Goal: Task Accomplishment & Management: Complete application form

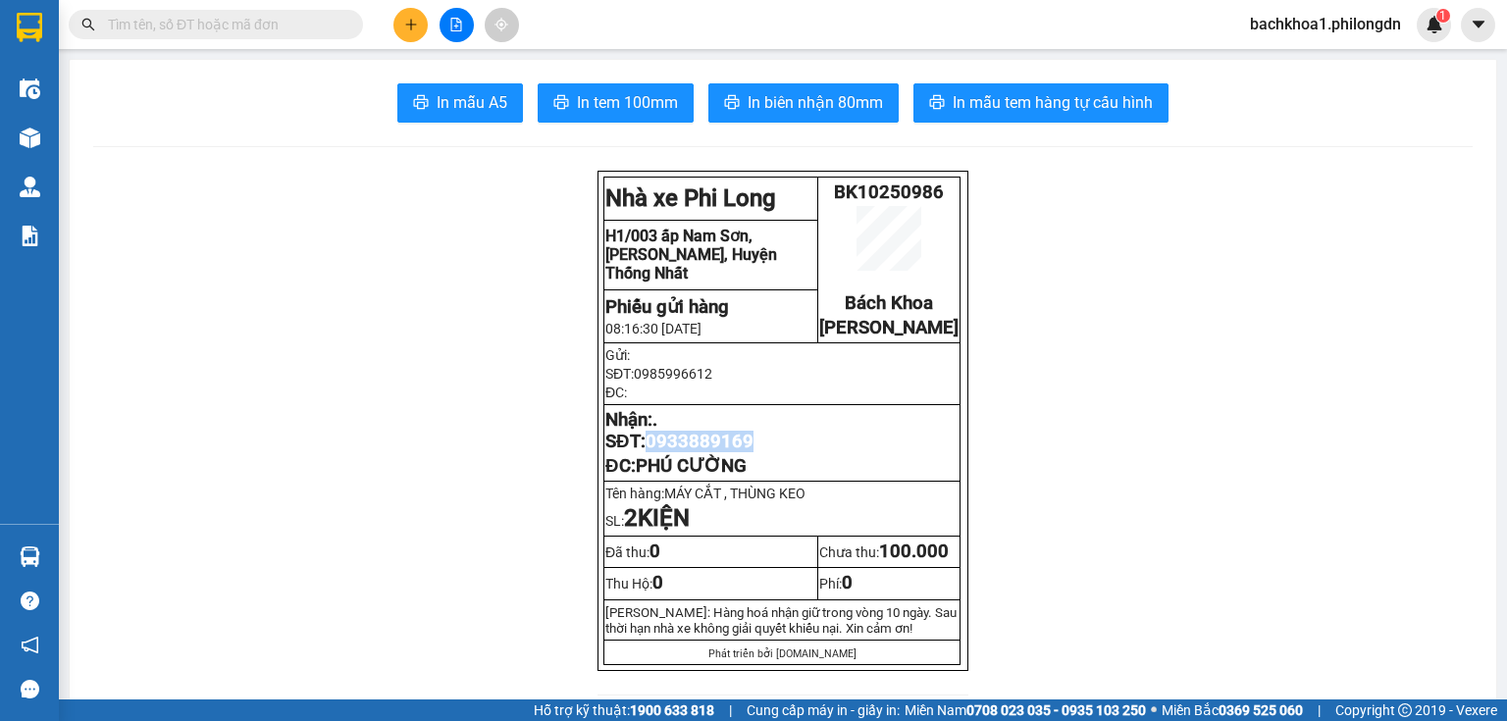
click at [416, 30] on icon "plus" at bounding box center [411, 25] width 14 height 14
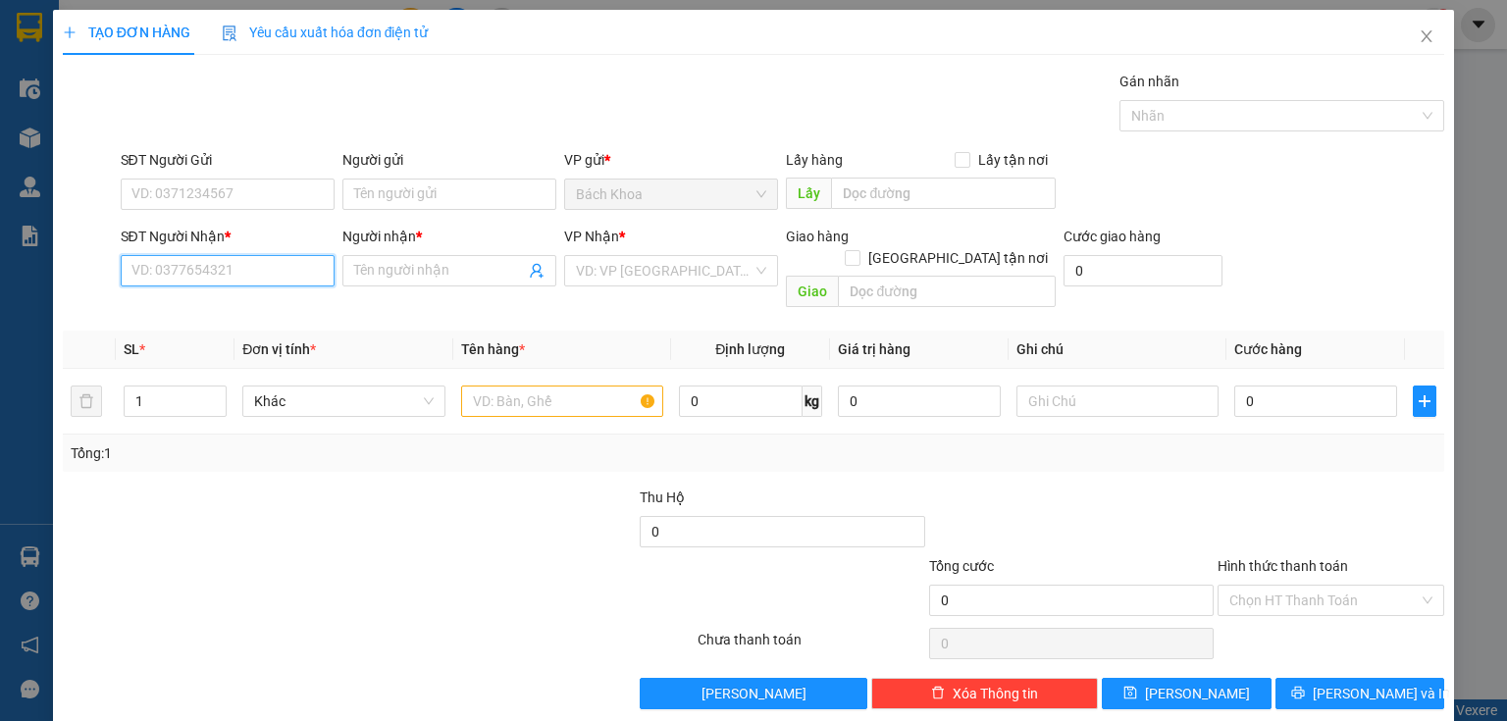
click at [287, 264] on input "SĐT Người Nhận *" at bounding box center [228, 270] width 214 height 31
click at [241, 311] on div "0974882590 - VINH" at bounding box center [225, 309] width 188 height 22
type input "0974882590"
type input "VINH"
type input "ĐỨC LONG"
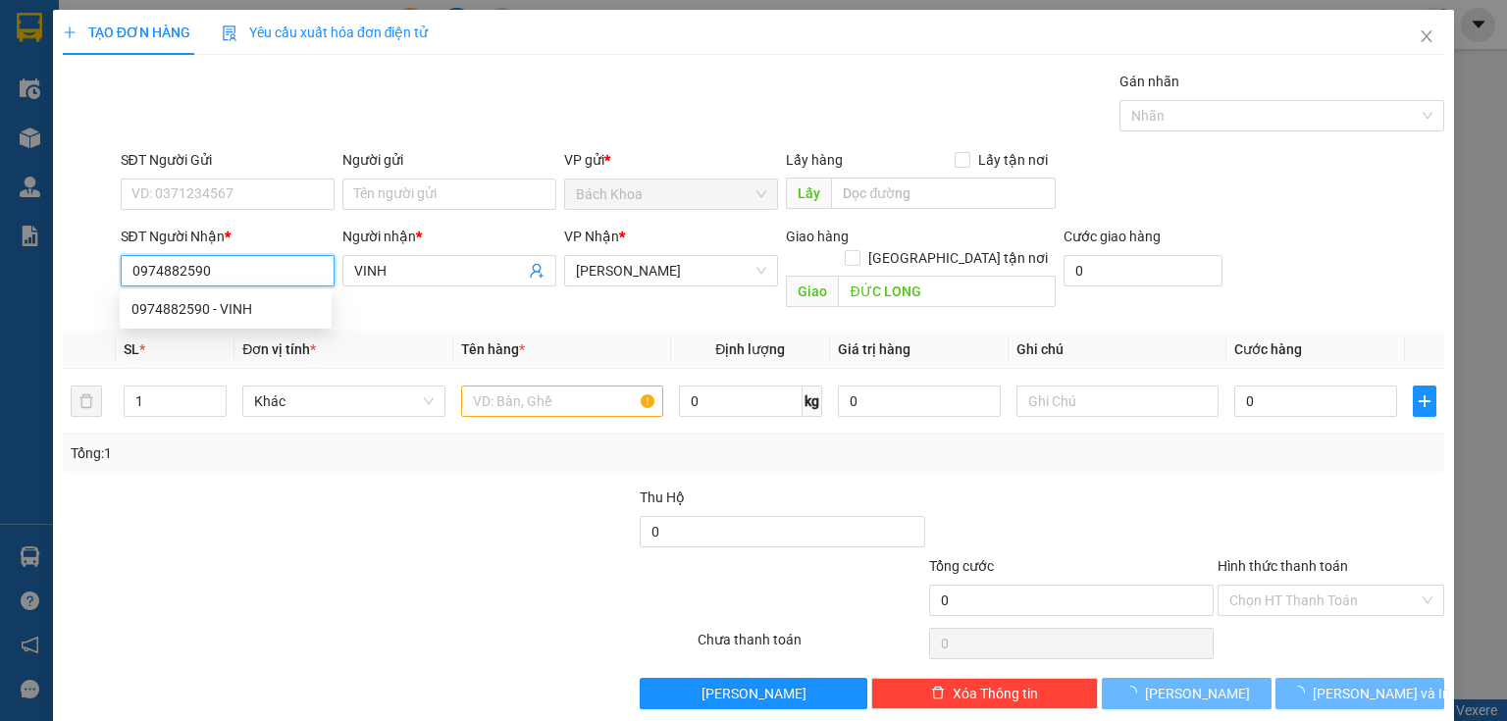
type input "200.000"
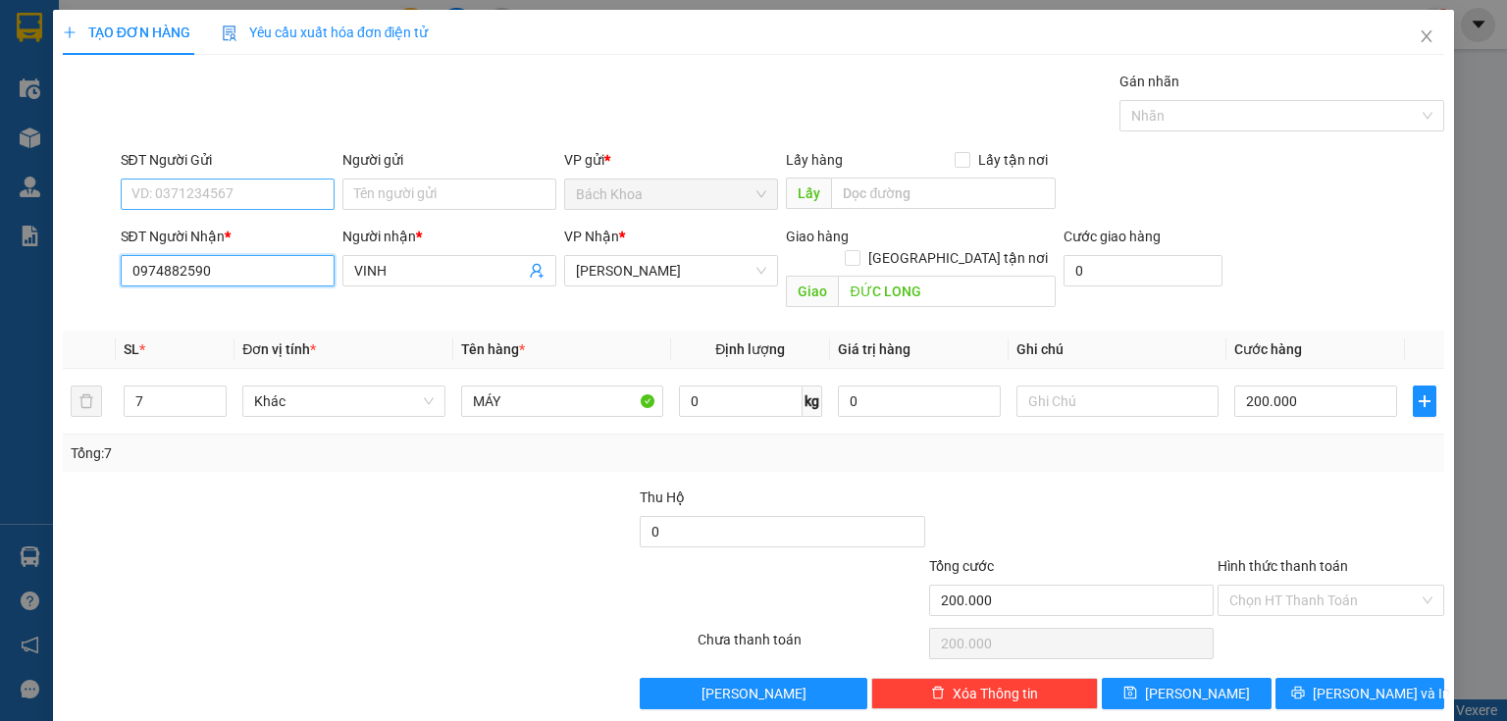
type input "0974882590"
click at [204, 191] on input "SĐT Người Gửi" at bounding box center [228, 194] width 214 height 31
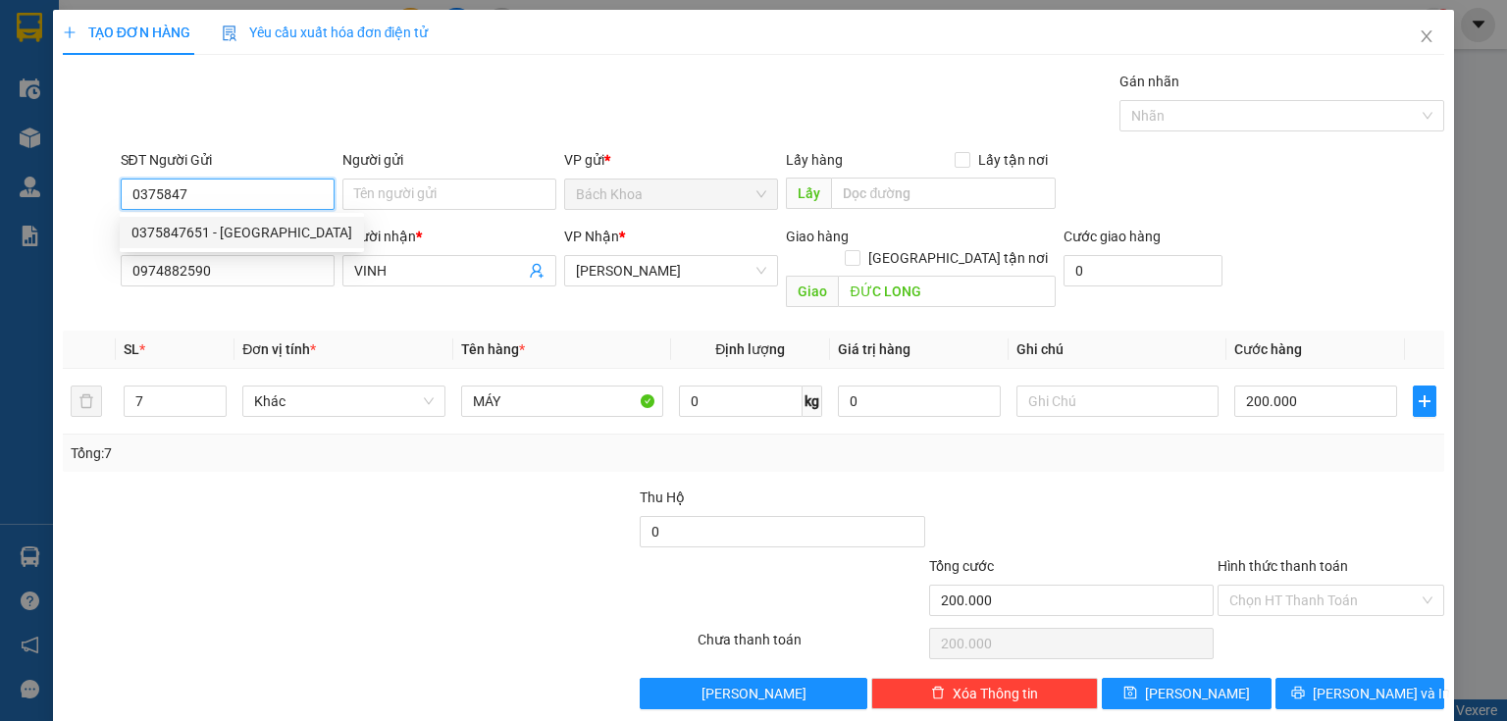
click at [247, 239] on div "0375847651 - [GEOGRAPHIC_DATA]" at bounding box center [241, 233] width 221 height 22
type input "0375847651"
type input "[PERSON_NAME]"
type input "0375847651"
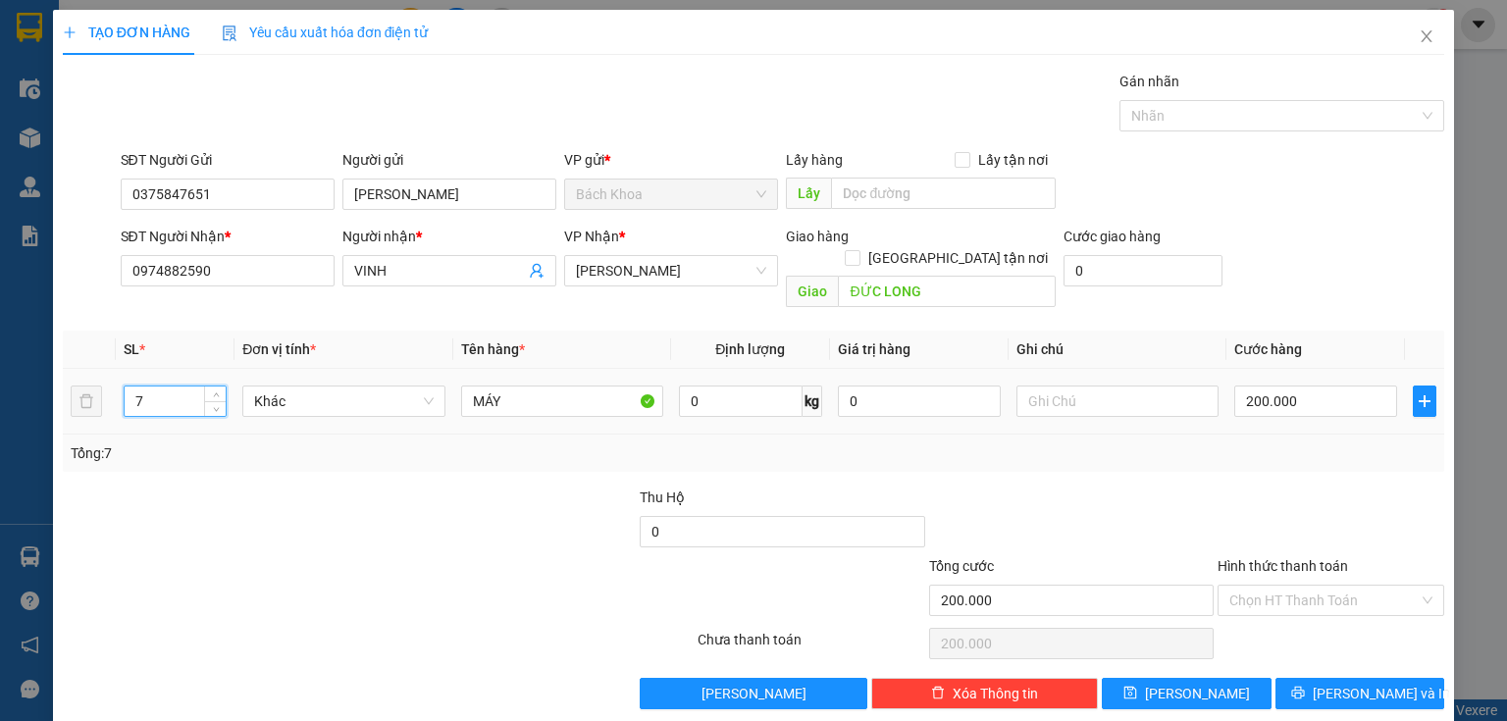
click at [132, 386] on input "7" at bounding box center [175, 400] width 101 height 29
click at [133, 386] on input "7" at bounding box center [175, 400] width 101 height 29
type input "6"
click at [1318, 386] on input "200.000" at bounding box center [1315, 401] width 163 height 31
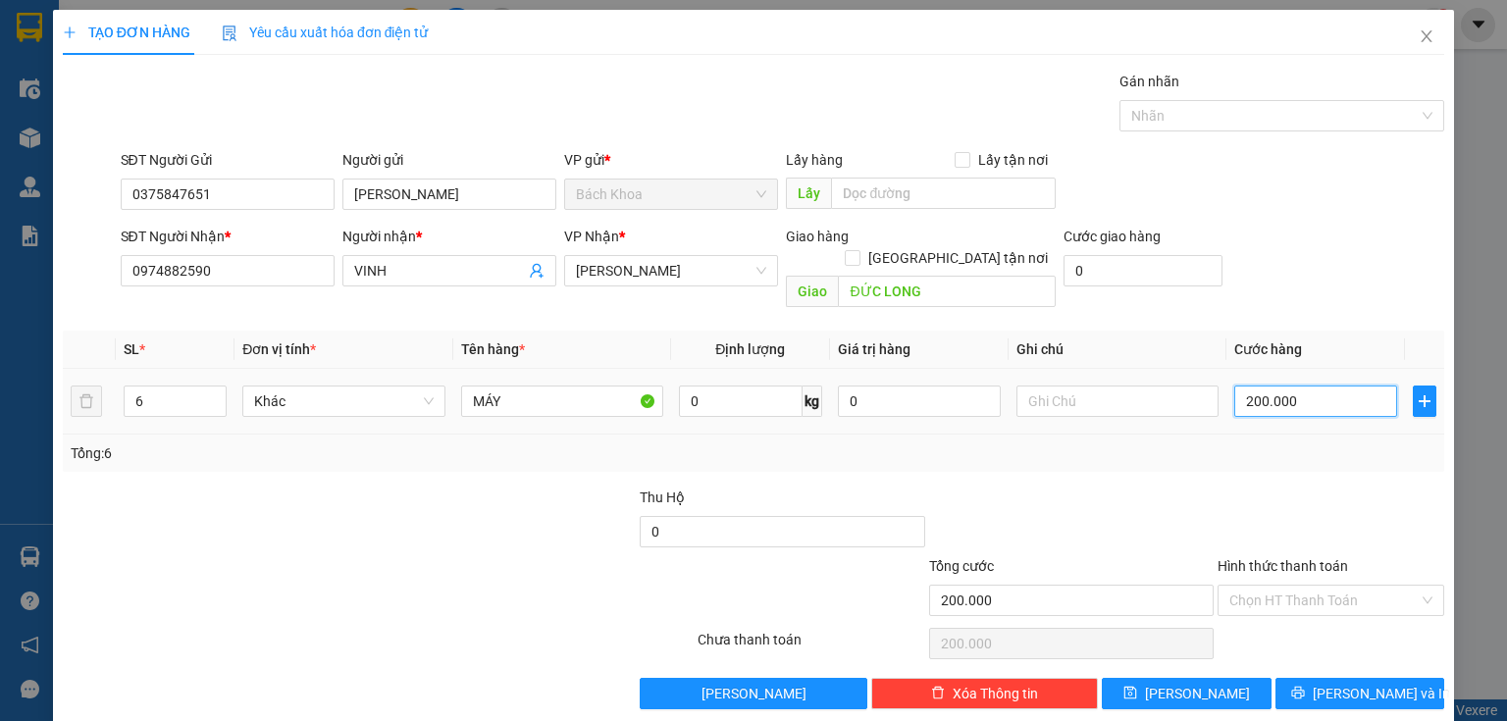
type input "1"
type input "15"
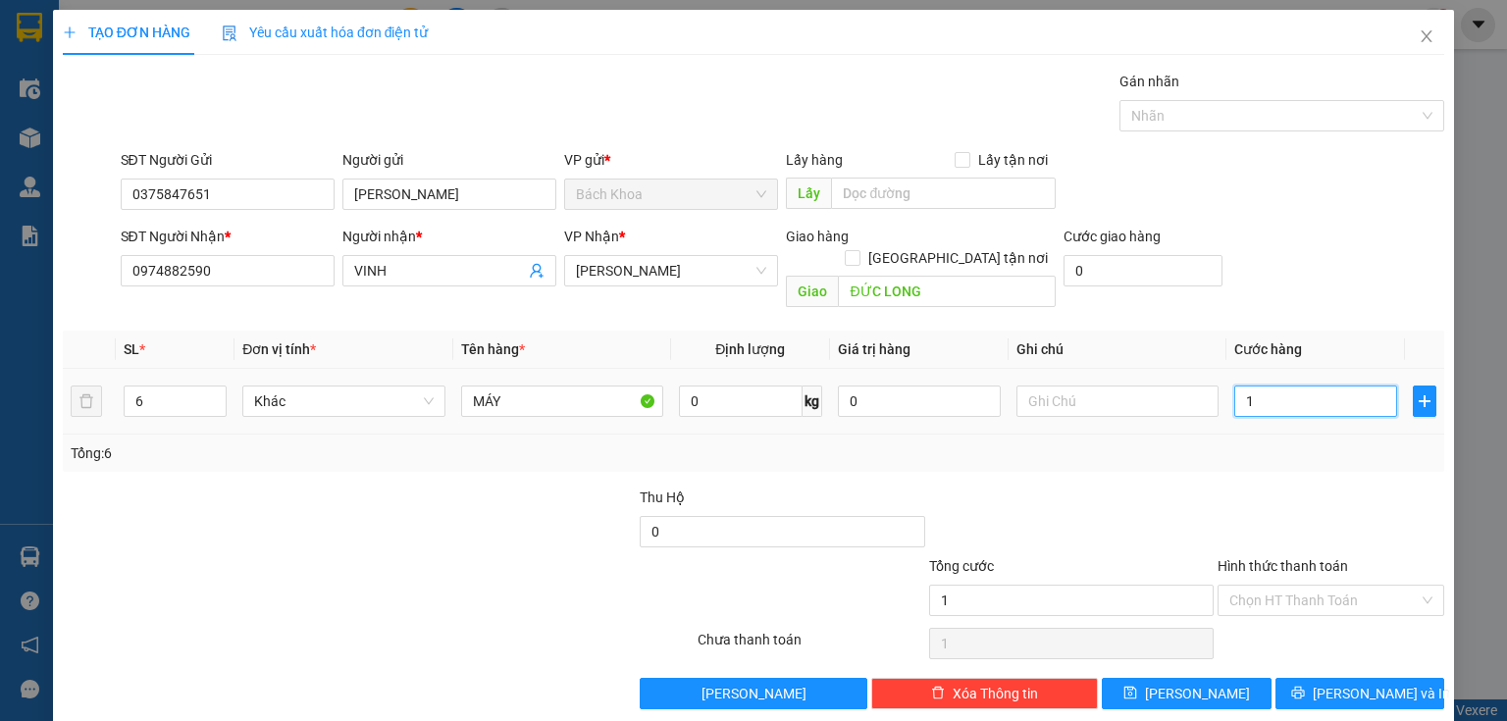
type input "15"
type input "150"
type input "1.500"
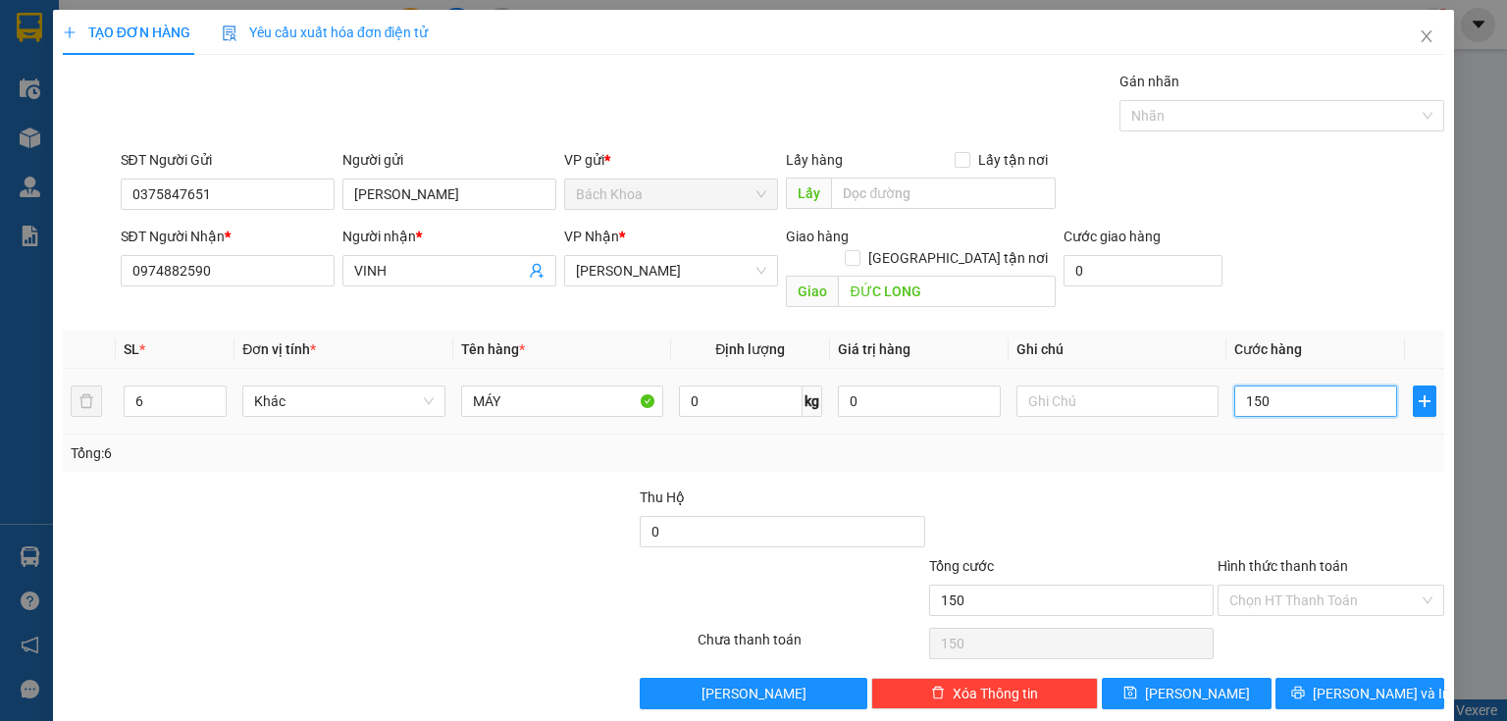
type input "1.500"
type input "15.000"
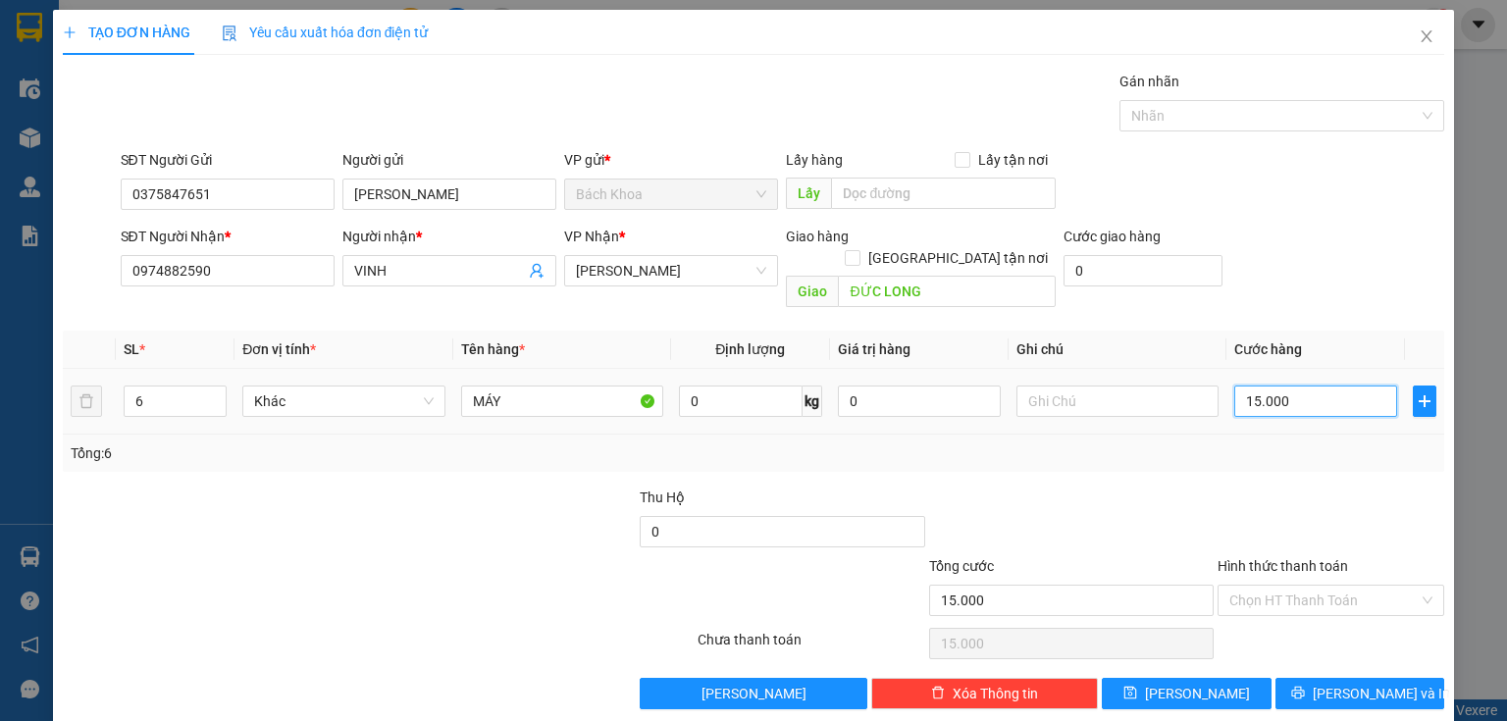
type input "150.000"
click at [1338, 689] on div "TẠO ĐƠN HÀNG Yêu cầu xuất hóa đơn điện tử Transit Pickup Surcharge Ids Transit …" at bounding box center [753, 367] width 1401 height 714
click at [1339, 683] on span "[PERSON_NAME] và In" at bounding box center [1380, 694] width 137 height 22
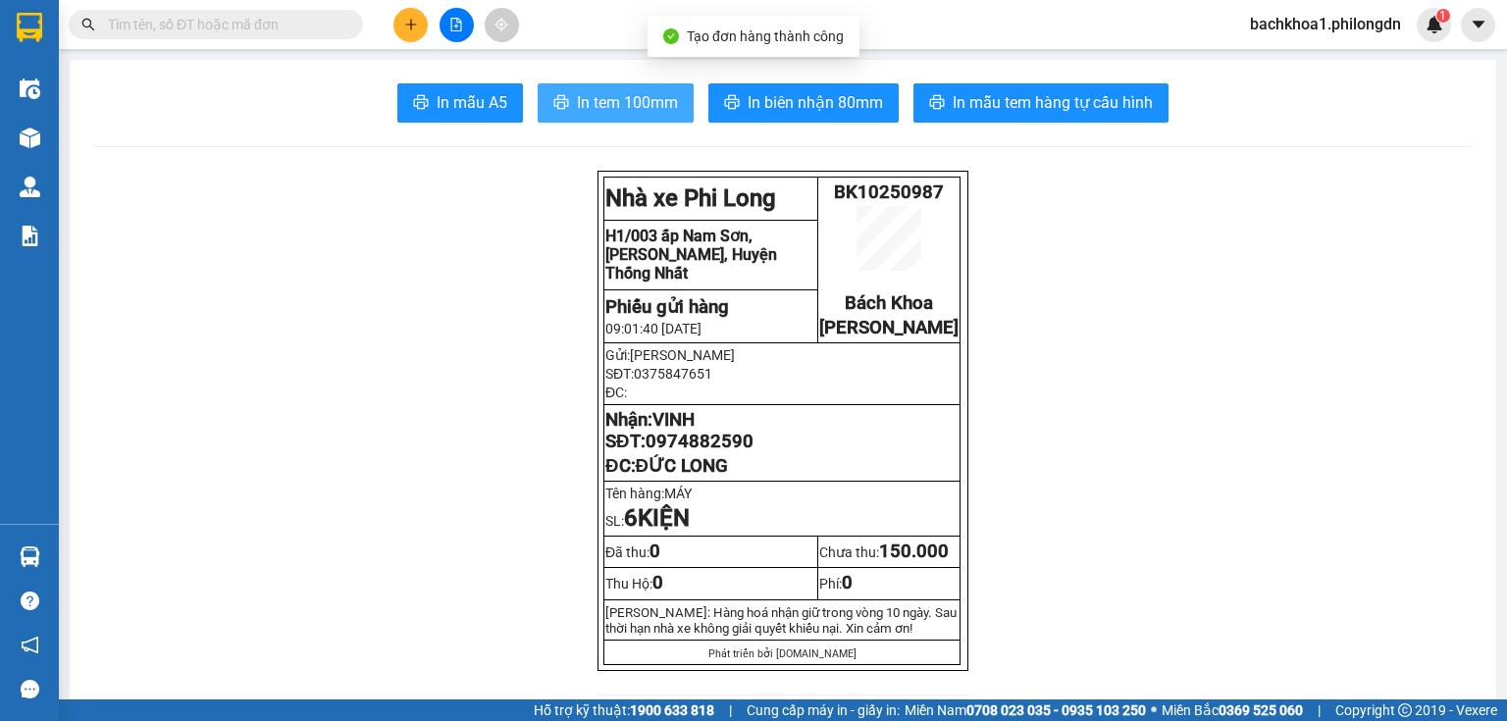
click at [608, 121] on button "In tem 100mm" at bounding box center [616, 102] width 156 height 39
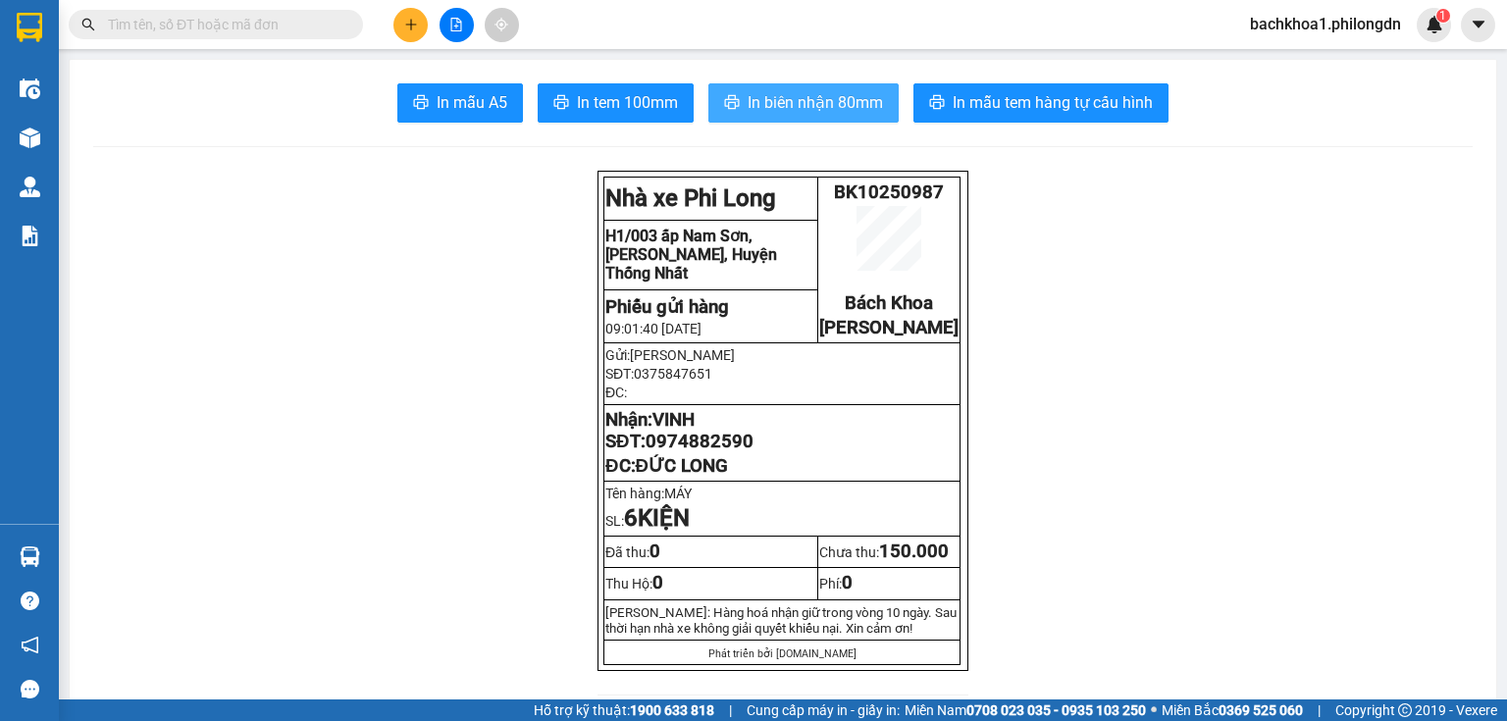
click at [820, 96] on span "In biên nhận 80mm" at bounding box center [814, 102] width 135 height 25
click at [686, 452] on span "0974882590" at bounding box center [699, 442] width 108 height 22
copy span "0974882590"
click at [753, 104] on span "In biên nhận 80mm" at bounding box center [814, 102] width 135 height 25
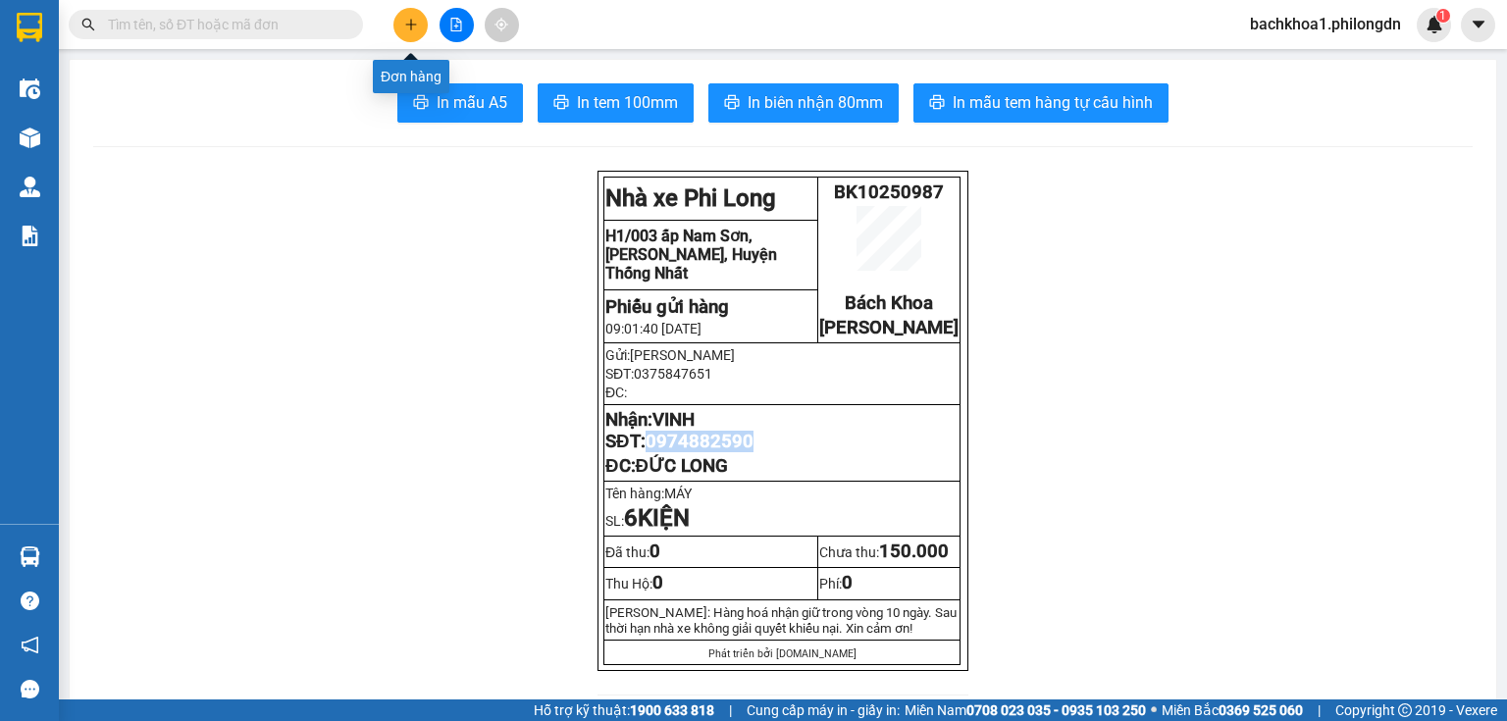
click at [413, 26] on icon "plus" at bounding box center [411, 25] width 14 height 14
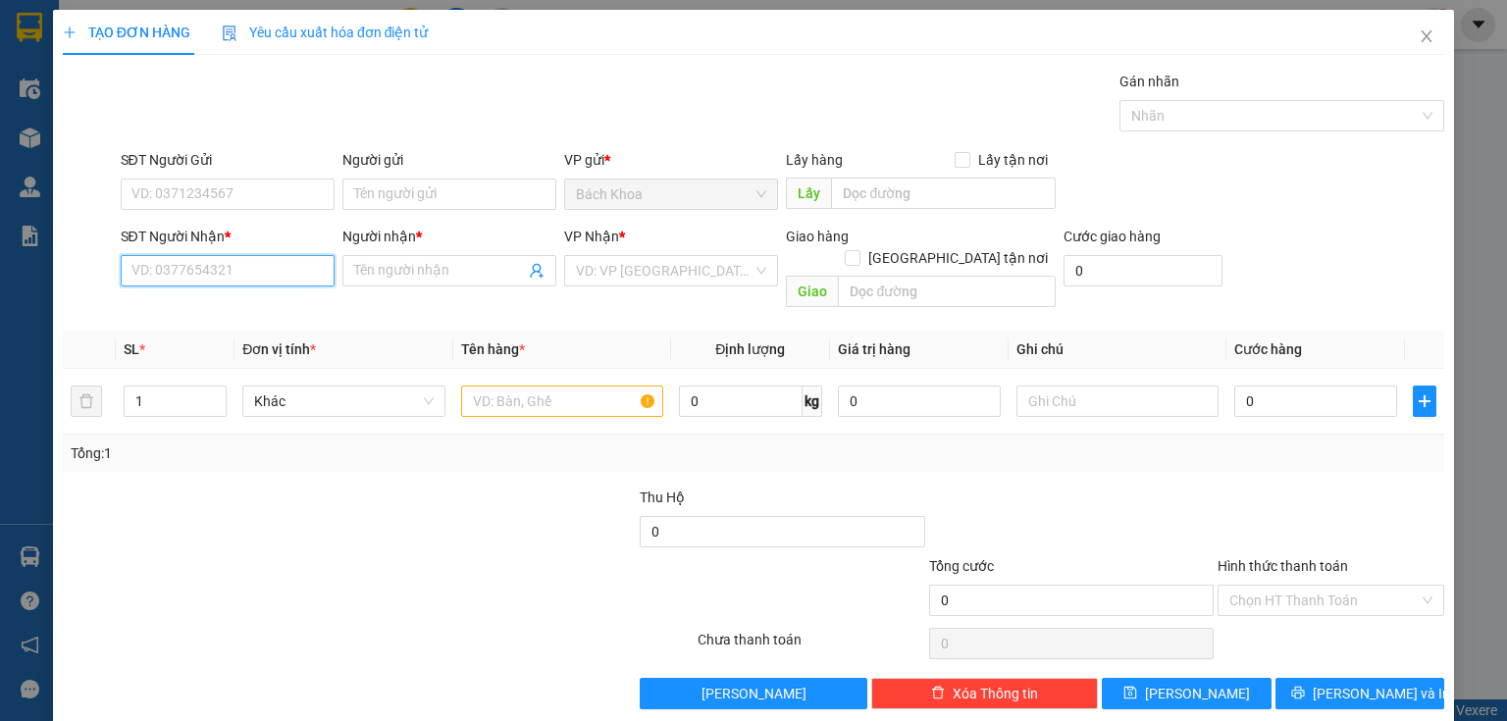
click at [197, 266] on input "SĐT Người Nhận *" at bounding box center [228, 270] width 214 height 31
click at [204, 305] on div "0868086895 - [PERSON_NAME]" at bounding box center [227, 309] width 193 height 22
type input "0868086895"
type input "[PERSON_NAME]"
type input "NHÀ XE"
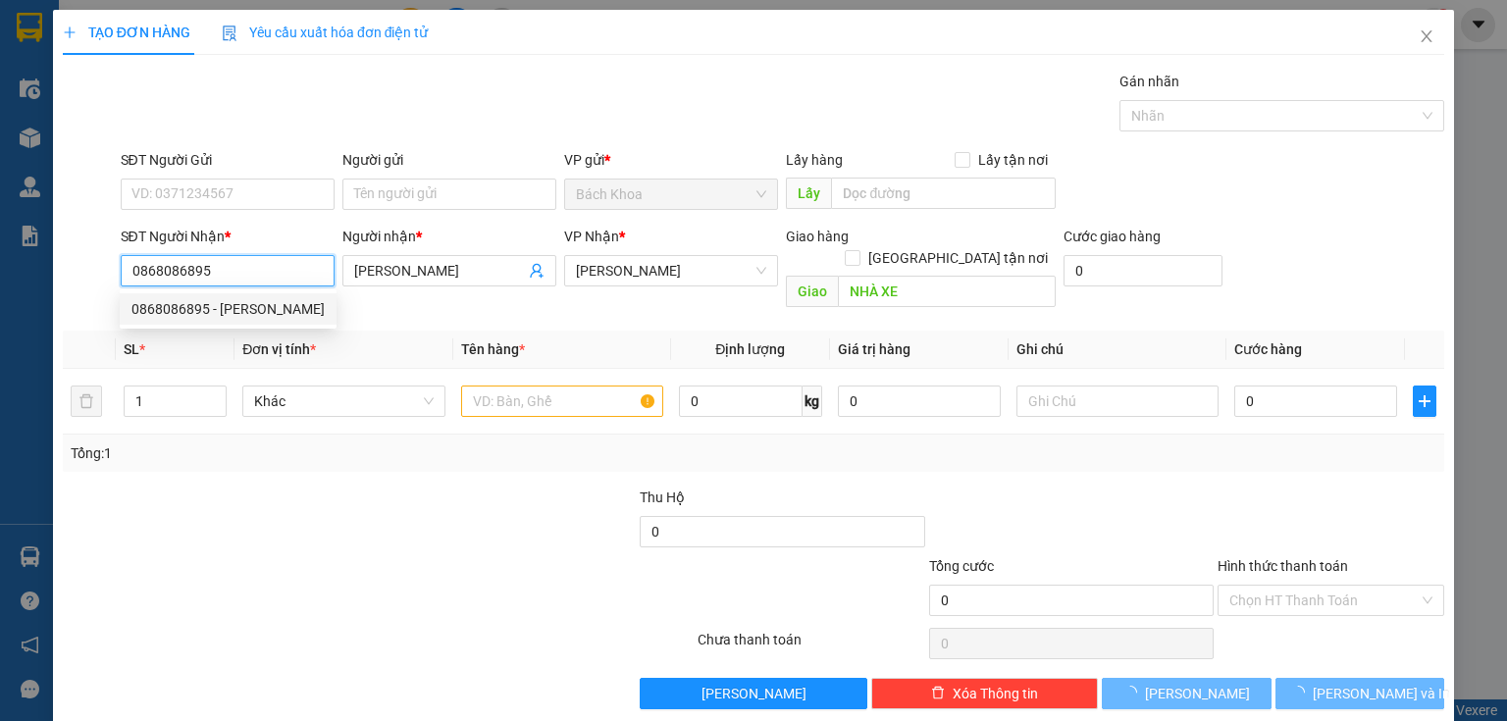
type input "30.000"
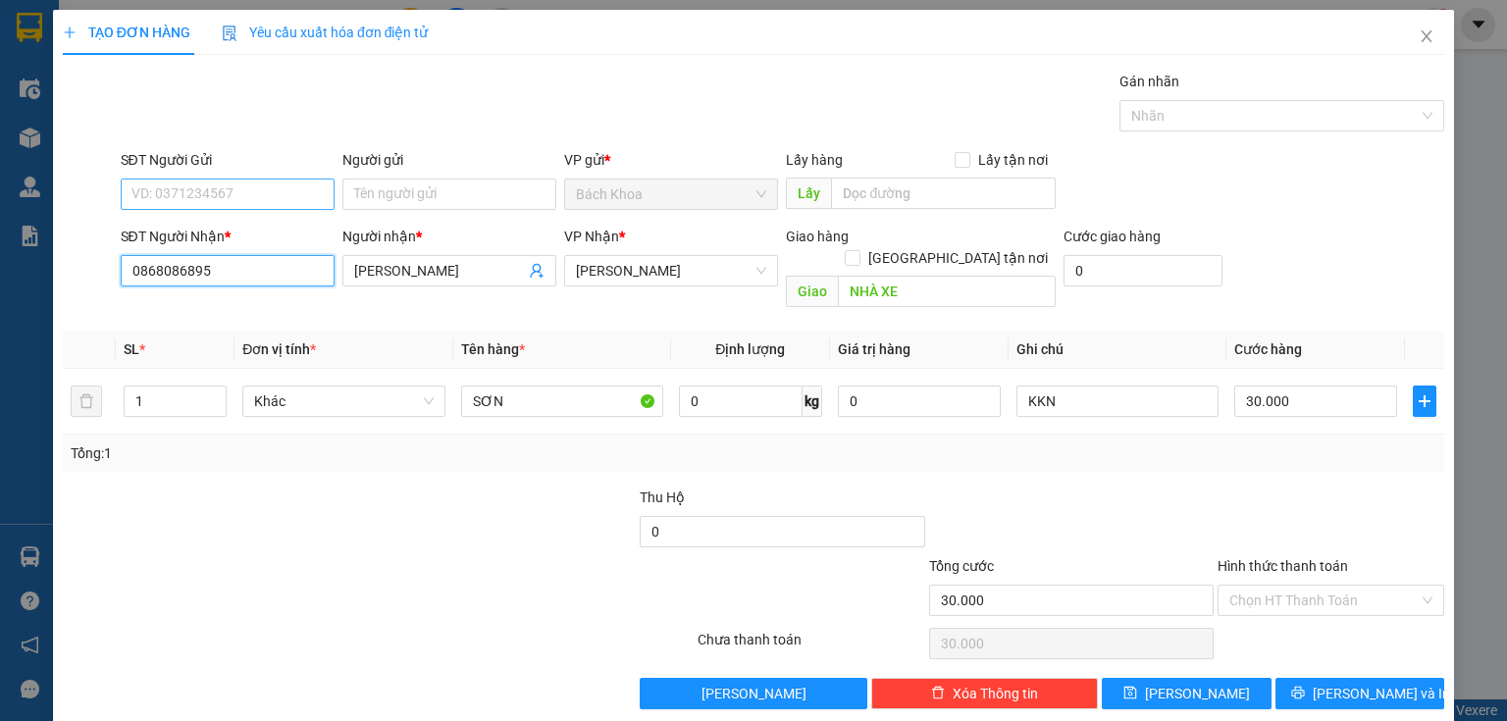
type input "0868086895"
click at [218, 192] on input "SĐT Người Gửi" at bounding box center [228, 194] width 214 height 31
type input "0902328629"
click at [381, 555] on div at bounding box center [263, 589] width 404 height 69
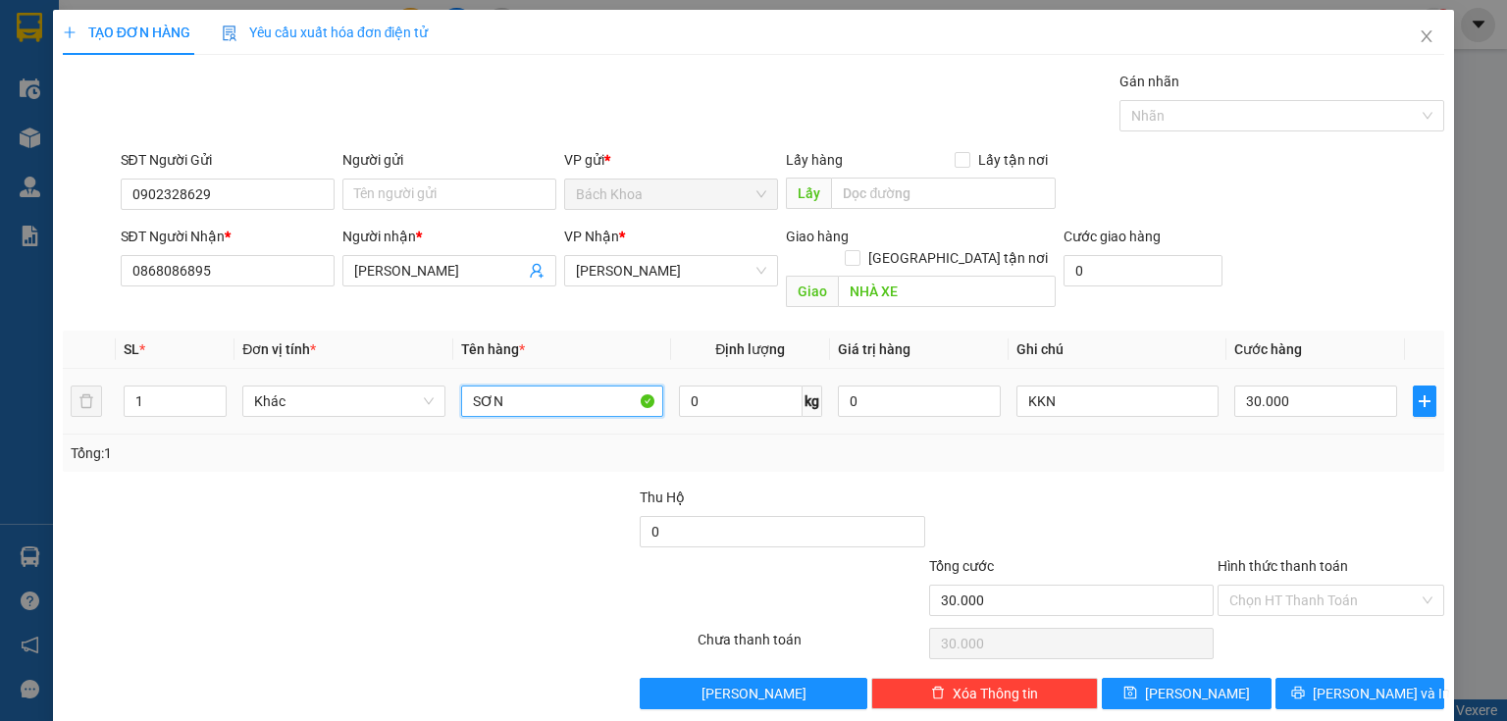
click at [535, 386] on input "SƠN" at bounding box center [562, 401] width 202 height 31
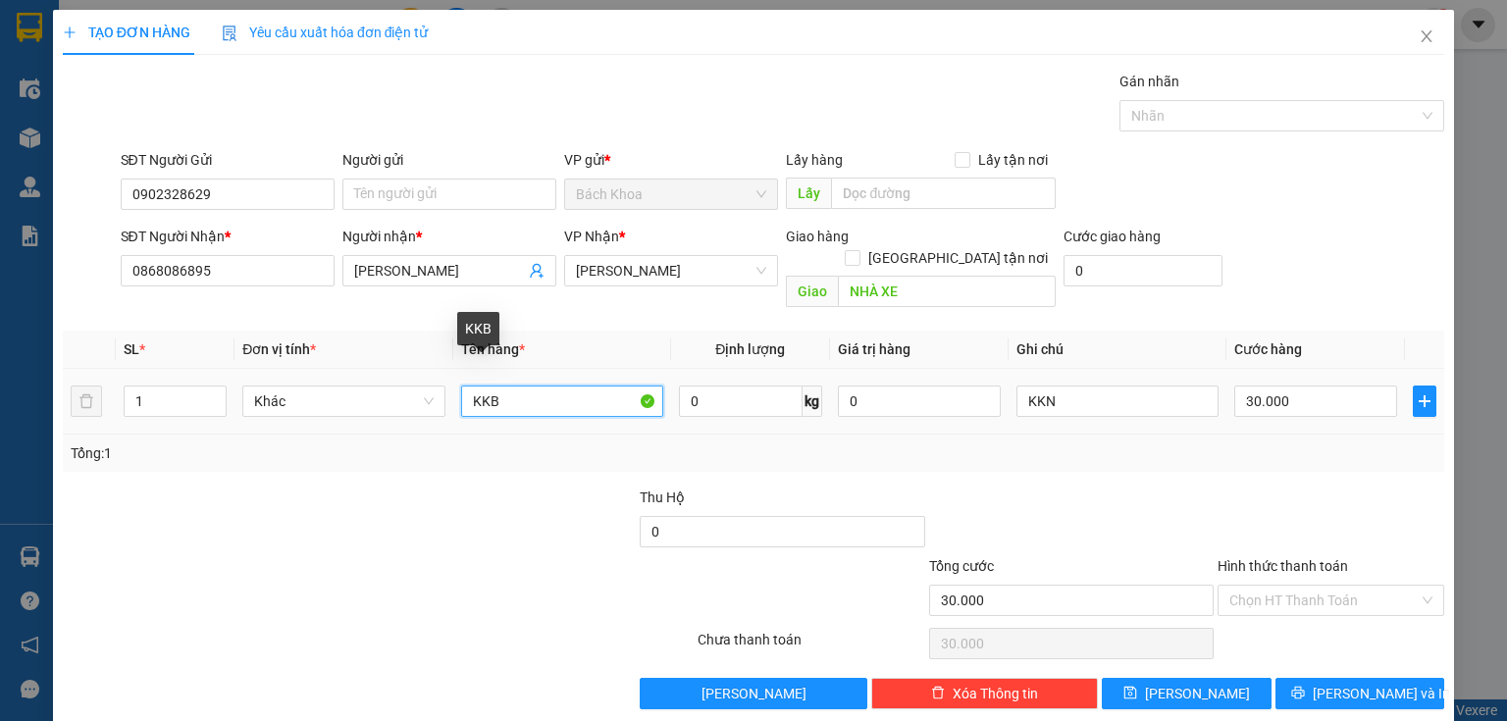
type input "KKB"
type input "4"
type input "40"
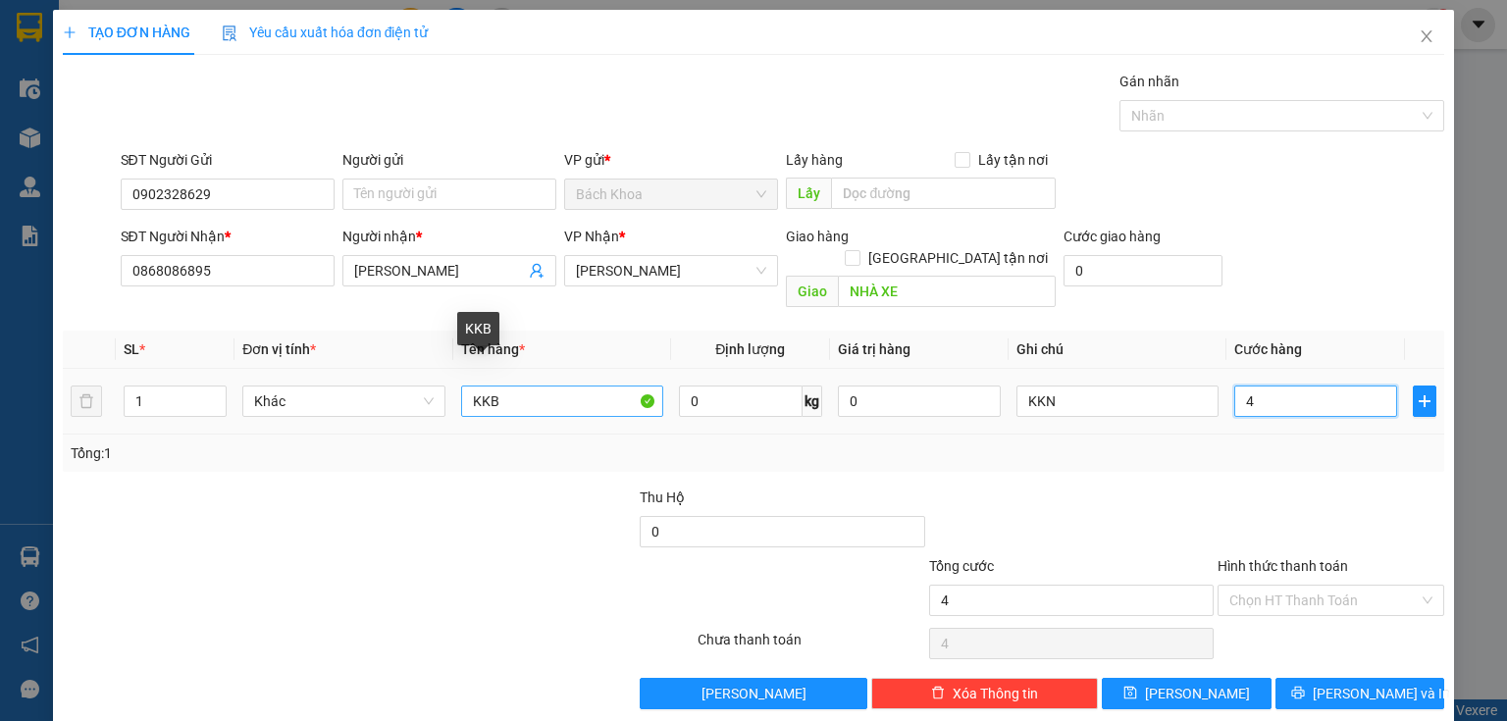
type input "40"
type input "400"
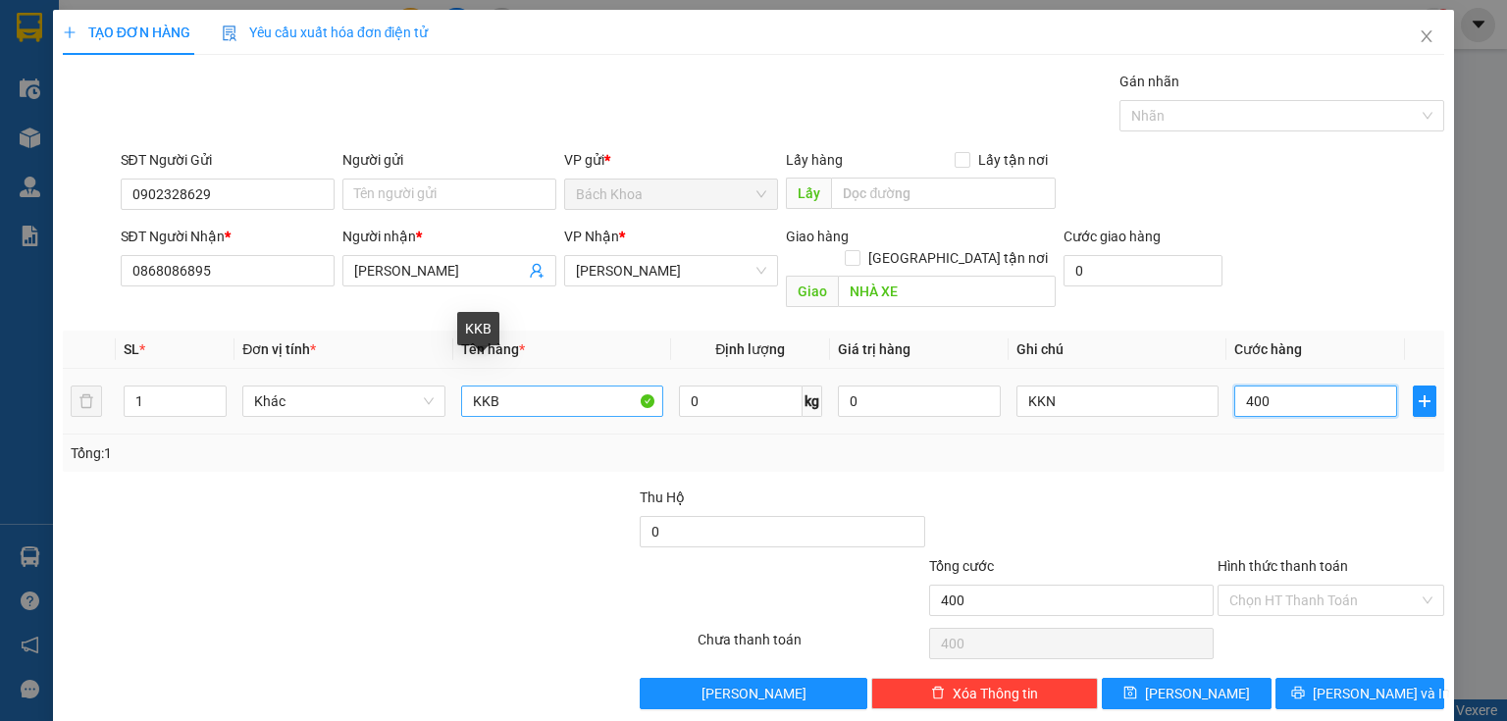
type input "4.000"
type input "40.000"
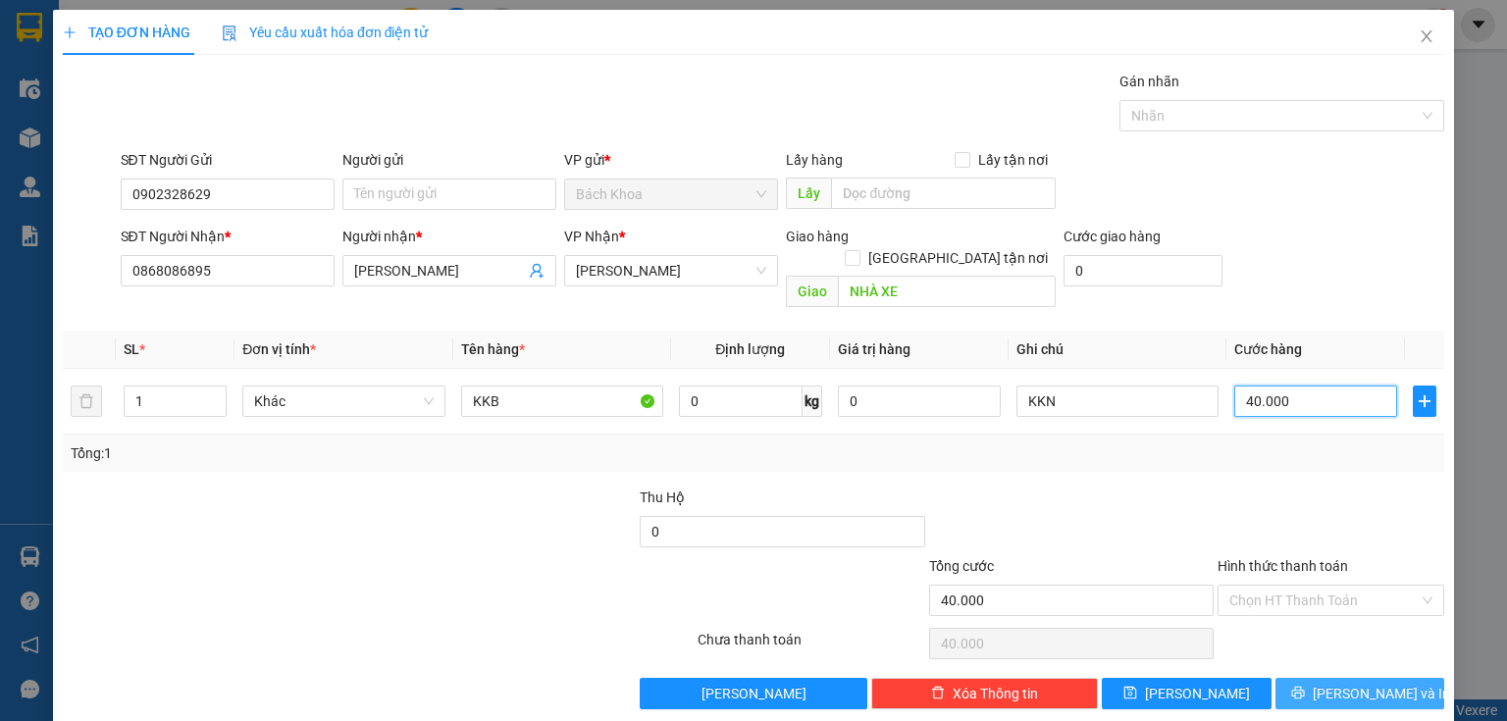
type input "40.000"
click at [1322, 678] on button "[PERSON_NAME] và In" at bounding box center [1360, 693] width 170 height 31
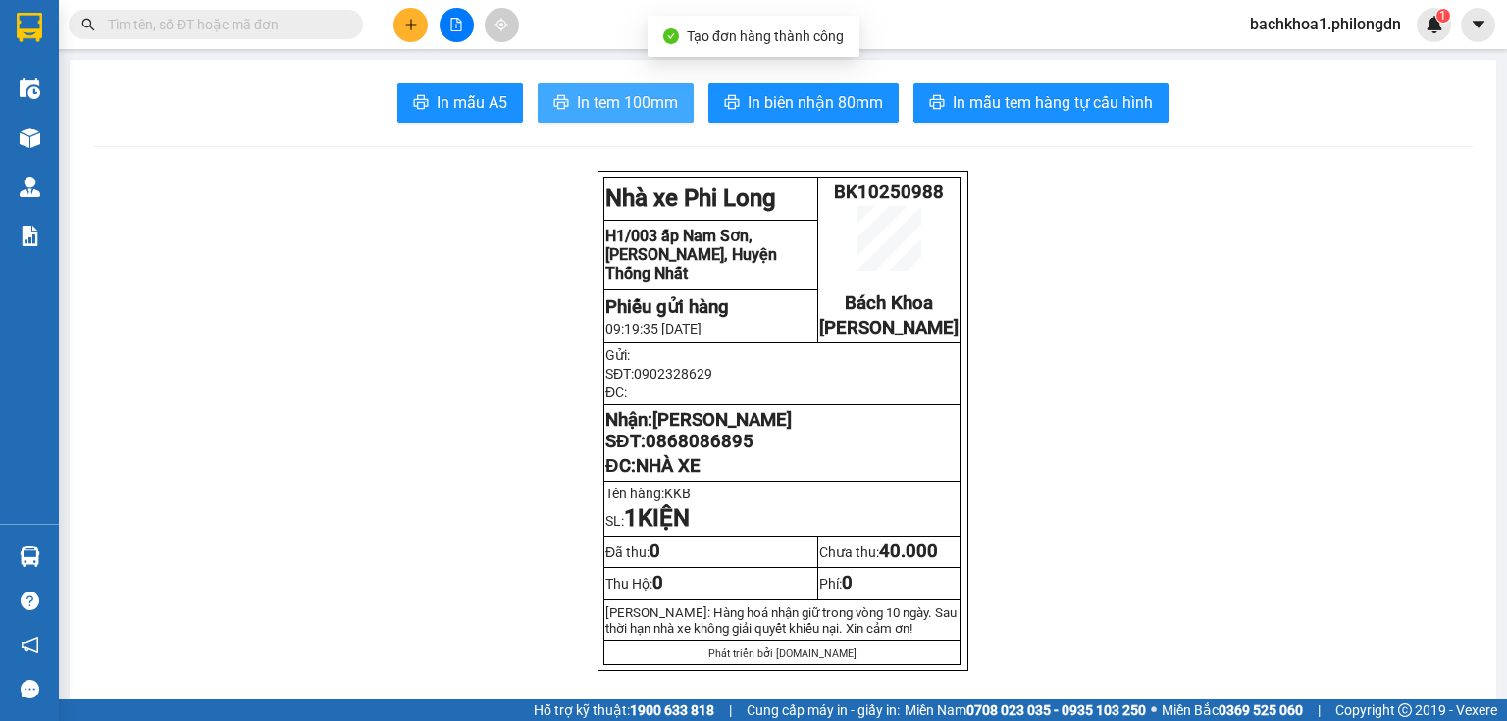
click at [650, 106] on span "In tem 100mm" at bounding box center [627, 102] width 101 height 25
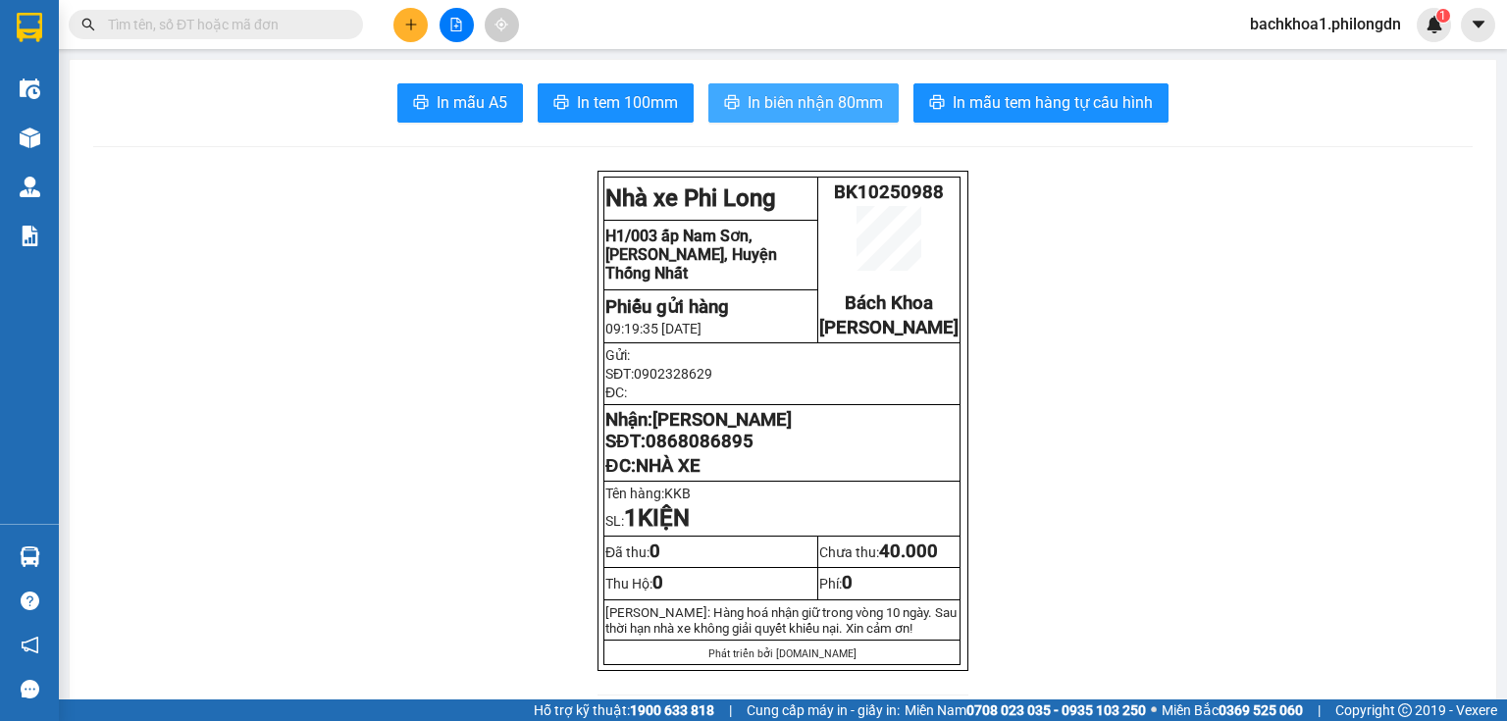
click at [802, 101] on span "In biên nhận 80mm" at bounding box center [814, 102] width 135 height 25
click at [734, 452] on span "0868086895" at bounding box center [699, 442] width 108 height 22
click at [409, 19] on icon "plus" at bounding box center [411, 25] width 14 height 14
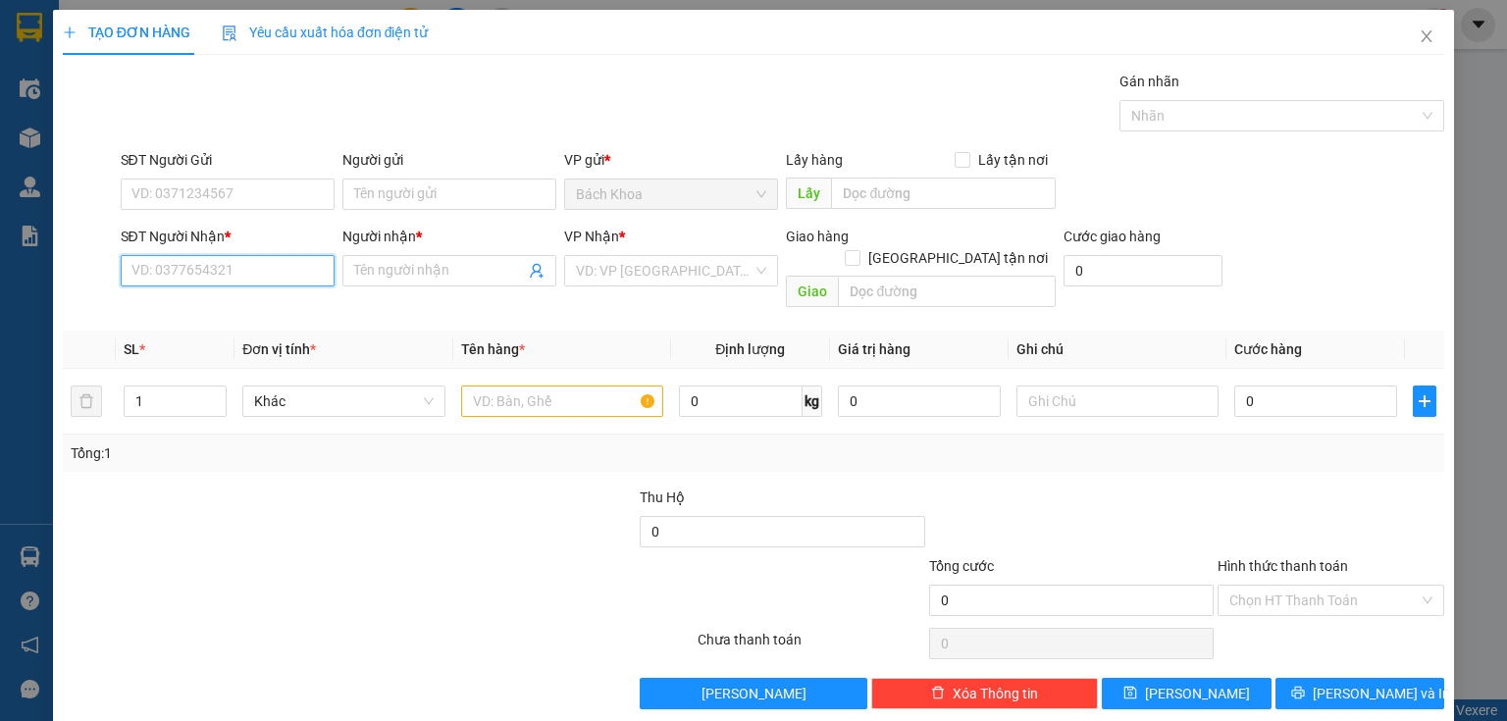
click at [267, 273] on input "SĐT Người Nhận *" at bounding box center [228, 270] width 214 height 31
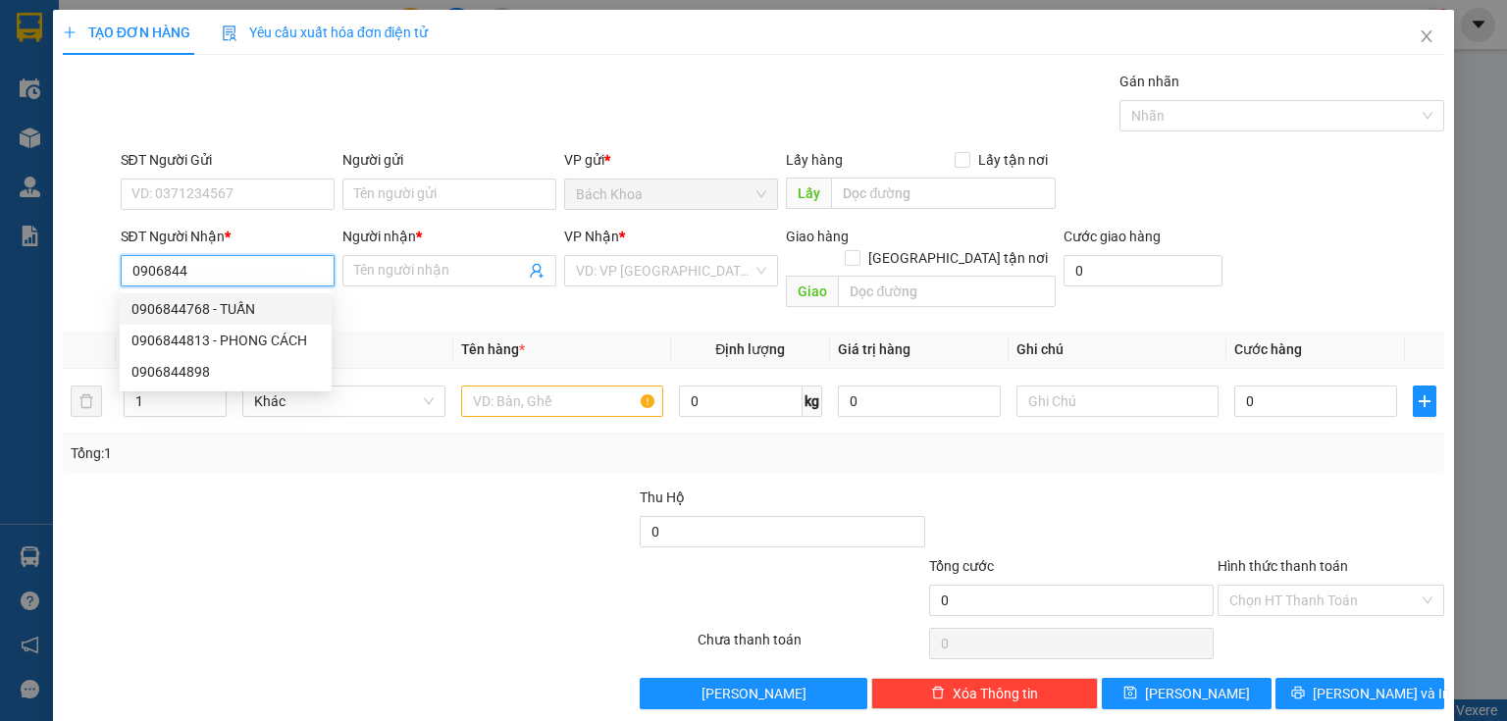
click at [252, 299] on div "0906844768 - TUẤN" at bounding box center [225, 309] width 188 height 22
type input "0906844768"
type input "TUẤN"
type input "[PERSON_NAME]"
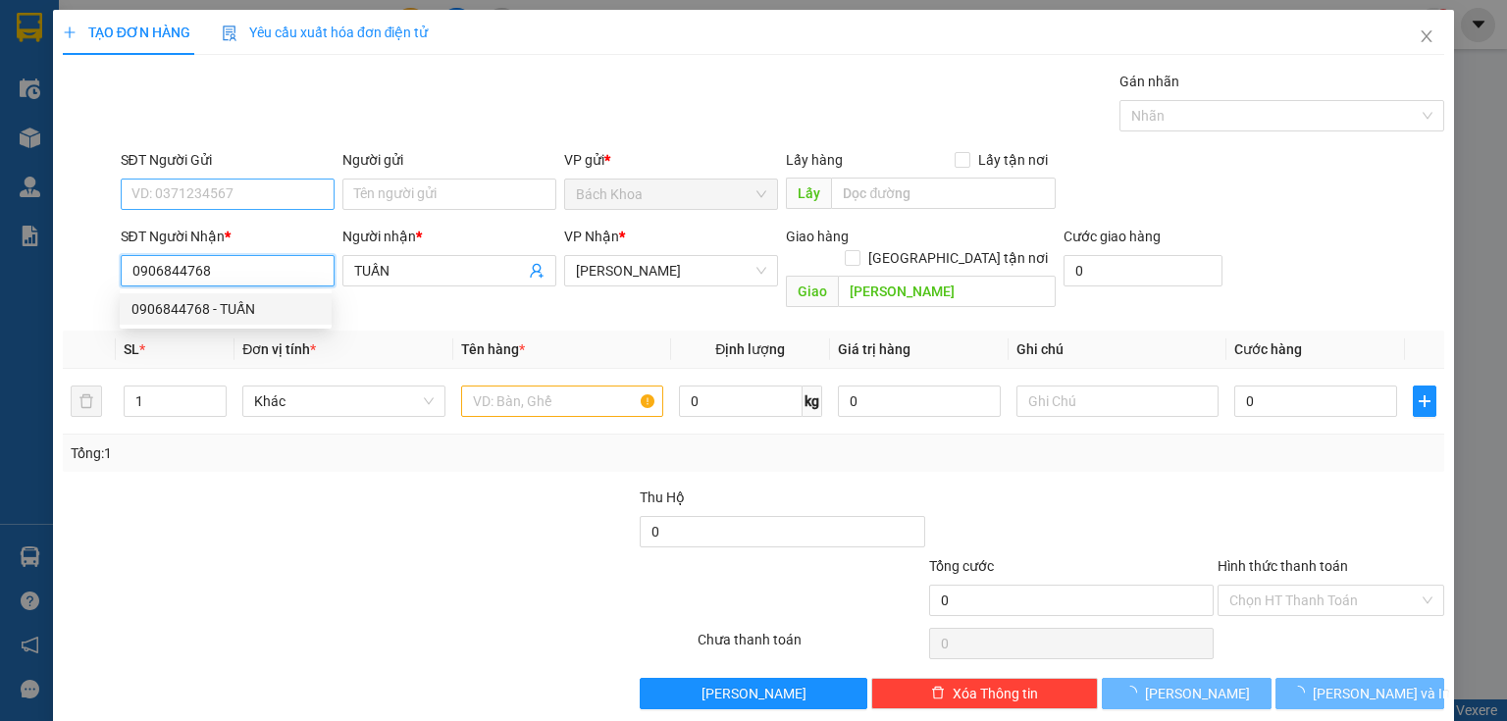
type input "50.000"
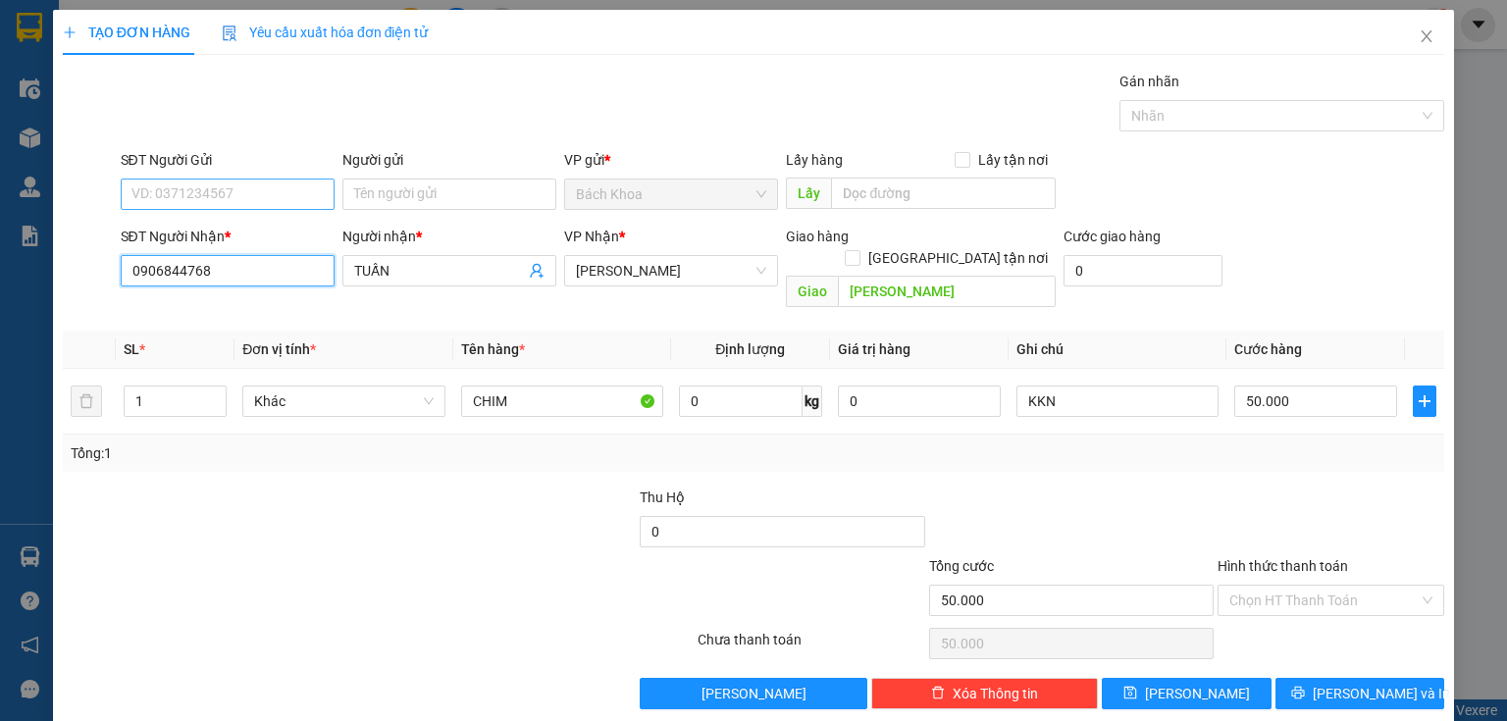
type input "0906844768"
click at [269, 194] on input "SĐT Người Gửi" at bounding box center [228, 194] width 214 height 31
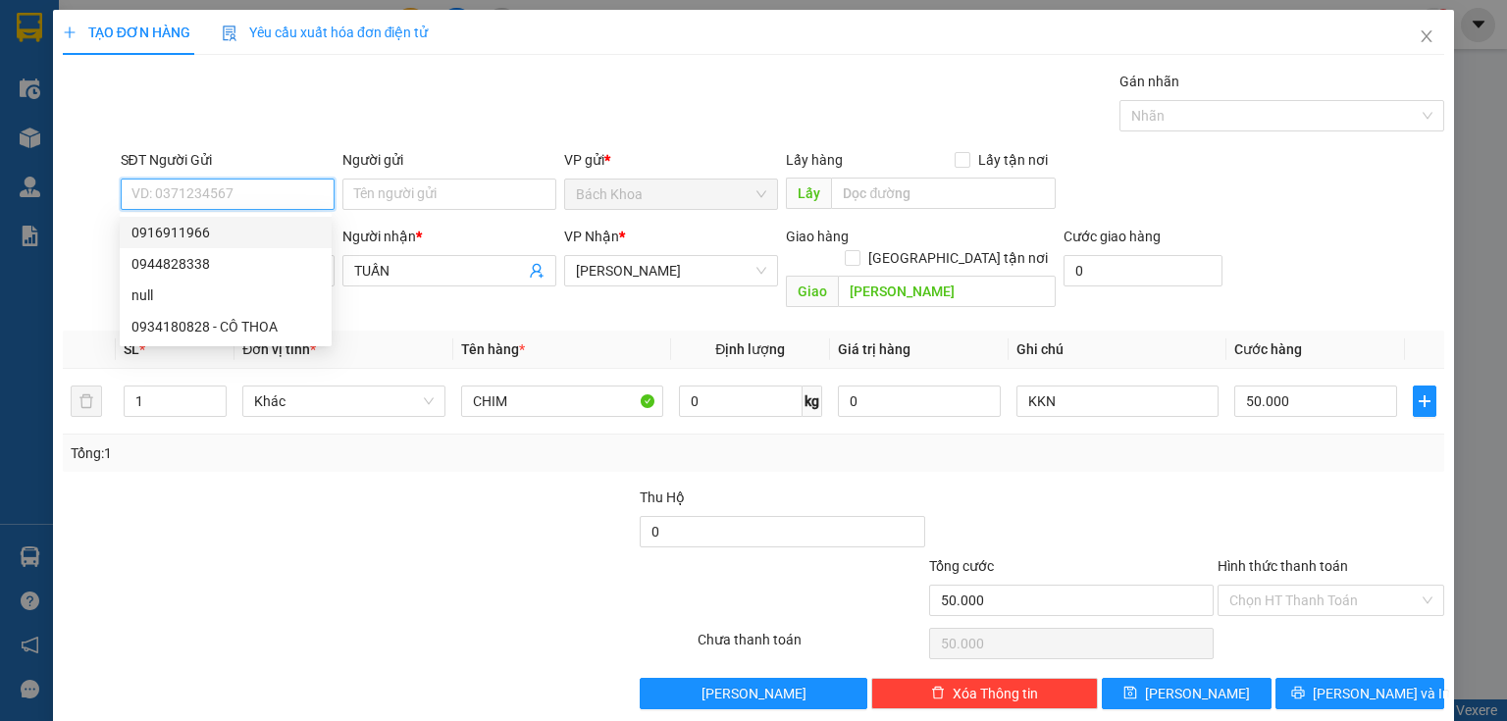
click at [278, 218] on div "0916911966" at bounding box center [226, 232] width 212 height 31
type input "0916911966"
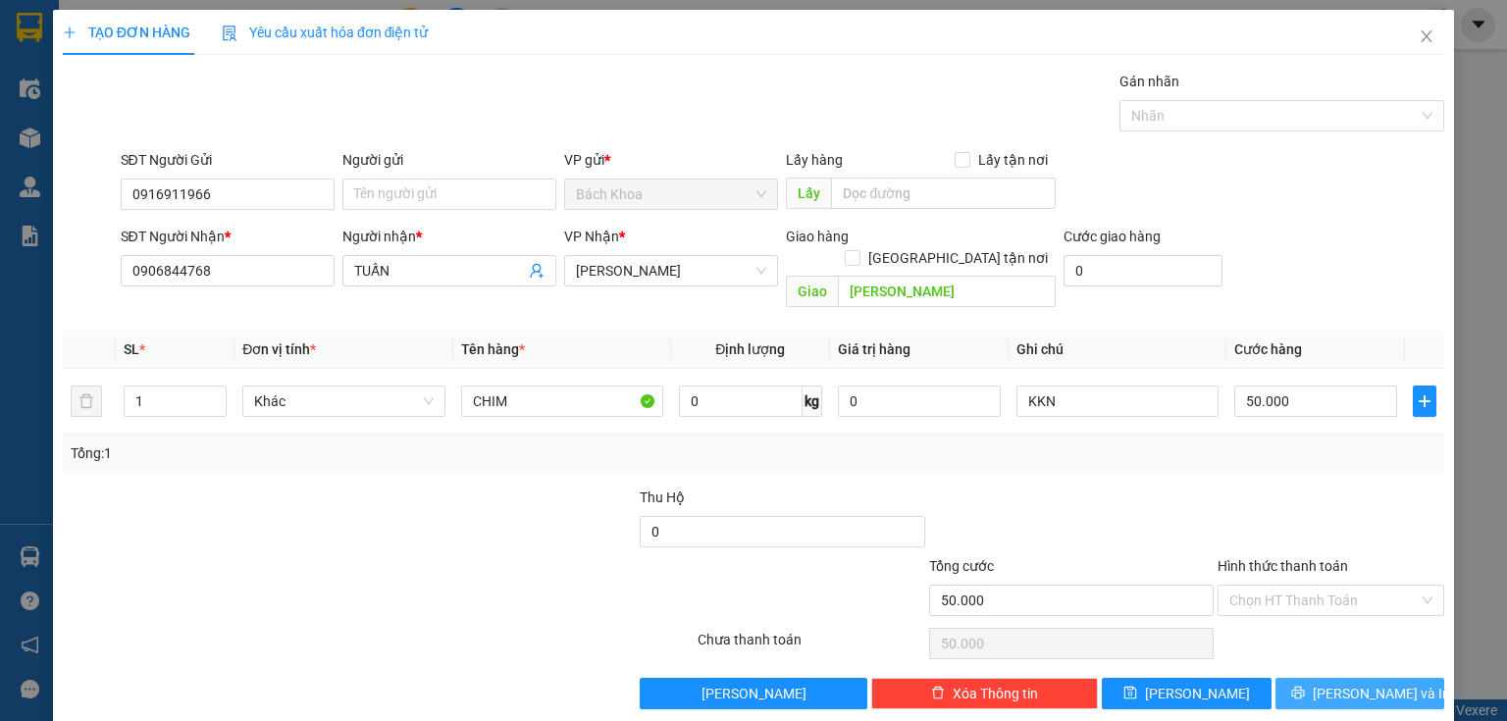
click at [1332, 683] on span "[PERSON_NAME] và In" at bounding box center [1380, 694] width 137 height 22
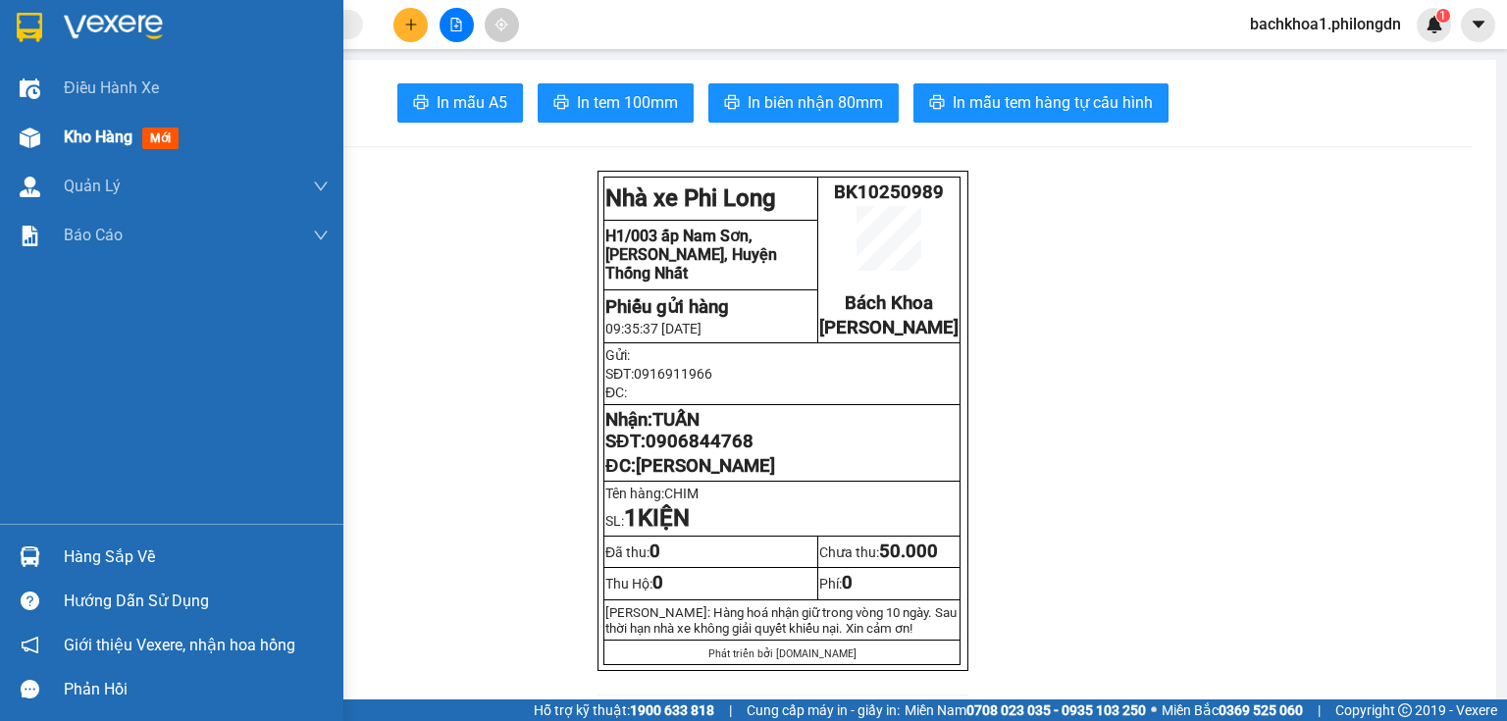
click at [112, 142] on span "Kho hàng" at bounding box center [98, 137] width 69 height 19
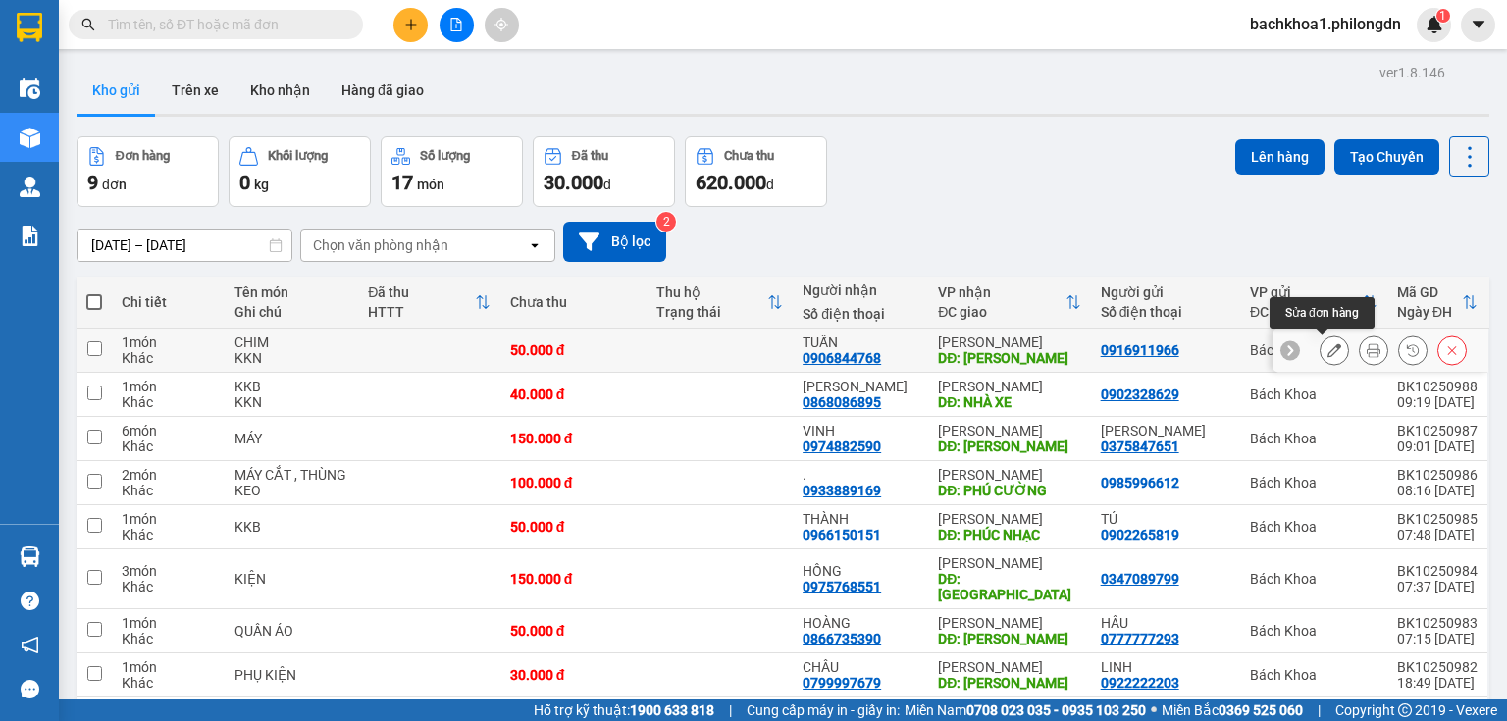
click at [1327, 352] on icon at bounding box center [1334, 350] width 14 height 14
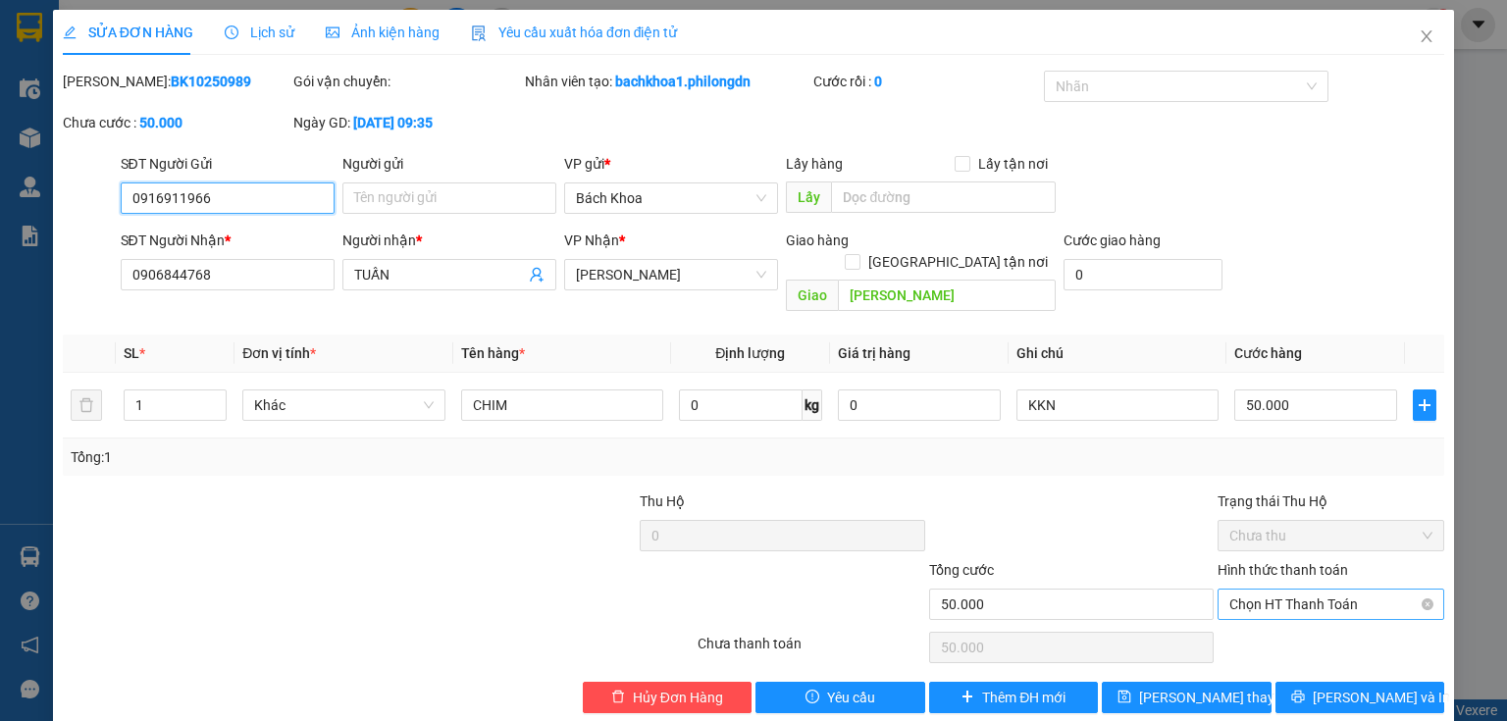
click at [1337, 590] on span "Chọn HT Thanh Toán" at bounding box center [1330, 604] width 203 height 29
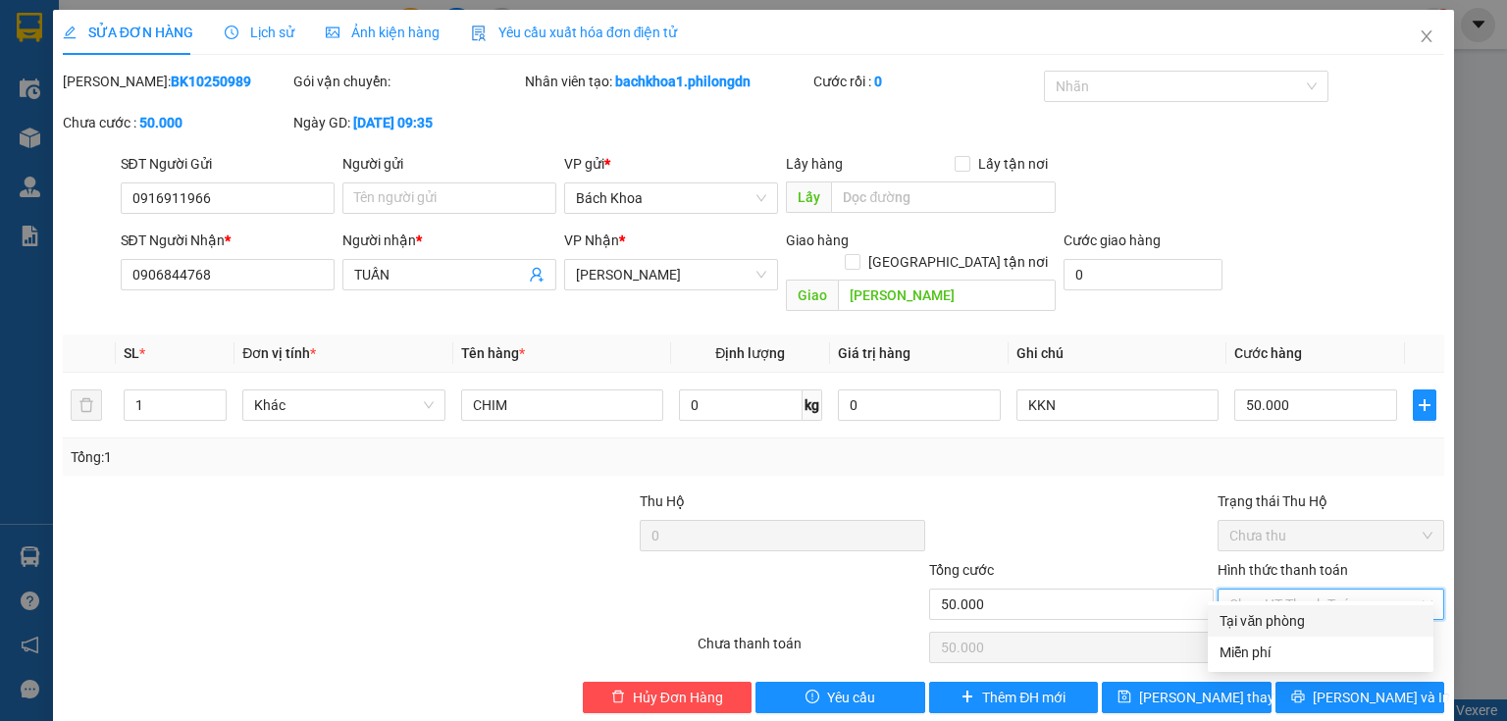
click at [1330, 614] on div "Tại văn phòng" at bounding box center [1320, 621] width 202 height 22
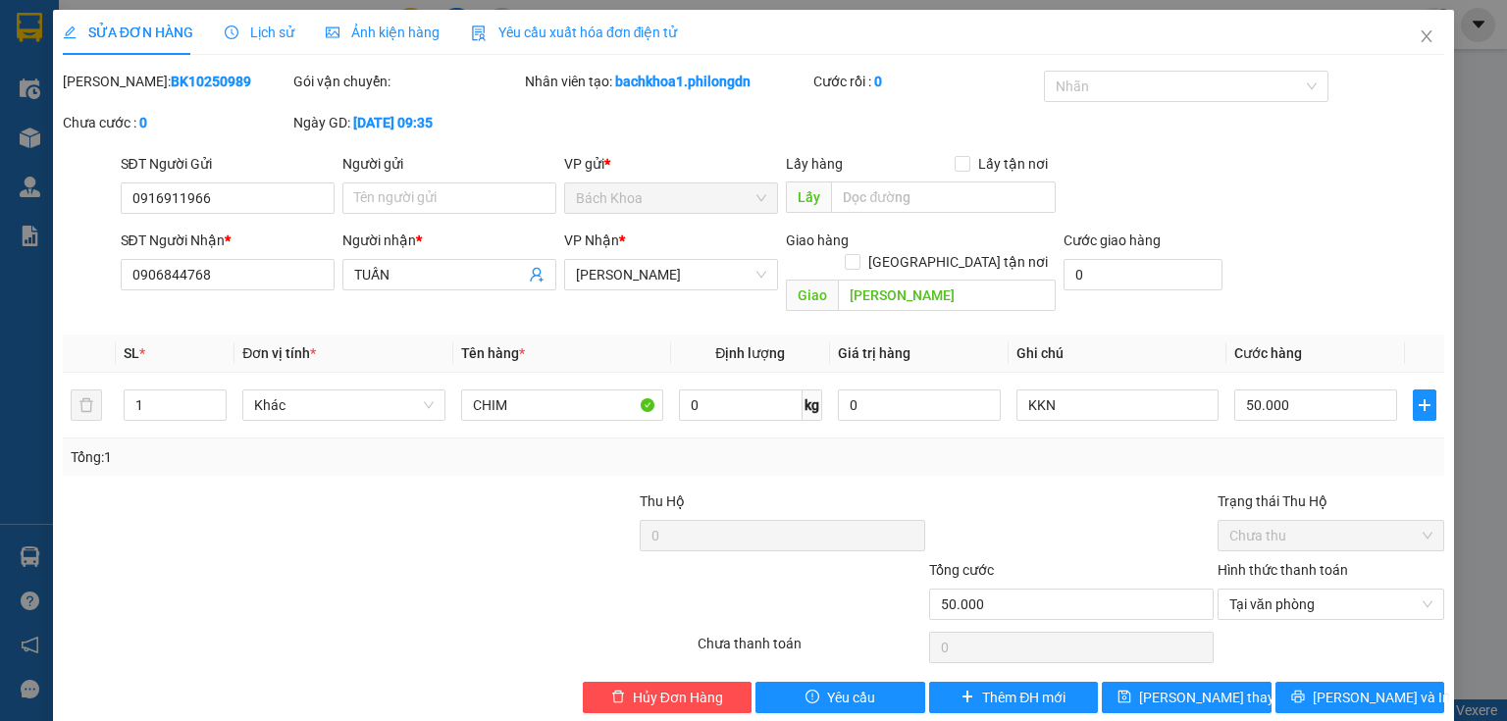
click at [1325, 658] on div "Total Paid Fee 0 Total UnPaid Fee 50.000 Cash Collection Total Fee Mã ĐH: BK102…" at bounding box center [753, 392] width 1381 height 643
click at [1324, 682] on button "[PERSON_NAME] và In" at bounding box center [1360, 697] width 170 height 31
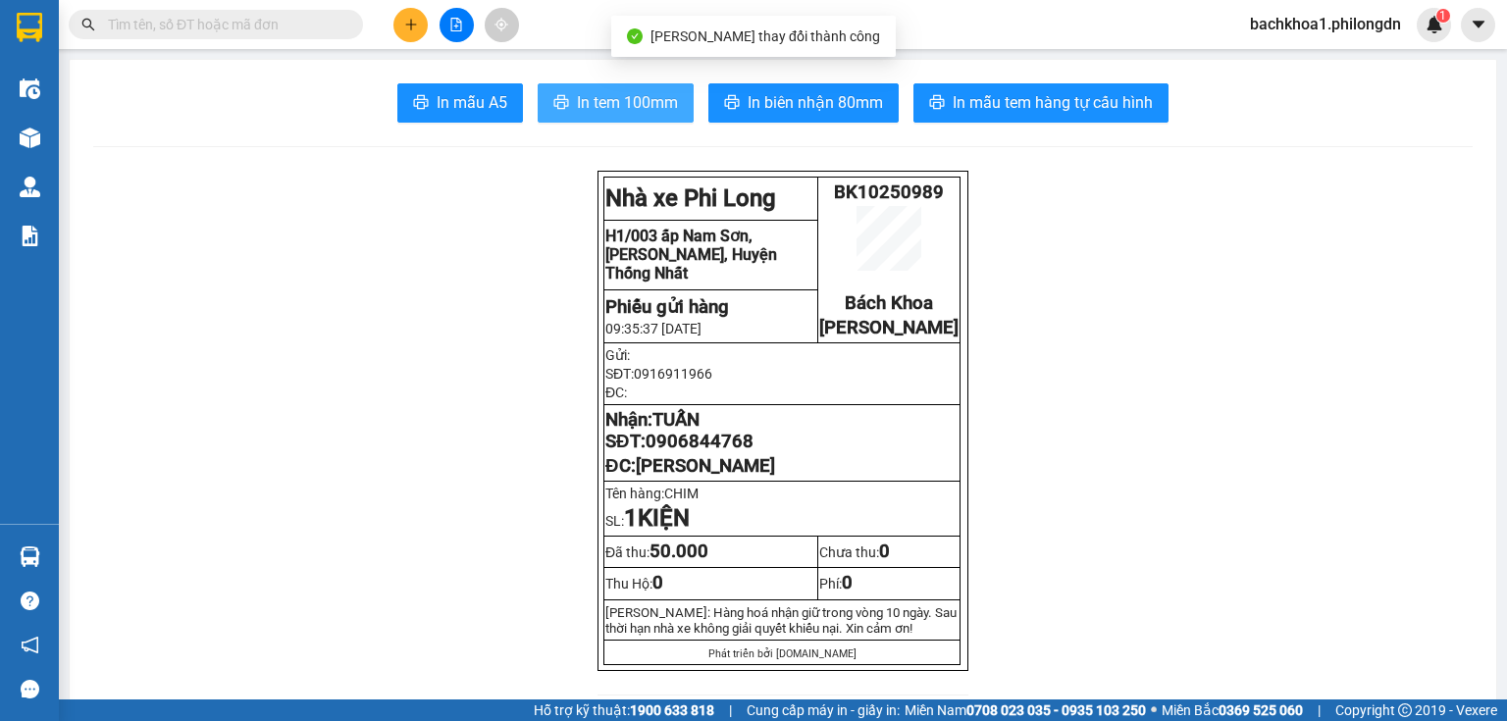
click at [613, 96] on span "In tem 100mm" at bounding box center [627, 102] width 101 height 25
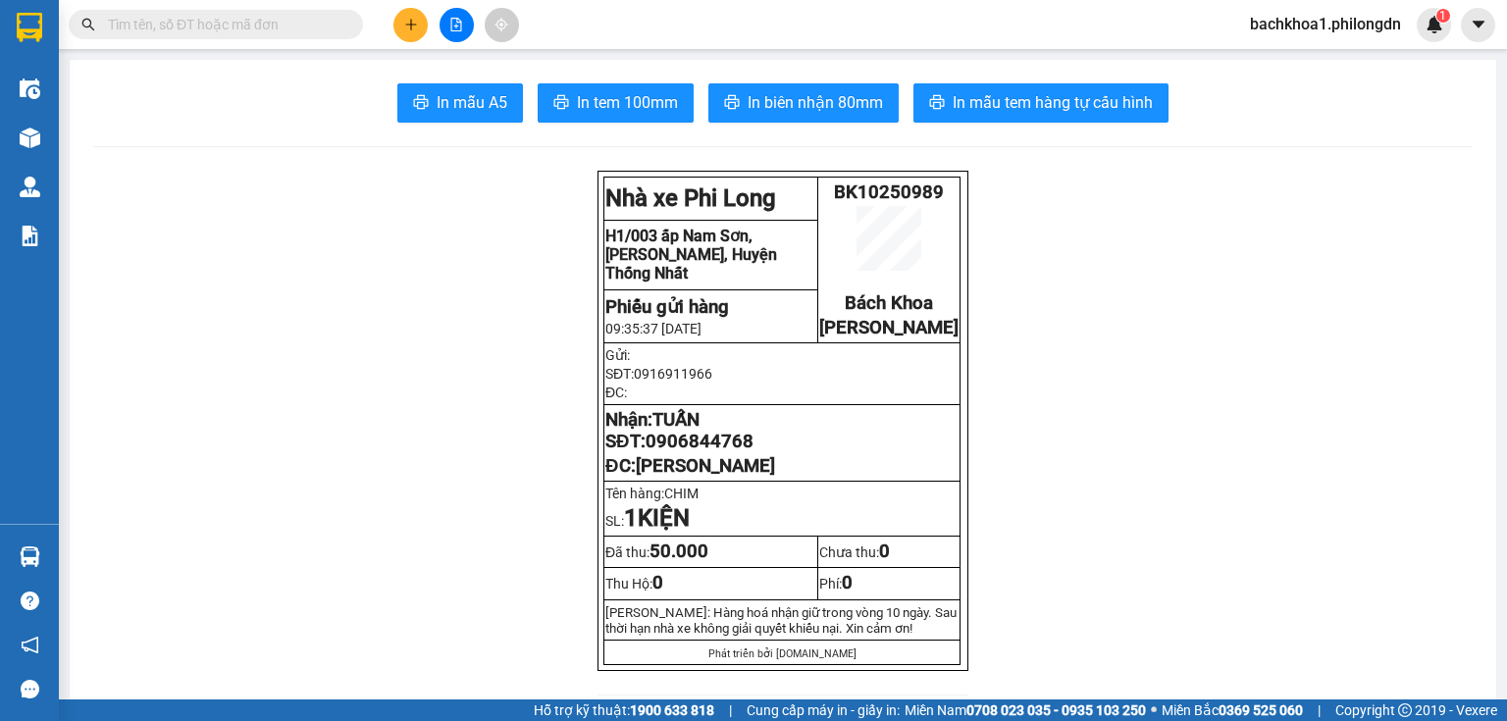
click at [686, 452] on span "0906844768" at bounding box center [699, 442] width 108 height 22
click at [416, 19] on icon "plus" at bounding box center [411, 25] width 14 height 14
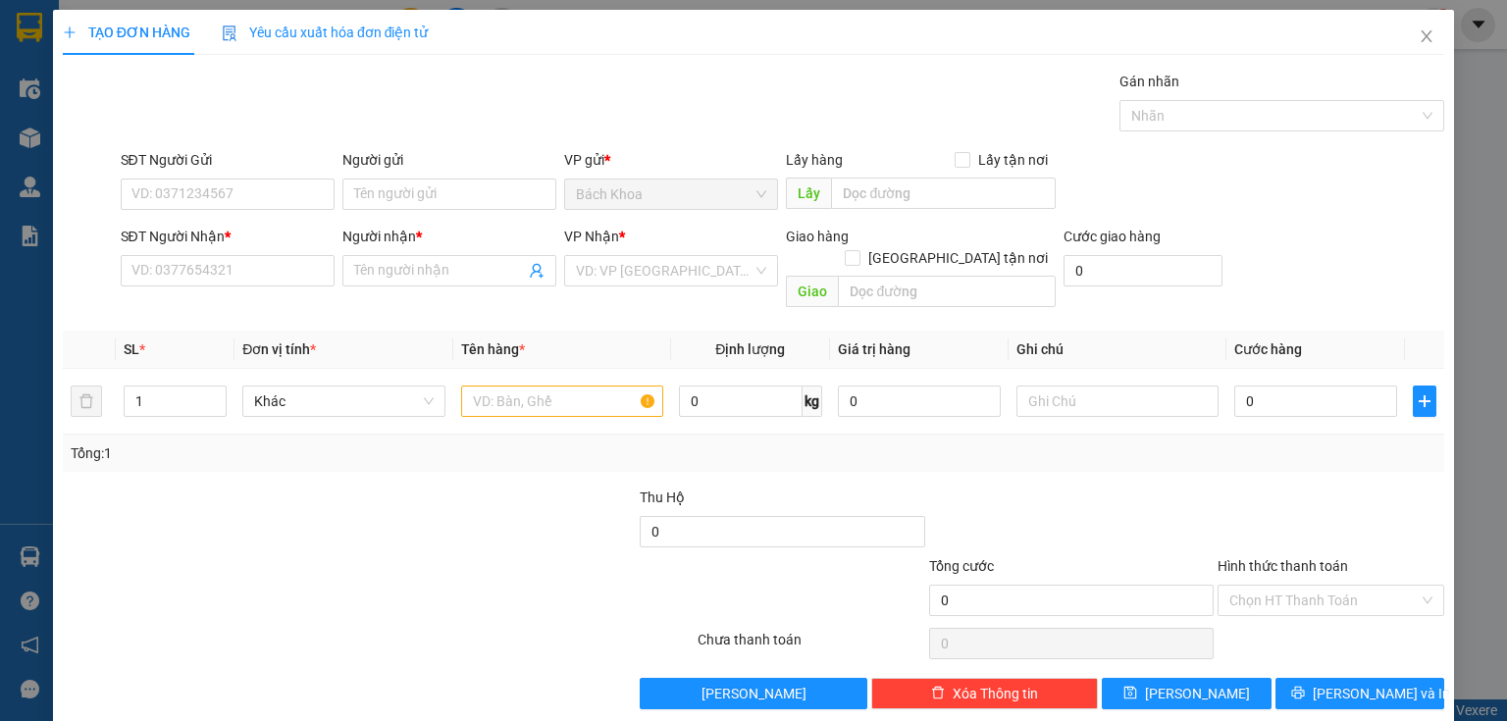
click at [271, 294] on div "Transit Pickup Surcharge Ids Transit Deliver Surcharge Ids Transit Deliver Surc…" at bounding box center [753, 390] width 1381 height 639
click at [267, 276] on input "SĐT Người Nhận *" at bounding box center [228, 270] width 214 height 31
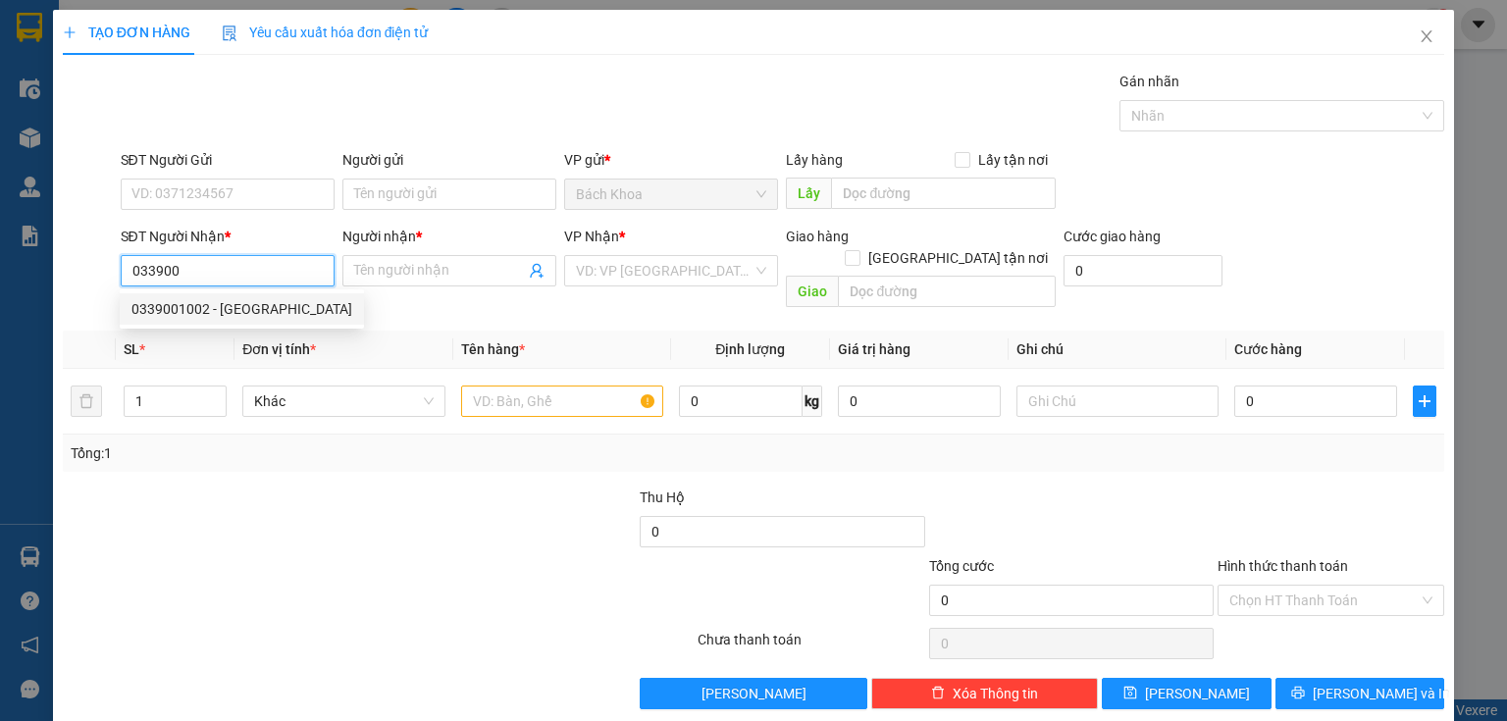
click at [158, 311] on div "0339001002 - [GEOGRAPHIC_DATA]" at bounding box center [241, 309] width 221 height 22
type input "0339001002"
type input "ĐỨC"
type input "NHÀ XE"
type input "40.000"
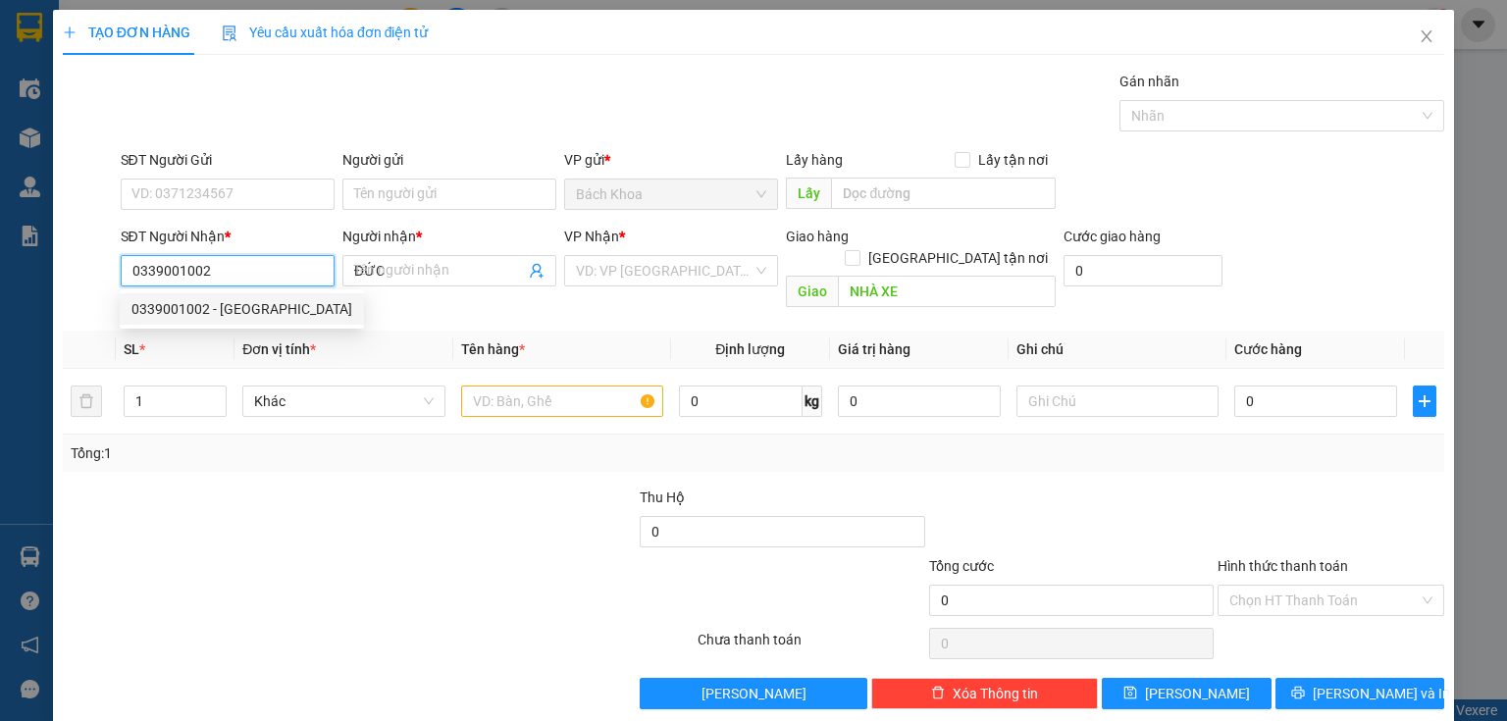
type input "40.000"
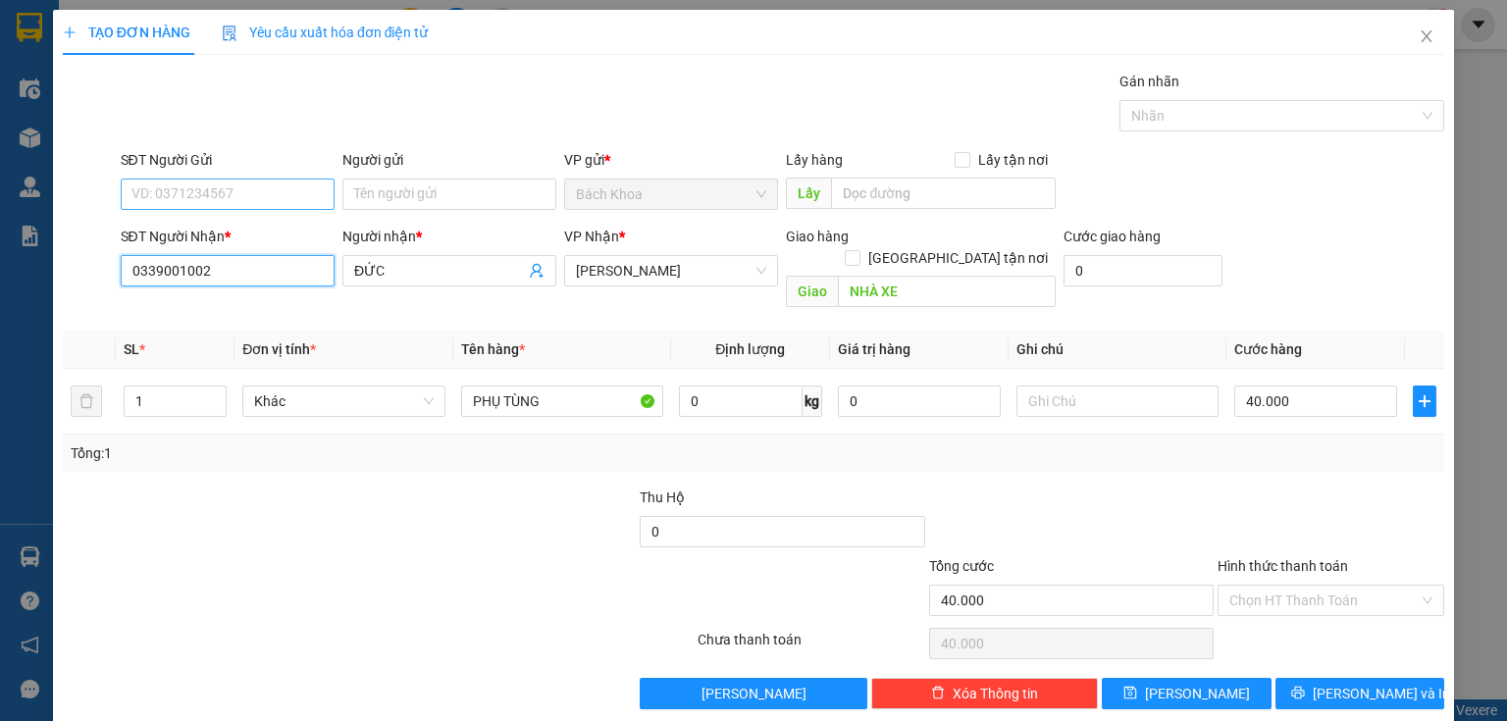
type input "0339001002"
click at [281, 200] on input "SĐT Người Gửi" at bounding box center [228, 194] width 214 height 31
type input "0907331817"
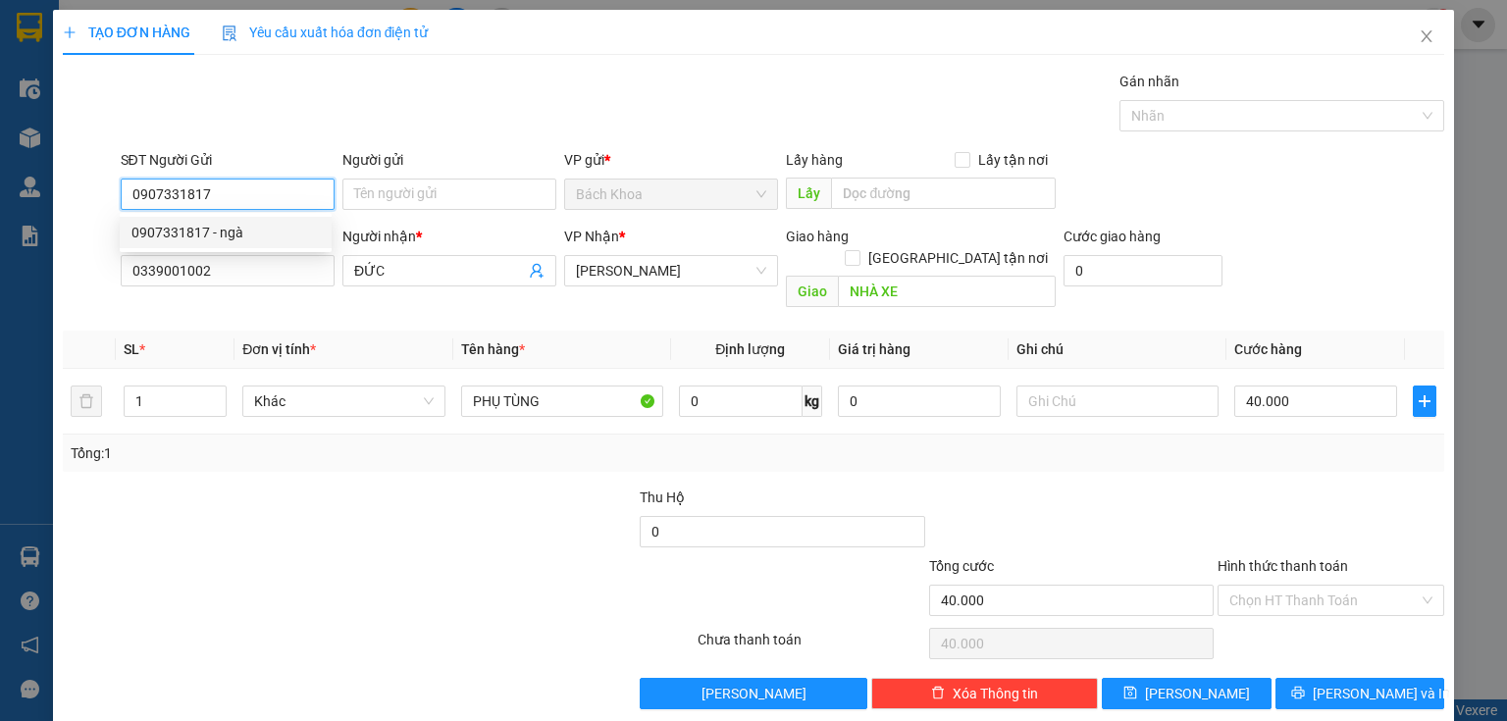
click at [220, 229] on div "0907331817 - ngà" at bounding box center [225, 233] width 188 height 22
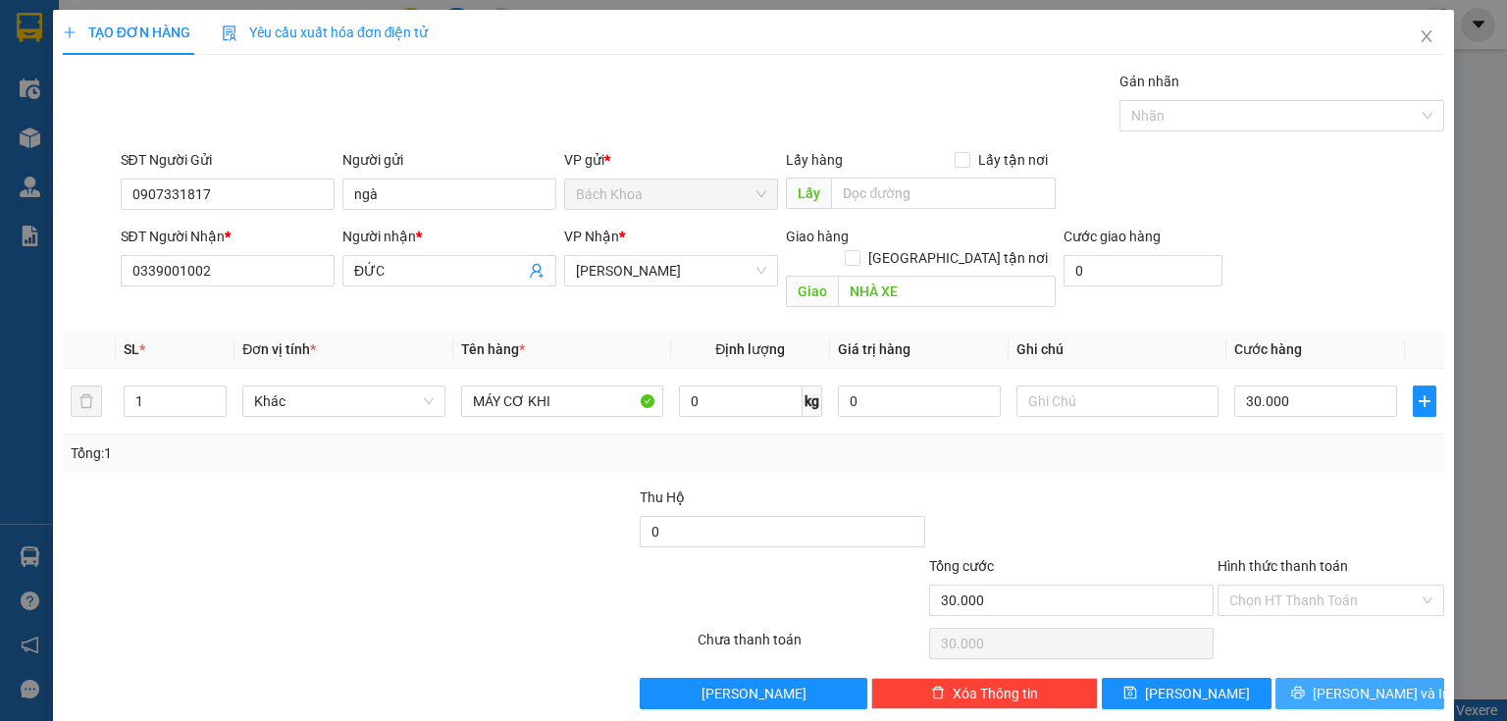
click at [1319, 679] on button "[PERSON_NAME] và In" at bounding box center [1360, 693] width 170 height 31
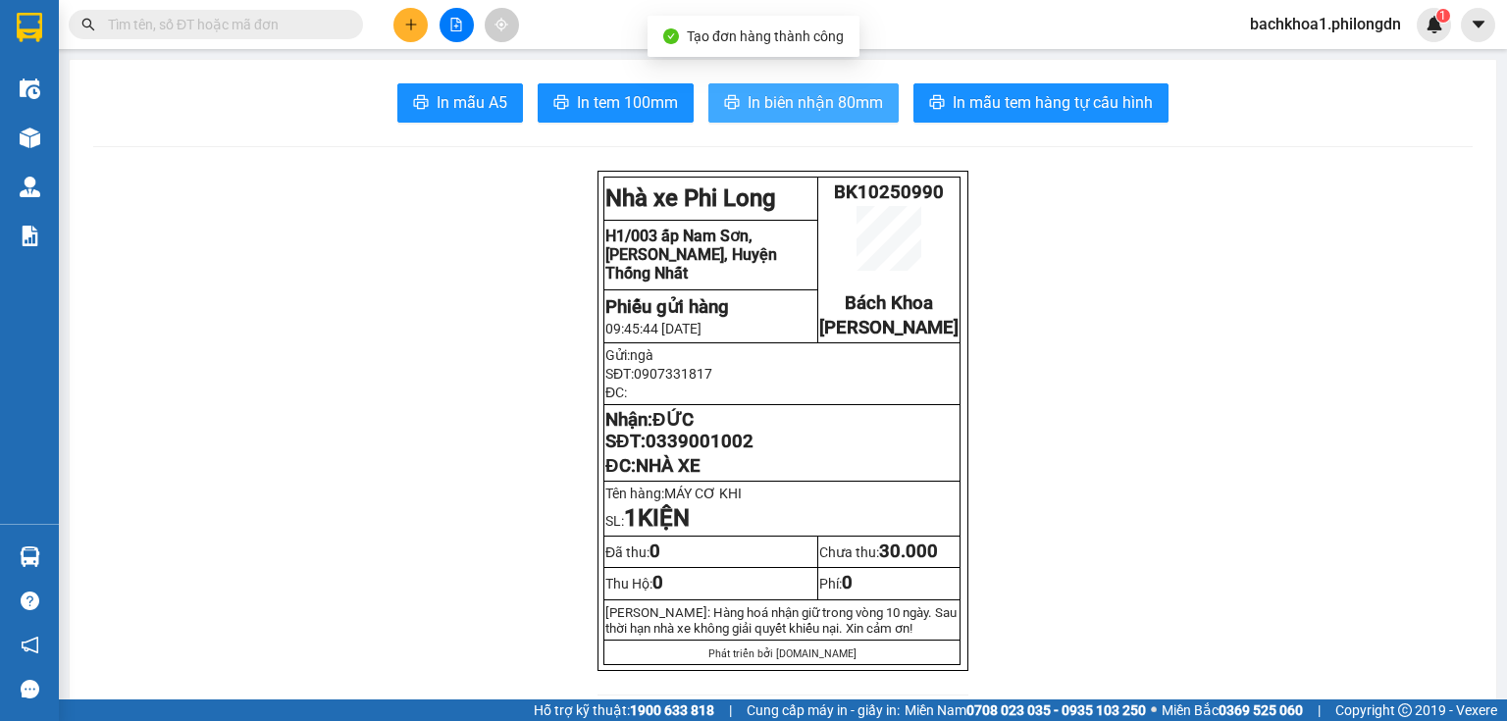
click at [758, 110] on span "In biên nhận 80mm" at bounding box center [814, 102] width 135 height 25
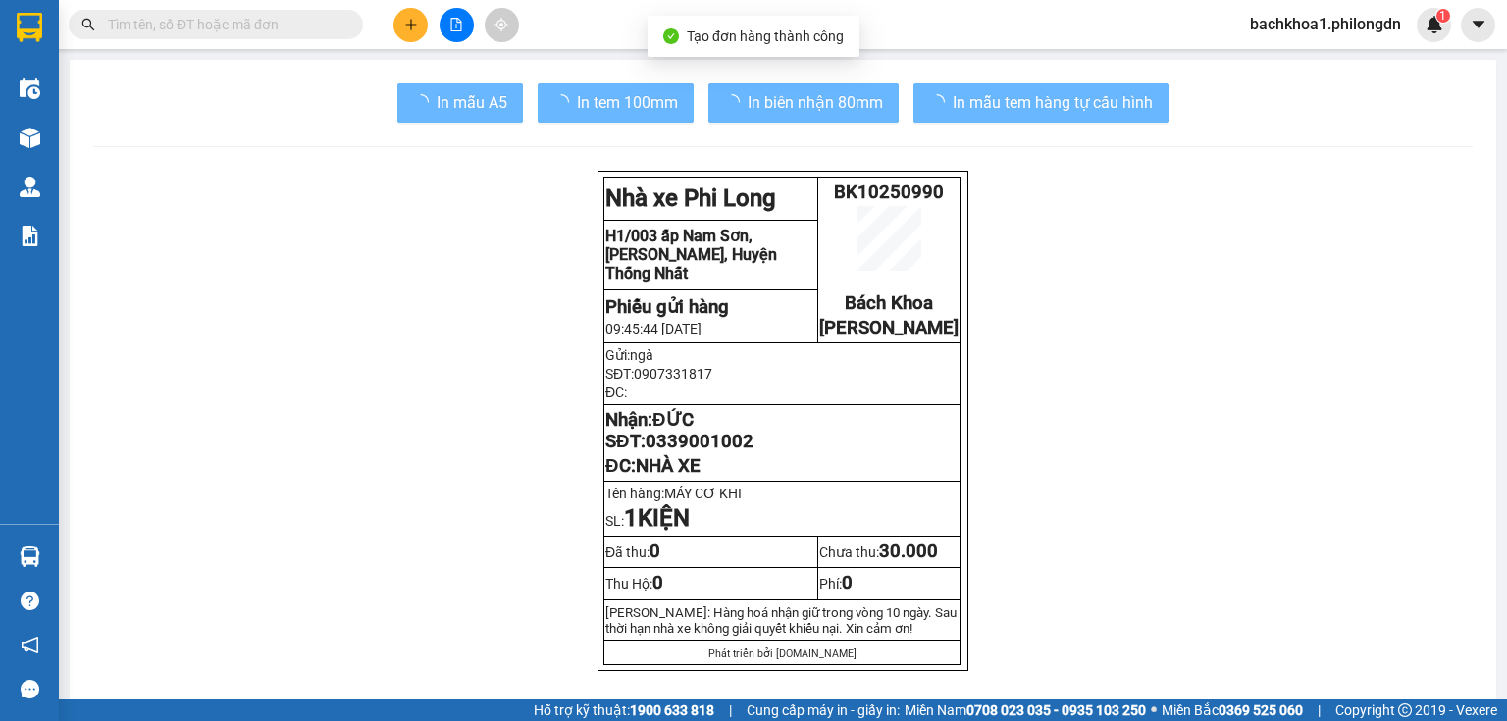
click at [673, 116] on button "In tem 100mm" at bounding box center [616, 102] width 156 height 39
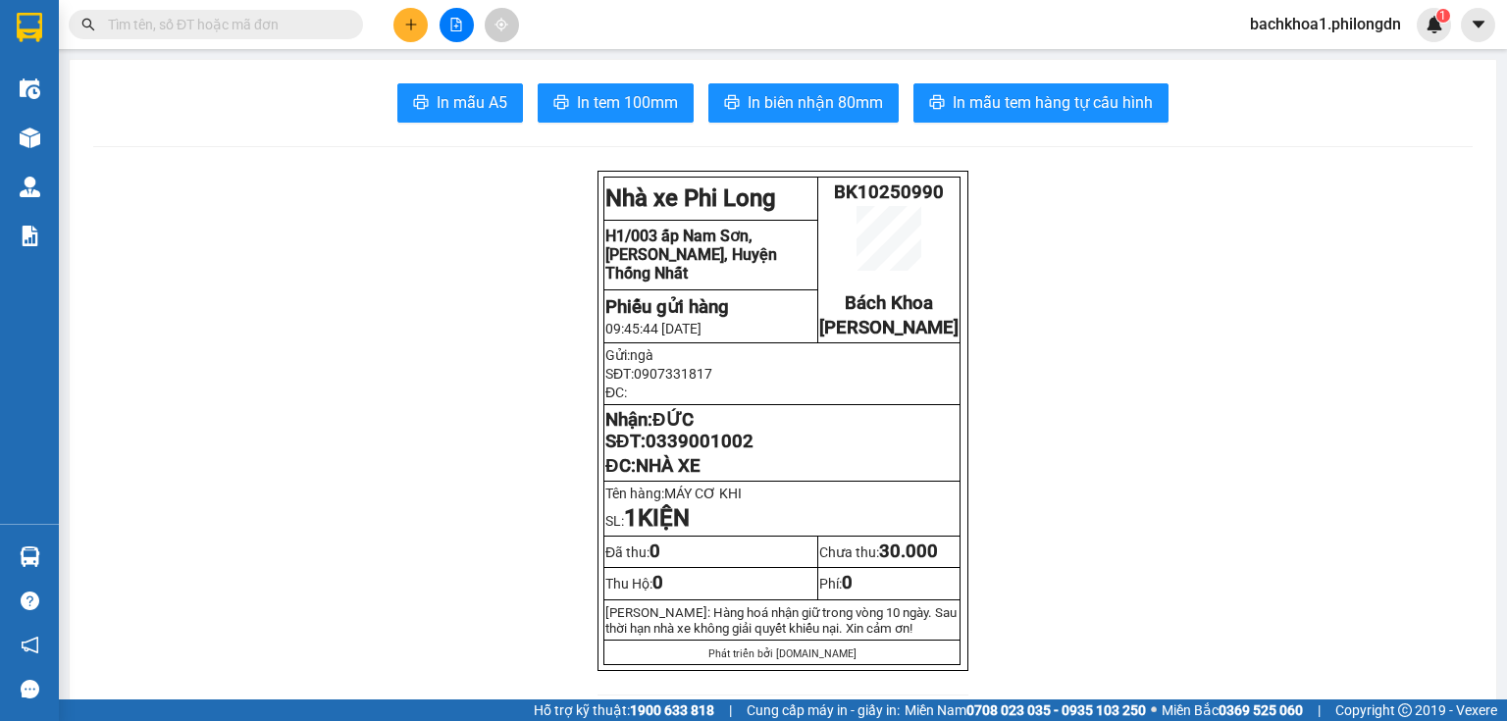
click at [673, 116] on button "In tem 100mm" at bounding box center [616, 102] width 156 height 39
click at [680, 477] on span "NHÀ XE" at bounding box center [668, 466] width 65 height 22
click at [675, 452] on span "0339001002" at bounding box center [699, 442] width 108 height 22
click at [419, 24] on button at bounding box center [410, 25] width 34 height 34
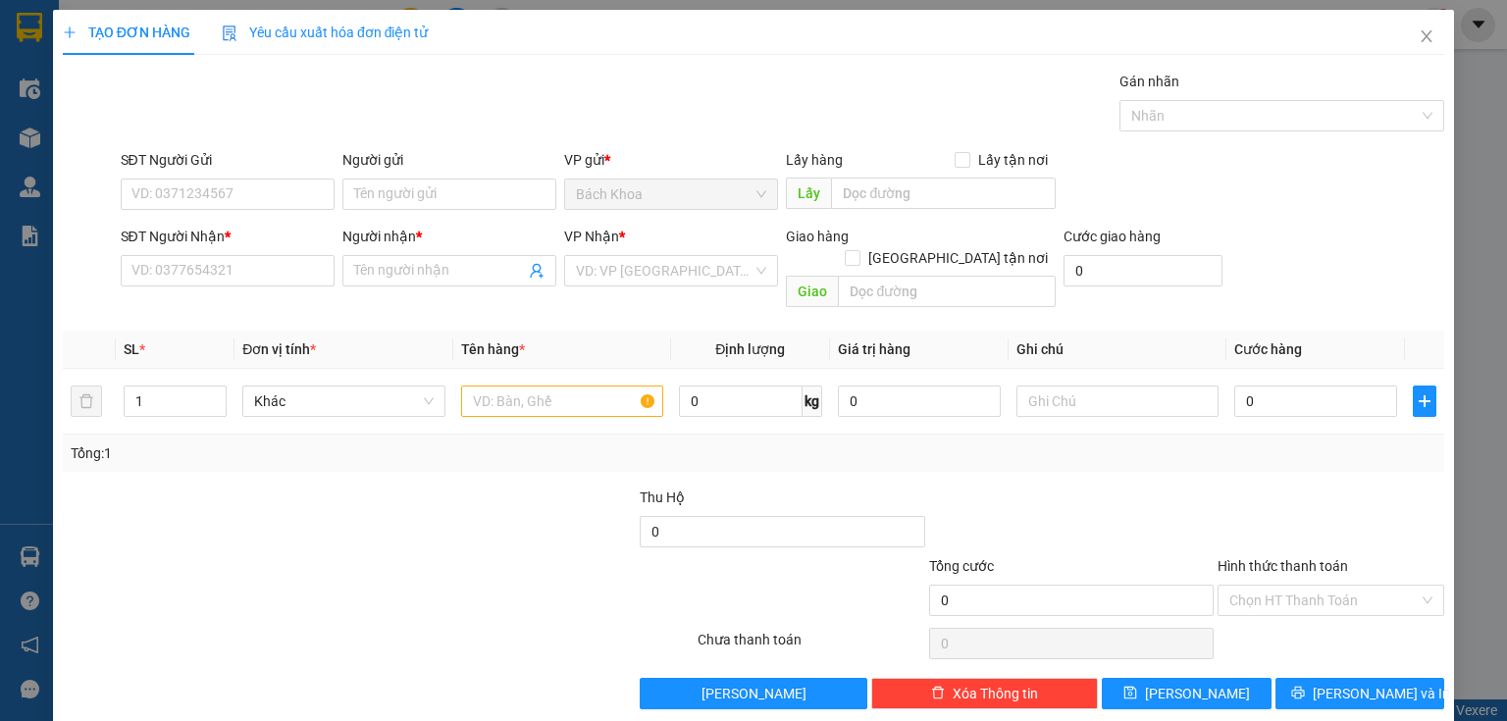
click at [279, 285] on div "SĐT Người Nhận * VD: 0377654321" at bounding box center [228, 260] width 214 height 69
click at [298, 253] on div "SĐT Người Nhận *" at bounding box center [228, 240] width 214 height 29
click at [267, 271] on input "SĐT Người Nhận *" at bounding box center [228, 270] width 214 height 31
type input "0"
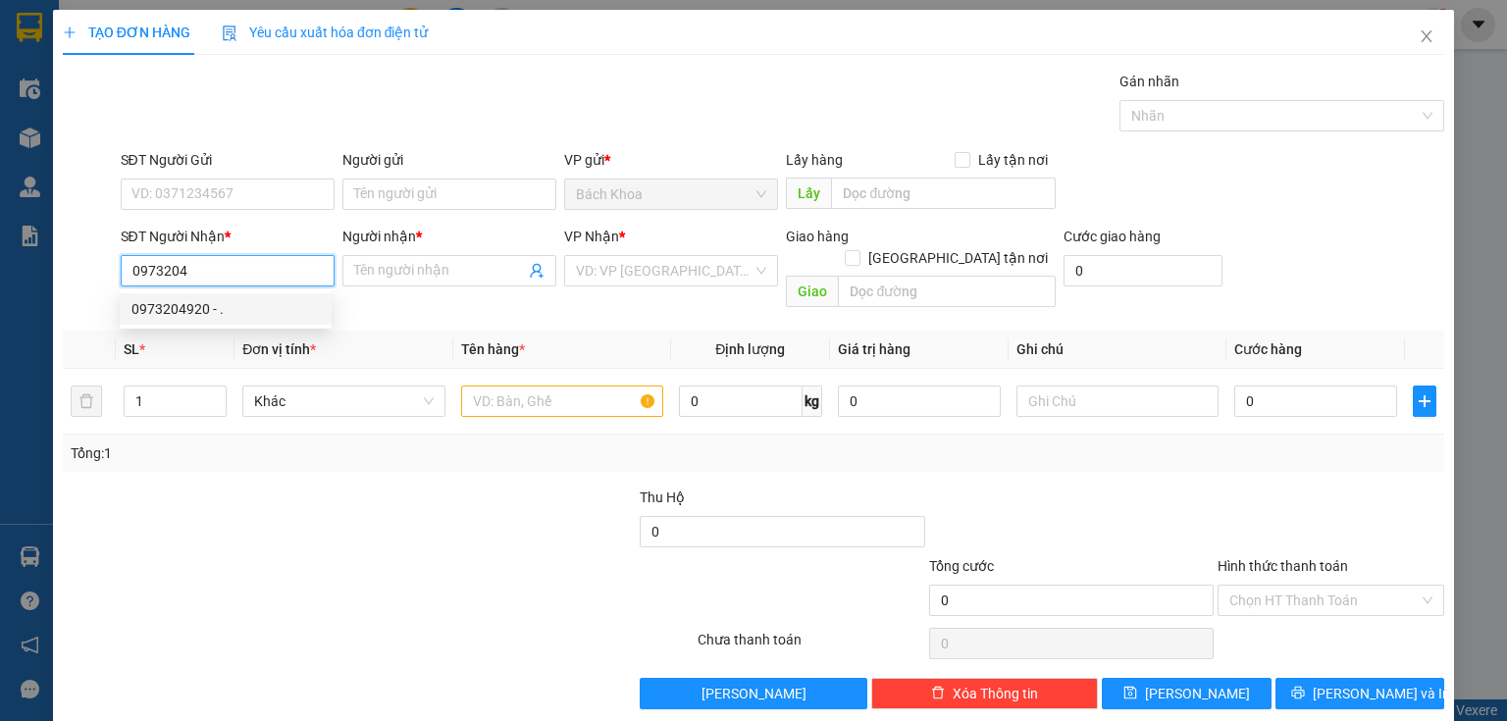
click at [270, 305] on div "0973204920 - ." at bounding box center [225, 309] width 188 height 22
type input "0973204920"
type input "."
type input "NHÀ XE"
type input "100.000"
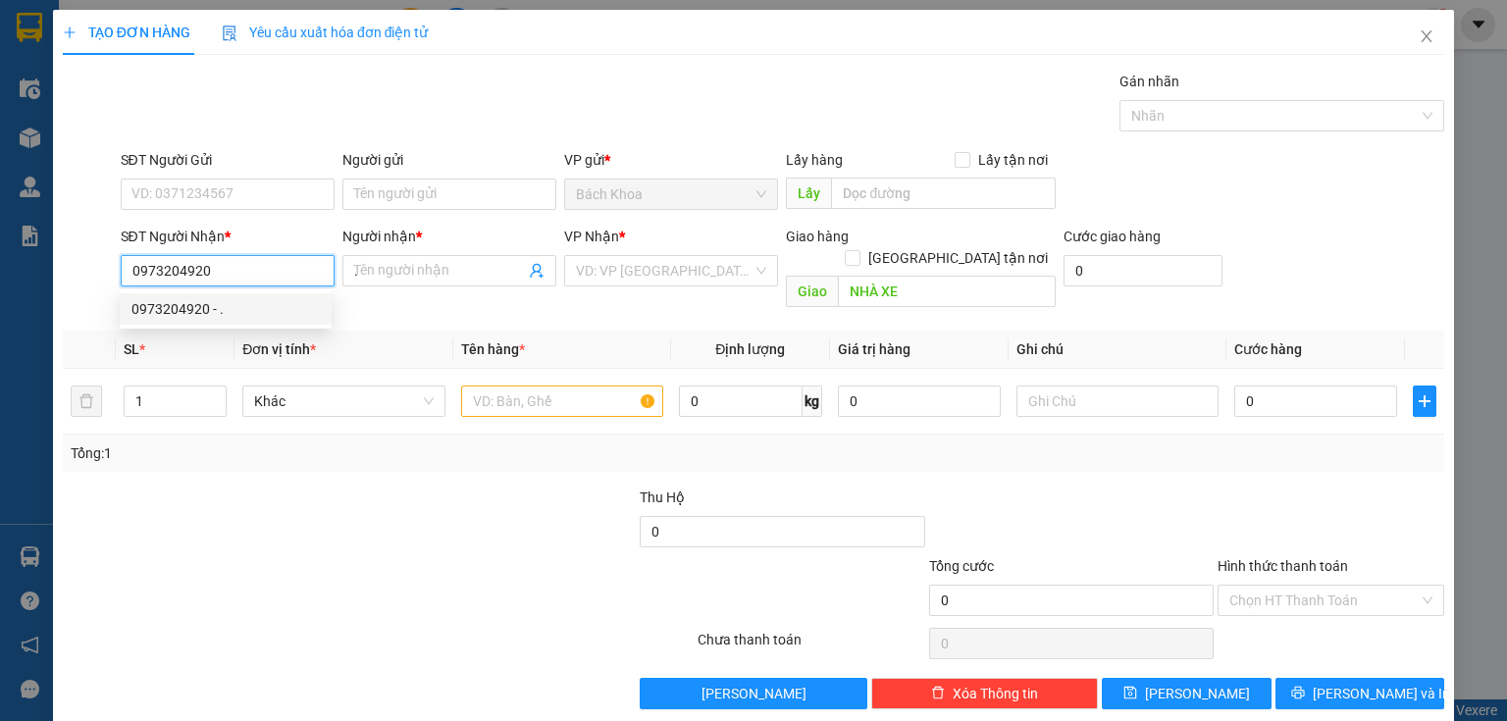
type input "100.000"
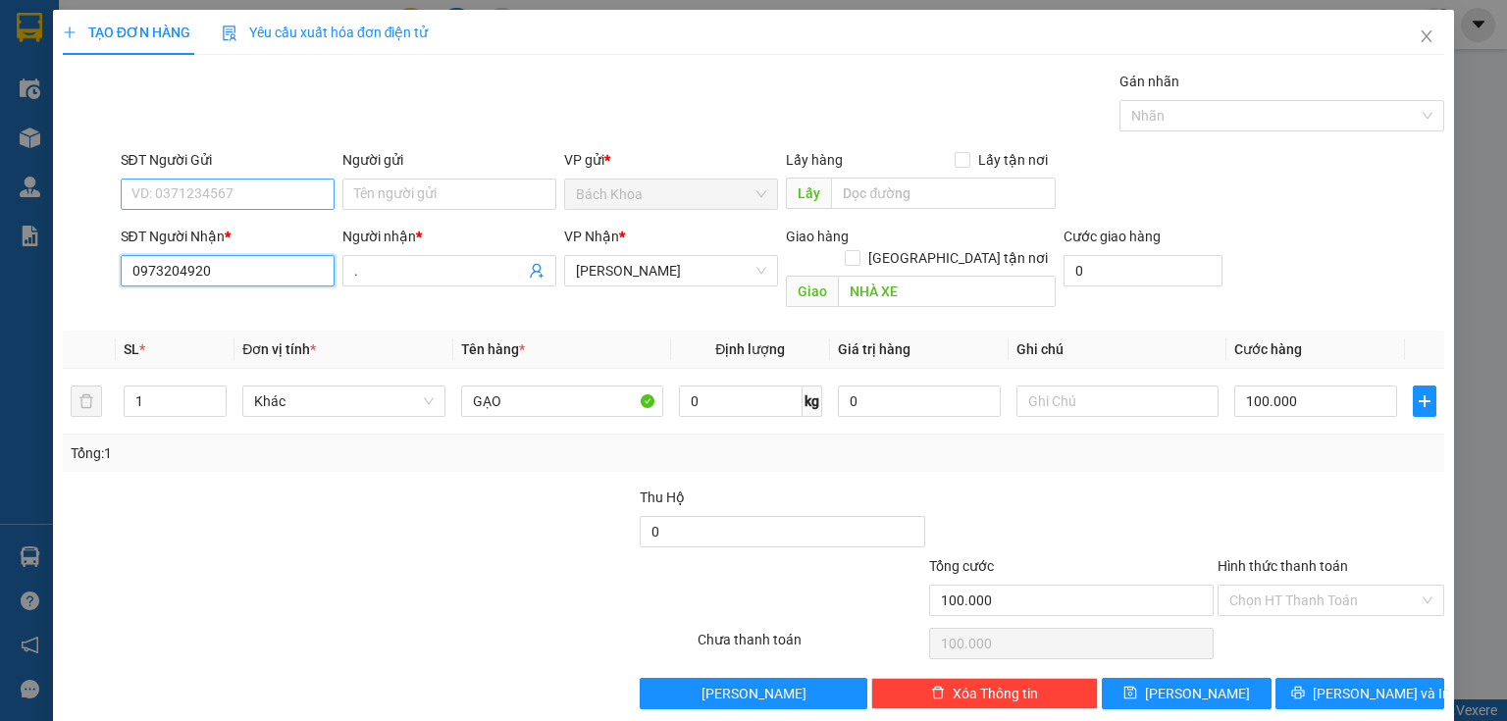
type input "0973204920"
click at [277, 201] on input "SĐT Người Gửi" at bounding box center [228, 194] width 214 height 31
click at [255, 230] on div "0943909536" at bounding box center [225, 233] width 188 height 22
type input "0943909536"
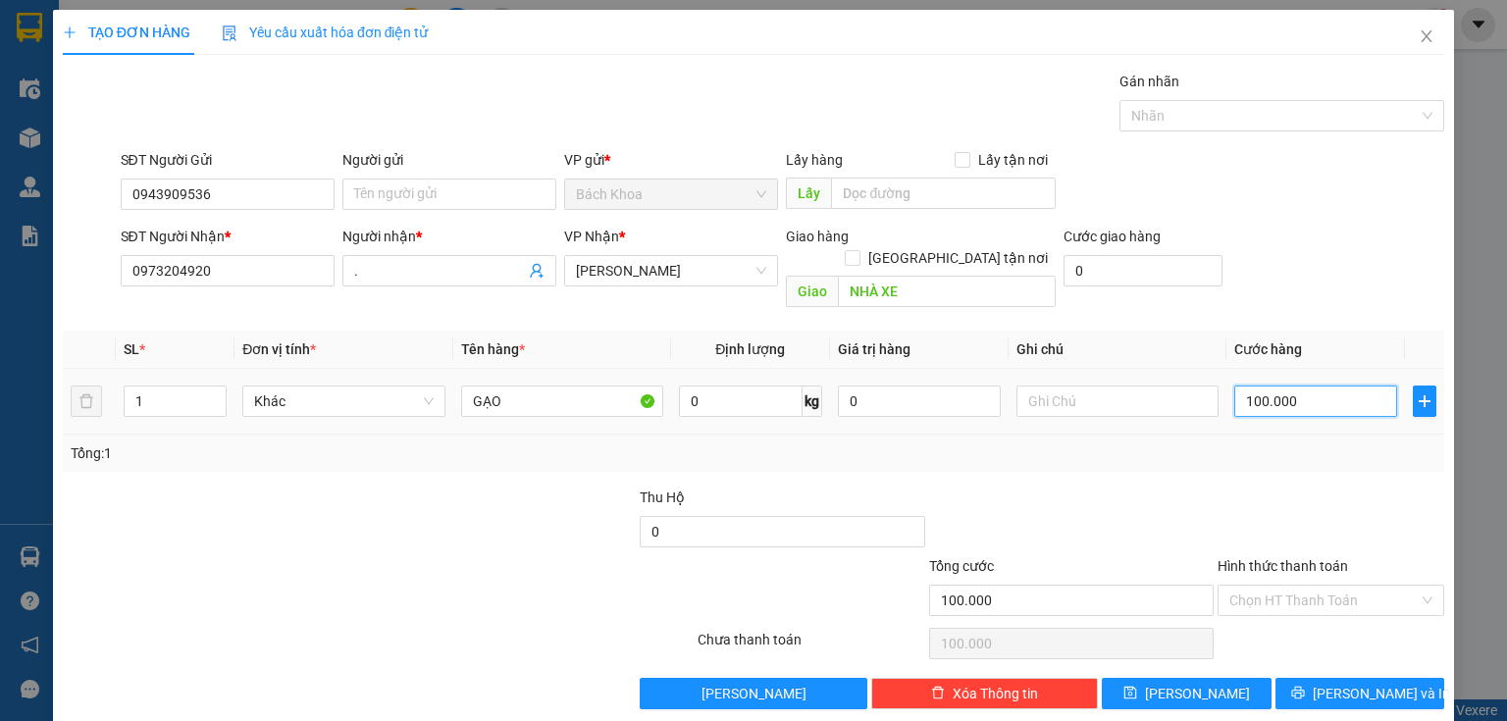
click at [1295, 386] on input "100.000" at bounding box center [1315, 401] width 163 height 31
type input "5"
type input "50"
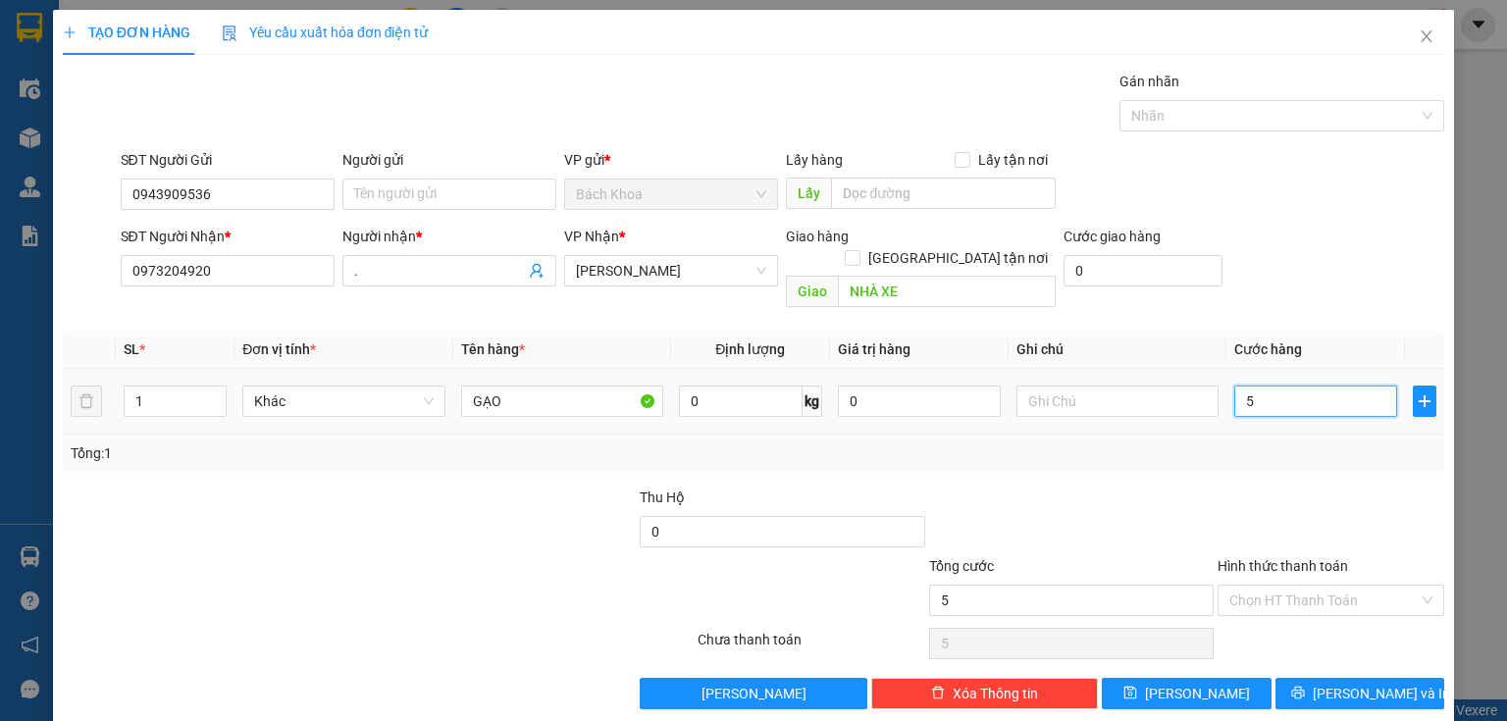
type input "50"
type input "50.000"
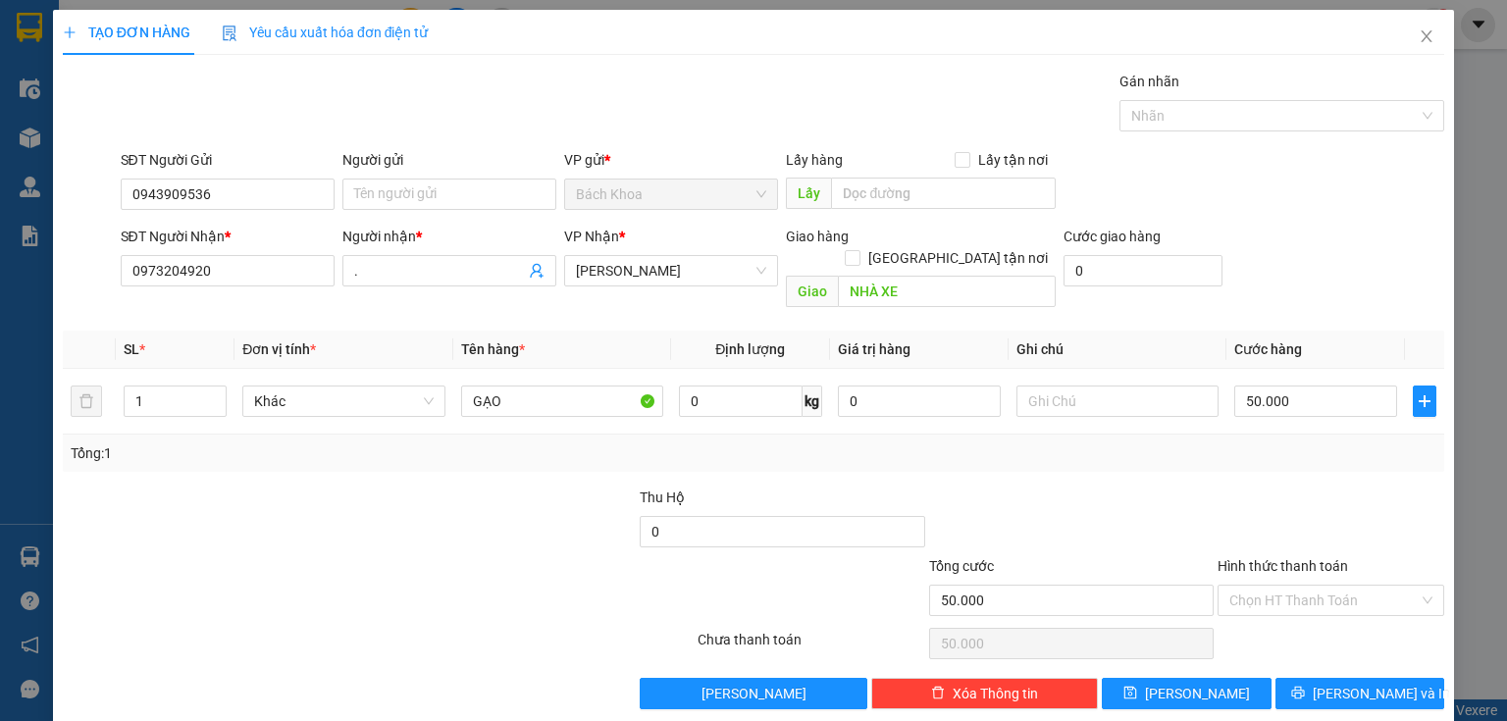
drag, startPoint x: 1304, startPoint y: 487, endPoint x: 1326, endPoint y: 498, distance: 25.4
click at [1305, 488] on div at bounding box center [1330, 521] width 231 height 69
click at [1307, 586] on input "Hình thức thanh toán" at bounding box center [1323, 600] width 189 height 29
click at [1318, 605] on div "Tại văn phòng" at bounding box center [1320, 616] width 202 height 22
click at [1342, 683] on span "[PERSON_NAME] và In" at bounding box center [1380, 694] width 137 height 22
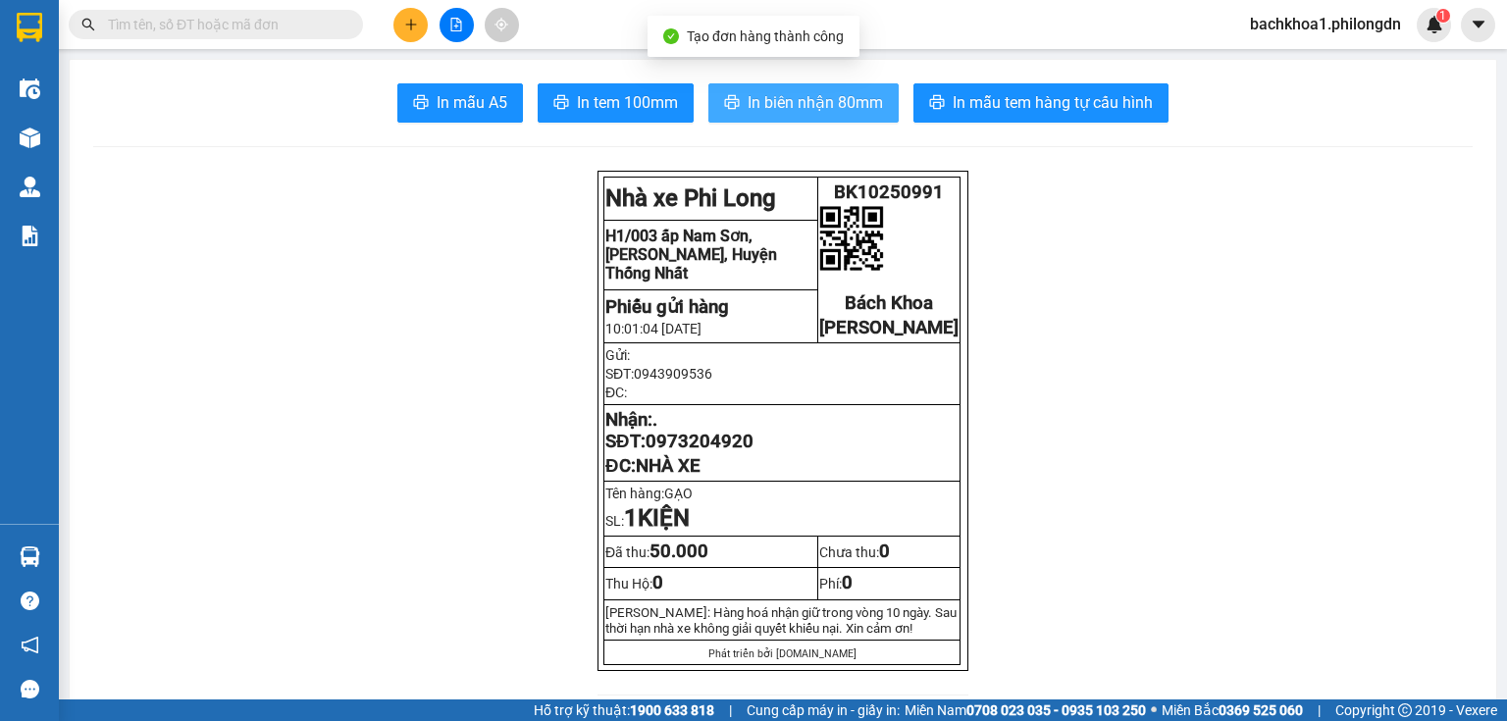
click at [808, 118] on button "In biên nhận 80mm" at bounding box center [803, 102] width 190 height 39
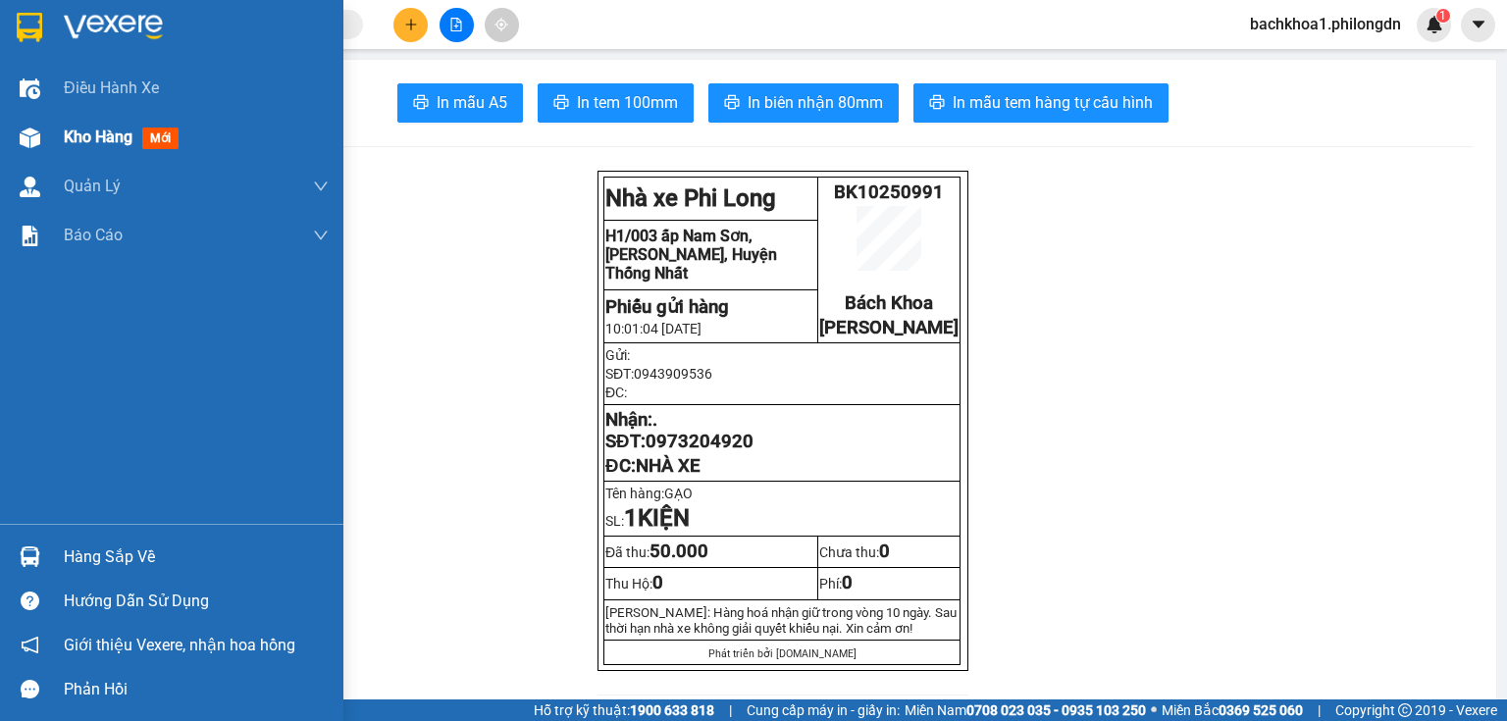
click at [123, 128] on span "Kho hàng" at bounding box center [98, 137] width 69 height 19
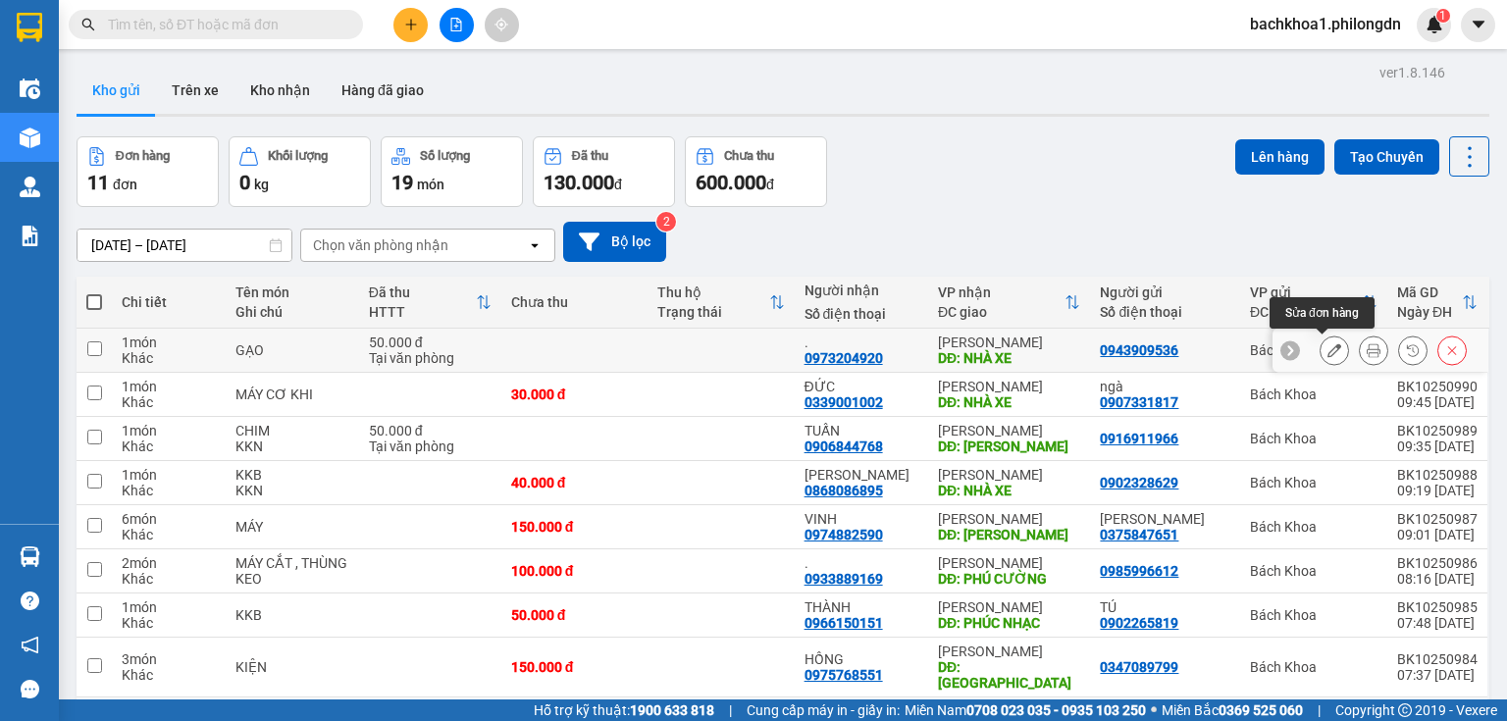
click at [1327, 355] on icon at bounding box center [1334, 350] width 14 height 14
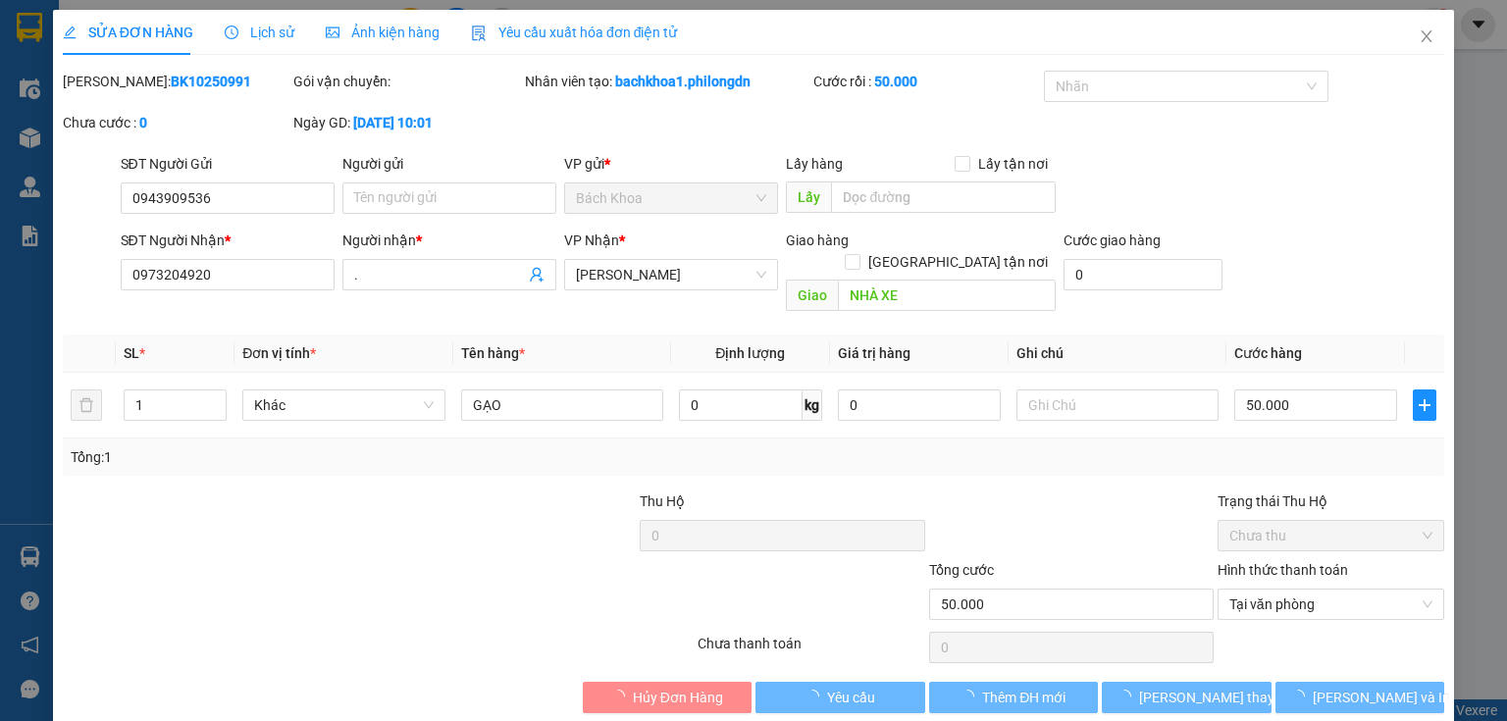
type input "0943909536"
type input "0973204920"
type input "."
type input "NHÀ XE"
type input "50.000"
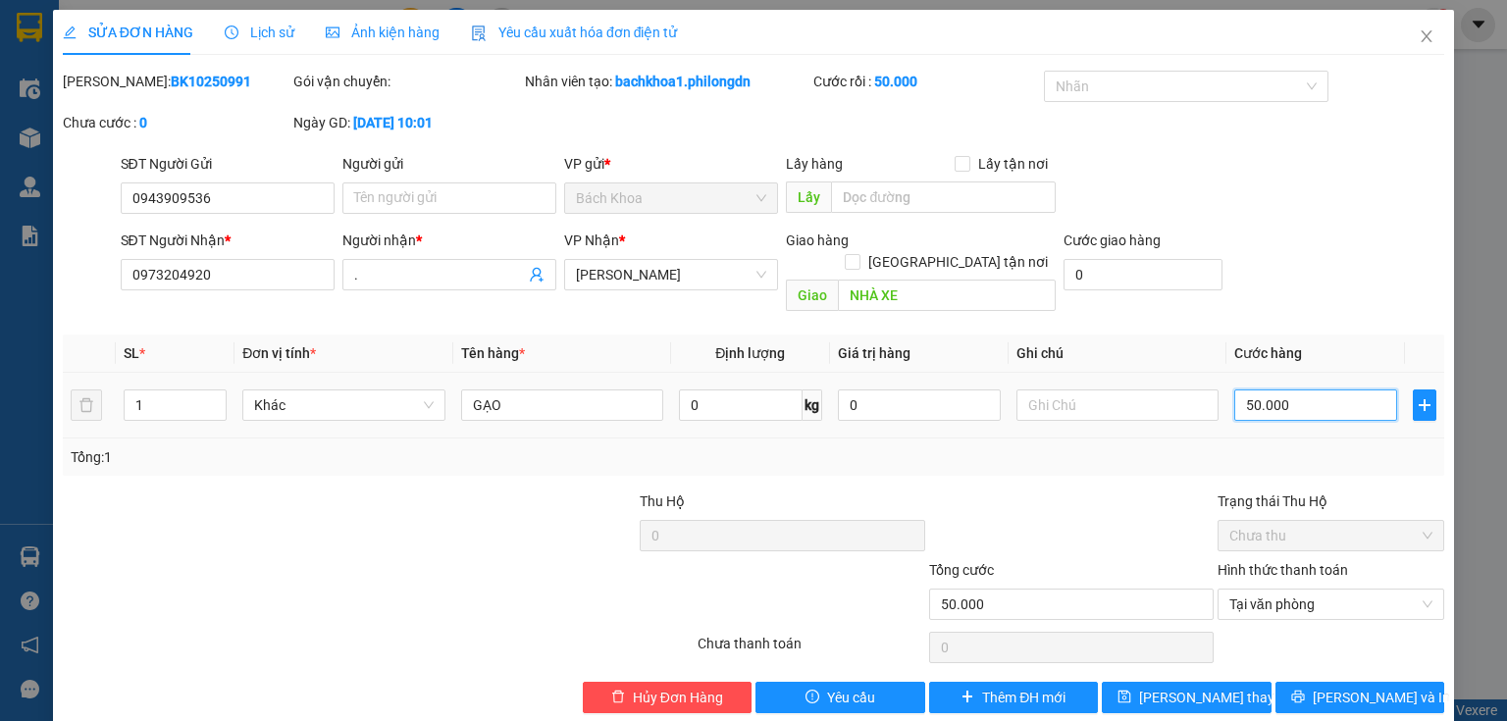
click at [1323, 389] on input "50.000" at bounding box center [1315, 404] width 163 height 31
type input "4"
type input "40"
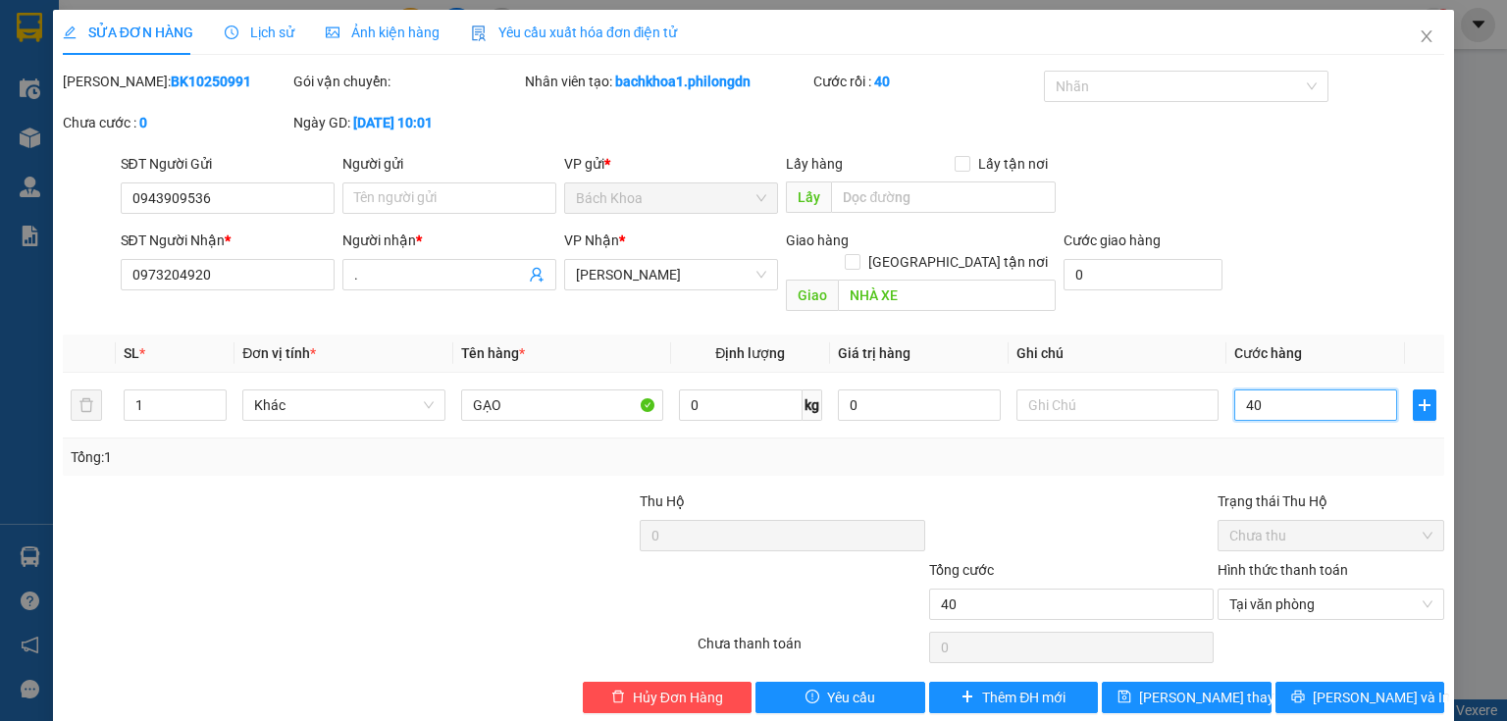
type input "400"
type input "4.000"
type input "40.000"
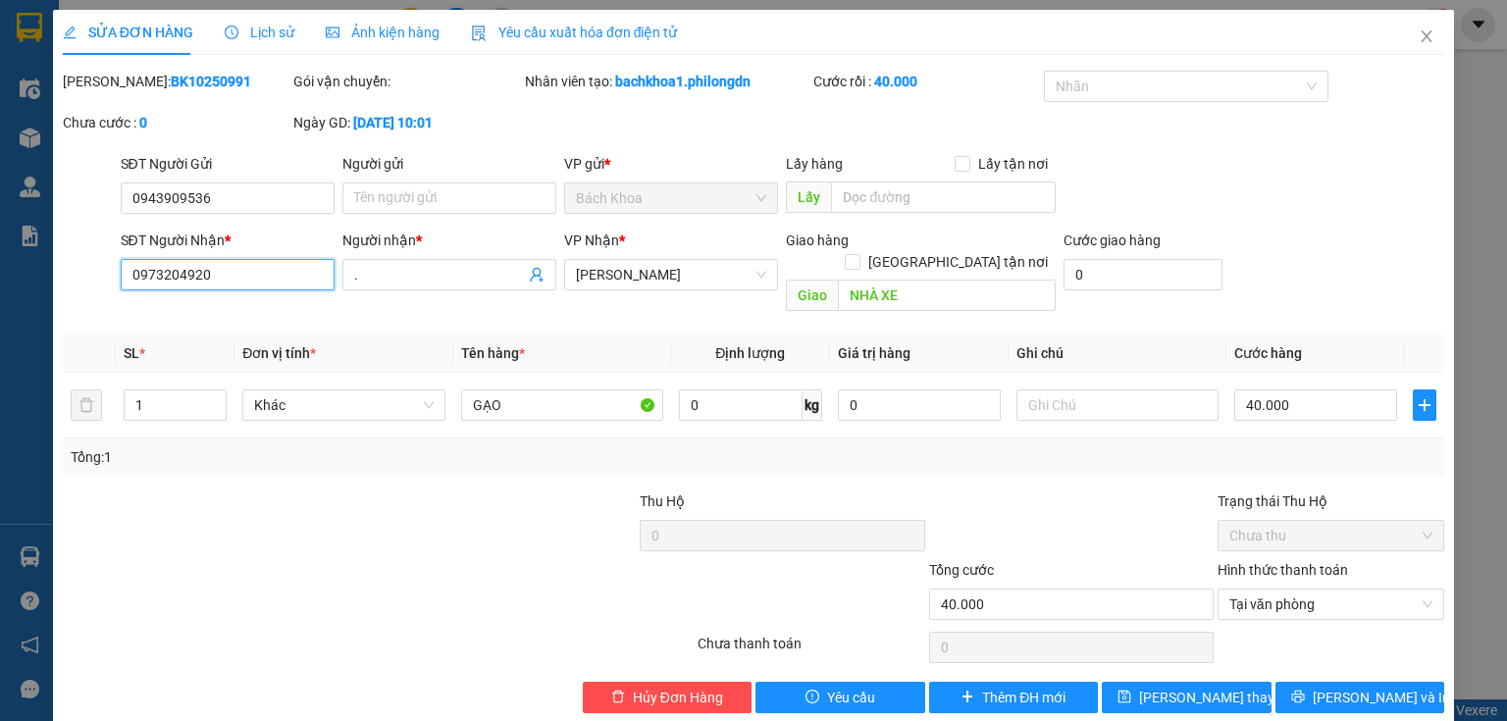
click at [236, 275] on input "0973204920" at bounding box center [228, 274] width 214 height 31
click at [1399, 682] on button "[PERSON_NAME] và In" at bounding box center [1360, 697] width 170 height 31
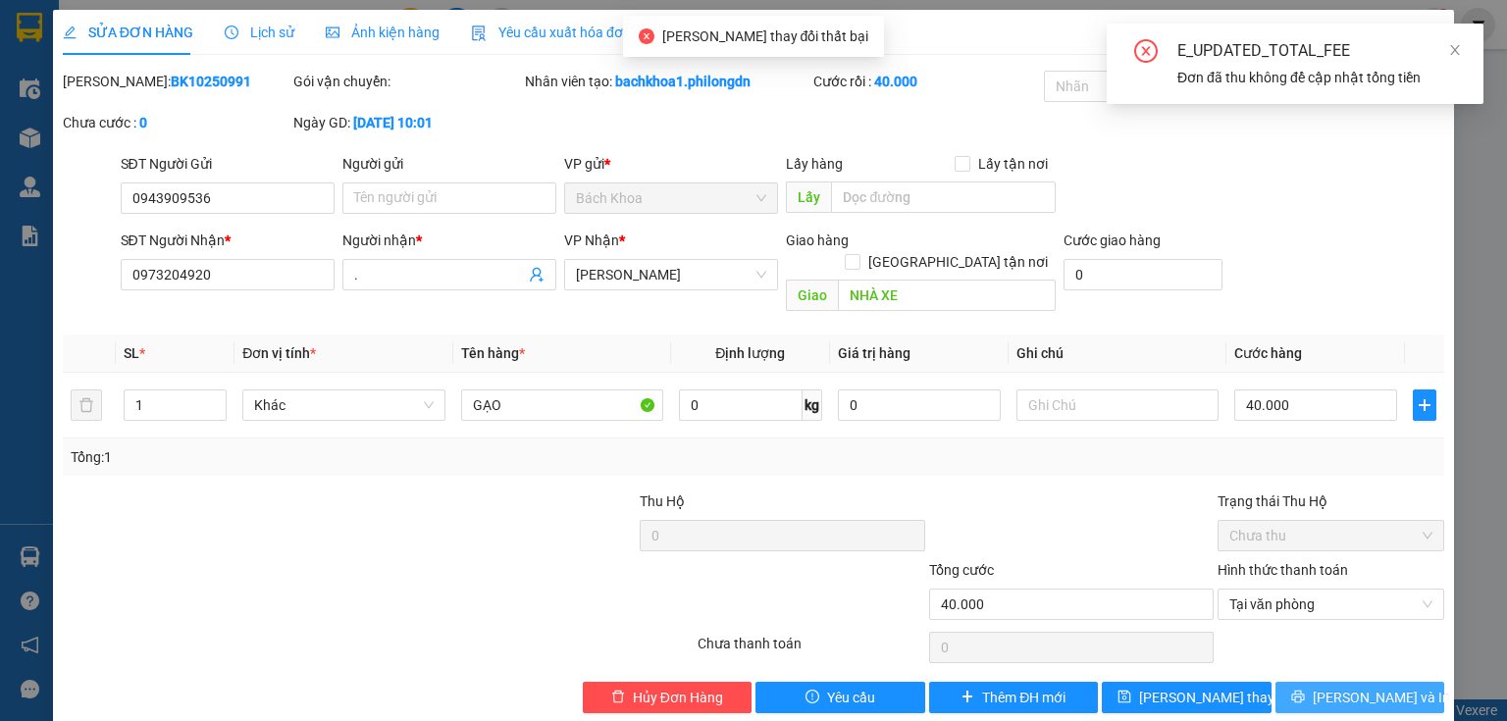
click at [1342, 687] on span "[PERSON_NAME] và In" at bounding box center [1380, 698] width 137 height 22
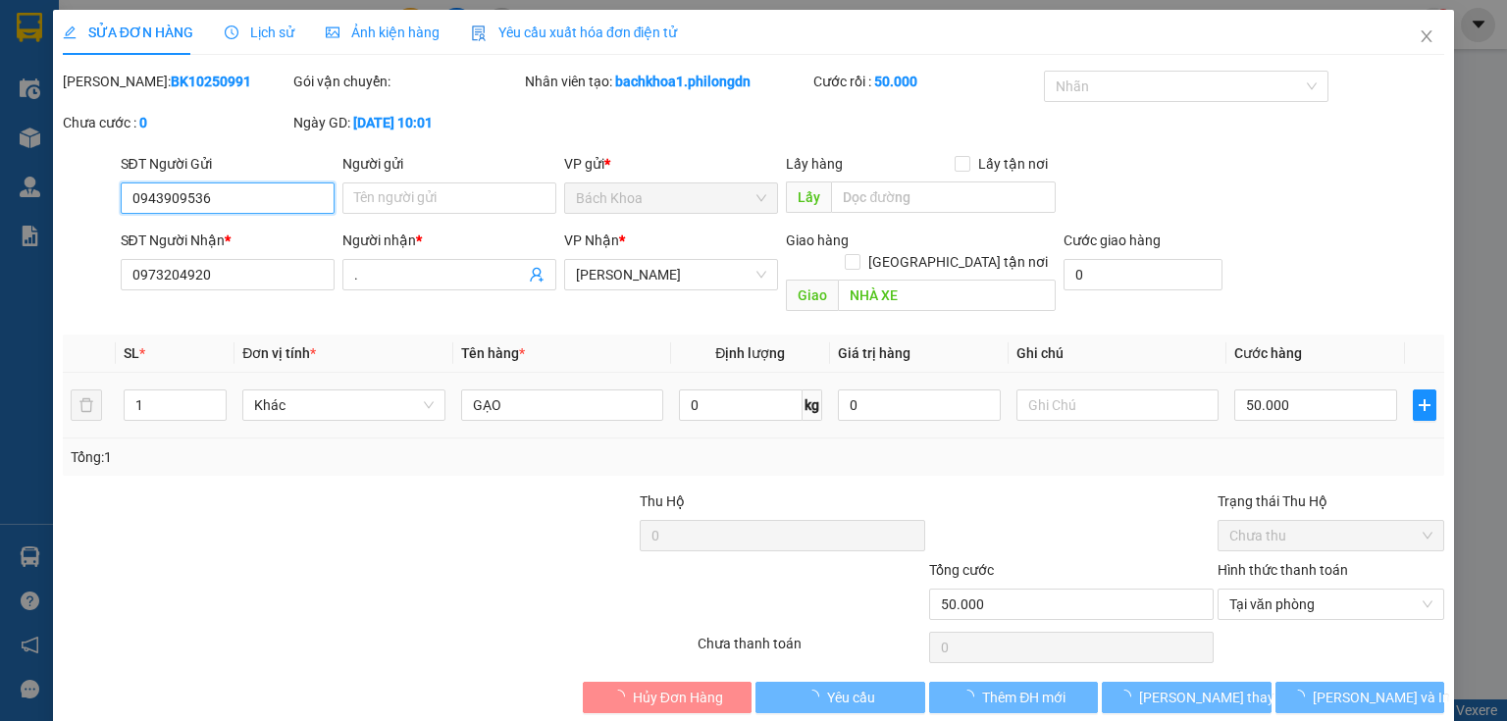
type input "0943909536"
type input "0973204920"
type input "."
type input "NHÀ XE"
type input "50.000"
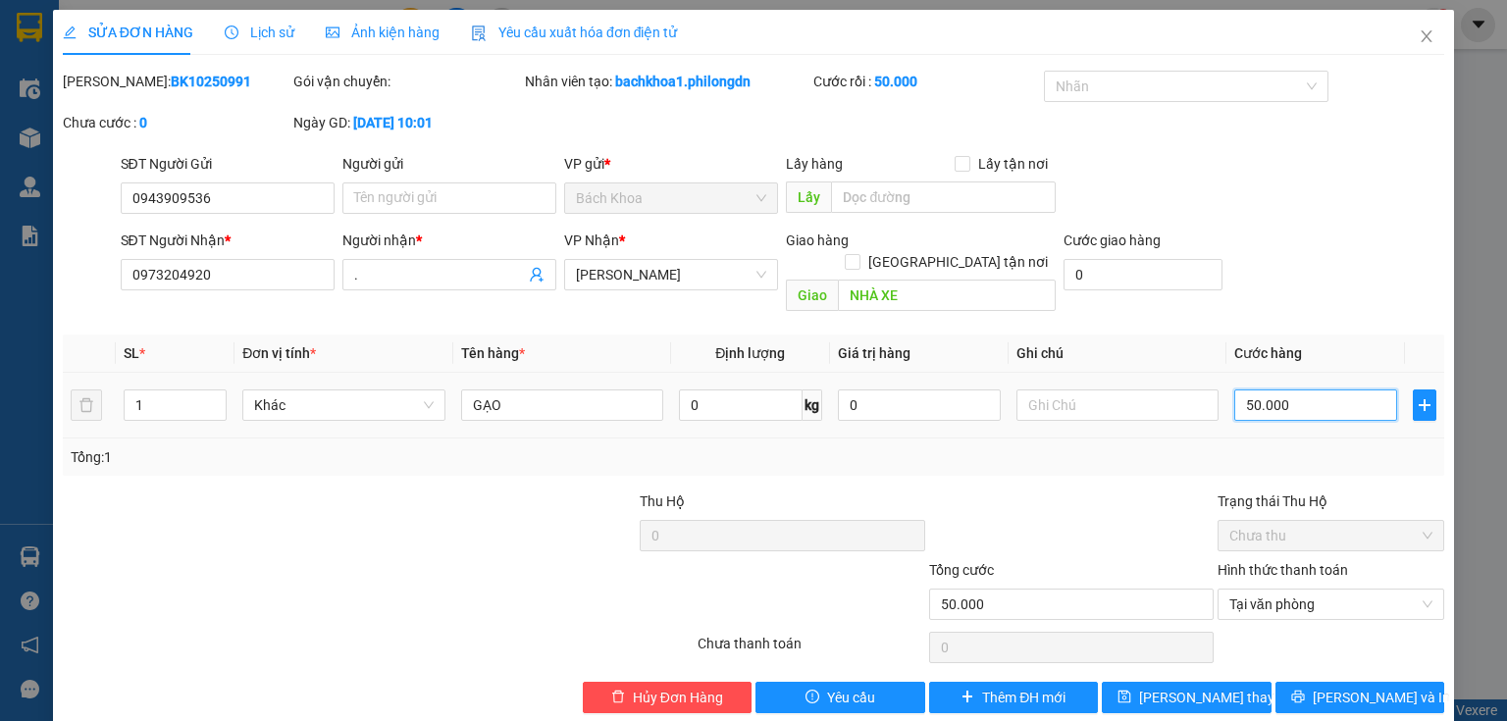
click at [1307, 389] on input "50.000" at bounding box center [1315, 404] width 163 height 31
type input "4"
type input "40"
type input "400"
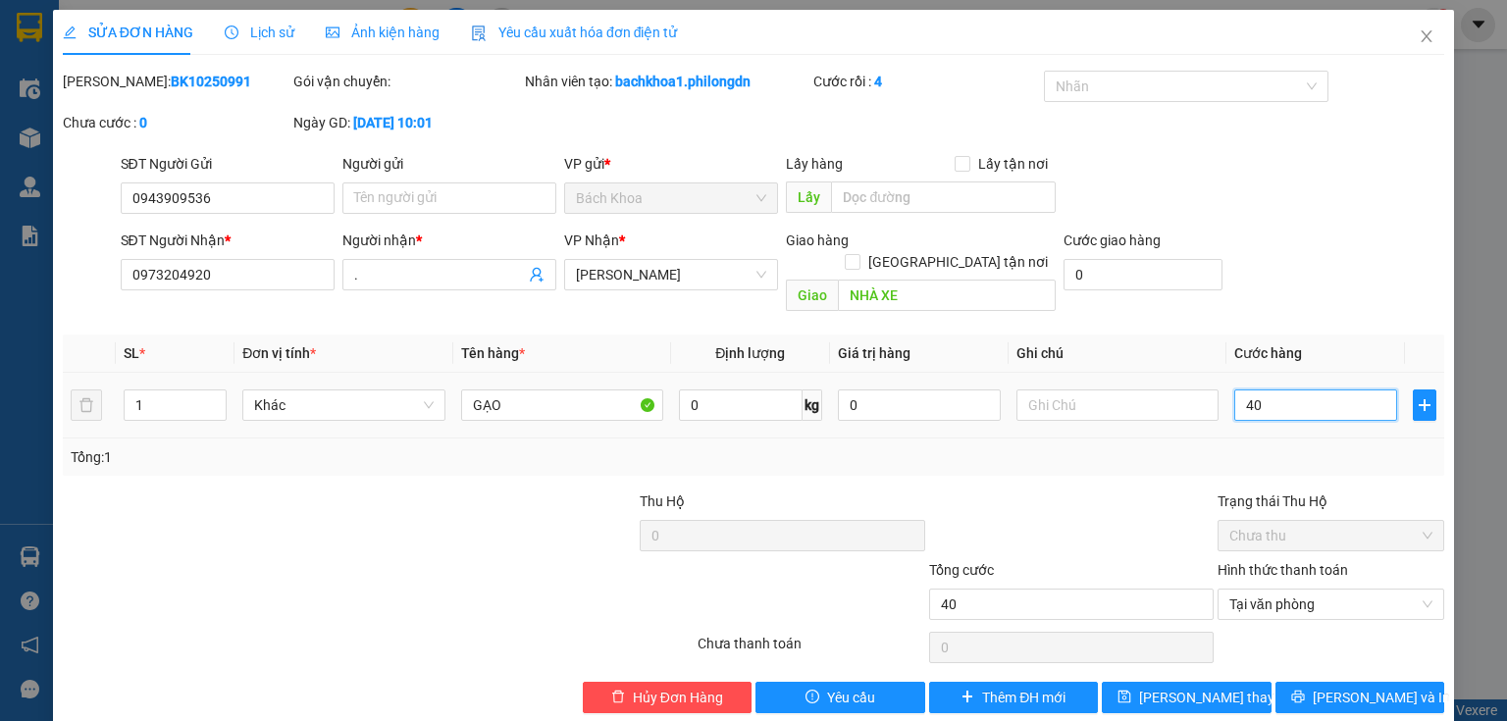
type input "400"
type input "4.000"
type input "40.000"
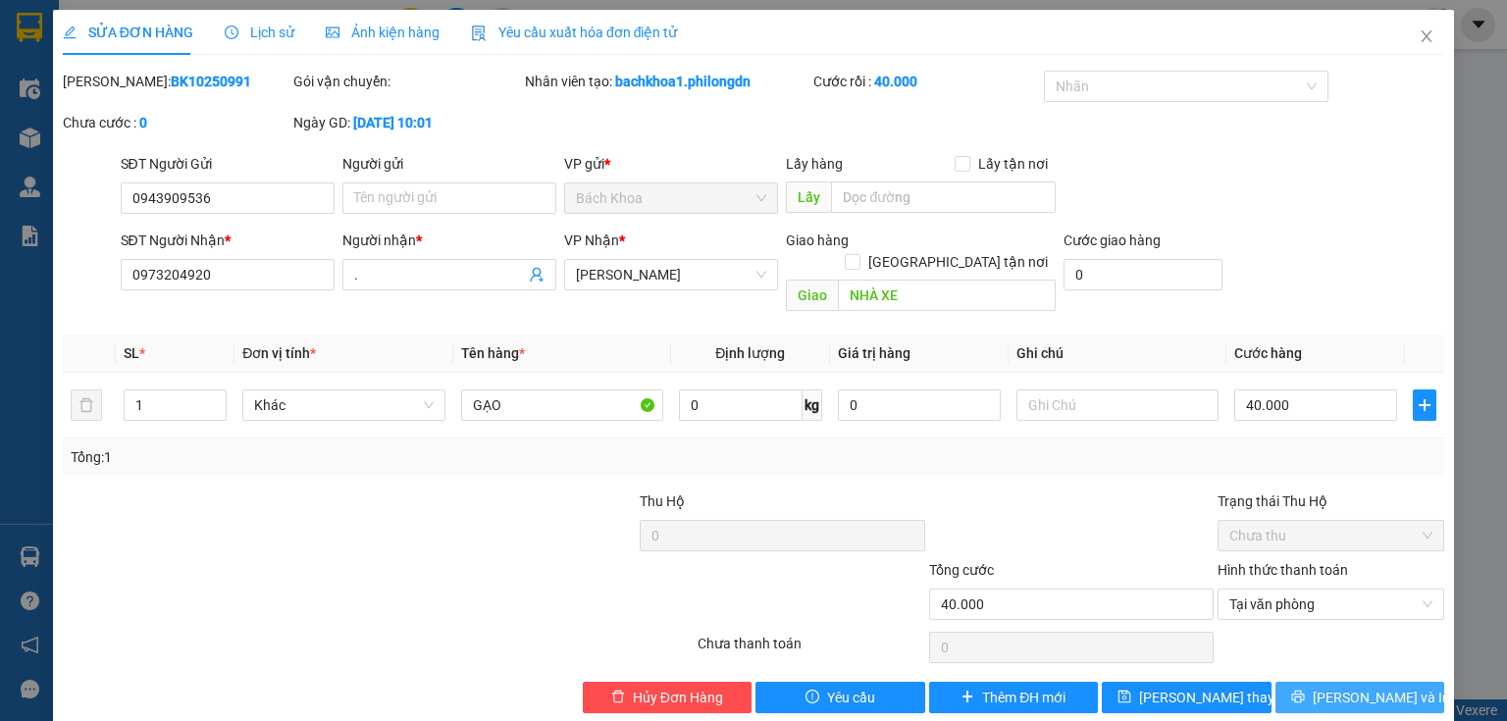
click at [1305, 690] on icon "printer" at bounding box center [1298, 697] width 14 height 14
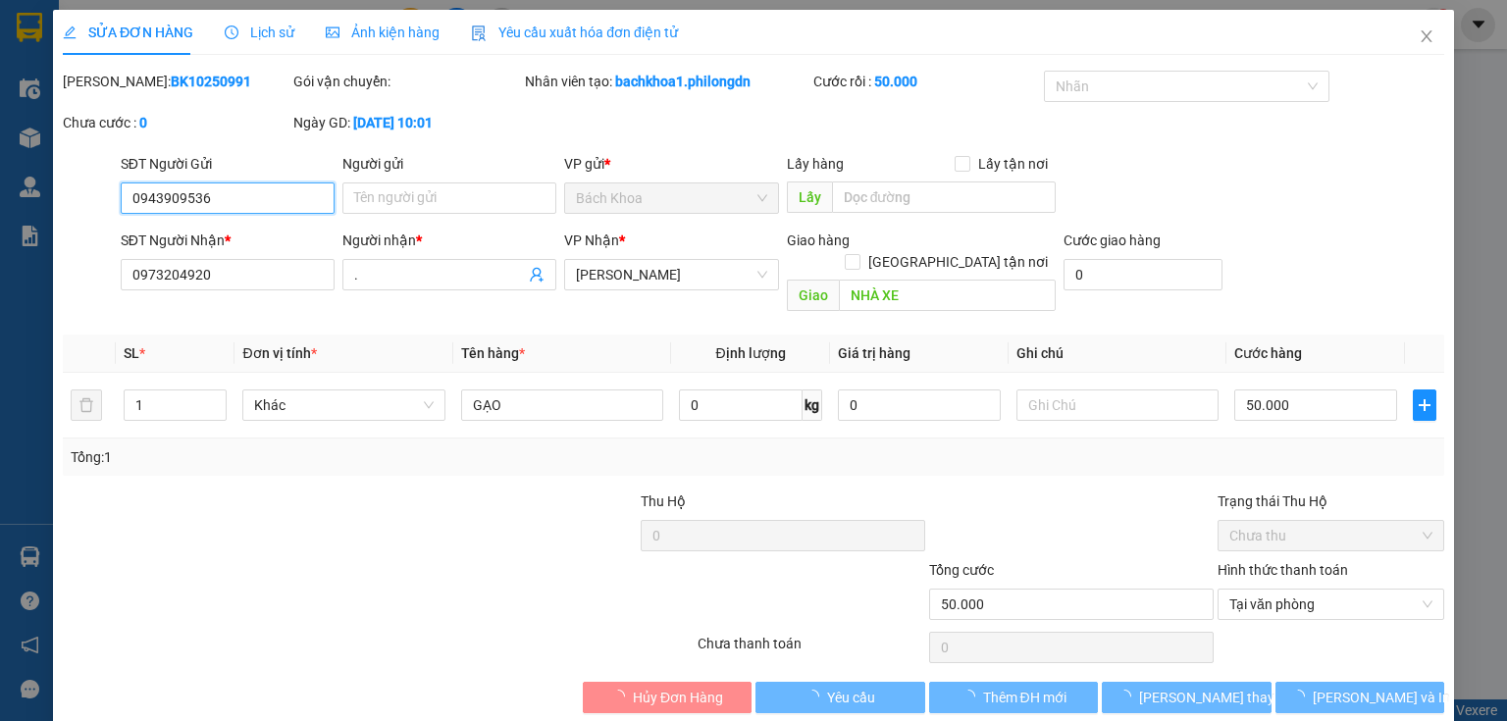
type input "0943909536"
type input "0973204920"
type input "."
type input "NHÀ XE"
type input "50.000"
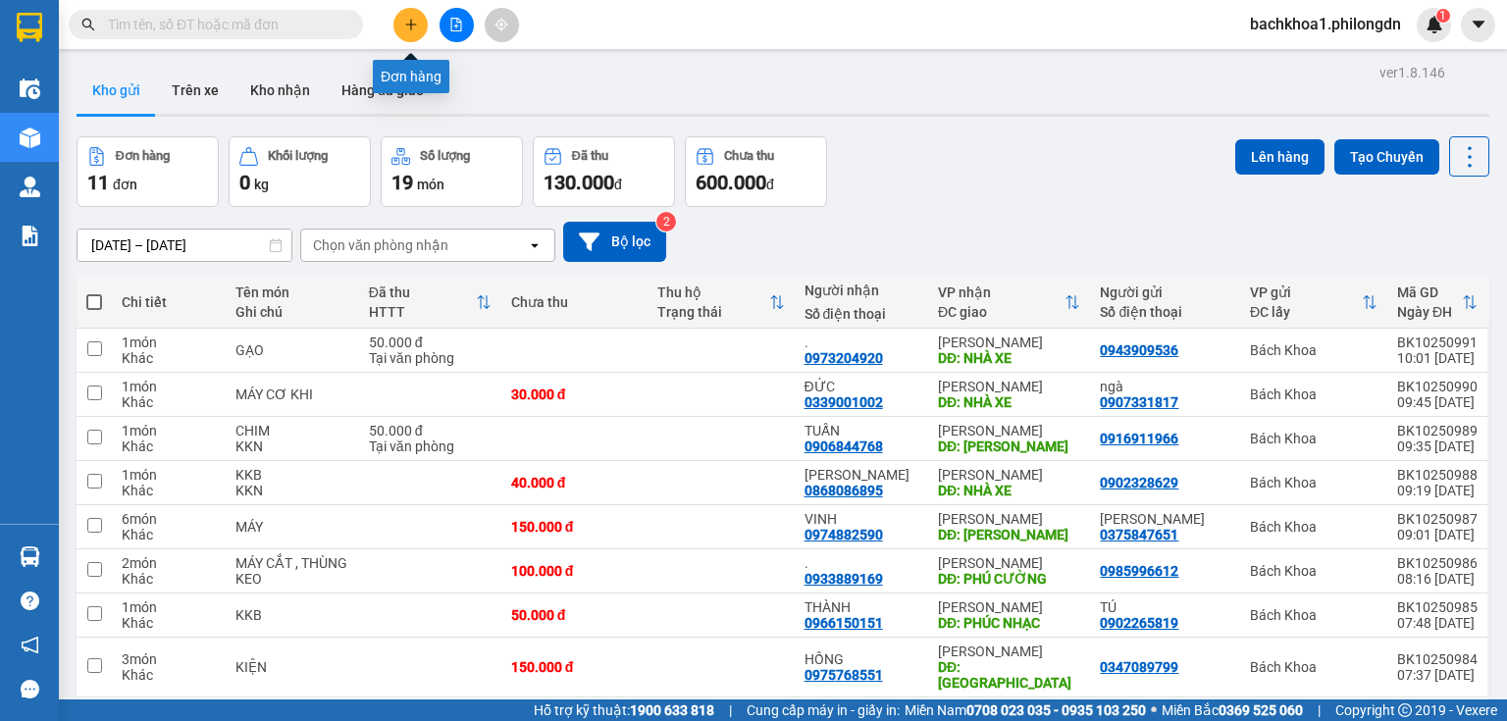
click at [411, 26] on icon "plus" at bounding box center [410, 24] width 1 height 11
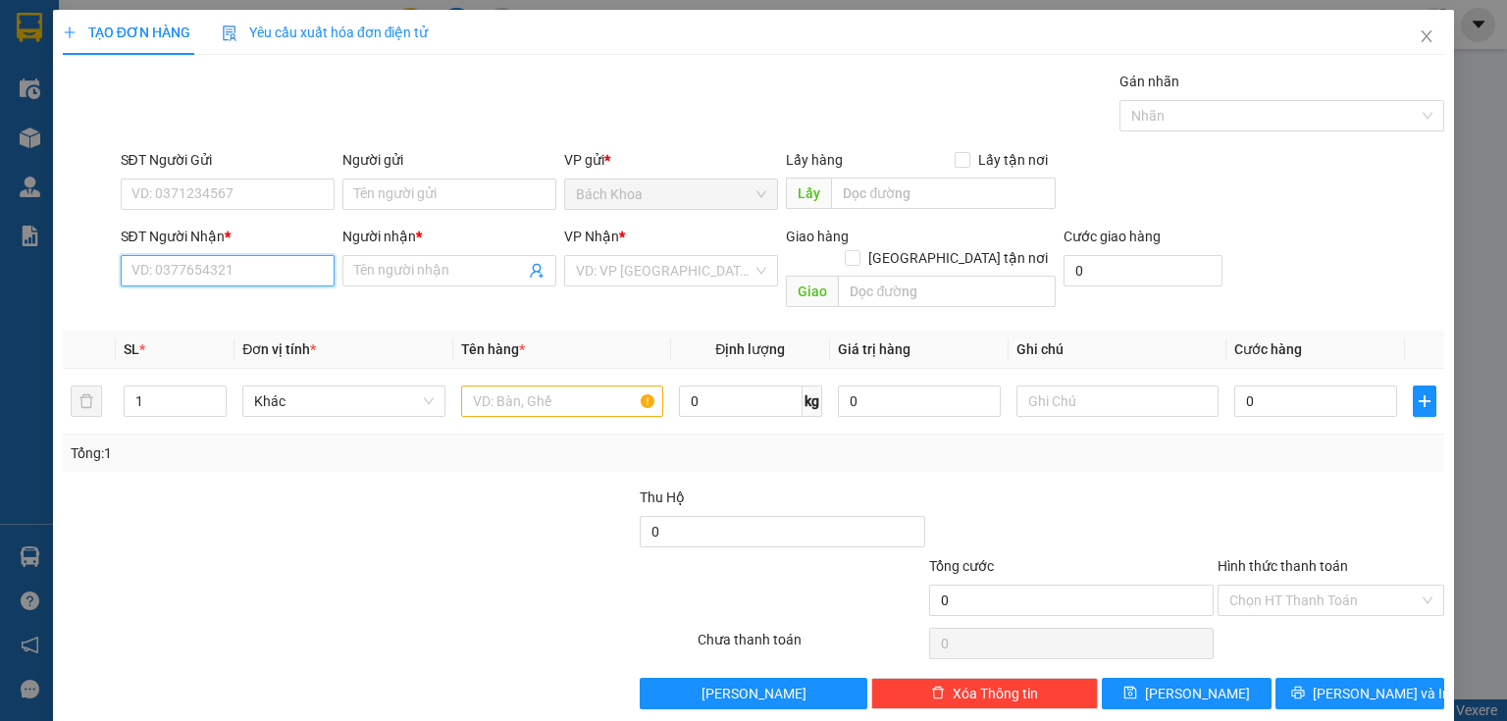
click at [188, 270] on input "SĐT Người Nhận *" at bounding box center [228, 270] width 214 height 31
click at [231, 311] on div "0353756696 - TRƯỜNG" at bounding box center [225, 309] width 188 height 22
type input "0353756696"
type input "TRƯỜNG"
type input "PHÚC NHẠC"
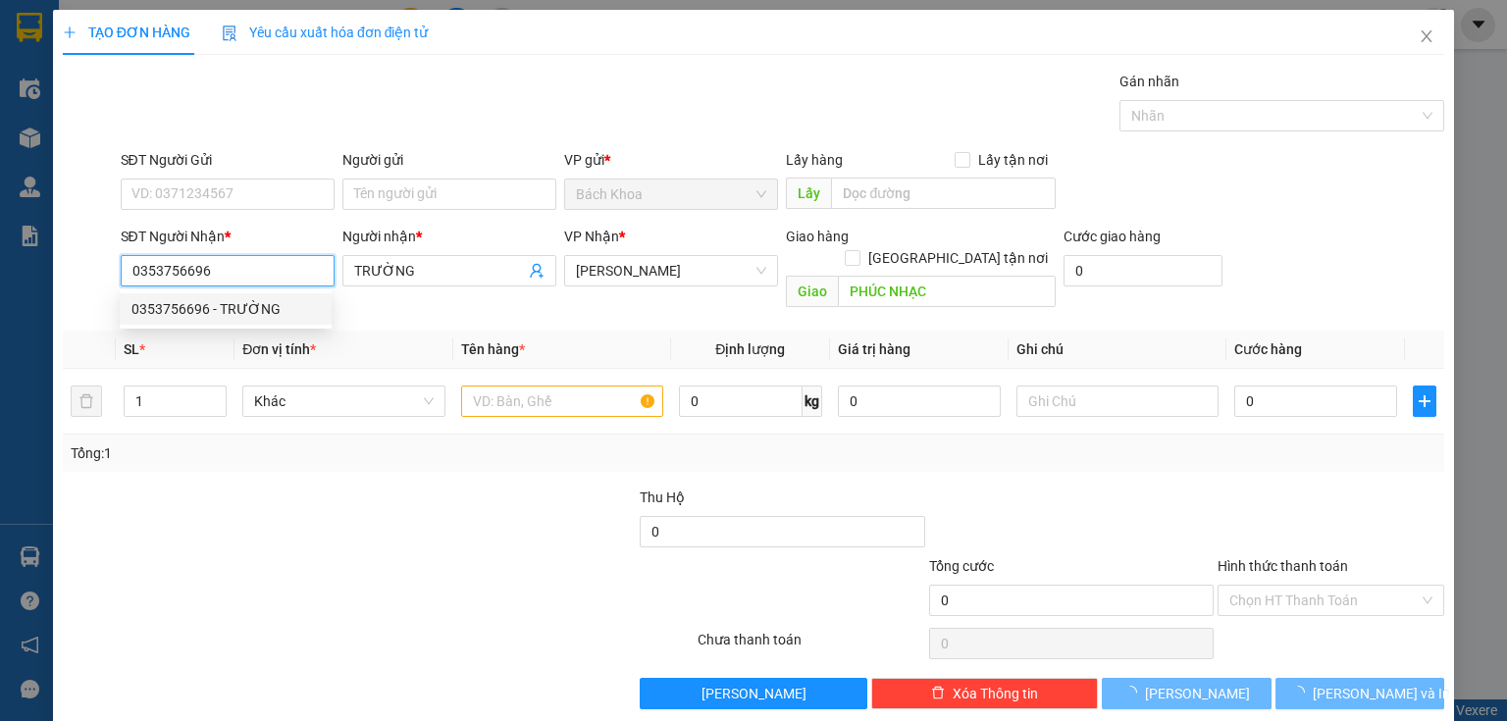
type input "50.000"
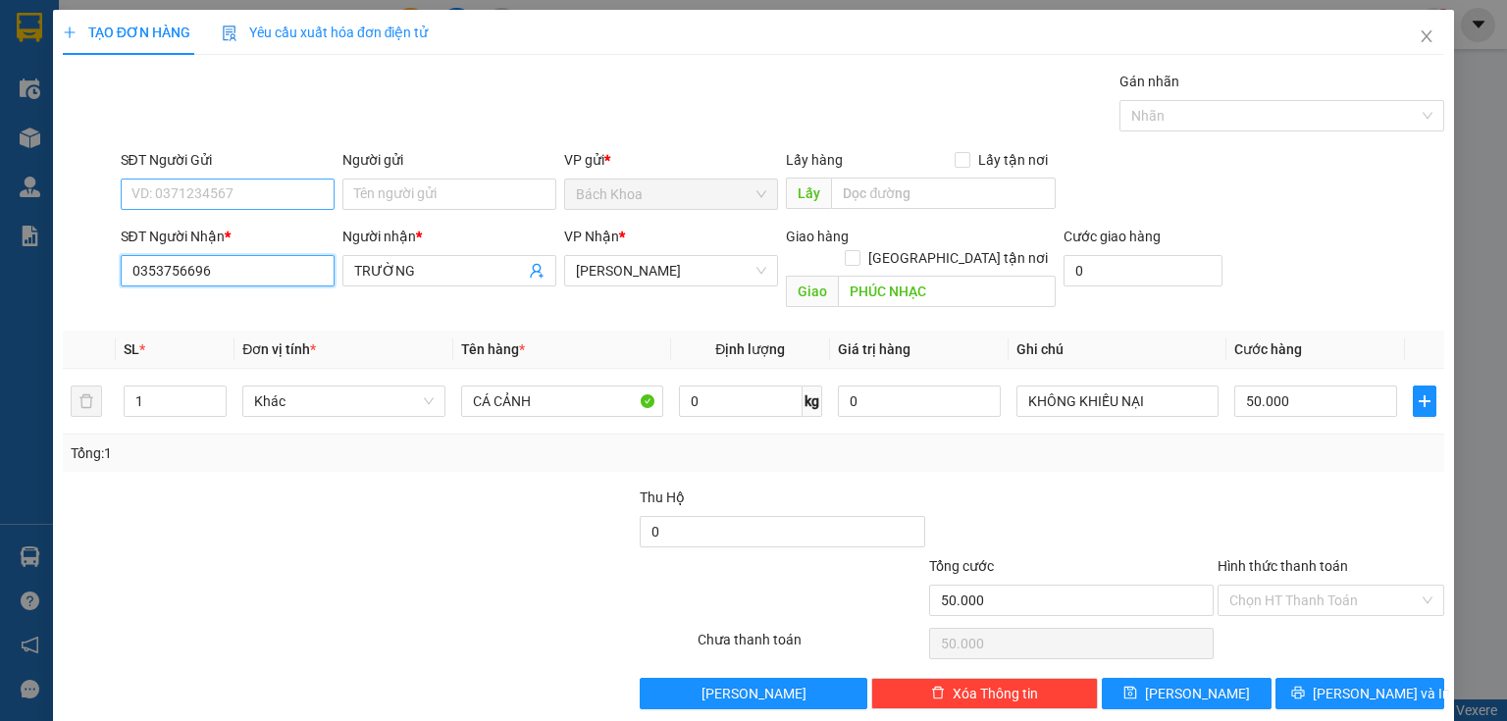
type input "0353756696"
click at [275, 197] on input "SĐT Người Gửi" at bounding box center [228, 194] width 214 height 31
type input "0707087878"
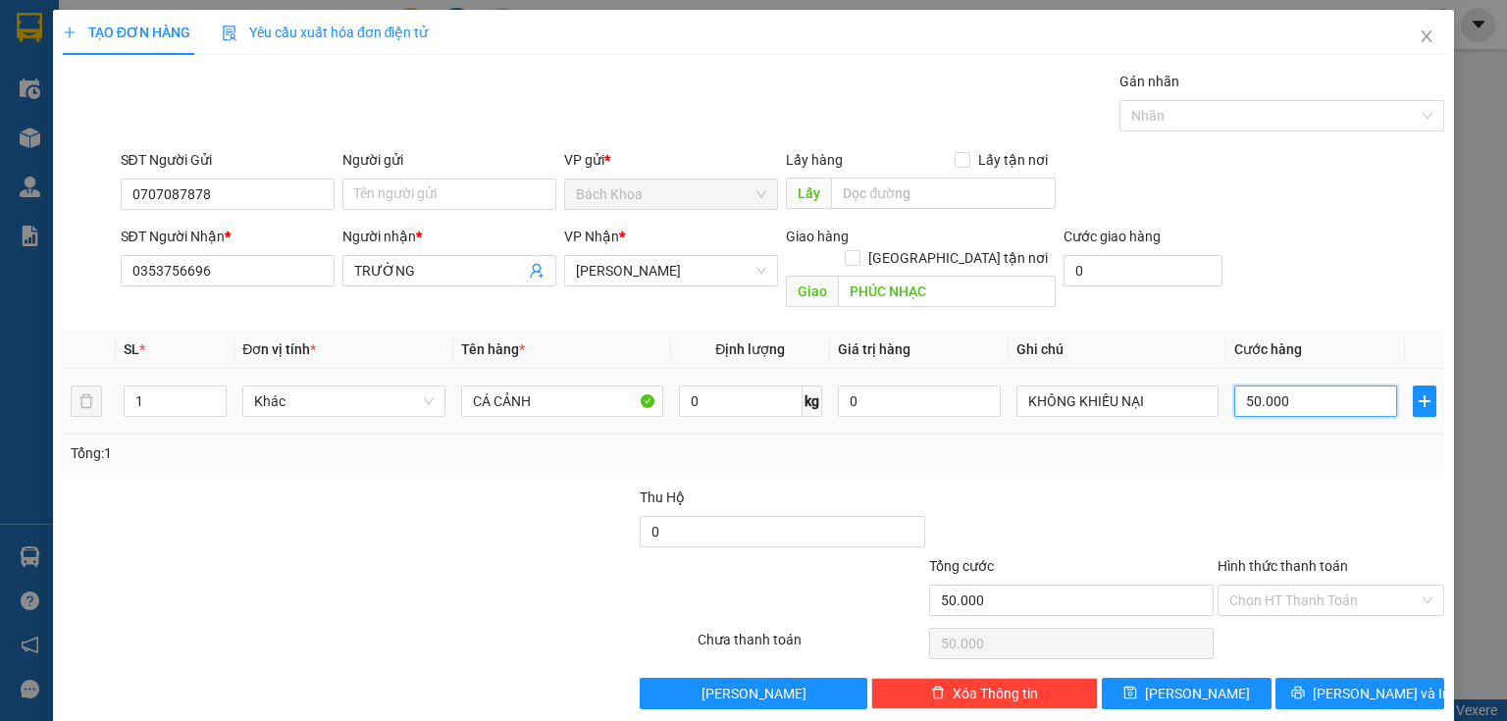
click at [1330, 386] on input "50.000" at bounding box center [1315, 401] width 163 height 31
type input "4"
type input "40"
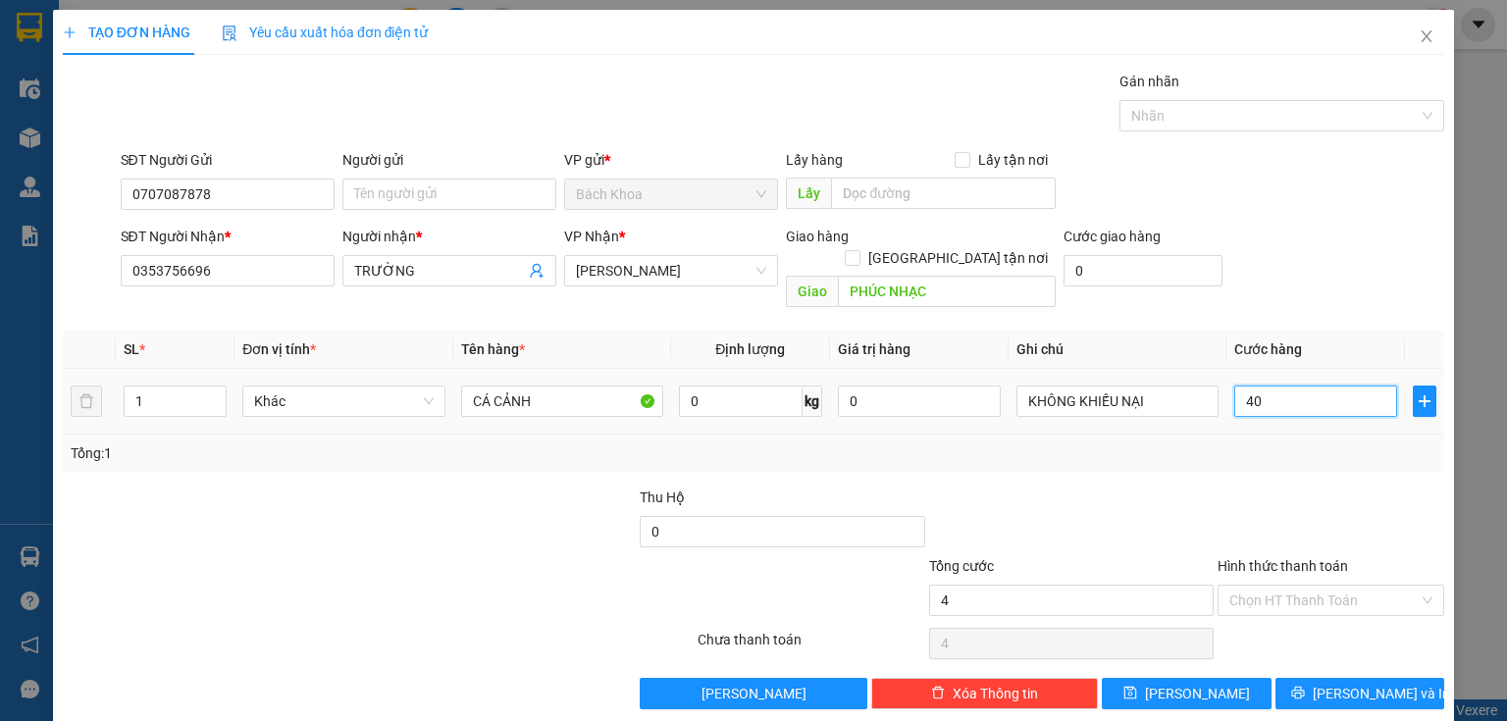
type input "40"
type input "400"
type input "4.000"
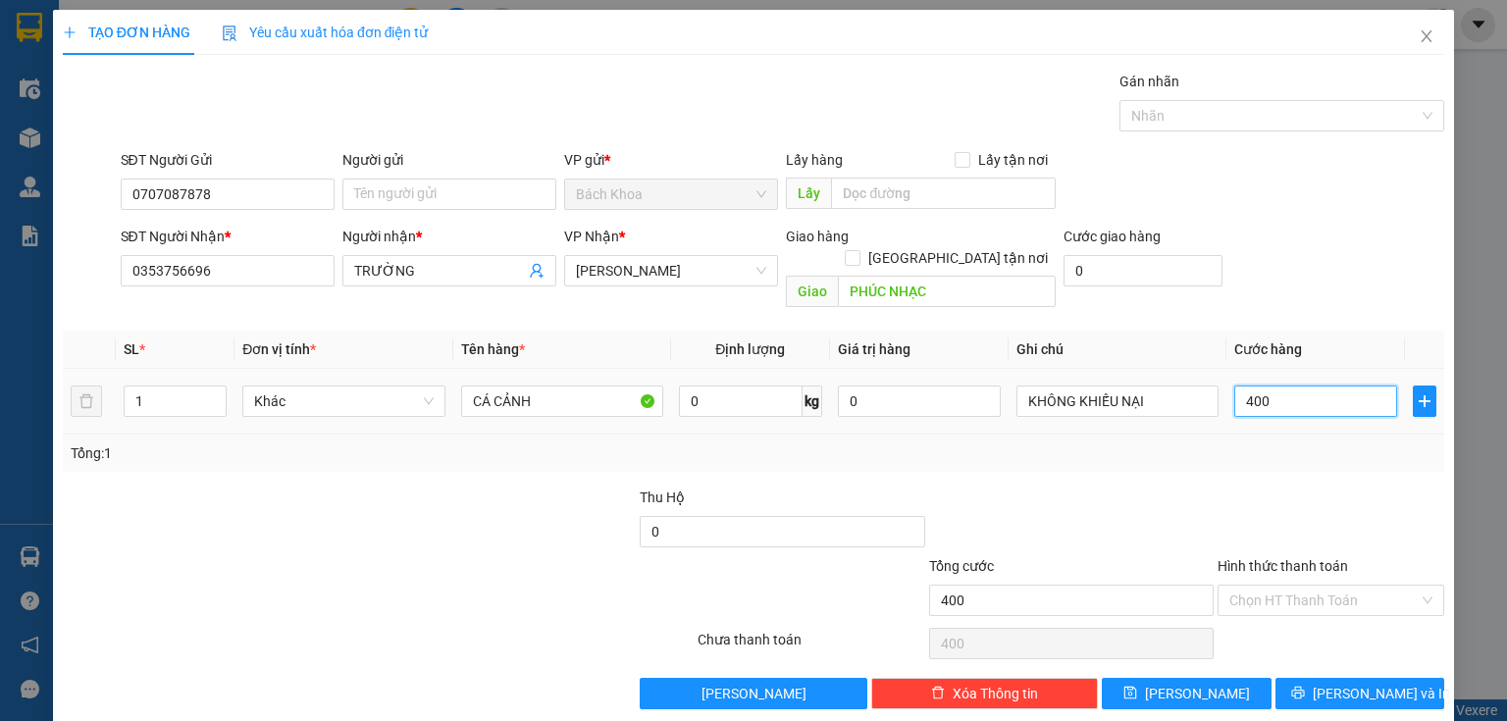
type input "4.000"
type input "40.000"
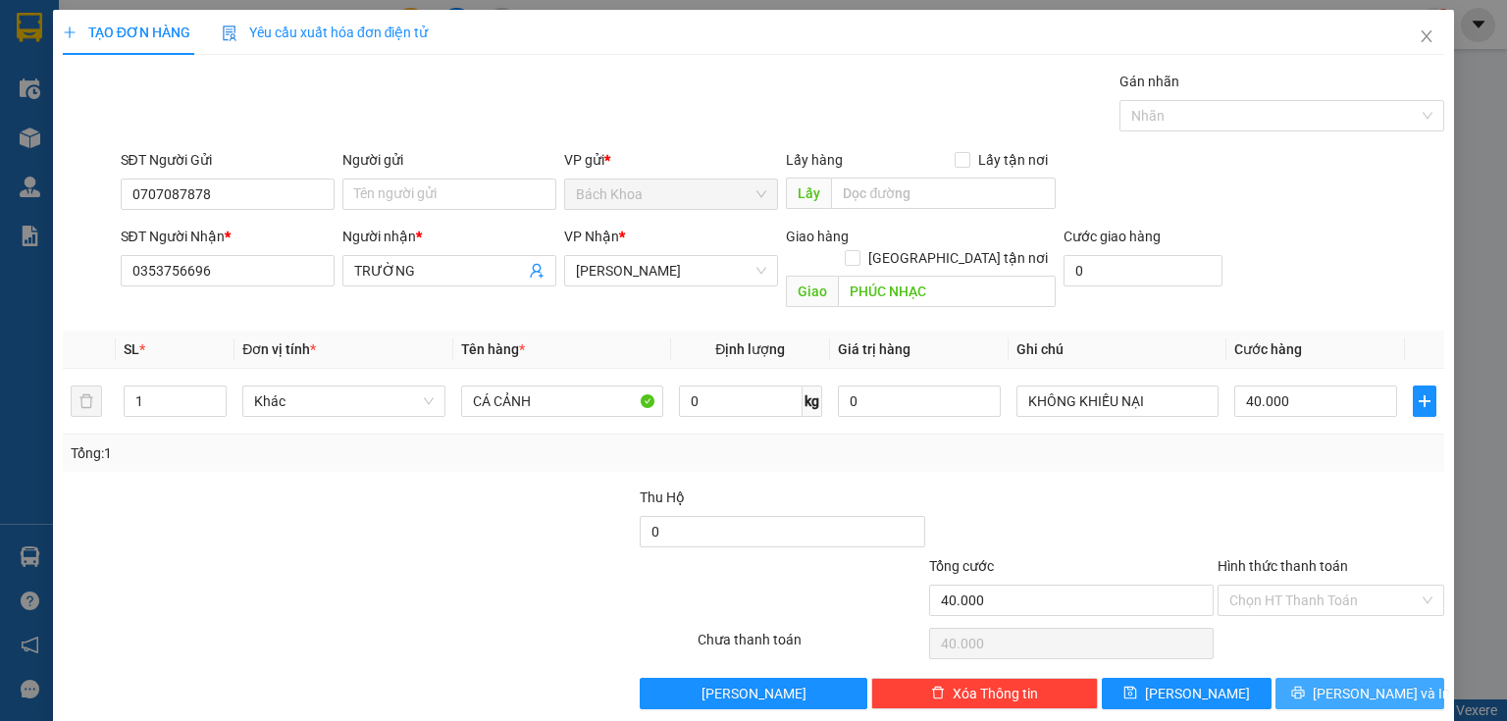
click at [1316, 678] on button "[PERSON_NAME] và In" at bounding box center [1360, 693] width 170 height 31
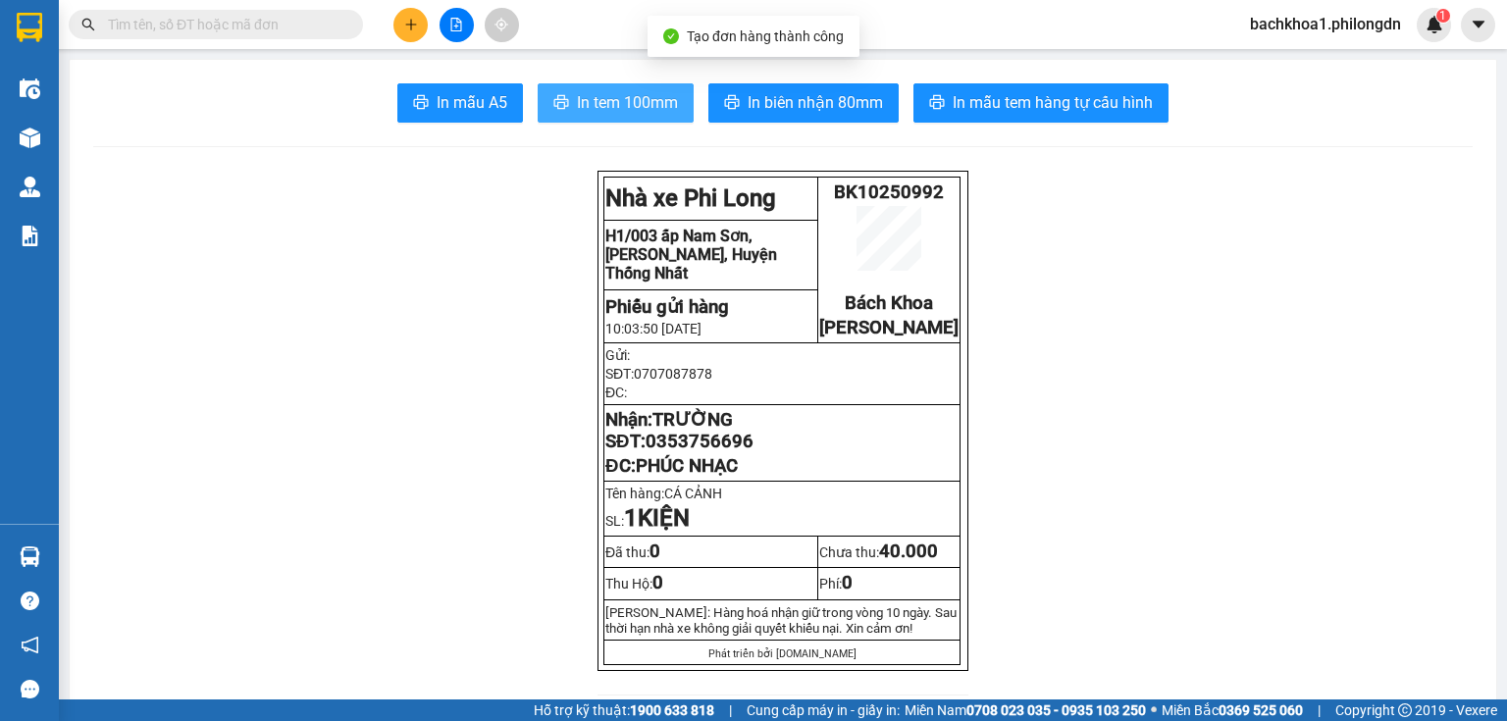
click at [585, 111] on span "In tem 100mm" at bounding box center [627, 102] width 101 height 25
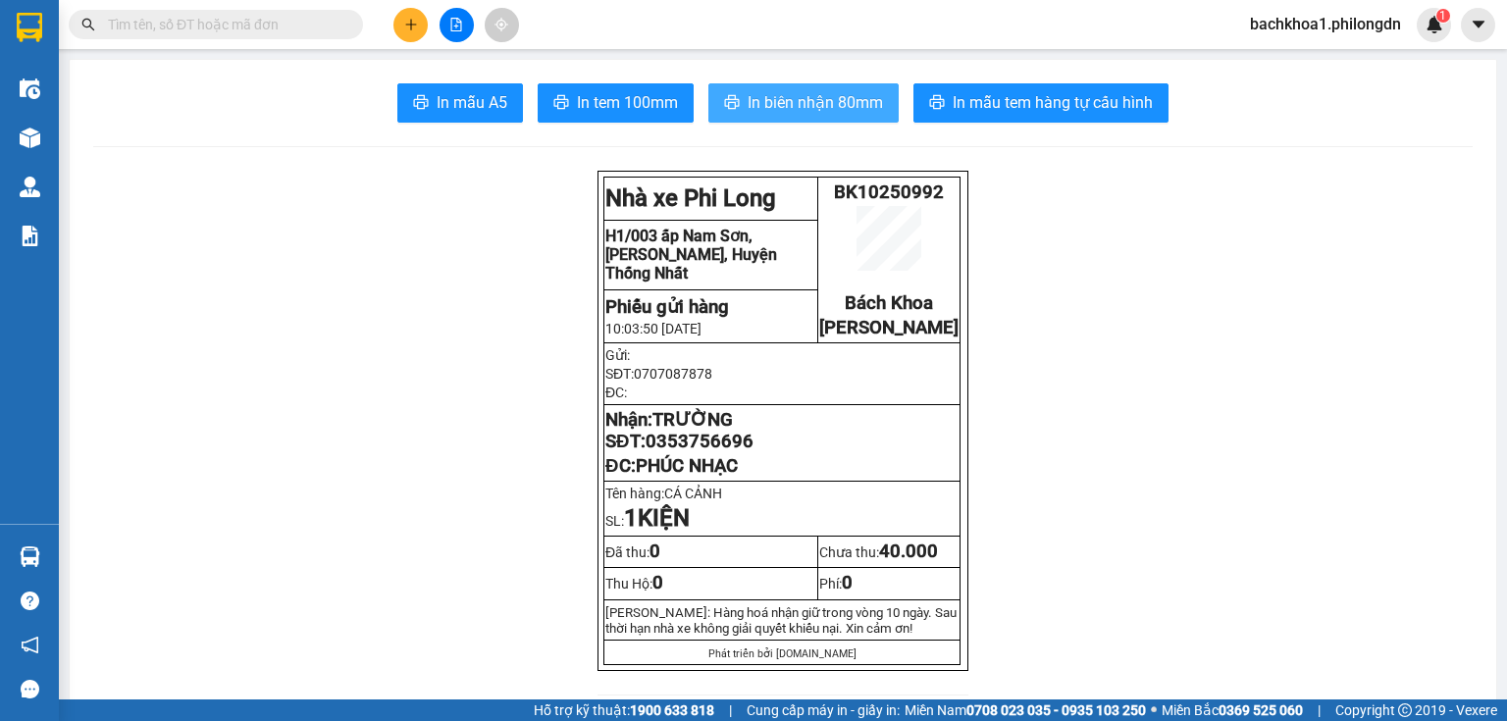
click at [789, 100] on span "In biên nhận 80mm" at bounding box center [814, 102] width 135 height 25
click at [846, 93] on span "In biên nhận 80mm" at bounding box center [814, 102] width 135 height 25
click at [715, 452] on span "0353756696" at bounding box center [699, 442] width 108 height 22
copy span "0353756696"
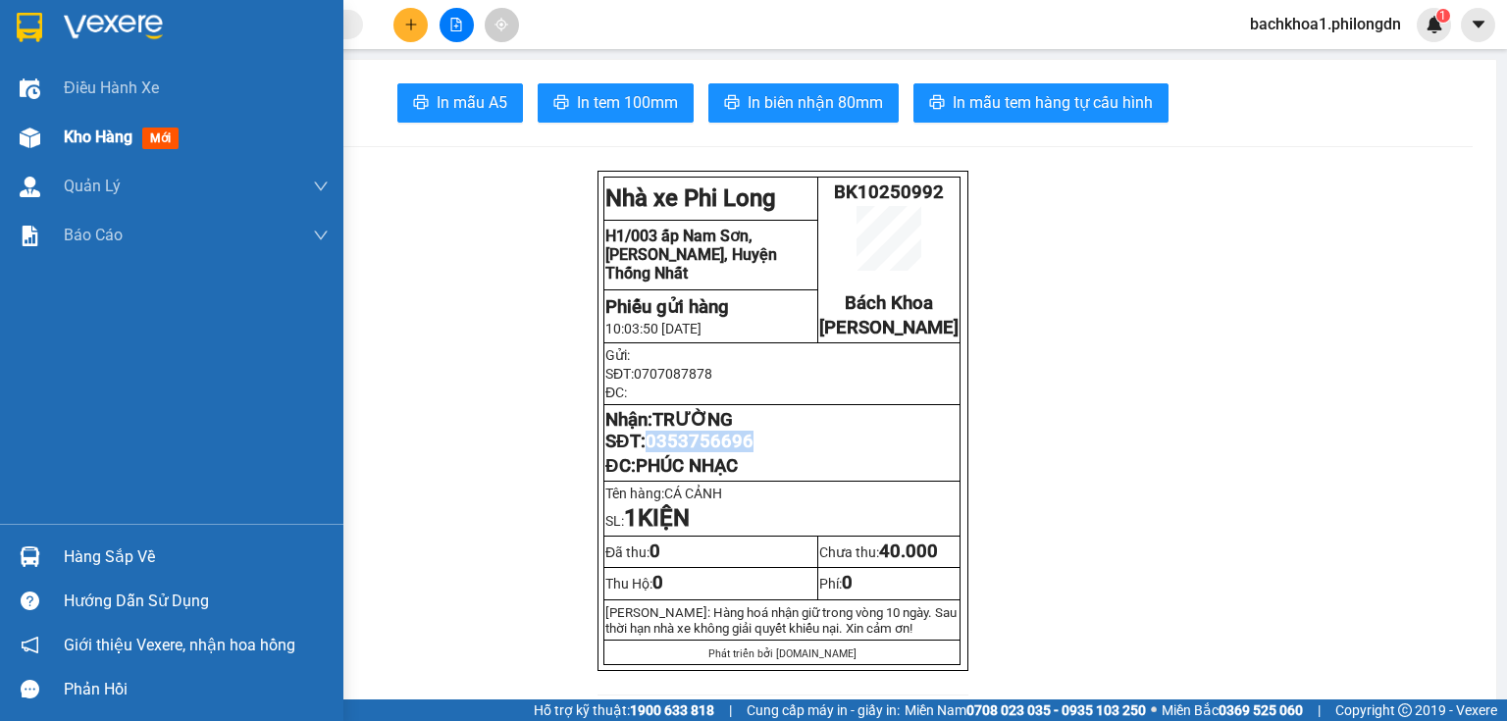
click at [104, 139] on span "Kho hàng" at bounding box center [98, 137] width 69 height 19
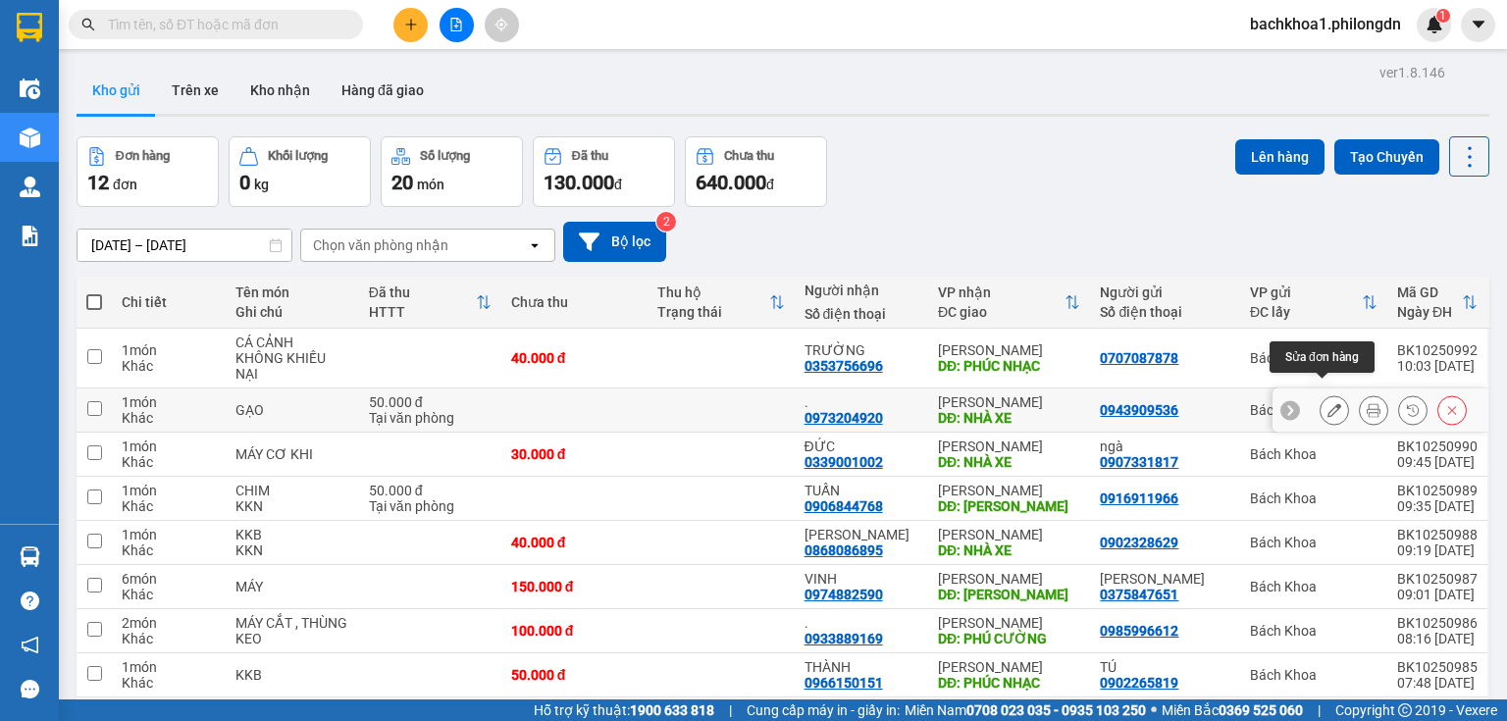
click at [1327, 403] on icon at bounding box center [1334, 410] width 14 height 14
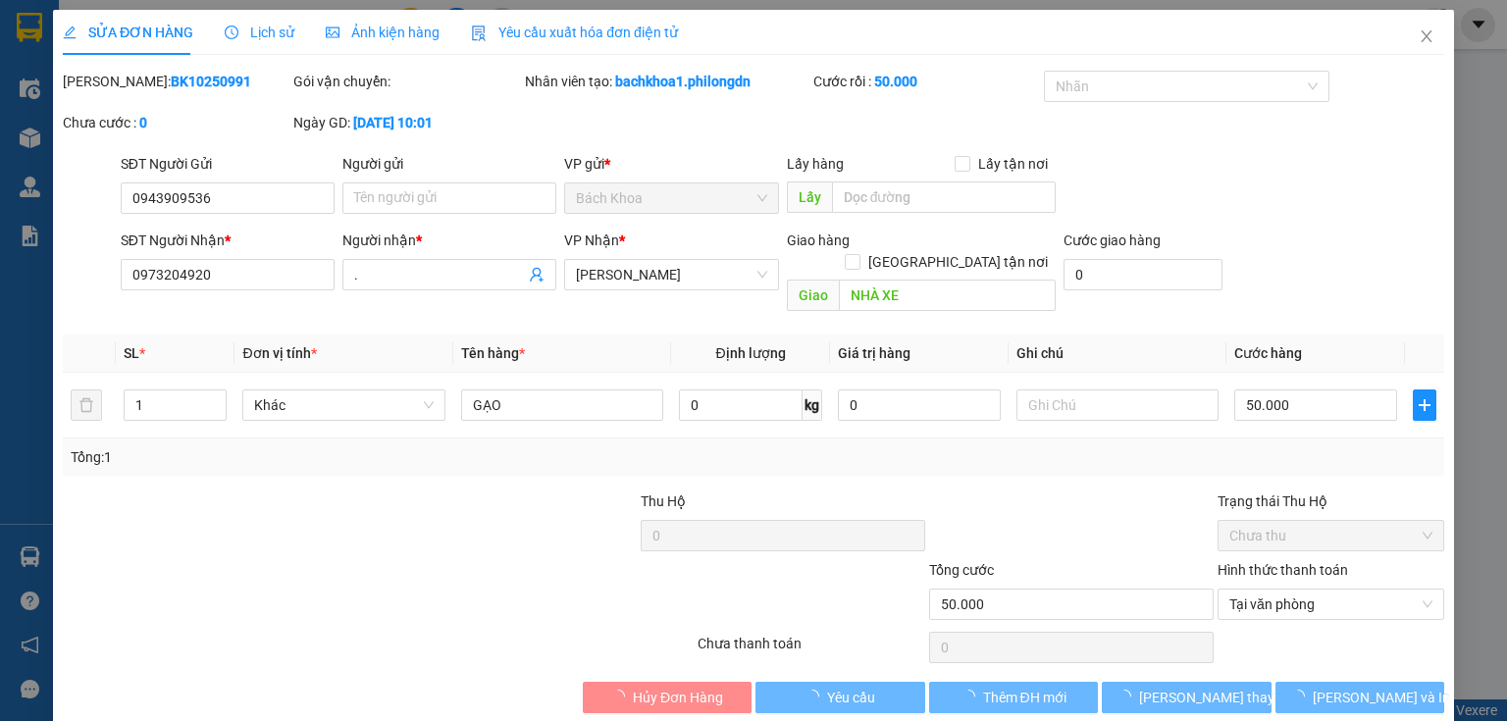
type input "0943909536"
type input "0973204920"
type input "."
type input "NHÀ XE"
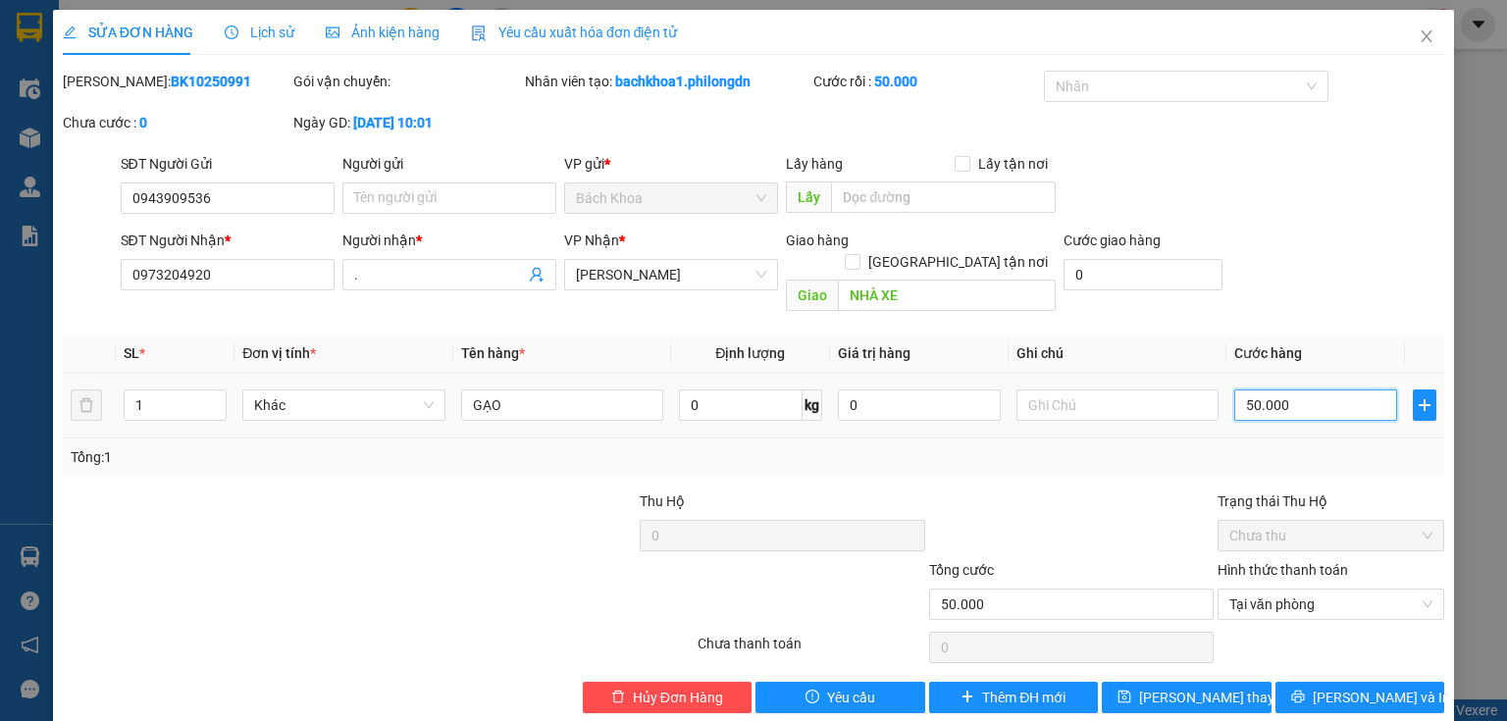
click at [1311, 389] on input "50.000" at bounding box center [1315, 404] width 163 height 31
type input "4"
type input "40"
type input "400"
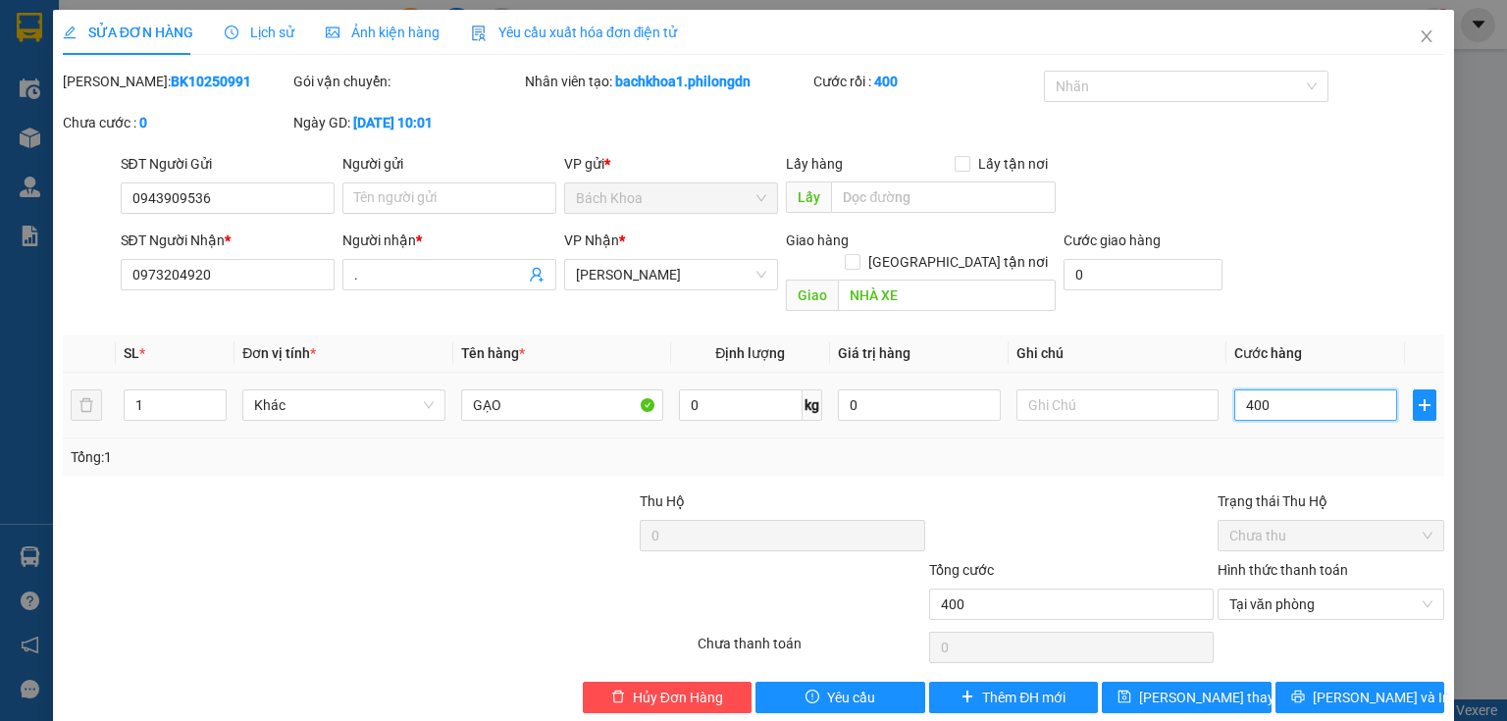
type input "4.000"
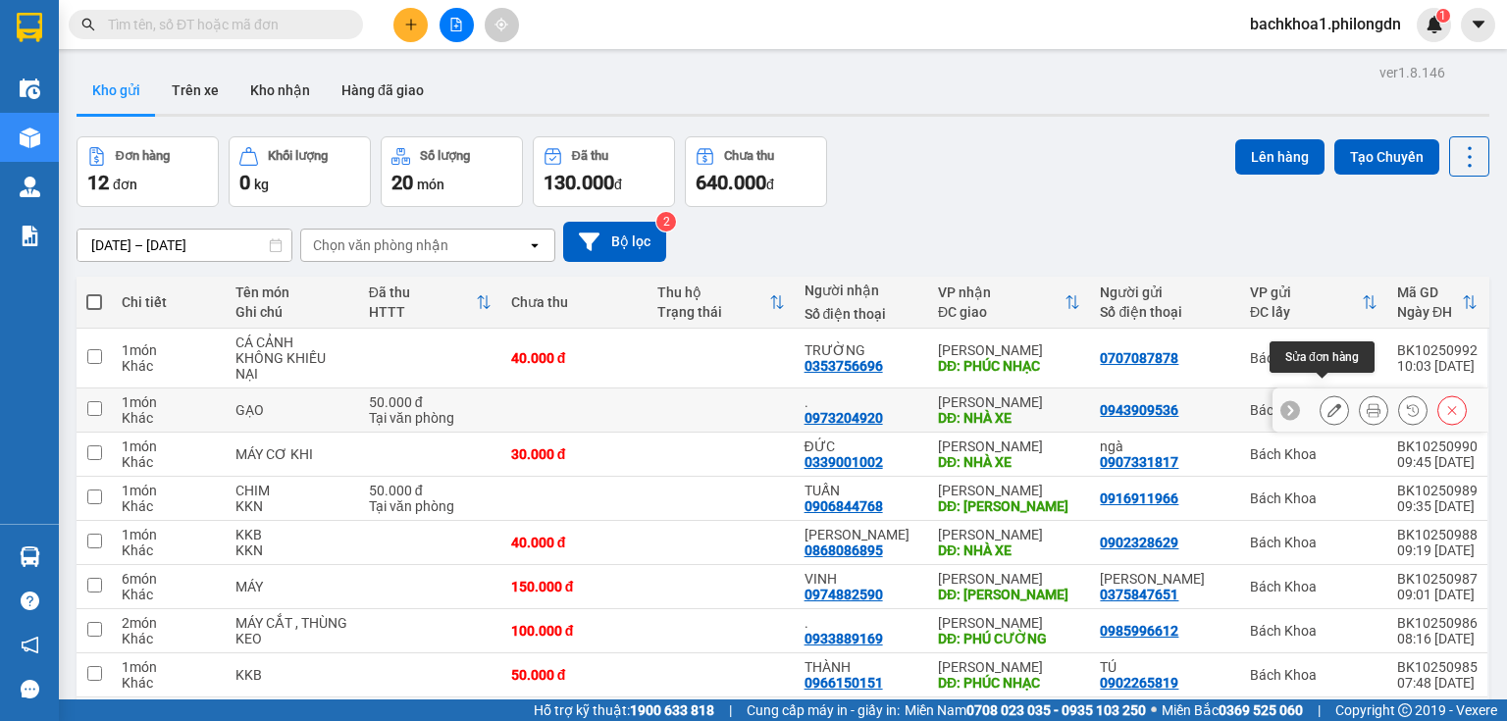
click at [1327, 403] on icon at bounding box center [1334, 410] width 14 height 14
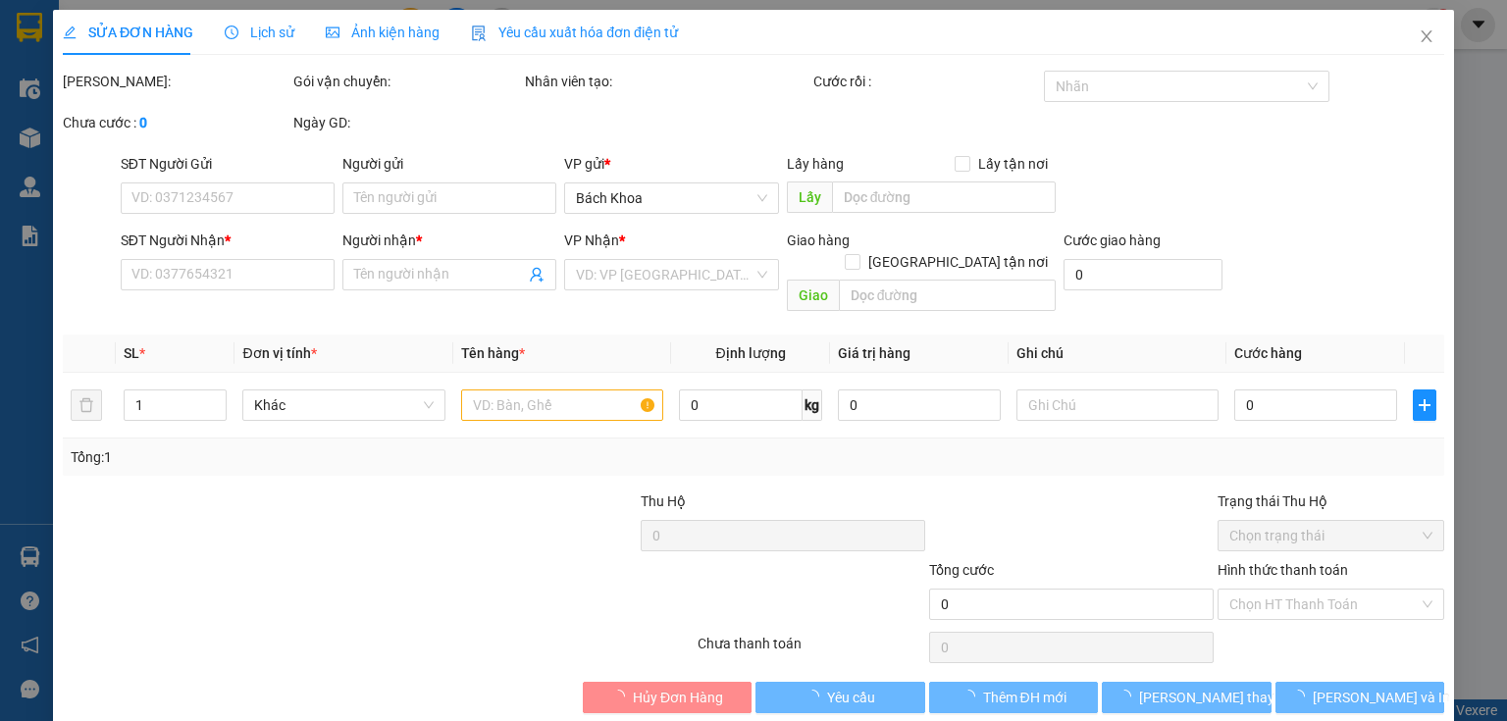
type input "0943909536"
type input "0973204920"
type input "."
type input "NHÀ XE"
type input "50.000"
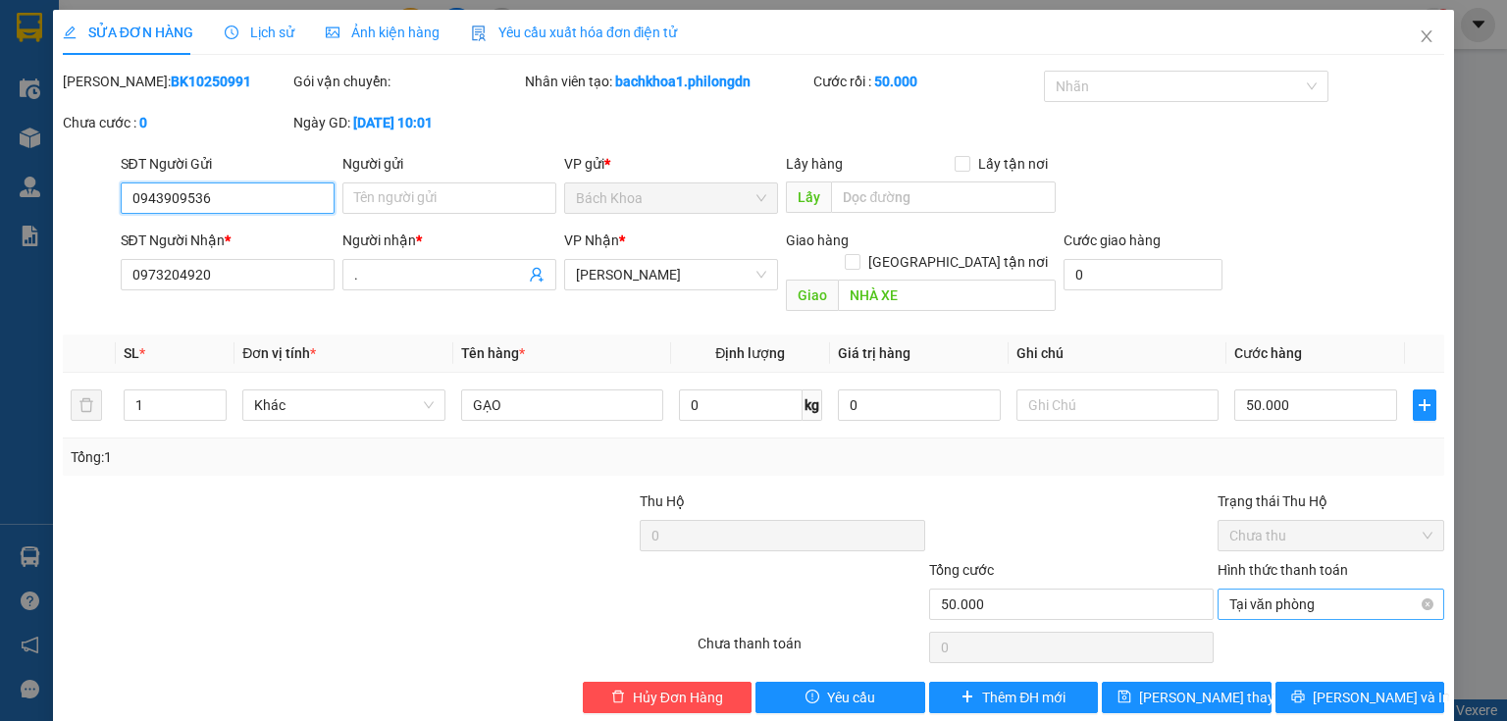
click at [1319, 590] on span "Tại văn phòng" at bounding box center [1330, 604] width 203 height 29
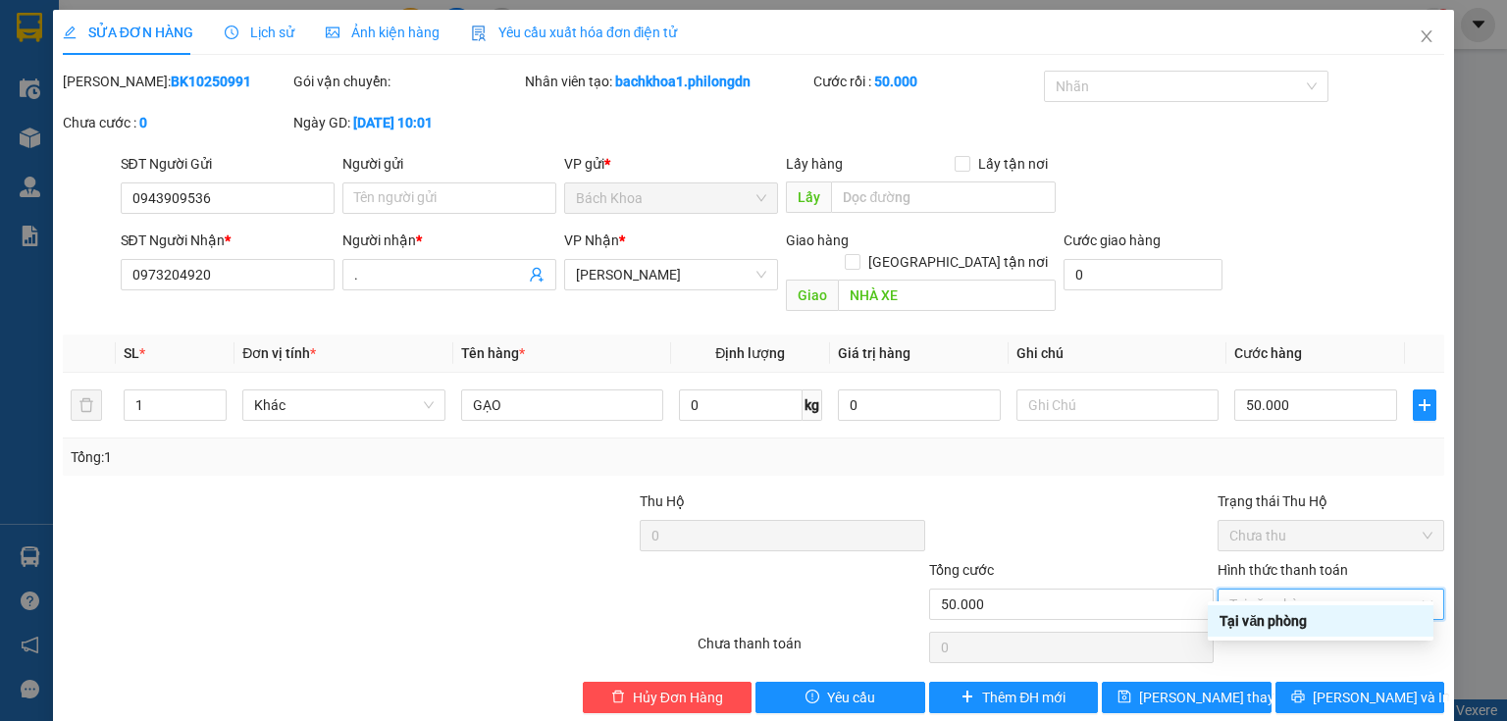
click at [1275, 612] on div "Tại văn phòng" at bounding box center [1320, 621] width 202 height 22
click at [1414, 590] on span "Tại văn phòng" at bounding box center [1330, 604] width 203 height 29
type input "50.000"
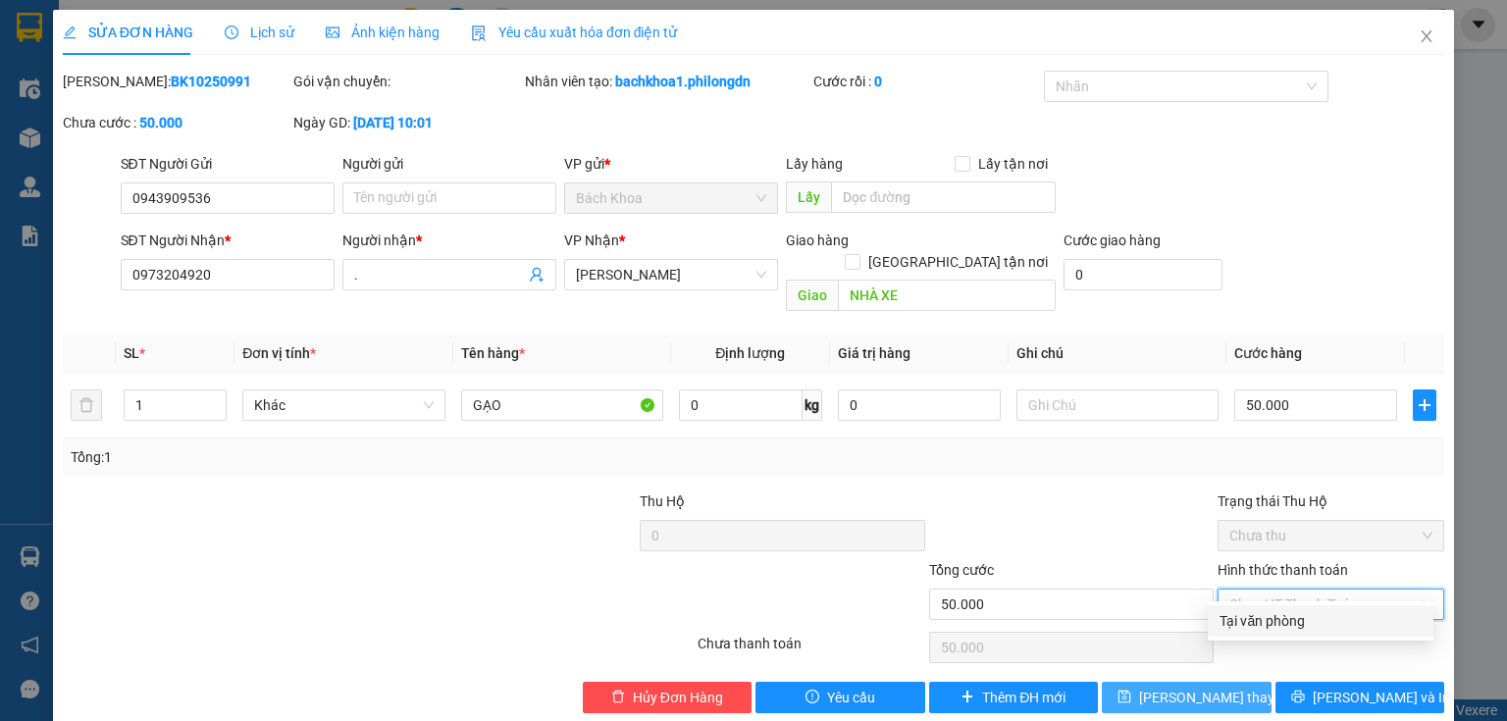
click at [1229, 682] on button "[PERSON_NAME] thay đổi" at bounding box center [1187, 697] width 170 height 31
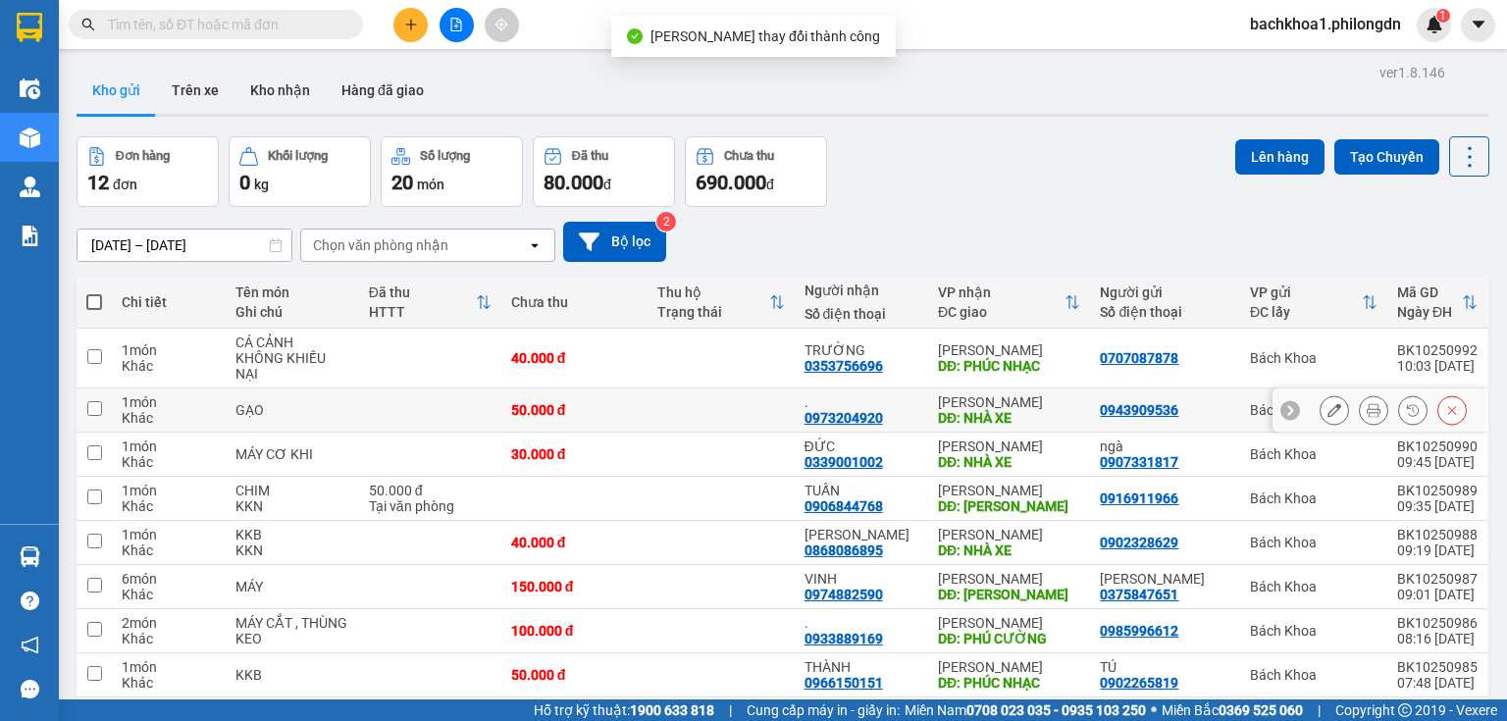
click at [1327, 403] on icon at bounding box center [1334, 410] width 14 height 14
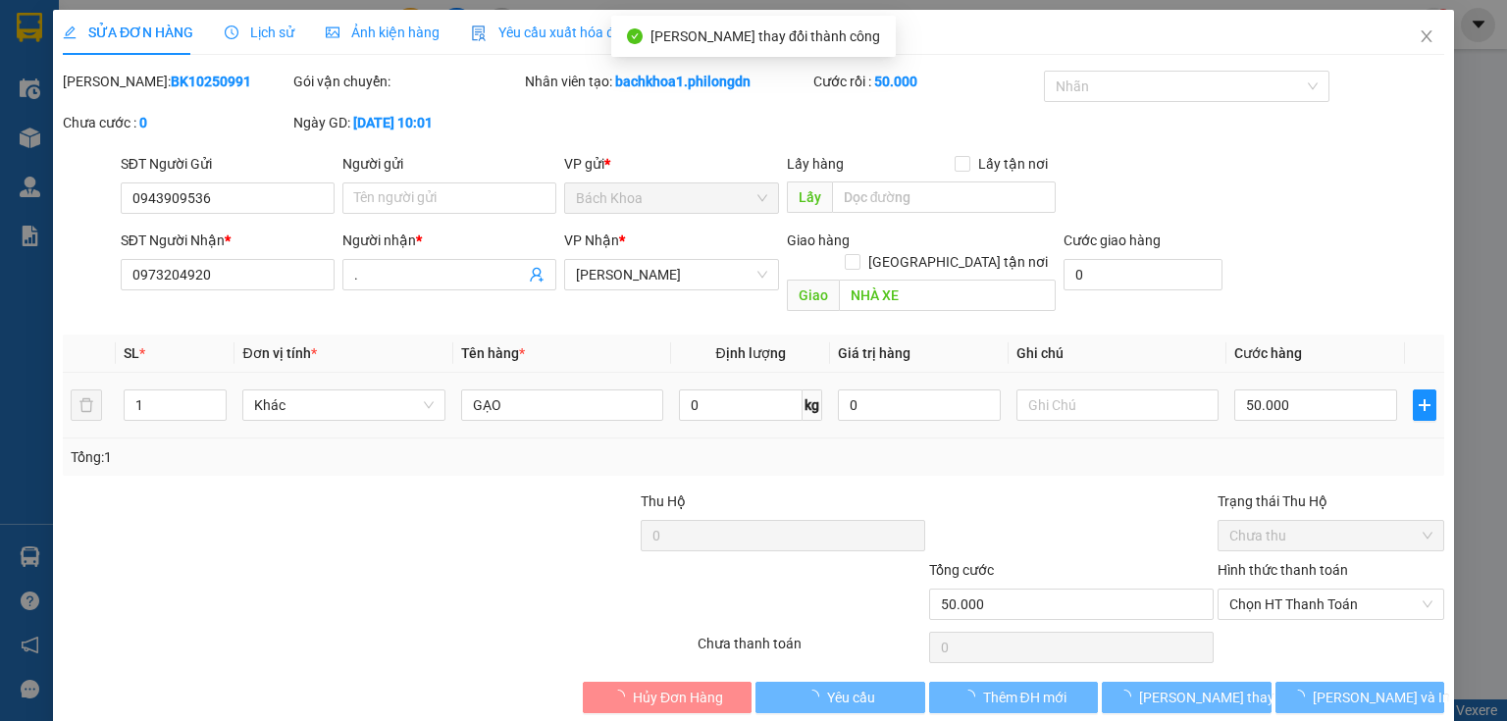
type input "0943909536"
type input "0973204920"
type input "."
type input "NHÀ XE"
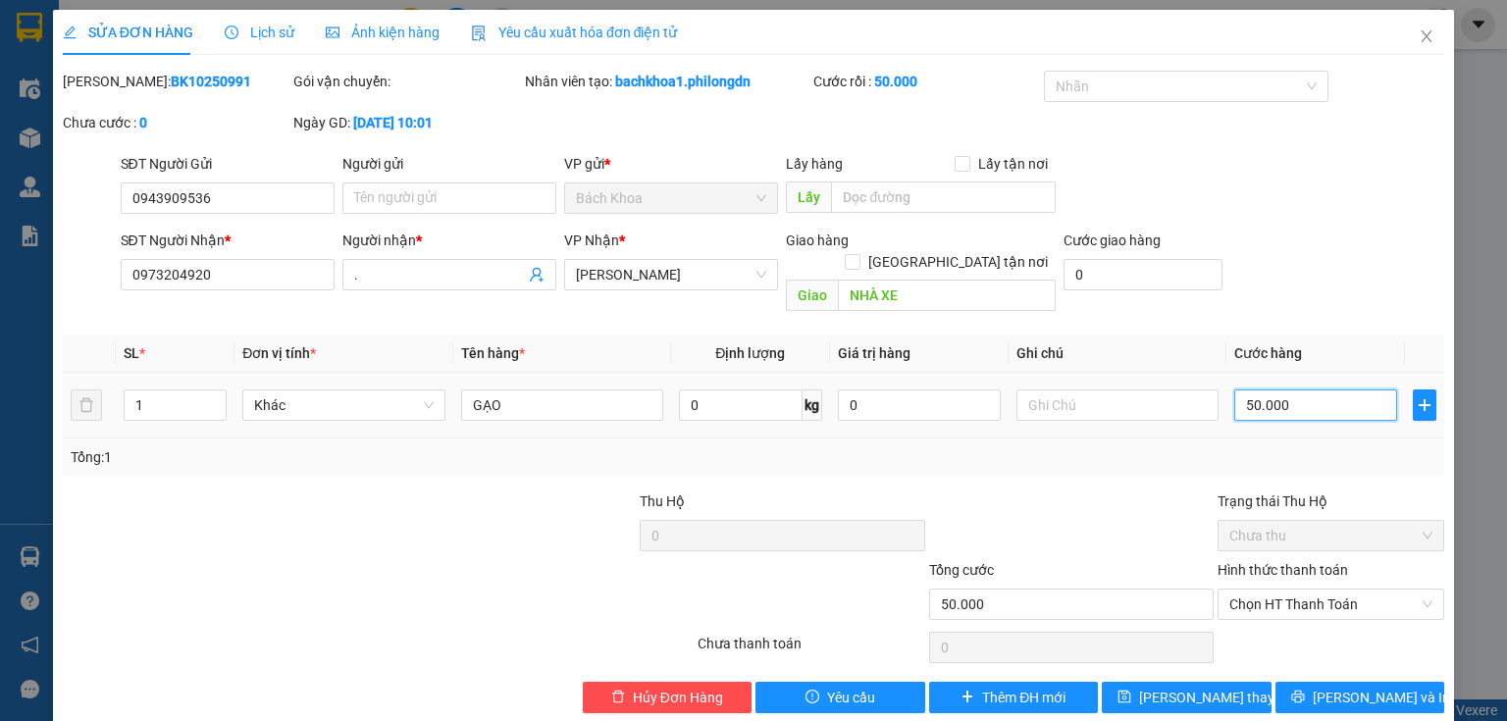
click at [1306, 389] on input "50.000" at bounding box center [1315, 404] width 163 height 31
type input "4"
type input "40"
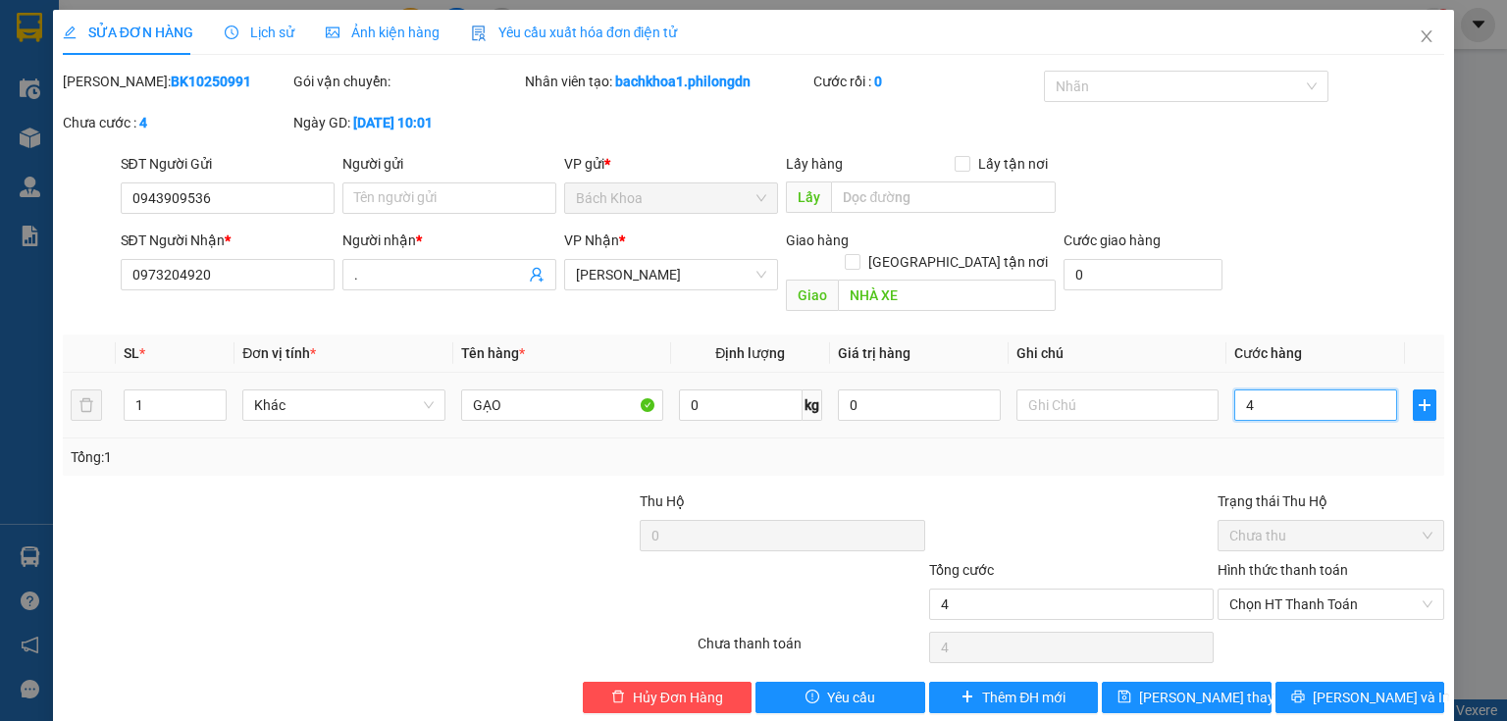
type input "40"
type input "400"
type input "4.000"
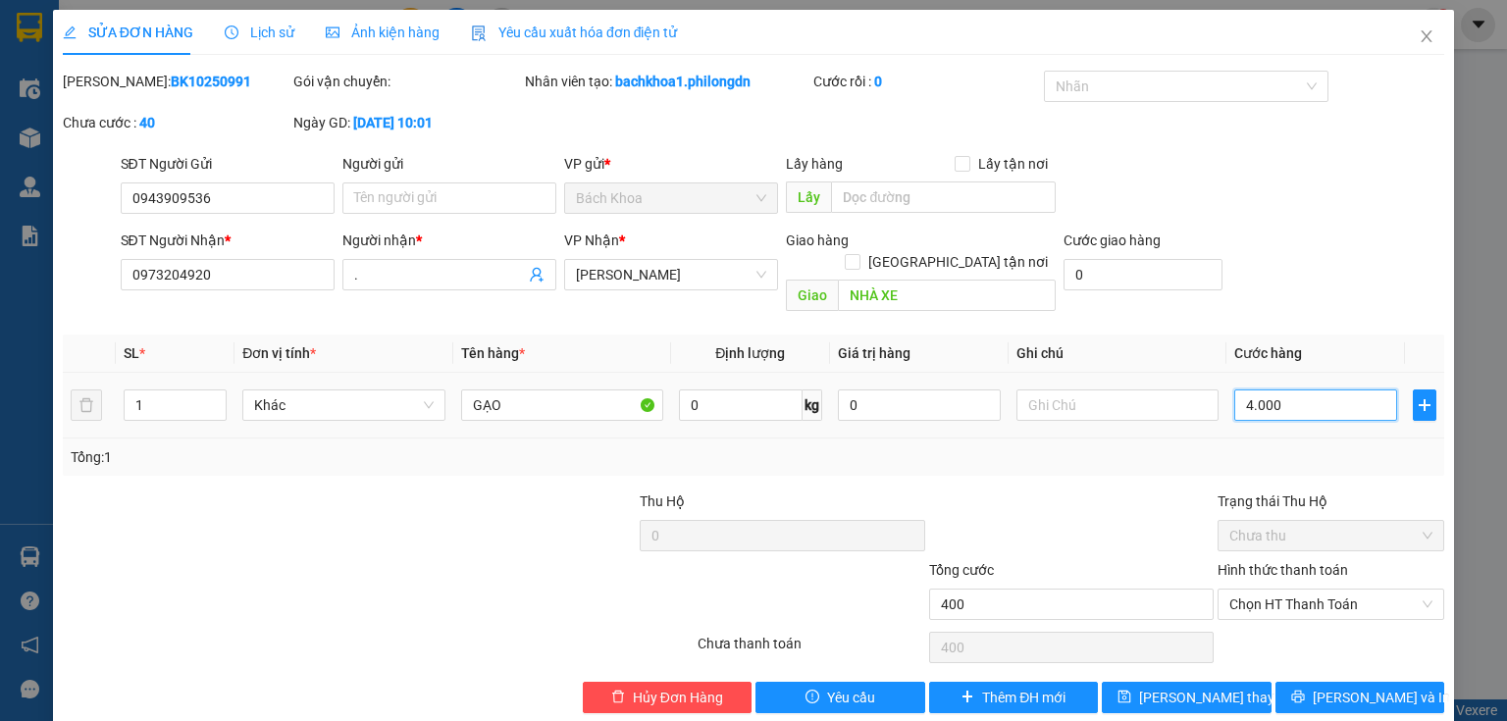
type input "4.000"
type input "40.000"
click at [1312, 590] on span "Chọn HT Thanh Toán" at bounding box center [1330, 604] width 203 height 29
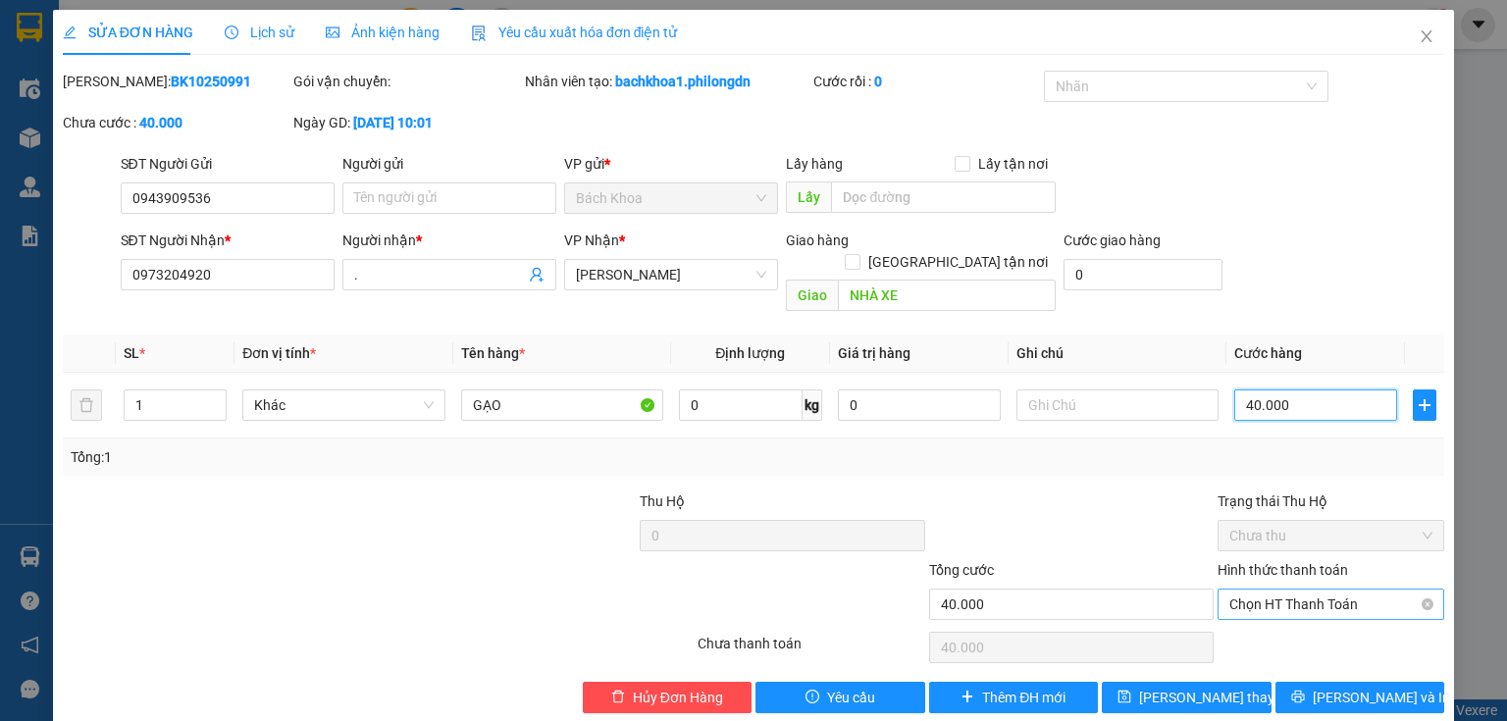
type input "40.000"
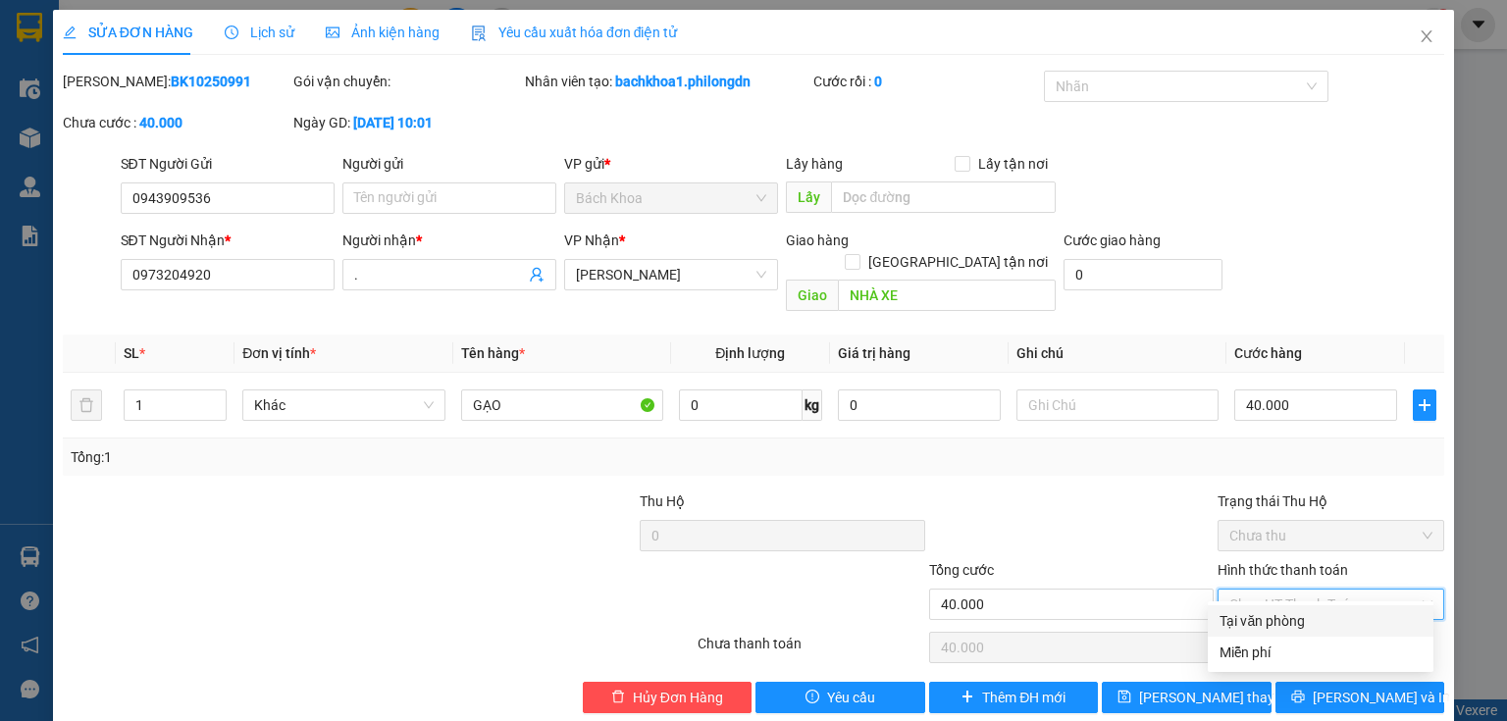
click at [1297, 626] on div "Tại văn phòng" at bounding box center [1320, 621] width 202 height 22
type input "0"
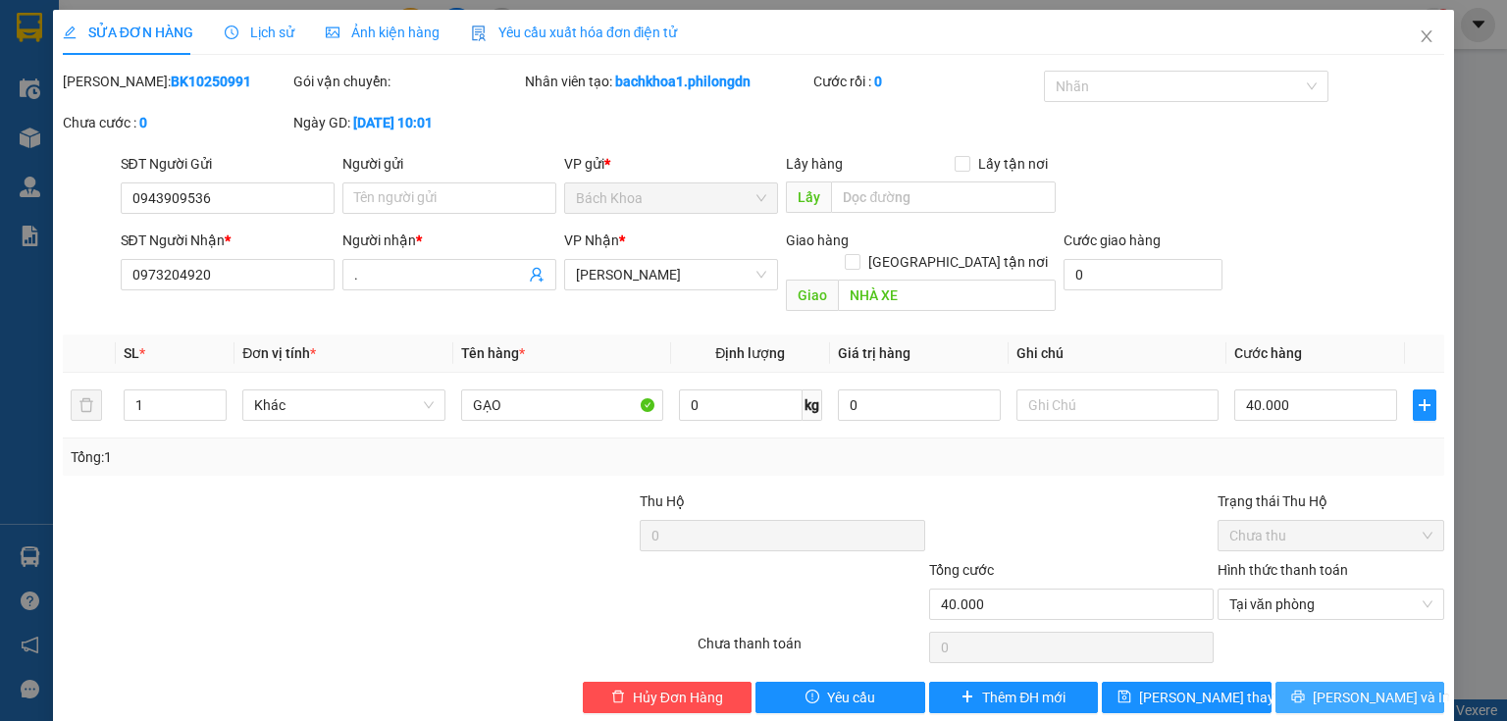
click at [1364, 687] on span "[PERSON_NAME] và In" at bounding box center [1380, 698] width 137 height 22
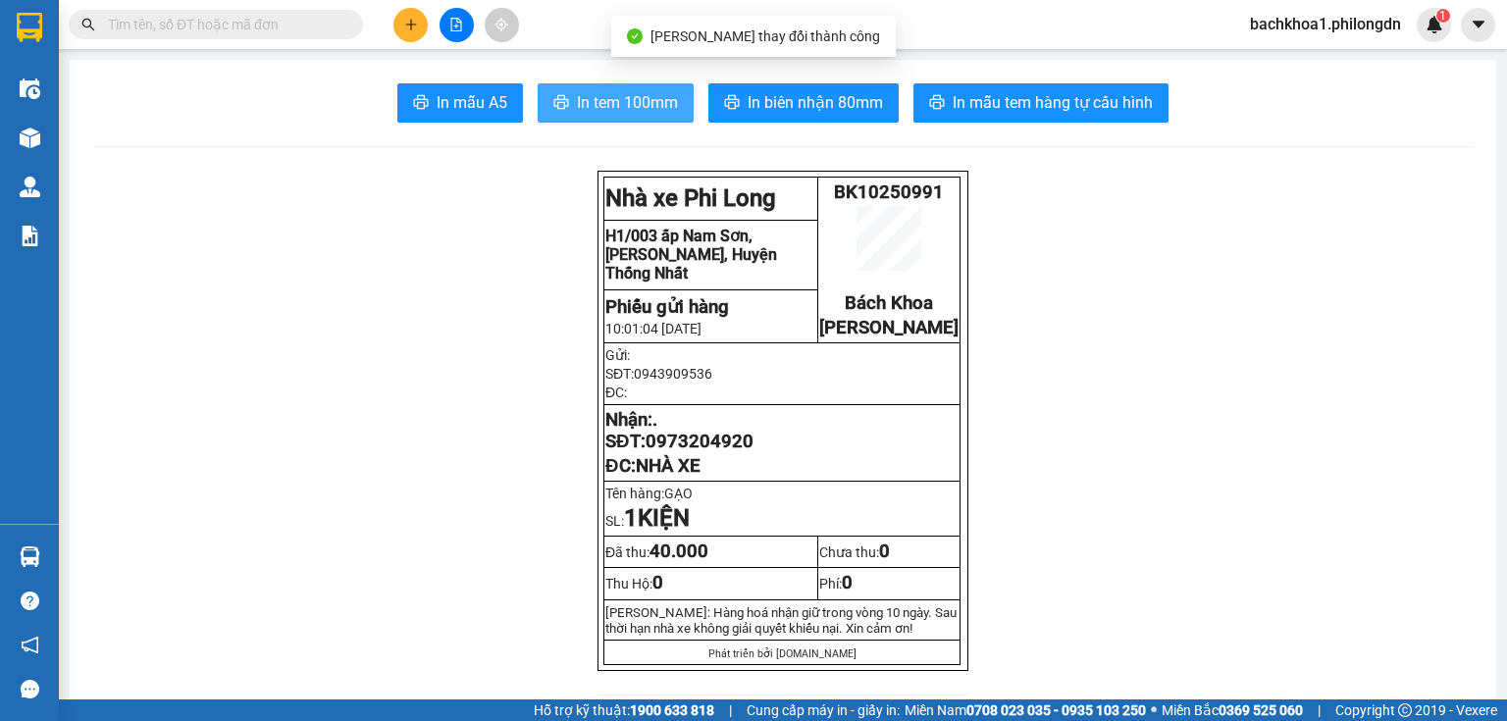
click at [637, 102] on span "In tem 100mm" at bounding box center [627, 102] width 101 height 25
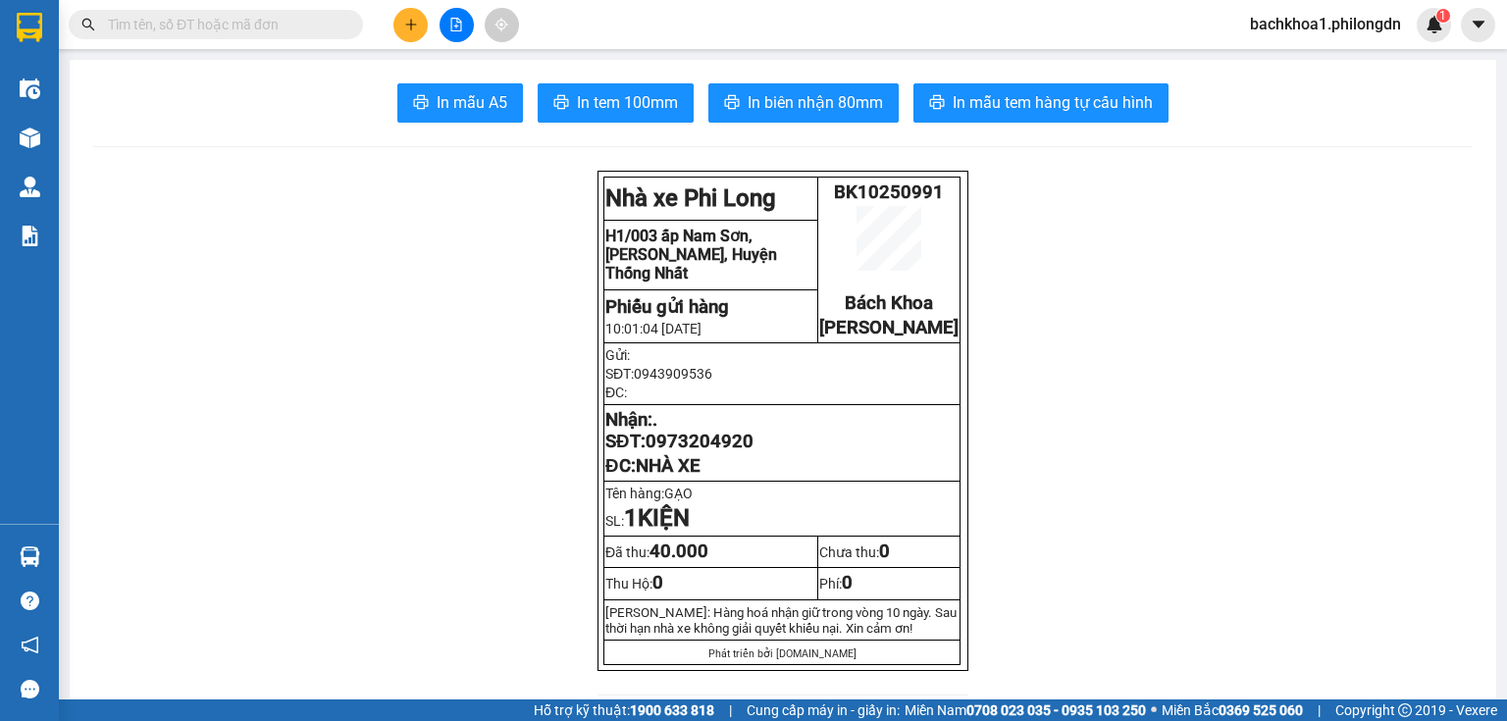
click at [698, 451] on span "0973204920" at bounding box center [699, 442] width 108 height 22
click at [400, 21] on button at bounding box center [410, 25] width 34 height 34
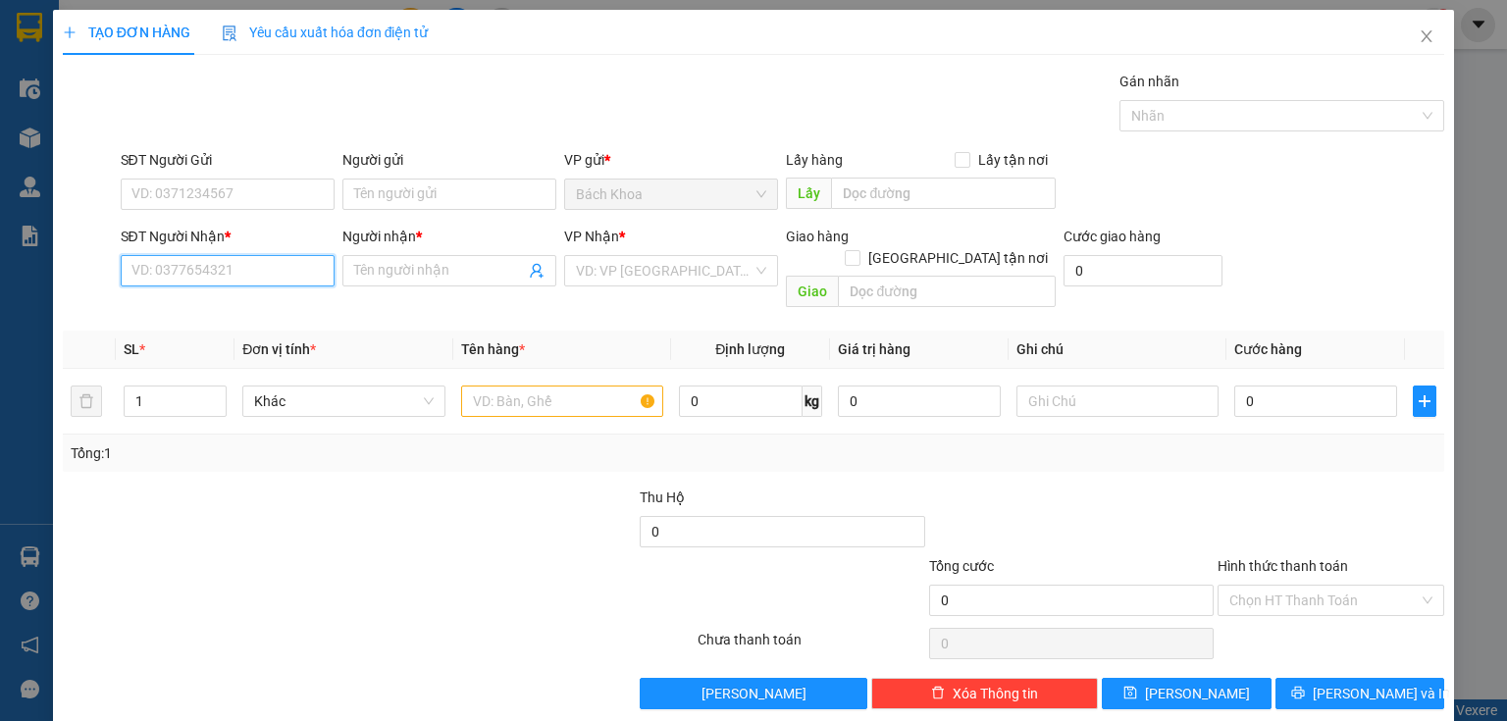
click at [264, 281] on input "SĐT Người Nhận *" at bounding box center [228, 270] width 214 height 31
paste input "0973204920"
type input "0973204920"
click at [243, 298] on div "0973204920 - ." at bounding box center [225, 309] width 188 height 22
type input "."
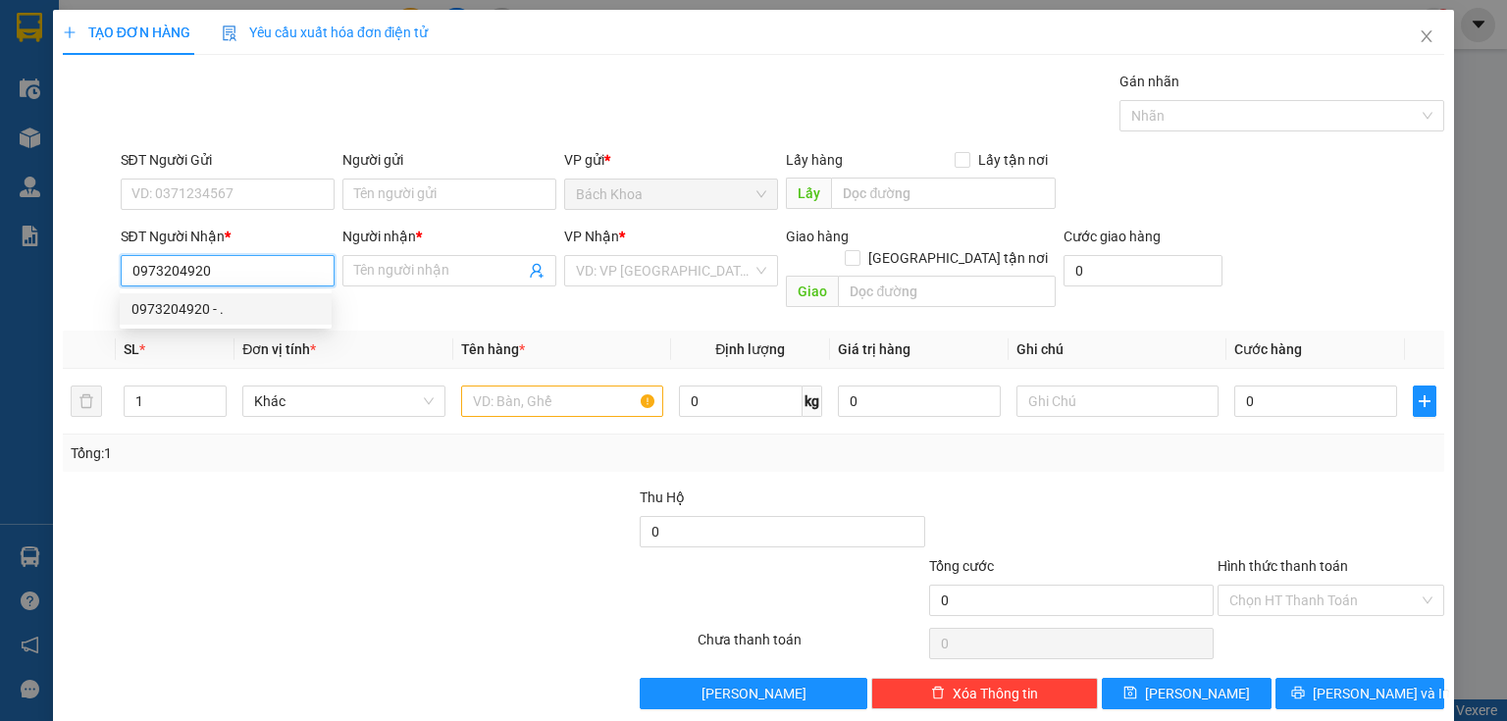
type input "NHÀ XE"
type input "40.000"
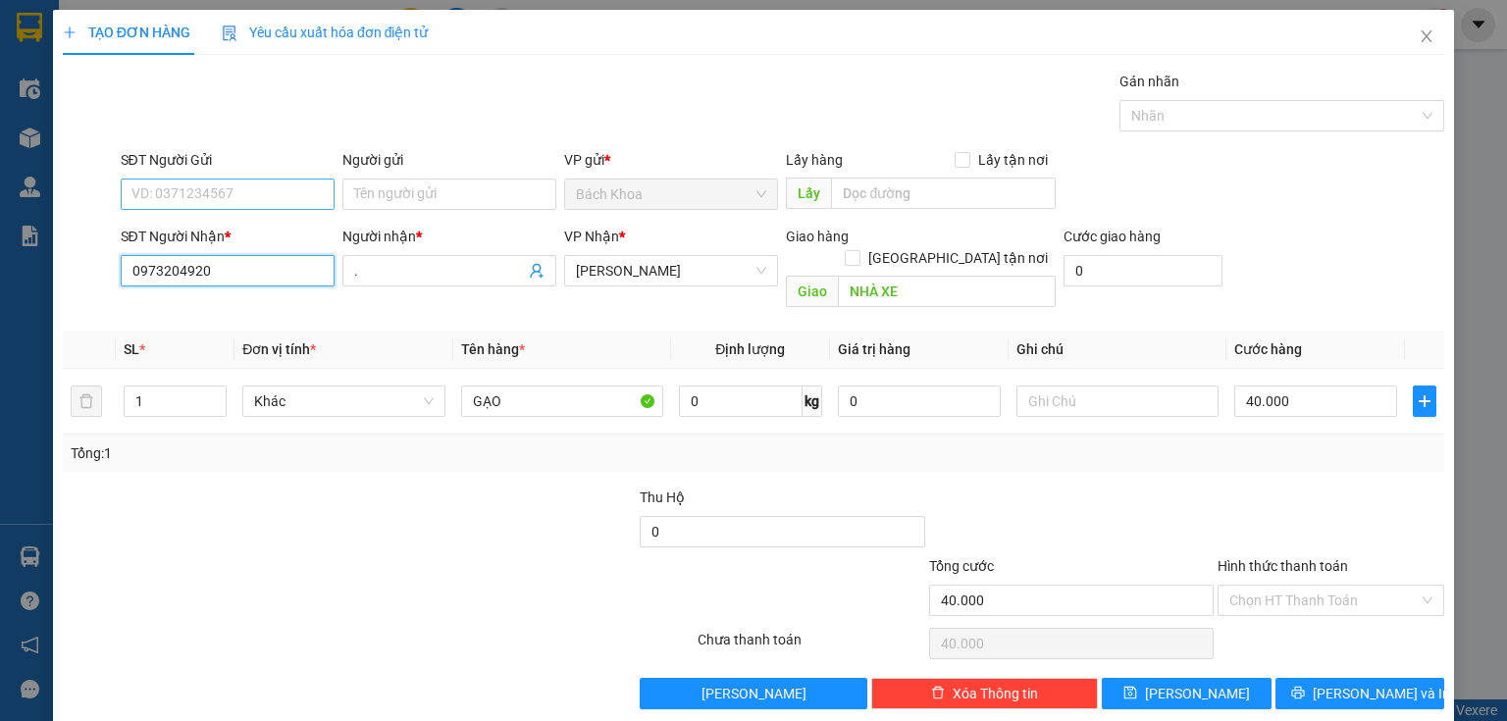
type input "0973204920"
click at [239, 188] on input "SĐT Người Gửi" at bounding box center [228, 194] width 214 height 31
click at [212, 225] on div "0943909536" at bounding box center [225, 233] width 188 height 22
type input "0943909536"
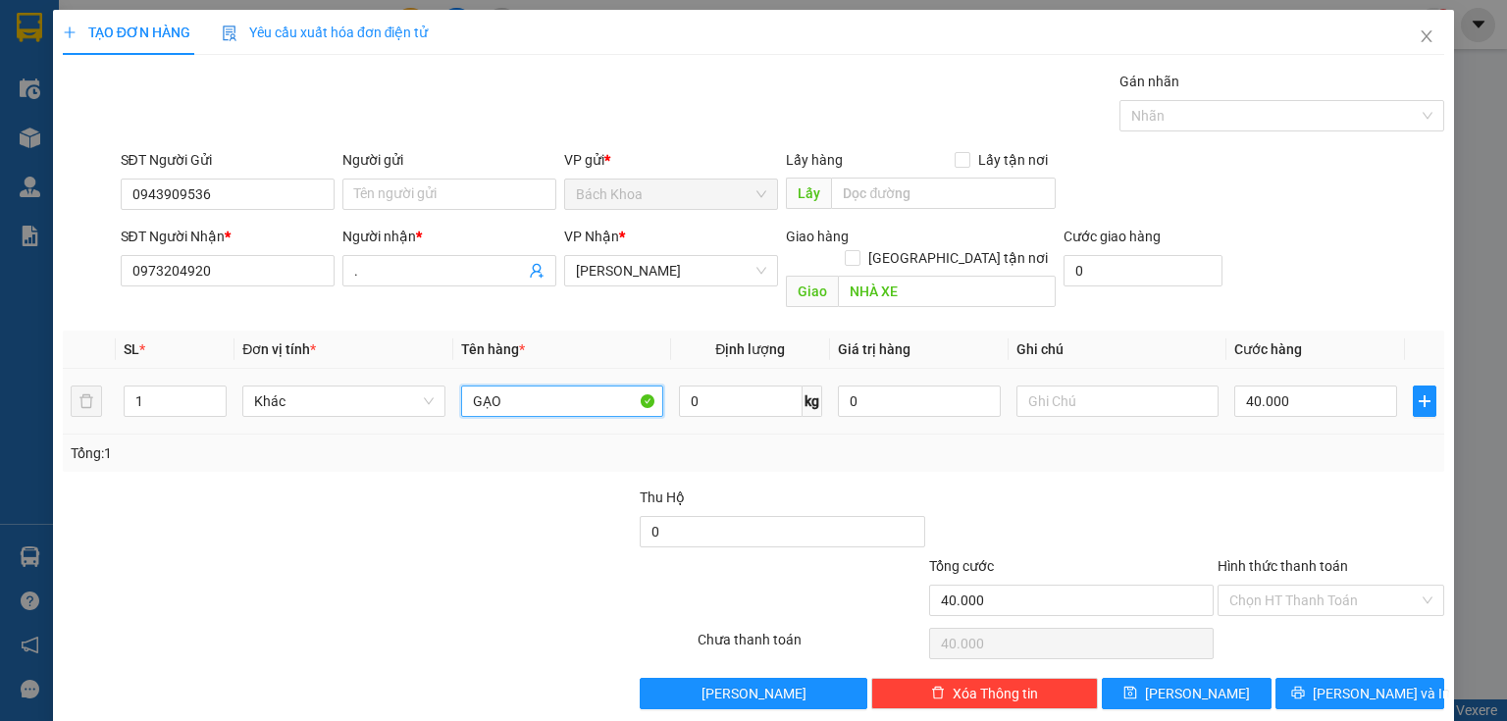
click at [544, 386] on input "GẠO" at bounding box center [562, 401] width 202 height 31
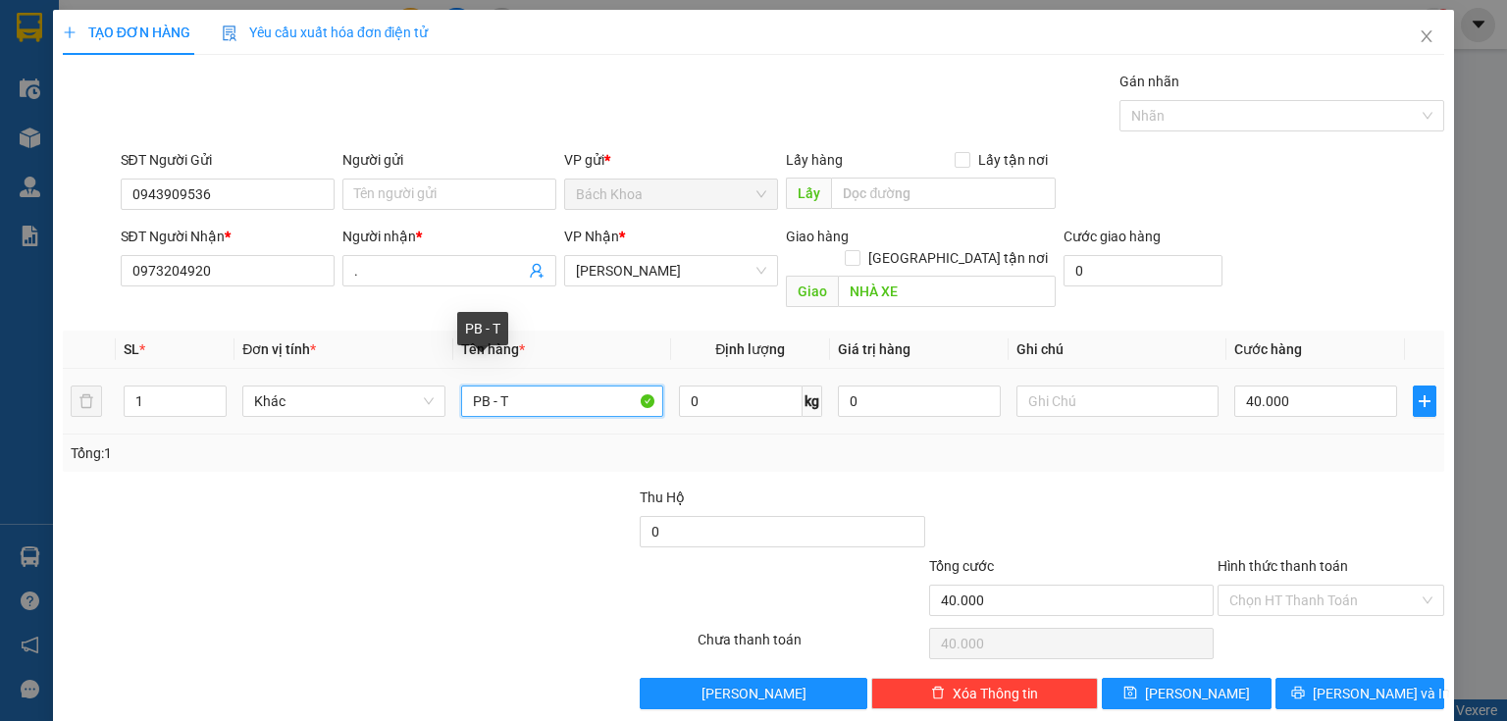
type input "PB - TM"
click at [1279, 586] on input "Hình thức thanh toán" at bounding box center [1323, 600] width 189 height 29
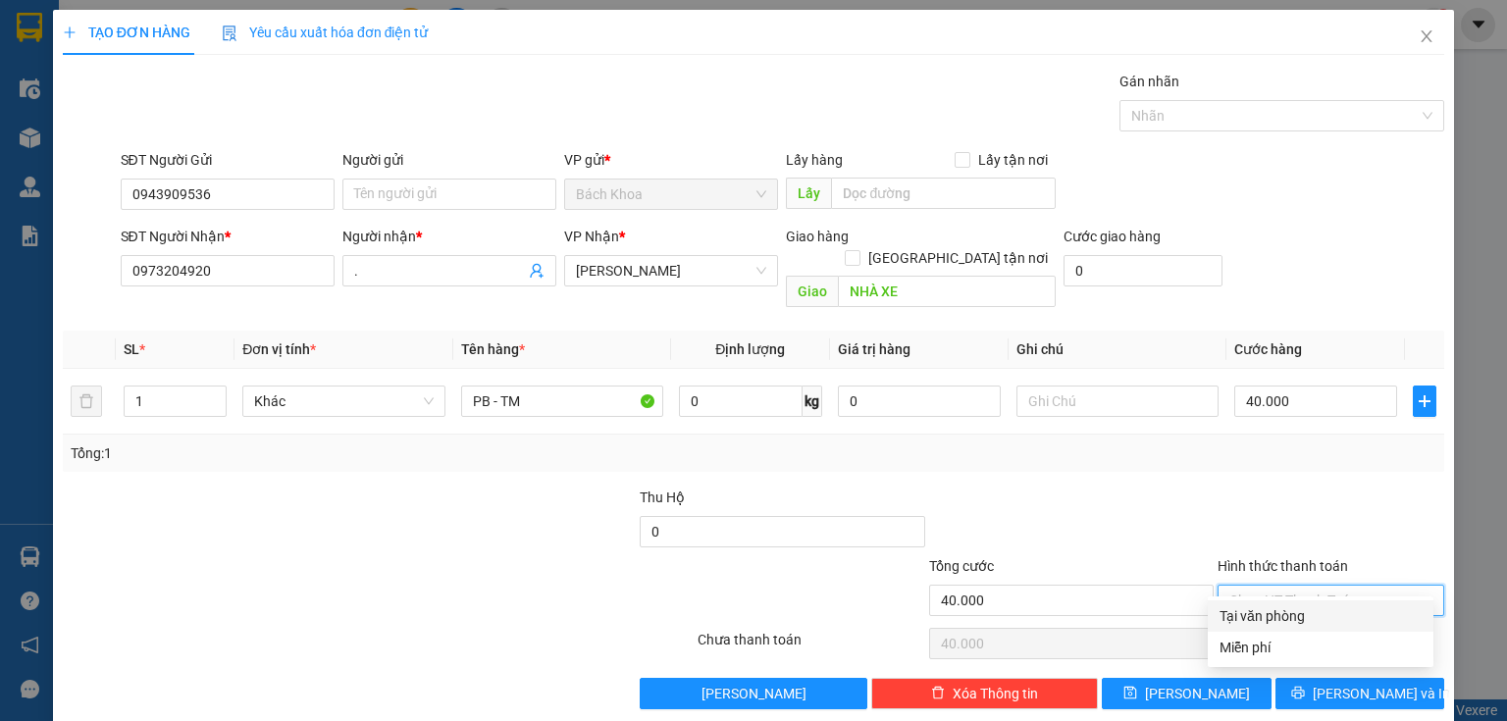
click at [1318, 612] on div "Tại văn phòng" at bounding box center [1320, 616] width 202 height 22
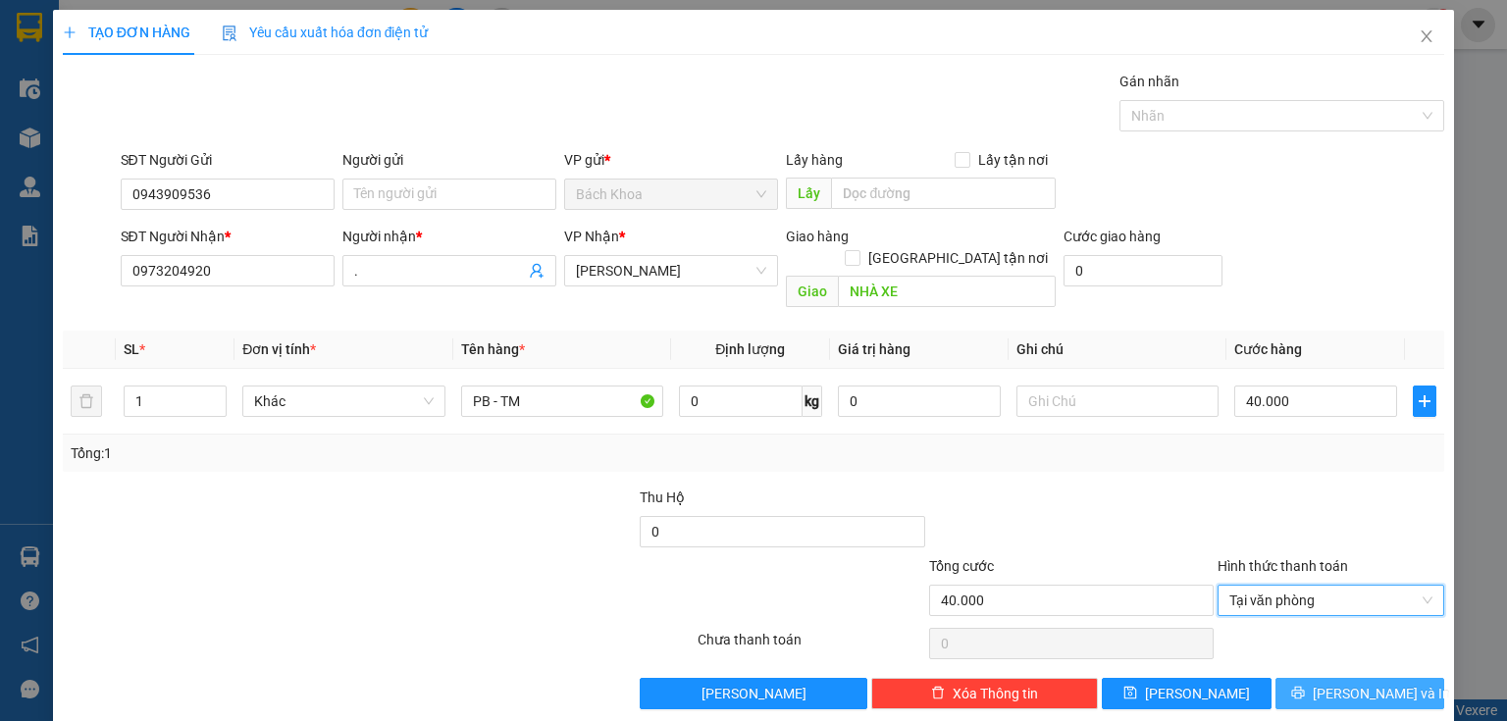
click at [1305, 686] on span "printer" at bounding box center [1298, 694] width 14 height 16
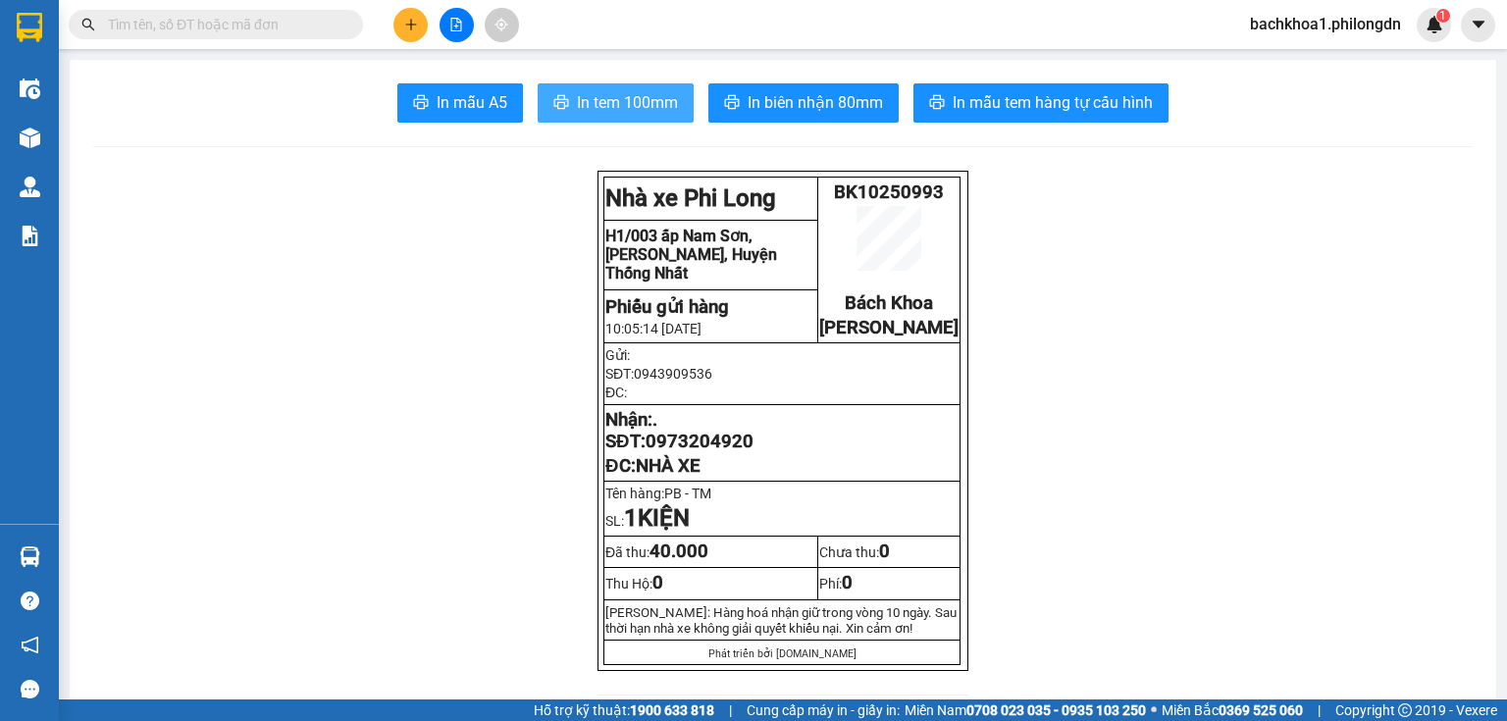
click at [637, 98] on span "In tem 100mm" at bounding box center [627, 102] width 101 height 25
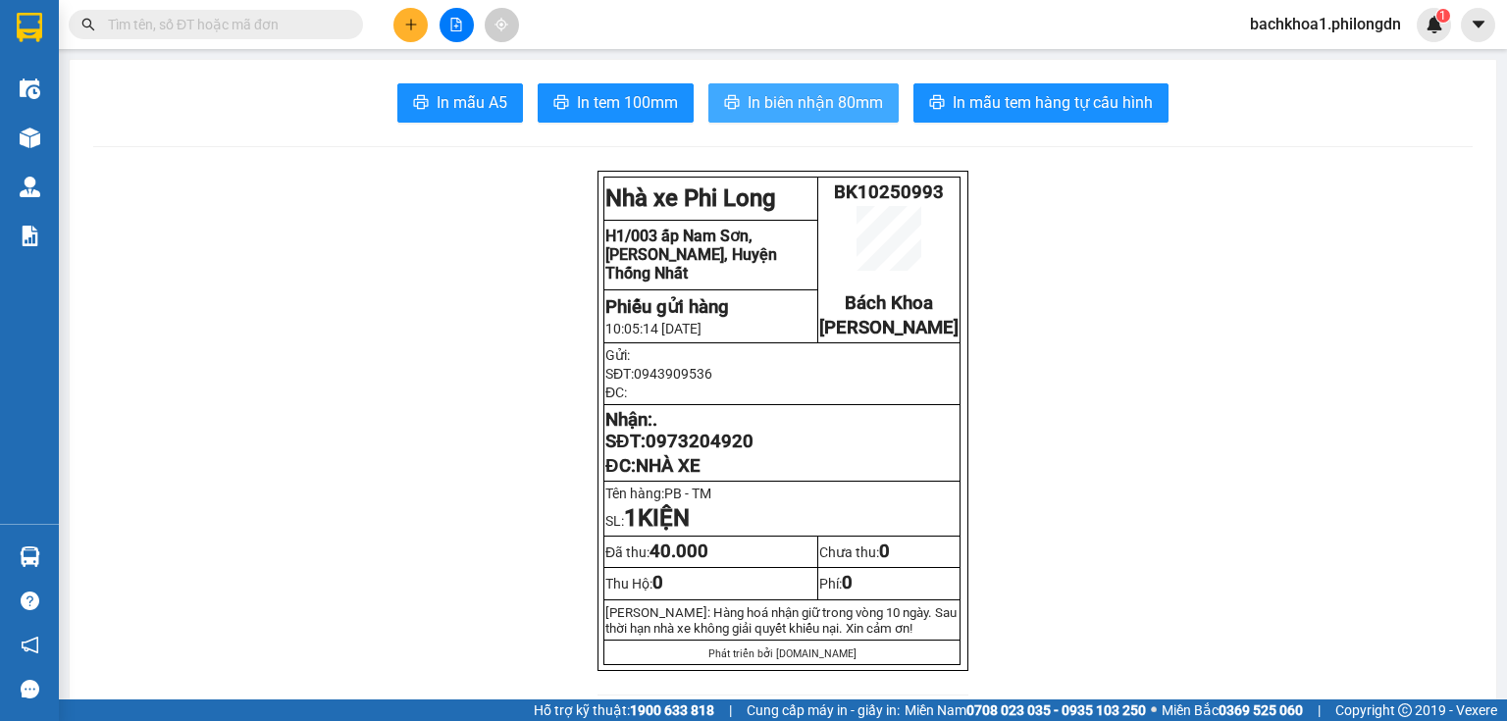
click at [827, 102] on span "In biên nhận 80mm" at bounding box center [814, 102] width 135 height 25
click at [856, 96] on span "In biên nhận 80mm" at bounding box center [814, 102] width 135 height 25
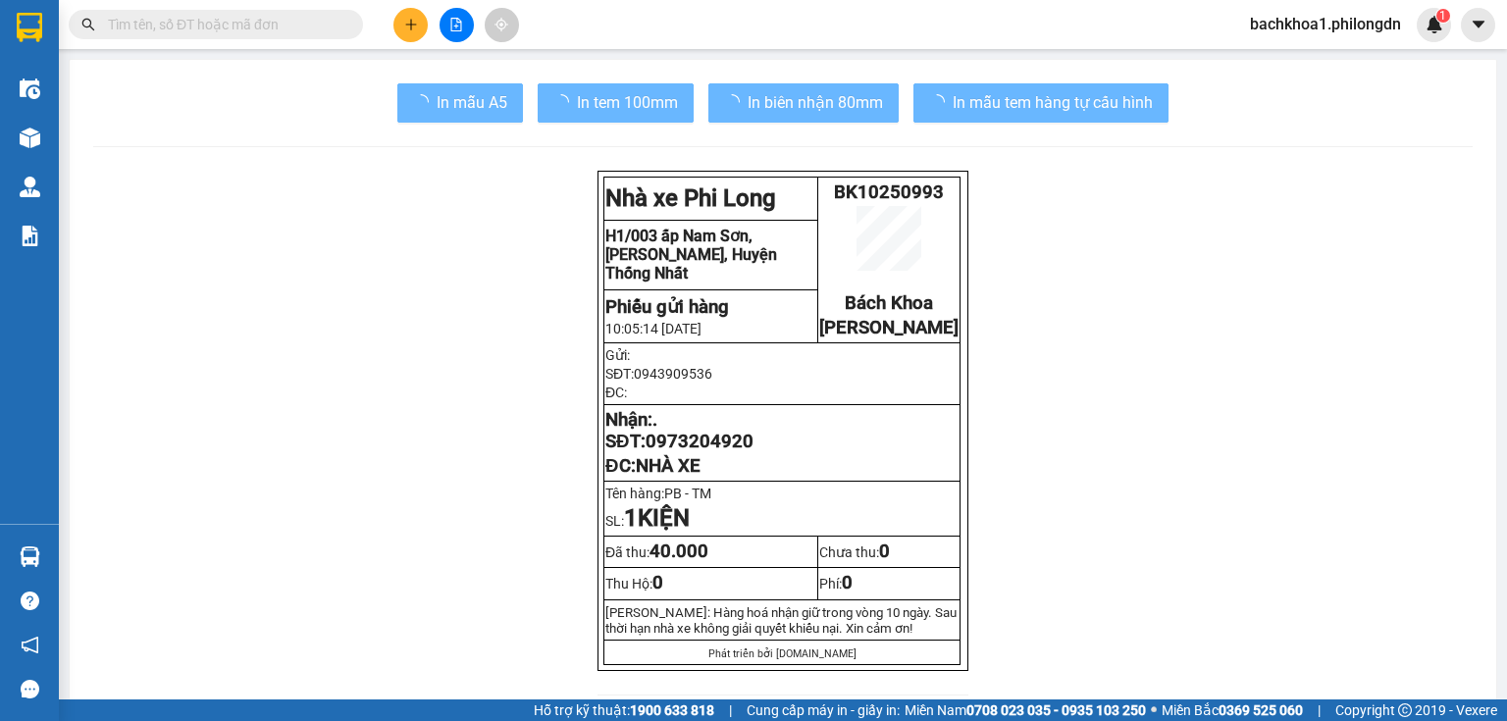
click at [722, 452] on span "0973204920" at bounding box center [699, 442] width 108 height 22
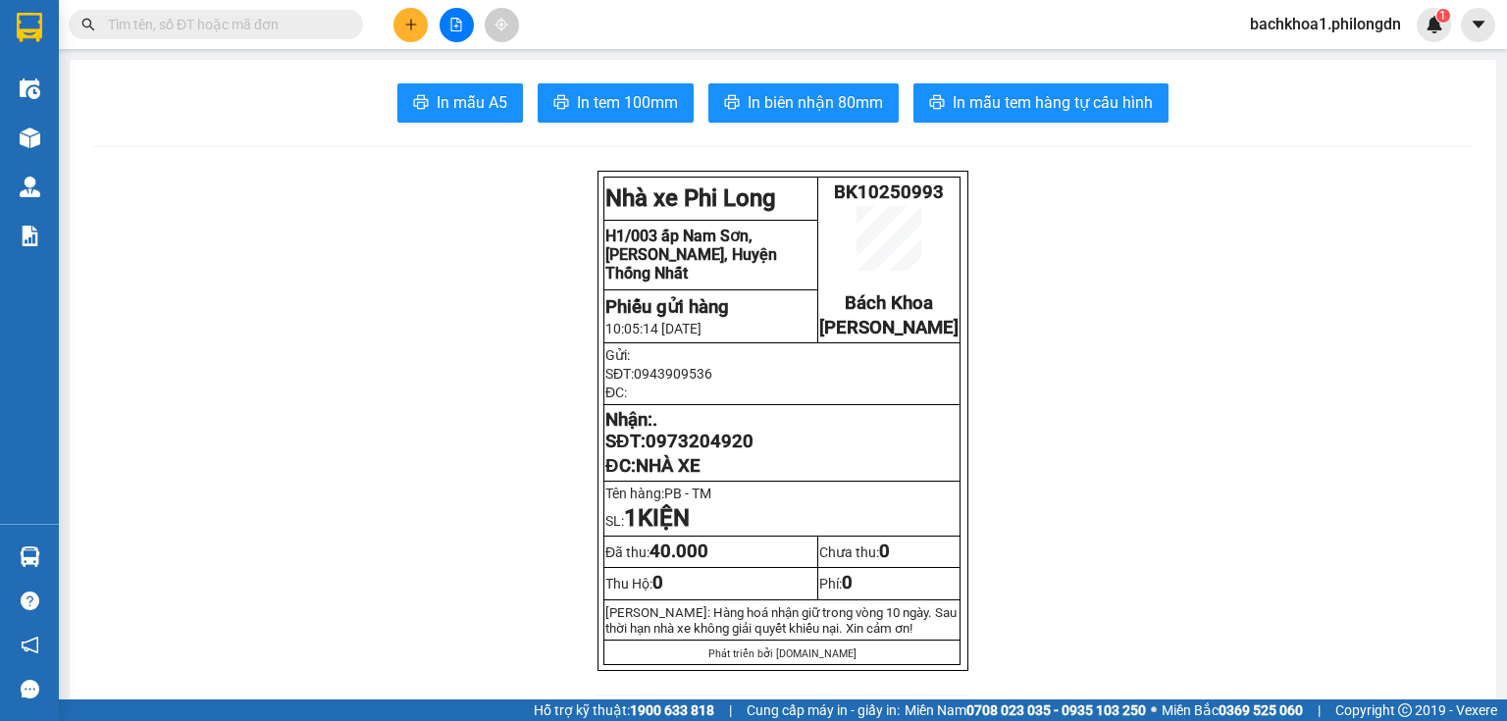
click at [722, 452] on span "0973204920" at bounding box center [699, 442] width 108 height 22
click at [416, 27] on icon "plus" at bounding box center [411, 25] width 14 height 14
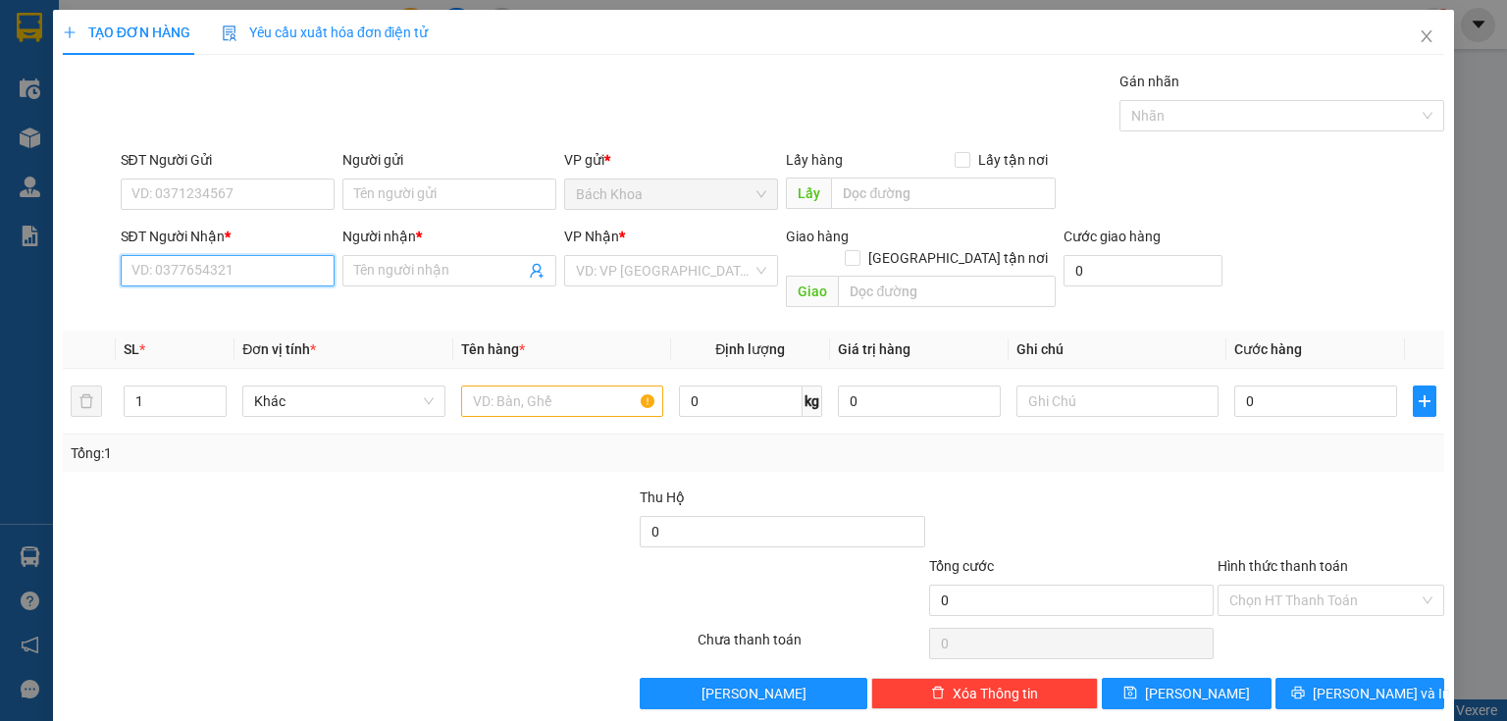
click at [209, 278] on input "SĐT Người Nhận *" at bounding box center [228, 270] width 214 height 31
type input "093703"
click at [244, 305] on div "0937033634 - THẢO" at bounding box center [225, 309] width 188 height 22
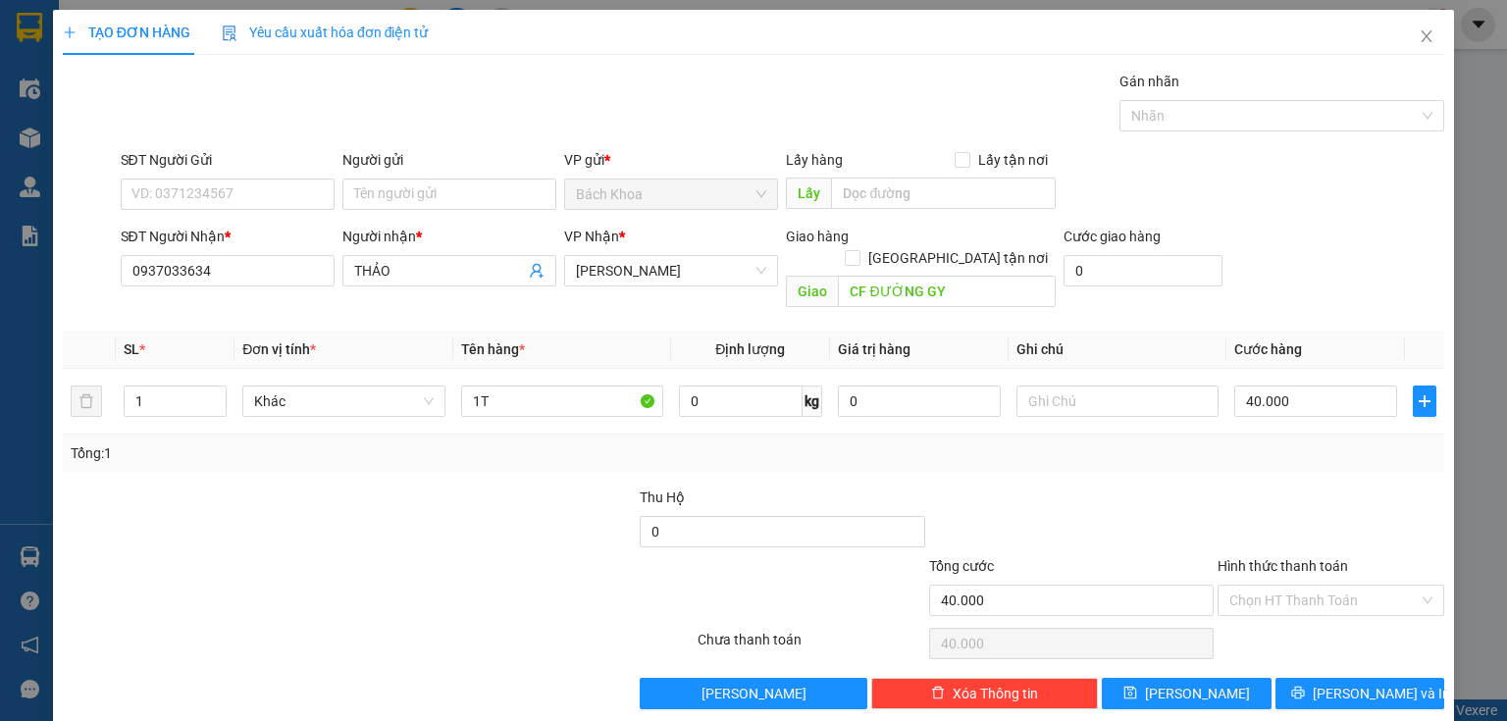
click at [267, 175] on div "SĐT Người Gửi" at bounding box center [228, 163] width 214 height 29
click at [270, 186] on input "SĐT Người Gửi" at bounding box center [228, 194] width 214 height 31
click at [241, 235] on div "0916058401 - ." at bounding box center [225, 233] width 188 height 22
click at [1307, 678] on button "[PERSON_NAME] và In" at bounding box center [1360, 693] width 170 height 31
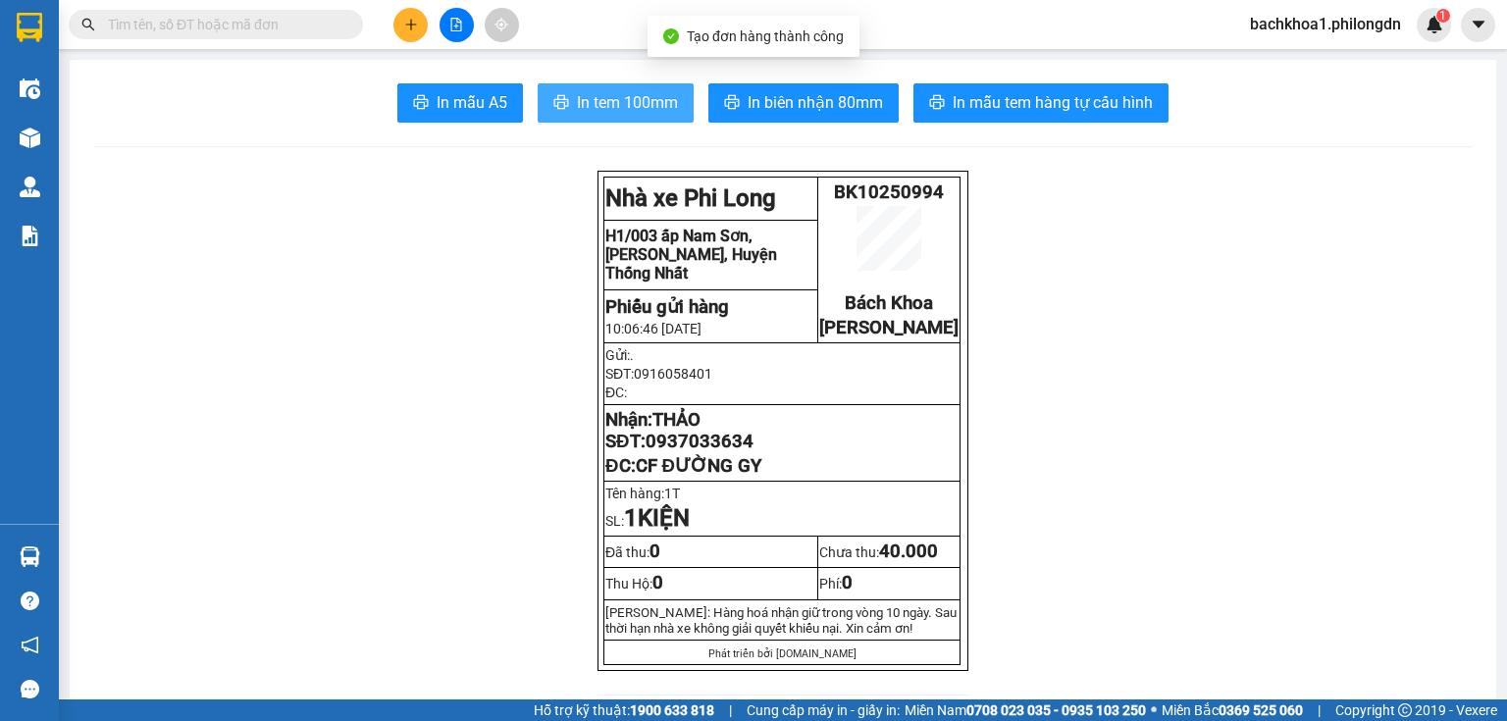
click at [599, 102] on span "In tem 100mm" at bounding box center [627, 102] width 101 height 25
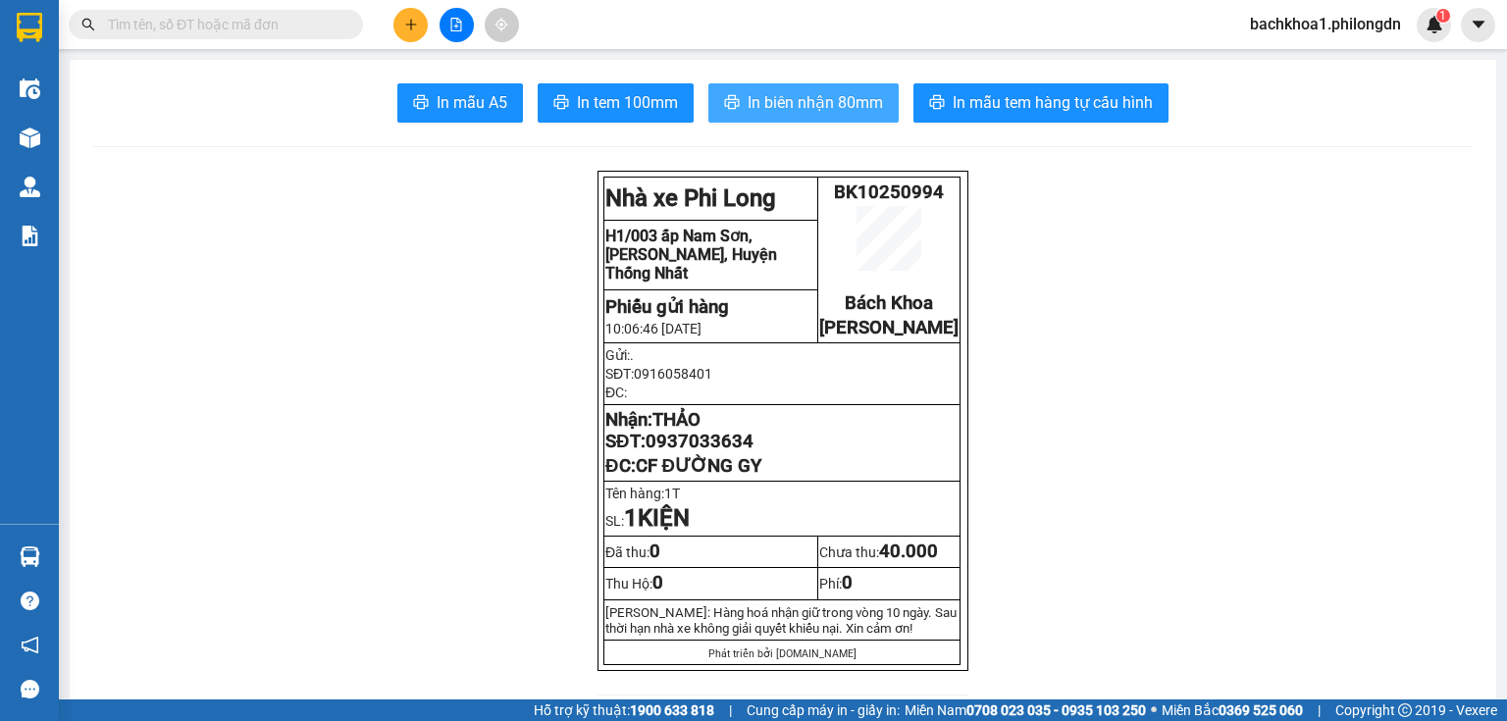
click at [761, 89] on button "In biên nhận 80mm" at bounding box center [803, 102] width 190 height 39
click at [695, 452] on span "0937033634" at bounding box center [699, 442] width 108 height 22
click at [416, 22] on icon "plus" at bounding box center [411, 25] width 14 height 14
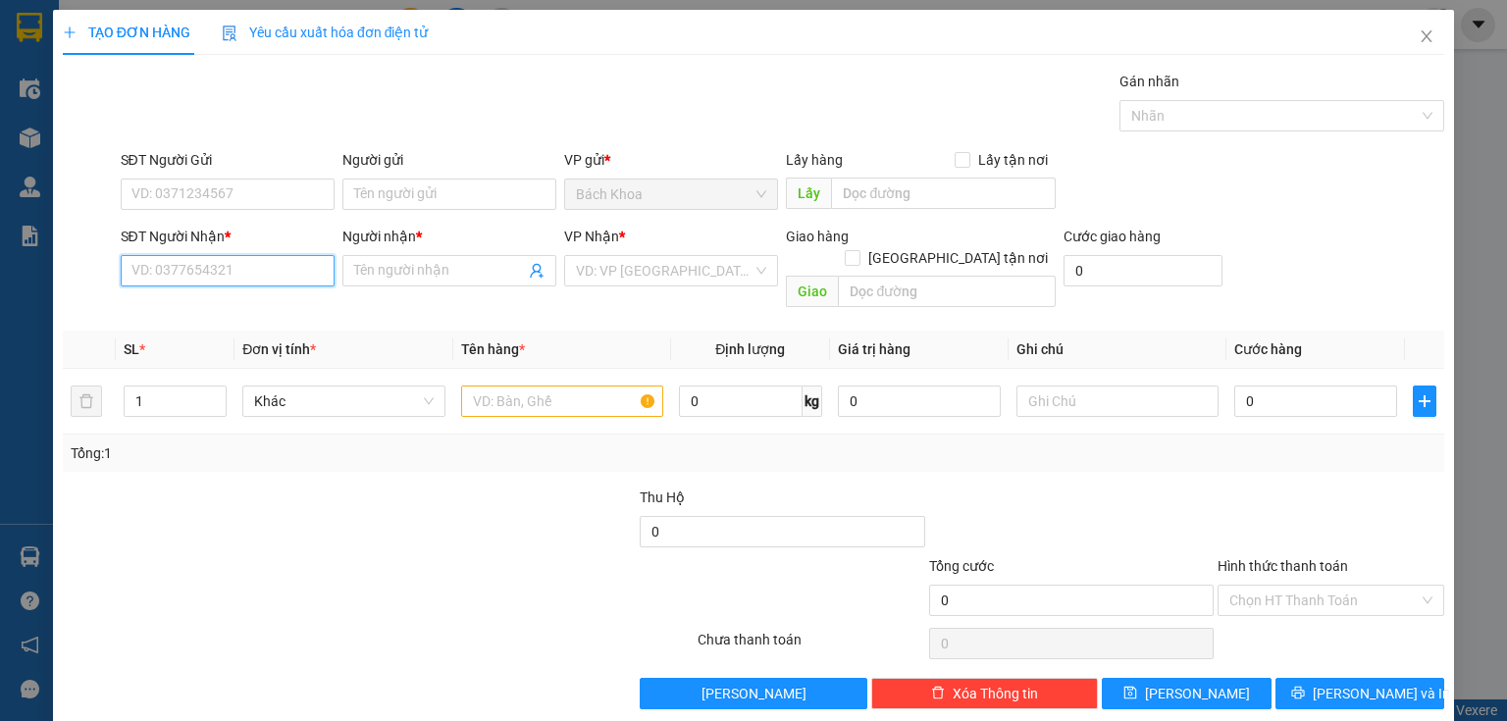
click at [250, 267] on input "SĐT Người Nhận *" at bounding box center [228, 270] width 214 height 31
click at [223, 317] on div "0374292292 - KHOA APPLE" at bounding box center [225, 309] width 188 height 22
type input "0374292292"
type input "KHOA APPLE"
type input "BẠCH LÂM"
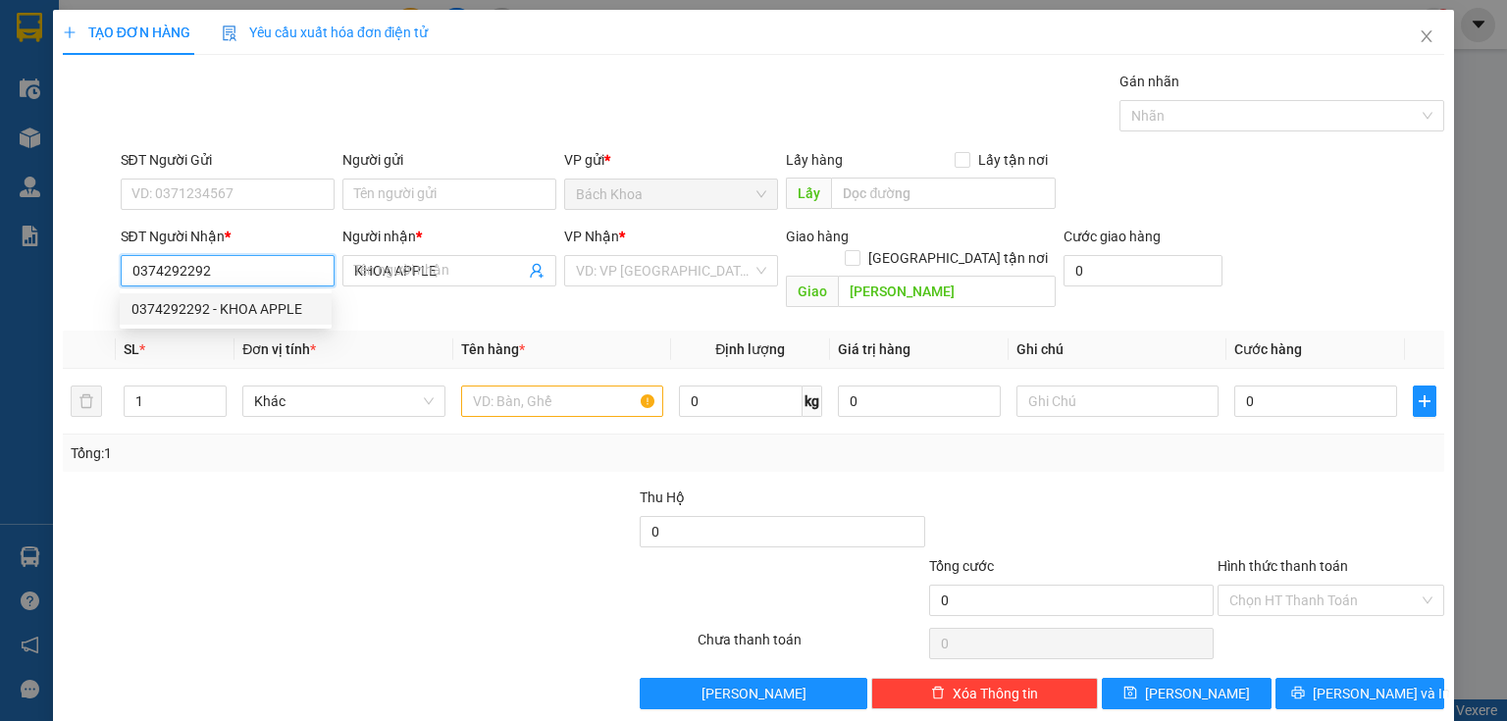
type input "30.000"
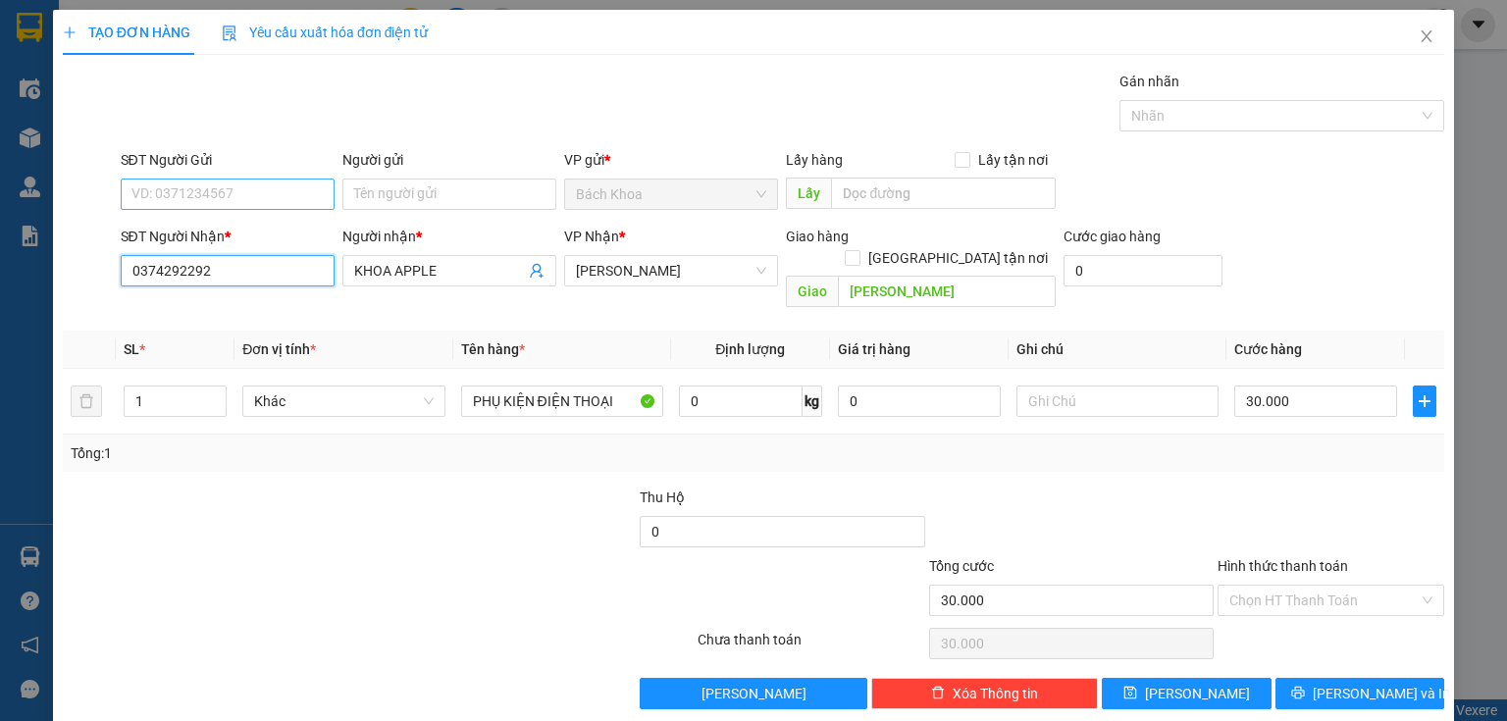
type input "0374292292"
click at [275, 183] on input "SĐT Người Gửi" at bounding box center [228, 194] width 214 height 31
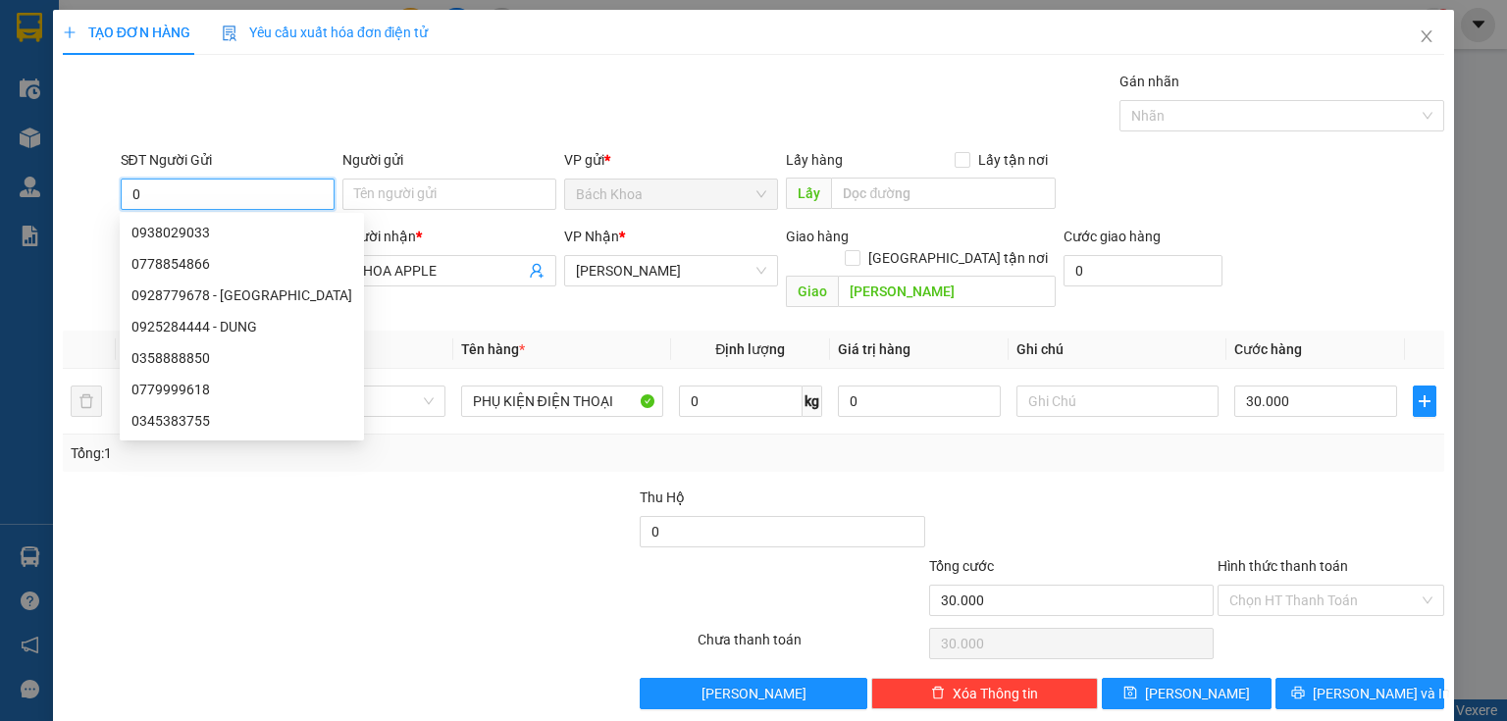
type input "07"
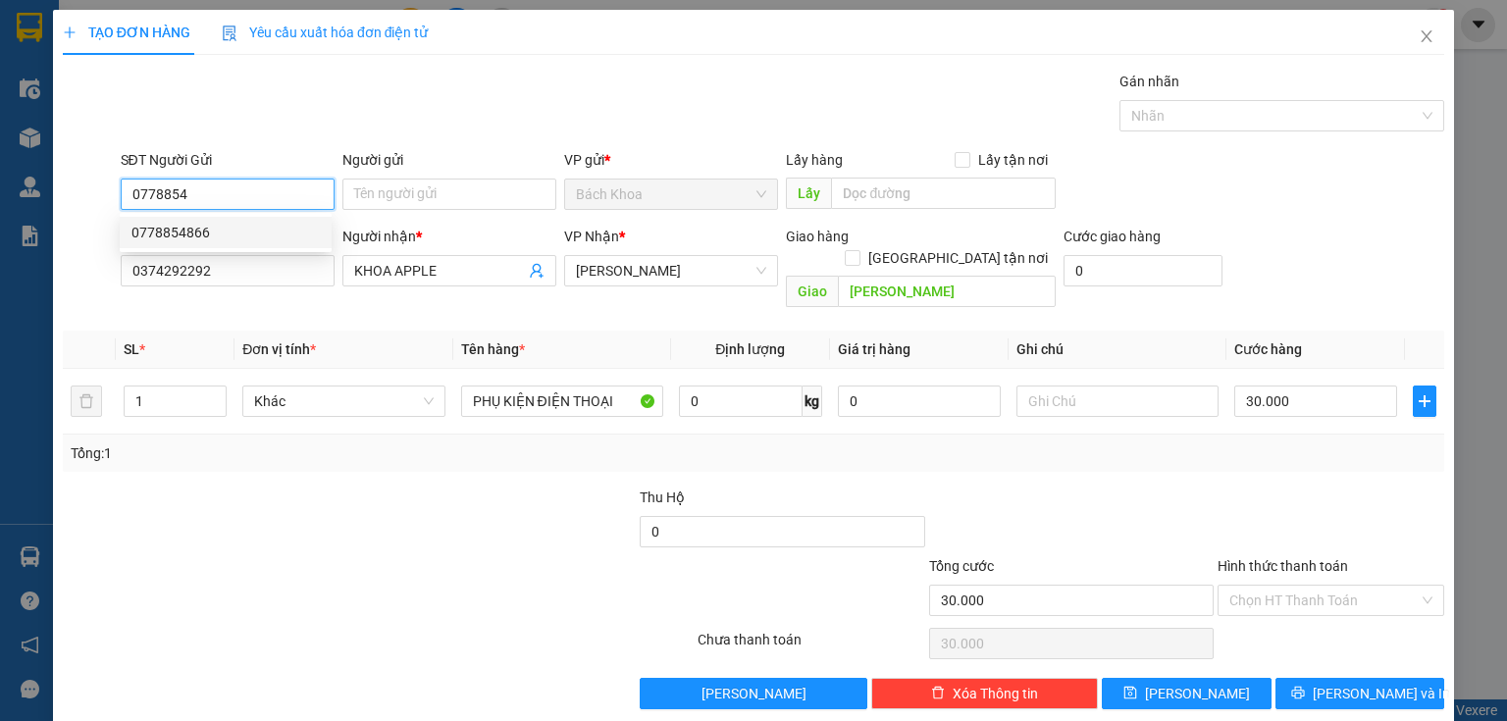
click at [276, 230] on div "0778854866" at bounding box center [225, 233] width 188 height 22
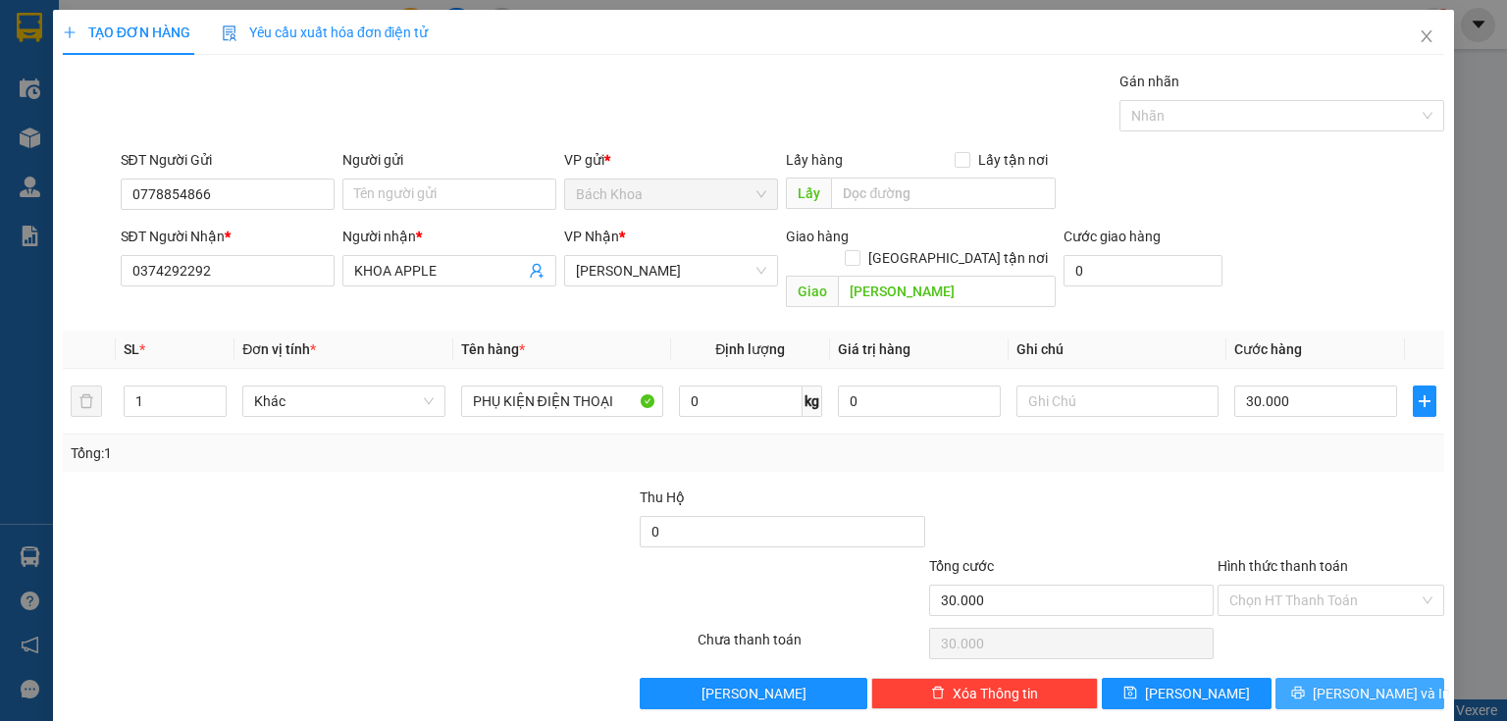
click at [1373, 683] on button "[PERSON_NAME] và In" at bounding box center [1360, 693] width 170 height 31
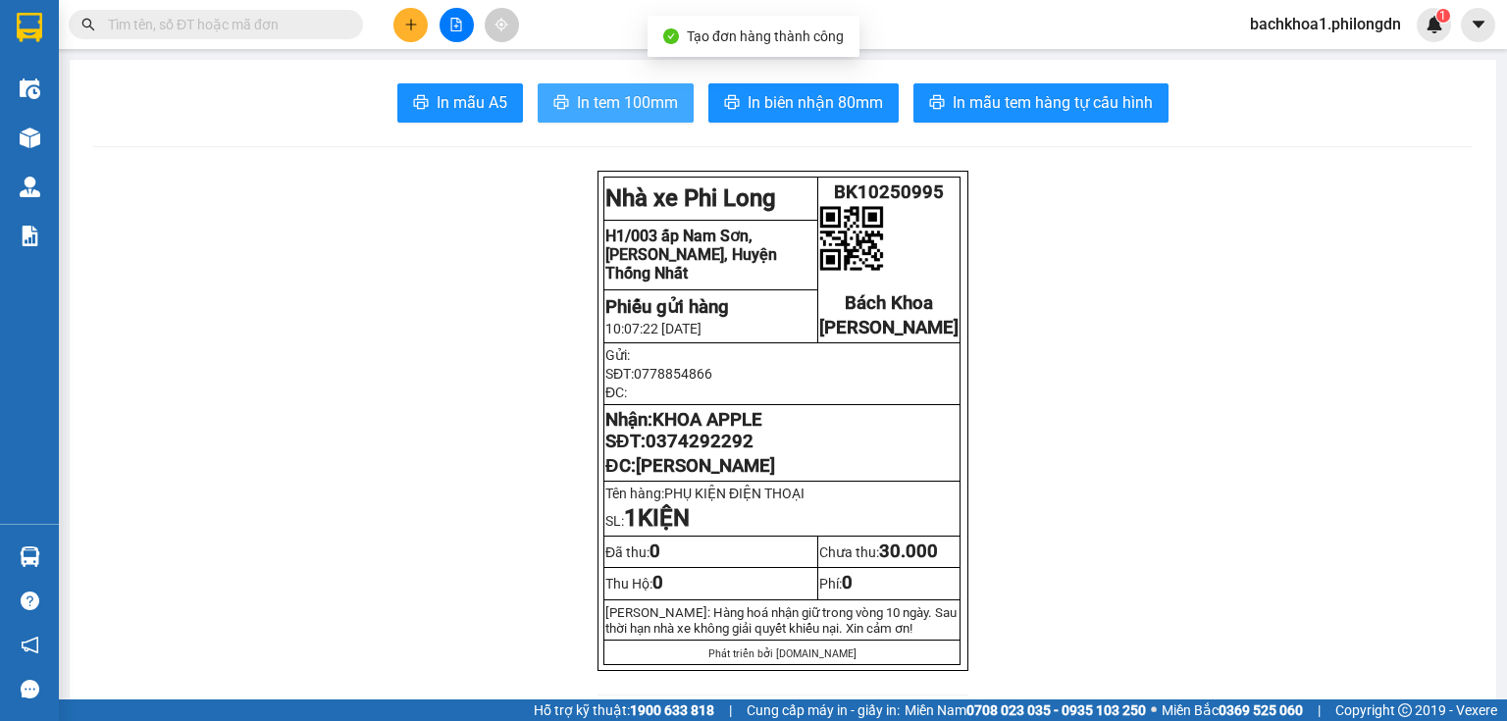
click at [606, 116] on button "In tem 100mm" at bounding box center [616, 102] width 156 height 39
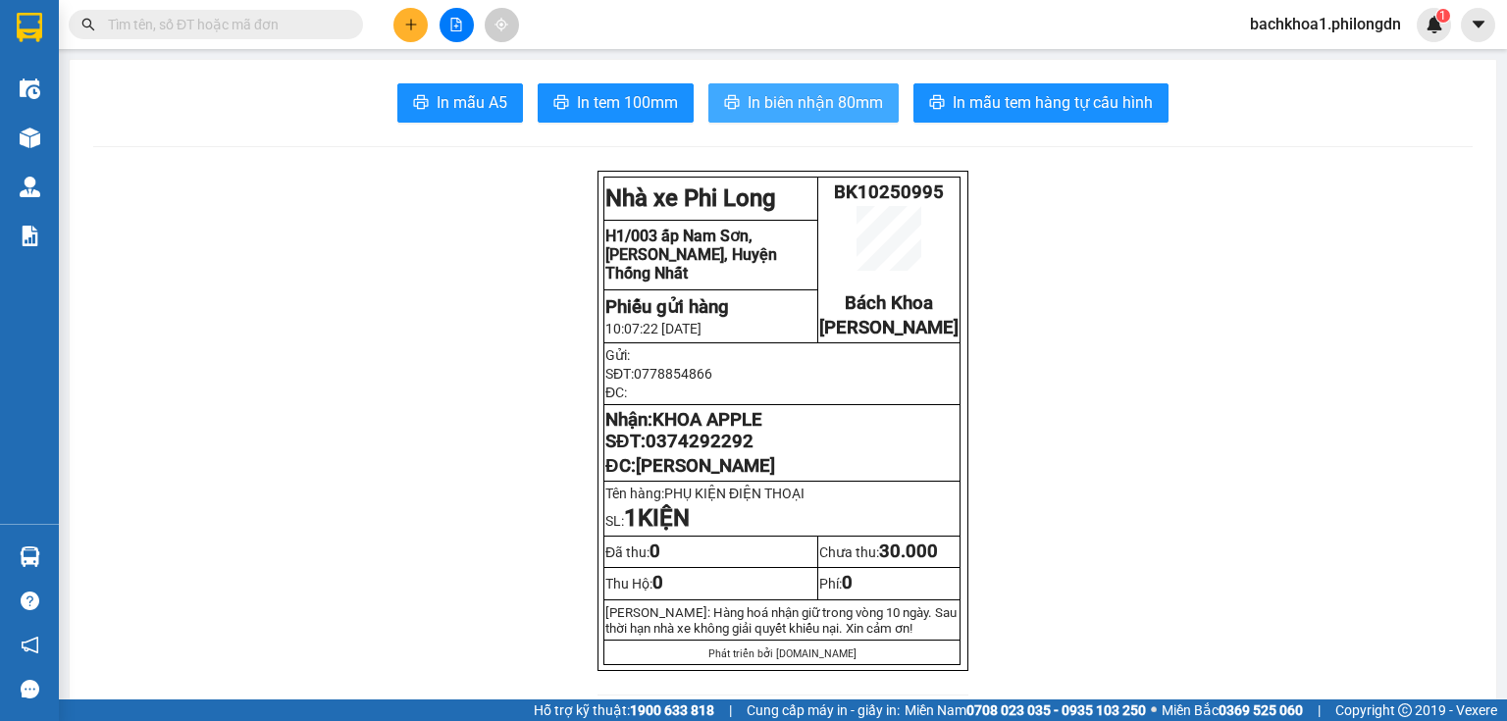
click at [774, 111] on span "In biên nhận 80mm" at bounding box center [814, 102] width 135 height 25
click at [407, 29] on icon "plus" at bounding box center [411, 25] width 14 height 14
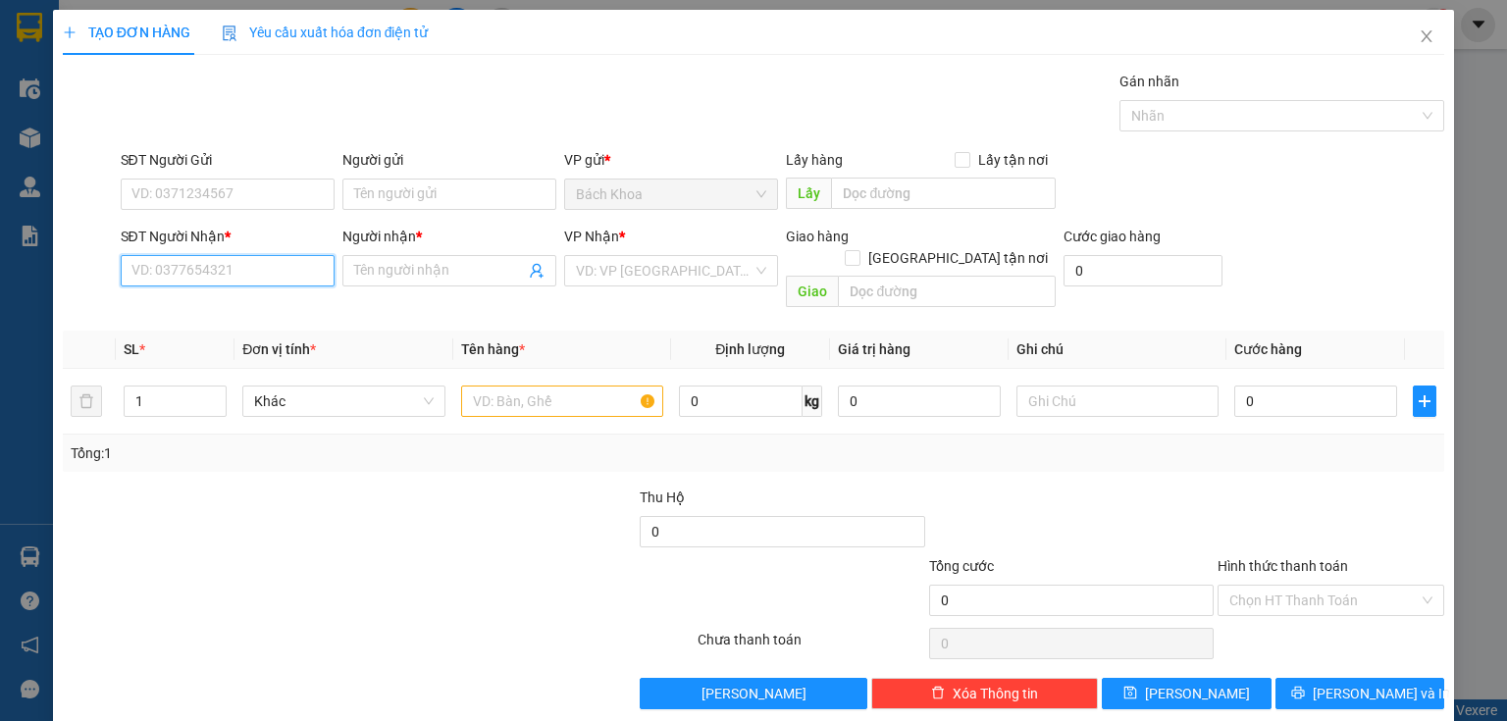
drag, startPoint x: 217, startPoint y: 264, endPoint x: 529, endPoint y: 125, distance: 341.6
click at [218, 262] on input "SĐT Người Nhận *" at bounding box center [228, 270] width 214 height 31
click at [216, 315] on div "0792796151 - NGA" at bounding box center [241, 309] width 221 height 22
type input "0792796151"
type input "NGA"
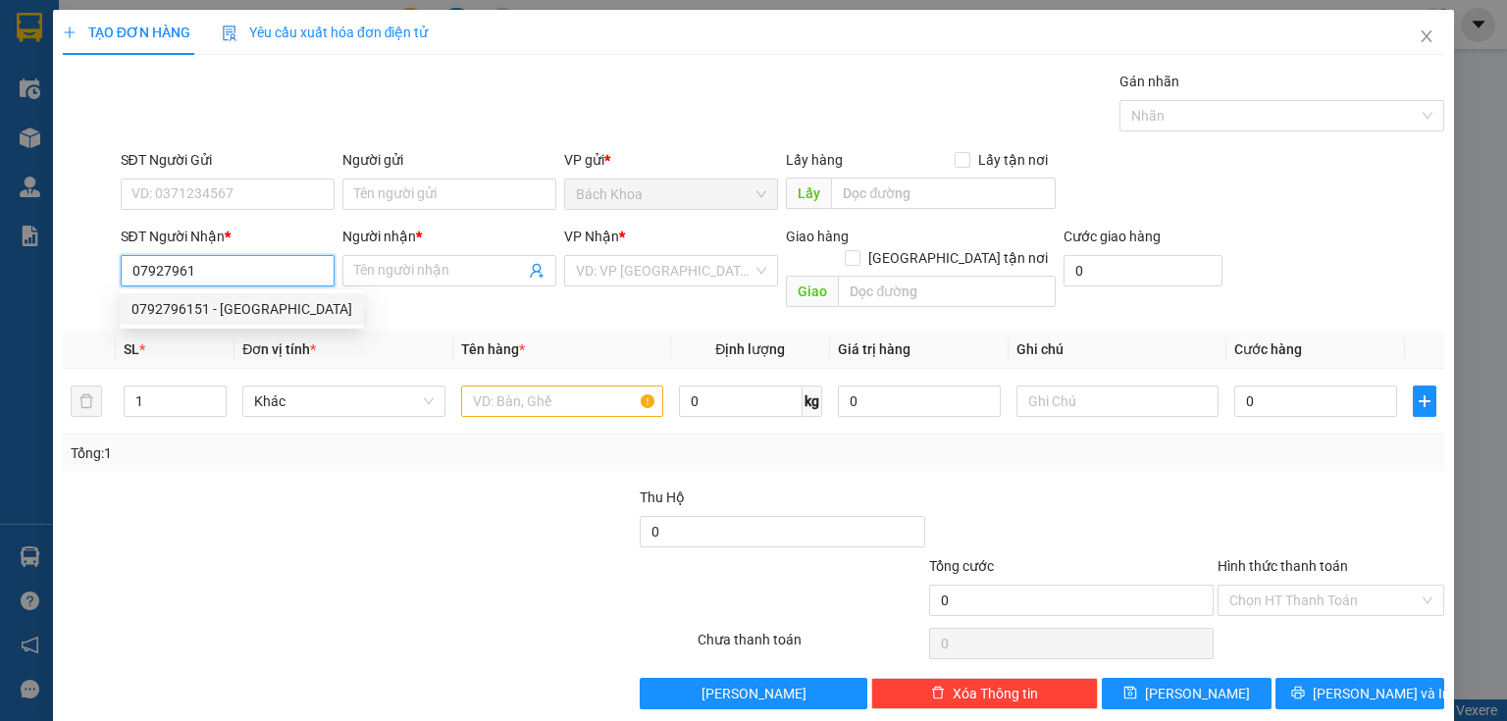
type input "NHÀ XE"
type input "40.000"
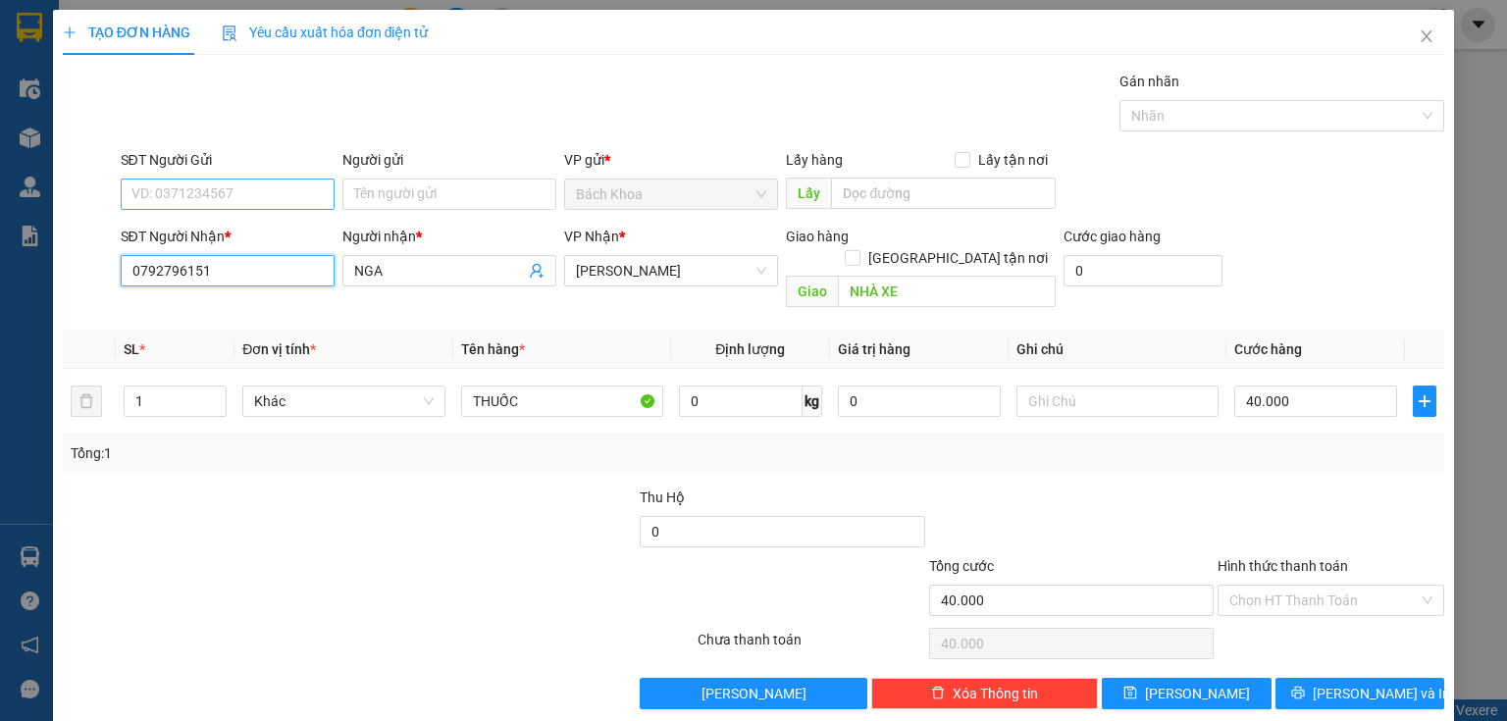
type input "0792796151"
click at [177, 196] on input "SĐT Người Gửi" at bounding box center [228, 194] width 214 height 31
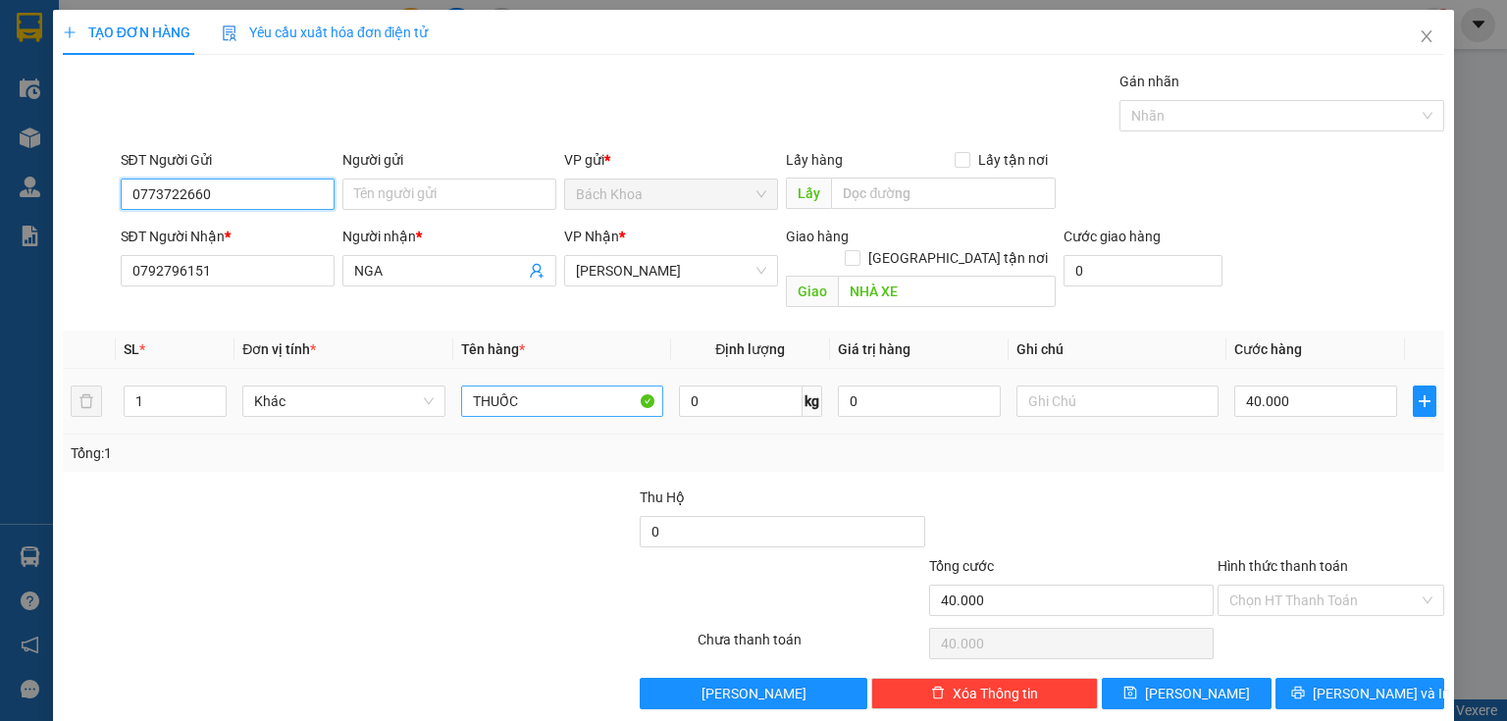
type input "0773722660"
click at [540, 386] on input "THUỐC" at bounding box center [562, 401] width 202 height 31
click at [540, 386] on input "KKBB" at bounding box center [562, 401] width 202 height 31
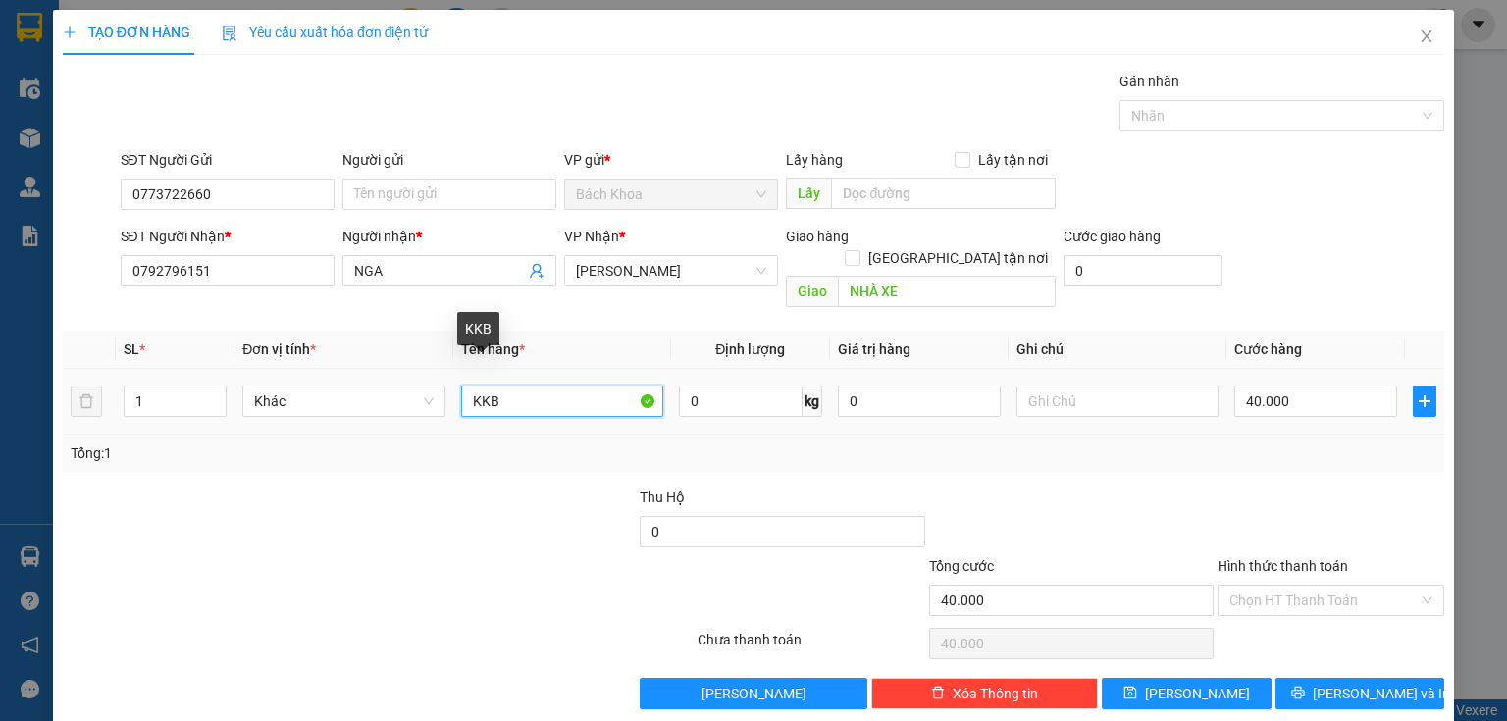
type input "KKB"
type input "4"
type input "40"
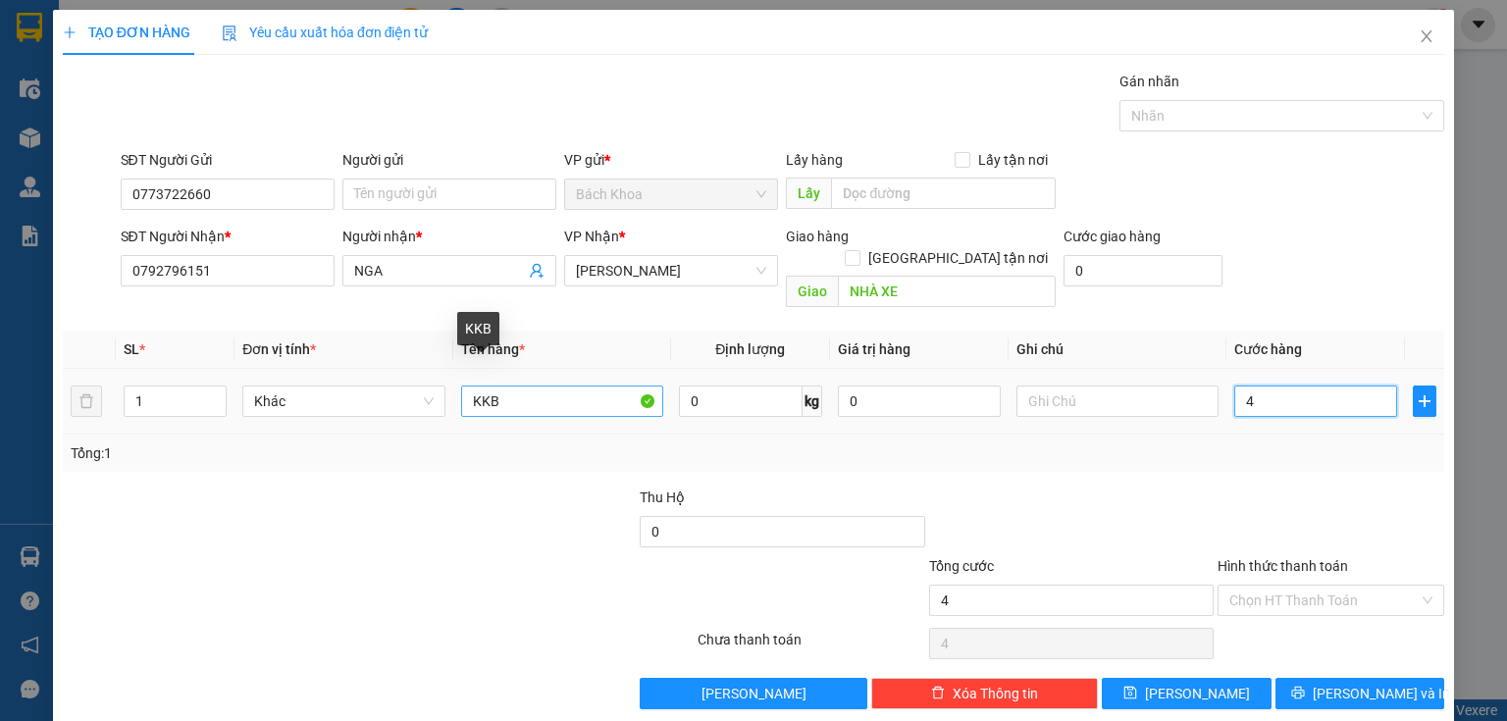
type input "40"
type input "400"
type input "4.000"
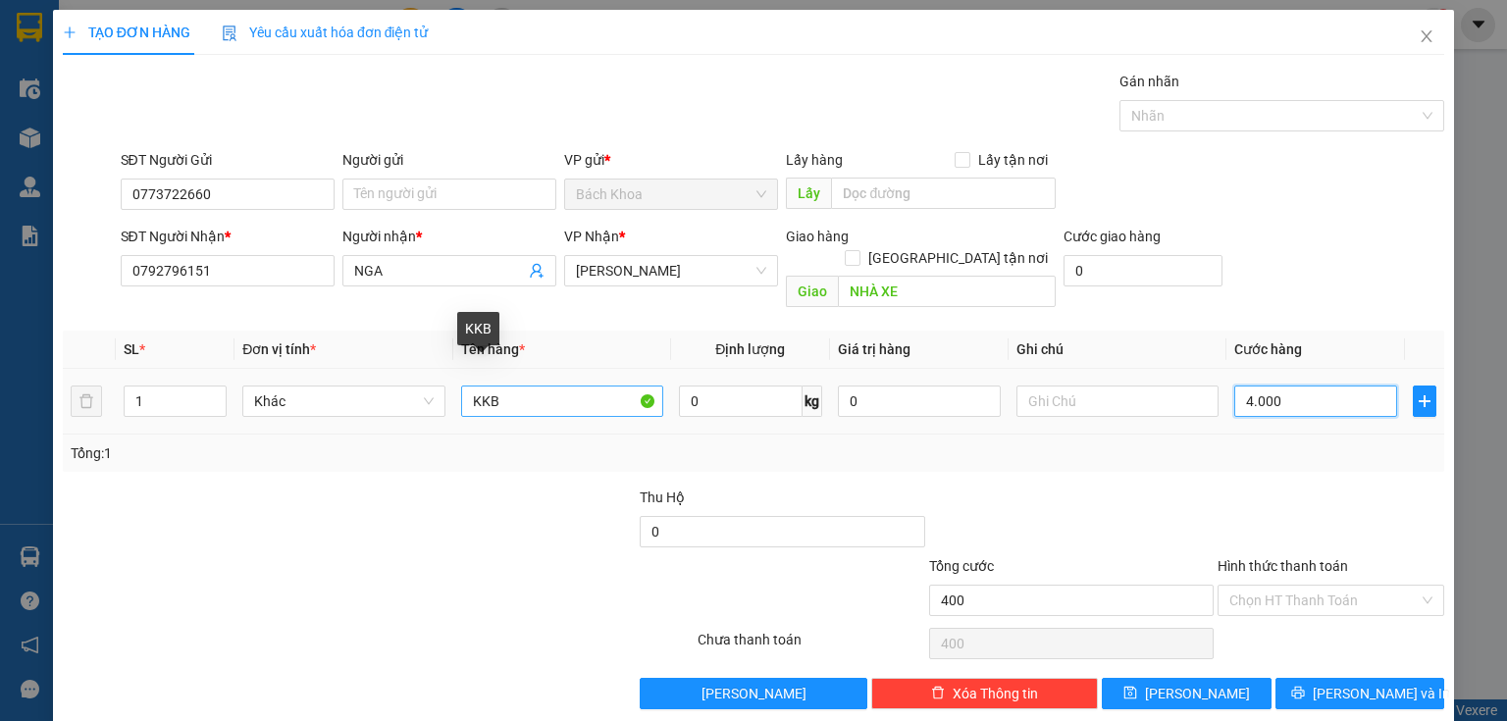
type input "4.000"
type input "40.000"
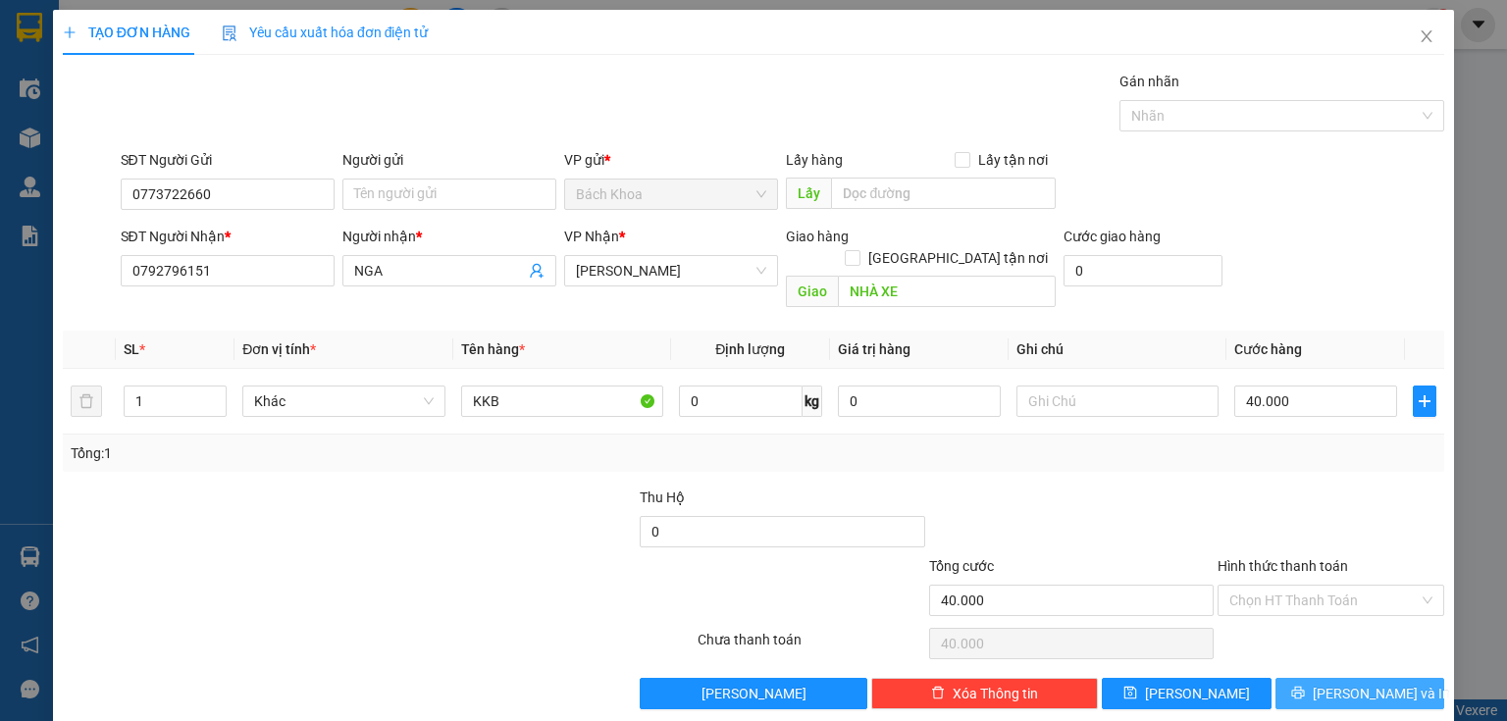
click at [1345, 683] on span "[PERSON_NAME] và In" at bounding box center [1380, 694] width 137 height 22
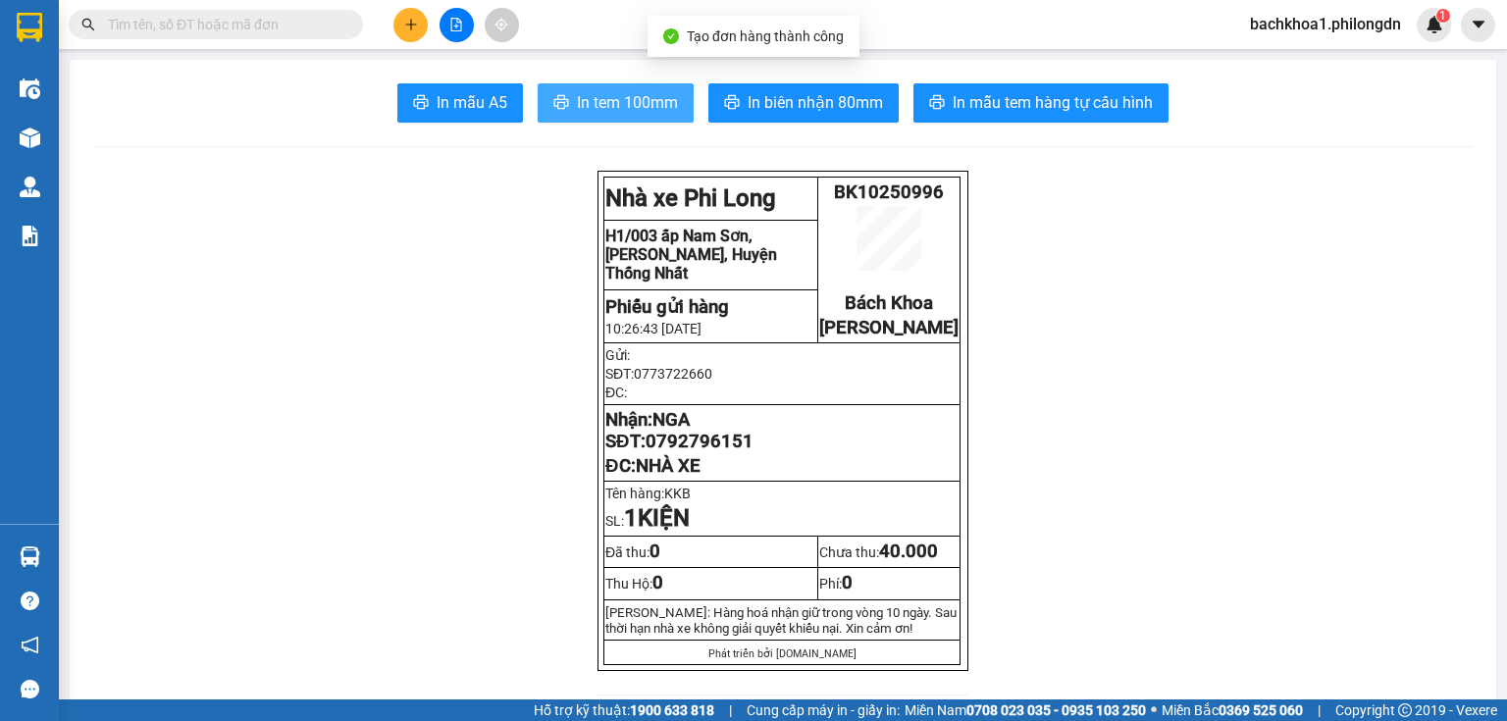
click at [623, 98] on span "In tem 100mm" at bounding box center [627, 102] width 101 height 25
click at [690, 452] on span "0792796151" at bounding box center [699, 442] width 108 height 22
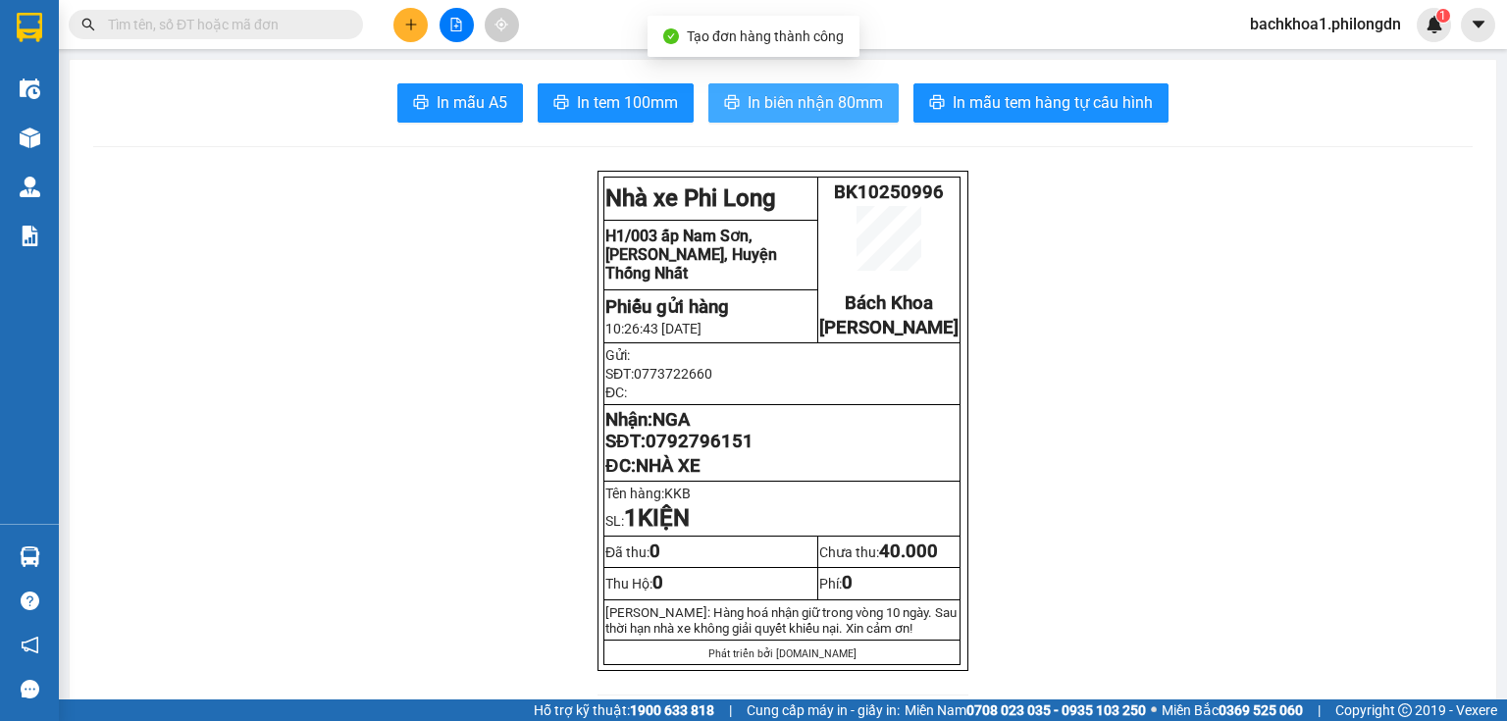
click at [769, 104] on span "In biên nhận 80mm" at bounding box center [814, 102] width 135 height 25
click at [747, 106] on span "In biên nhận 80mm" at bounding box center [814, 102] width 135 height 25
click at [408, 25] on icon "plus" at bounding box center [411, 25] width 14 height 14
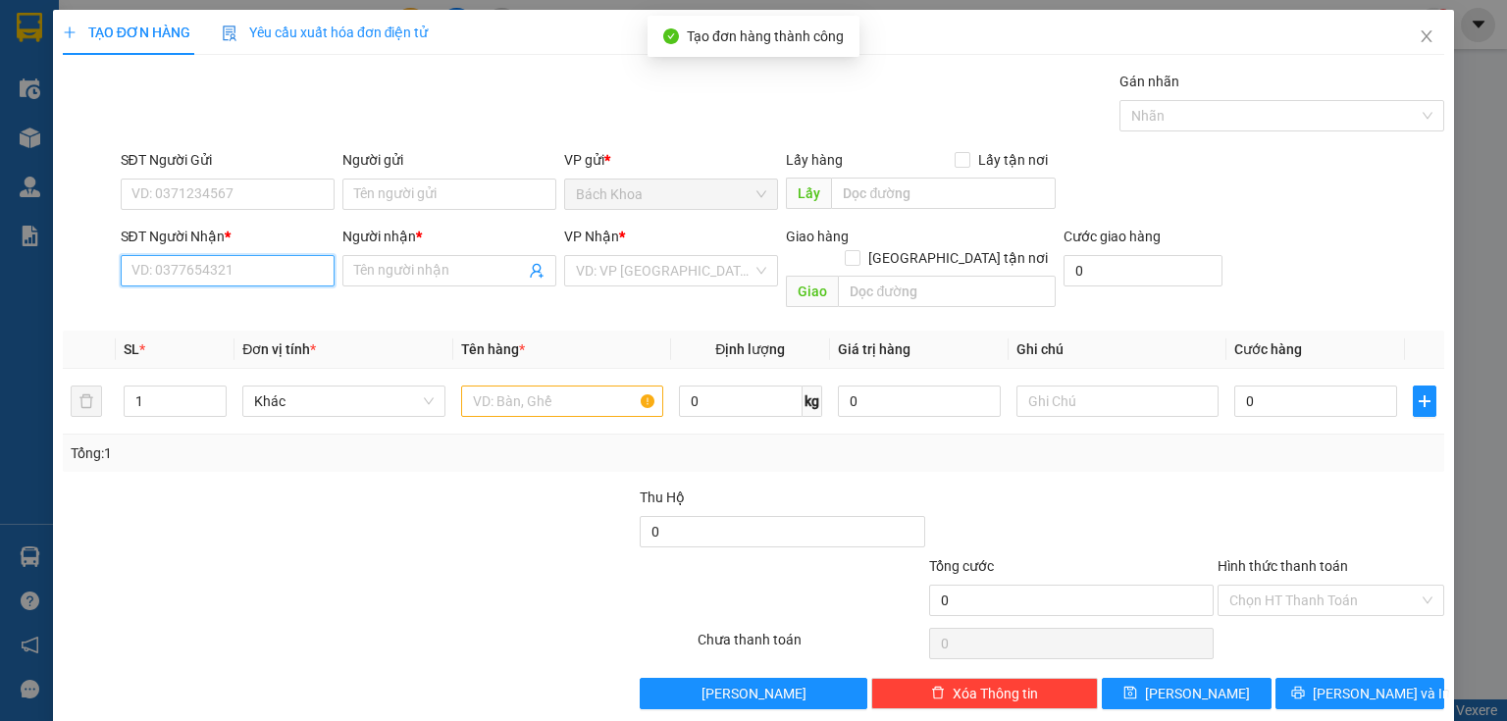
click at [215, 274] on input "SĐT Người Nhận *" at bounding box center [228, 270] width 214 height 31
click at [224, 314] on div "0389406096 - HẠNH" at bounding box center [225, 309] width 188 height 22
type input "0389406096"
type input "HẠNH"
type input "[PERSON_NAME]"
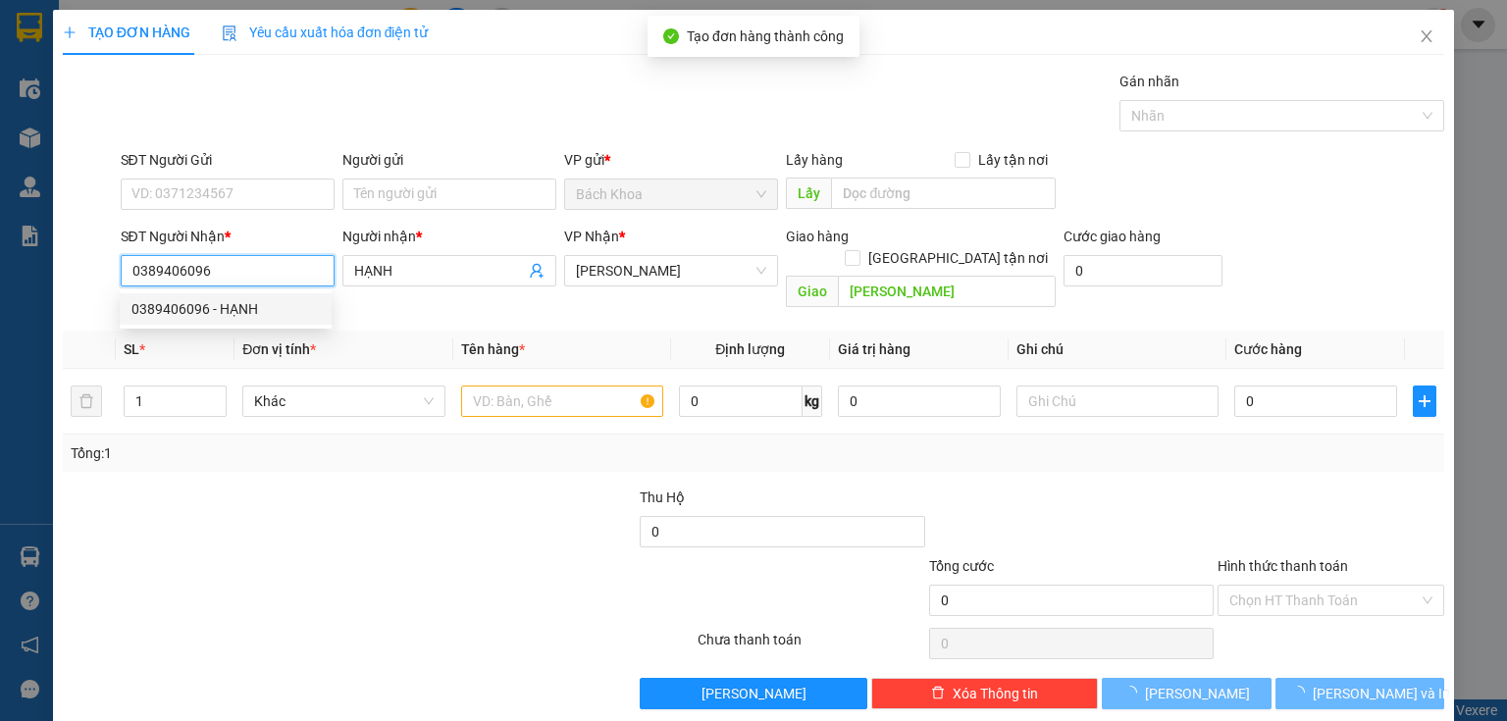
type input "40.000"
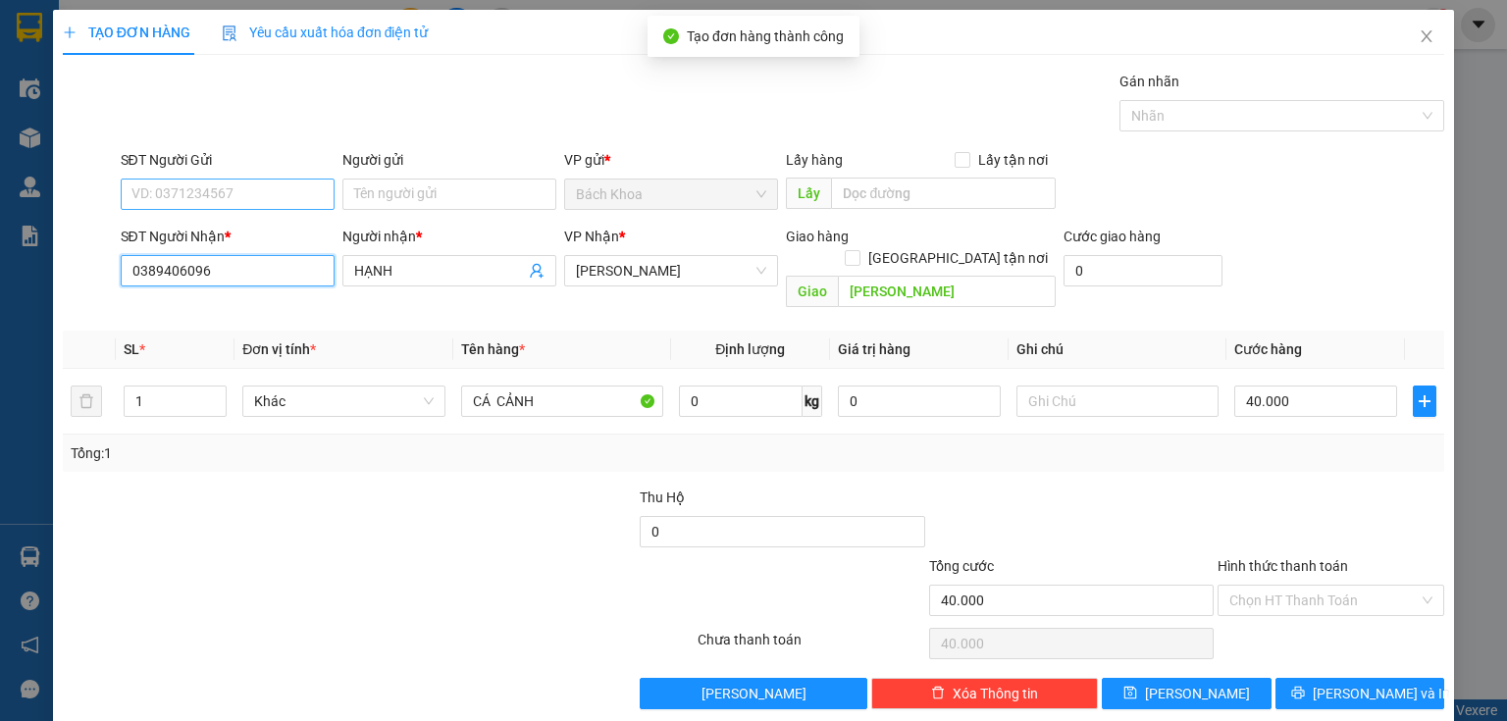
type input "0389406096"
click at [213, 188] on input "SĐT Người Gửi" at bounding box center [228, 194] width 214 height 31
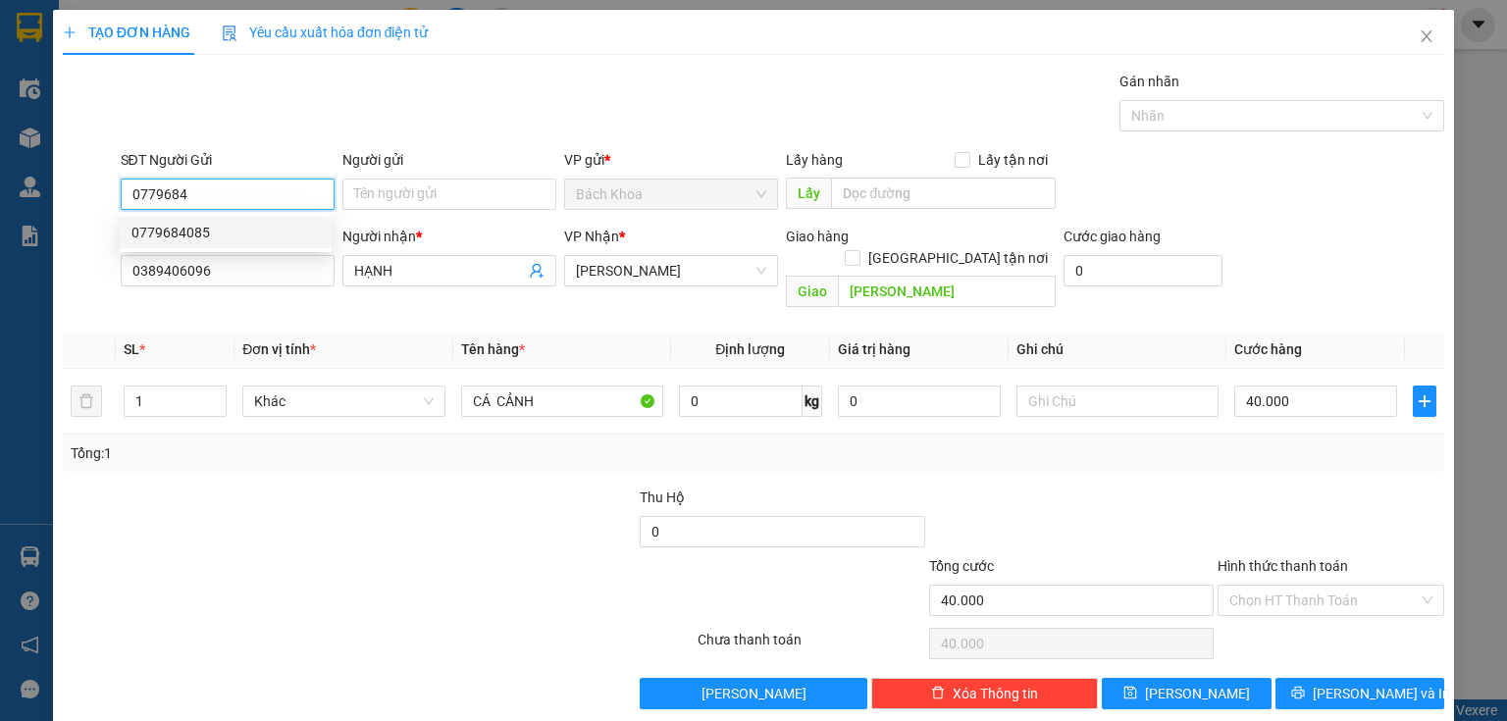
click at [198, 235] on div "0779684085" at bounding box center [225, 233] width 188 height 22
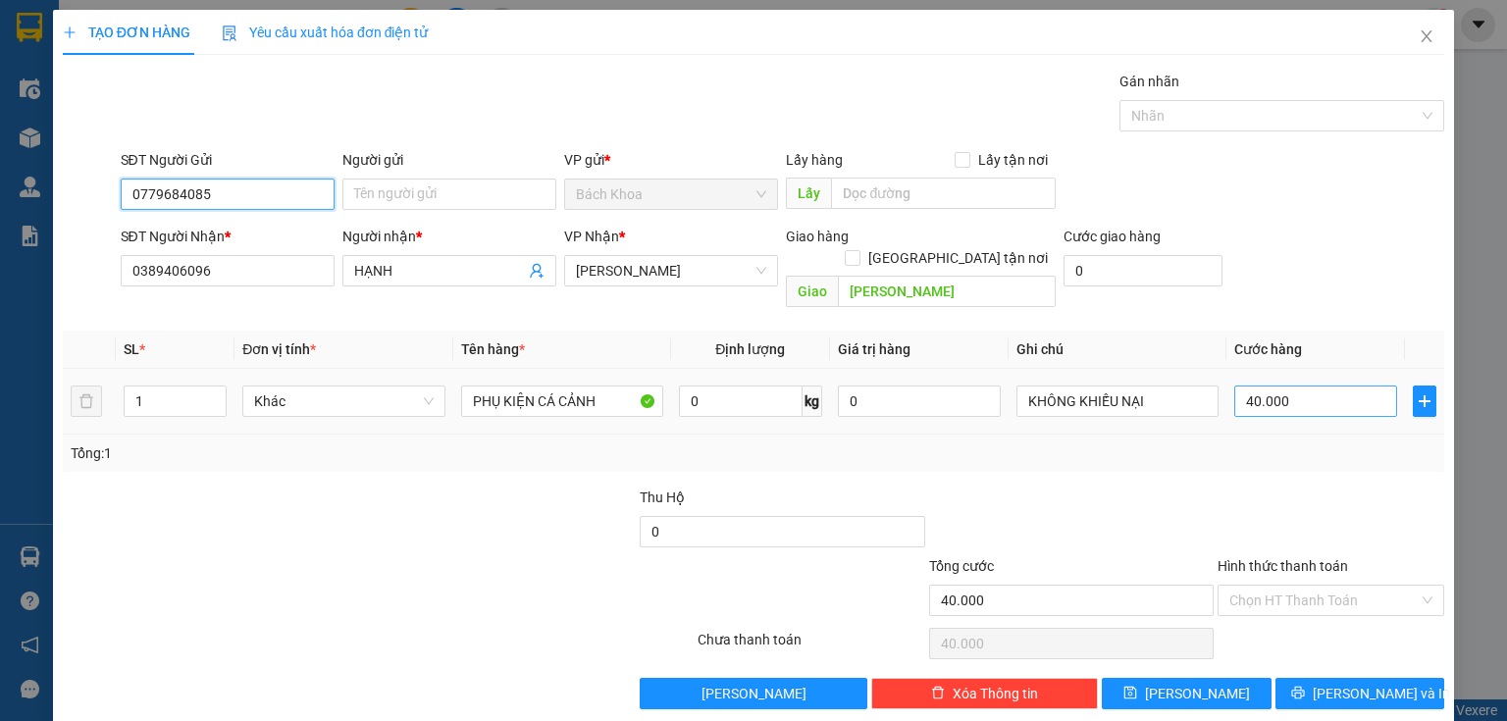
type input "0779684085"
click at [1336, 388] on input "40.000" at bounding box center [1315, 401] width 163 height 31
type input "3"
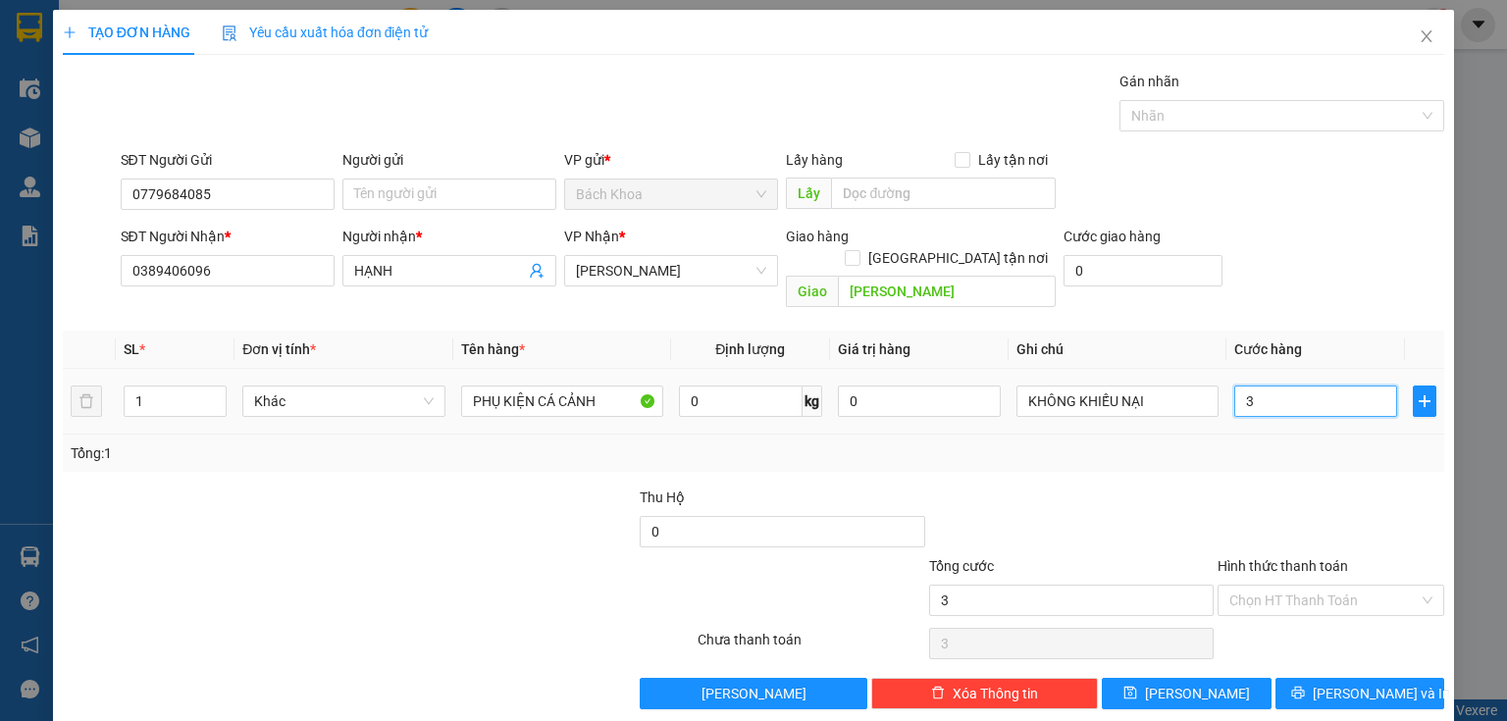
type input "30"
type input "300"
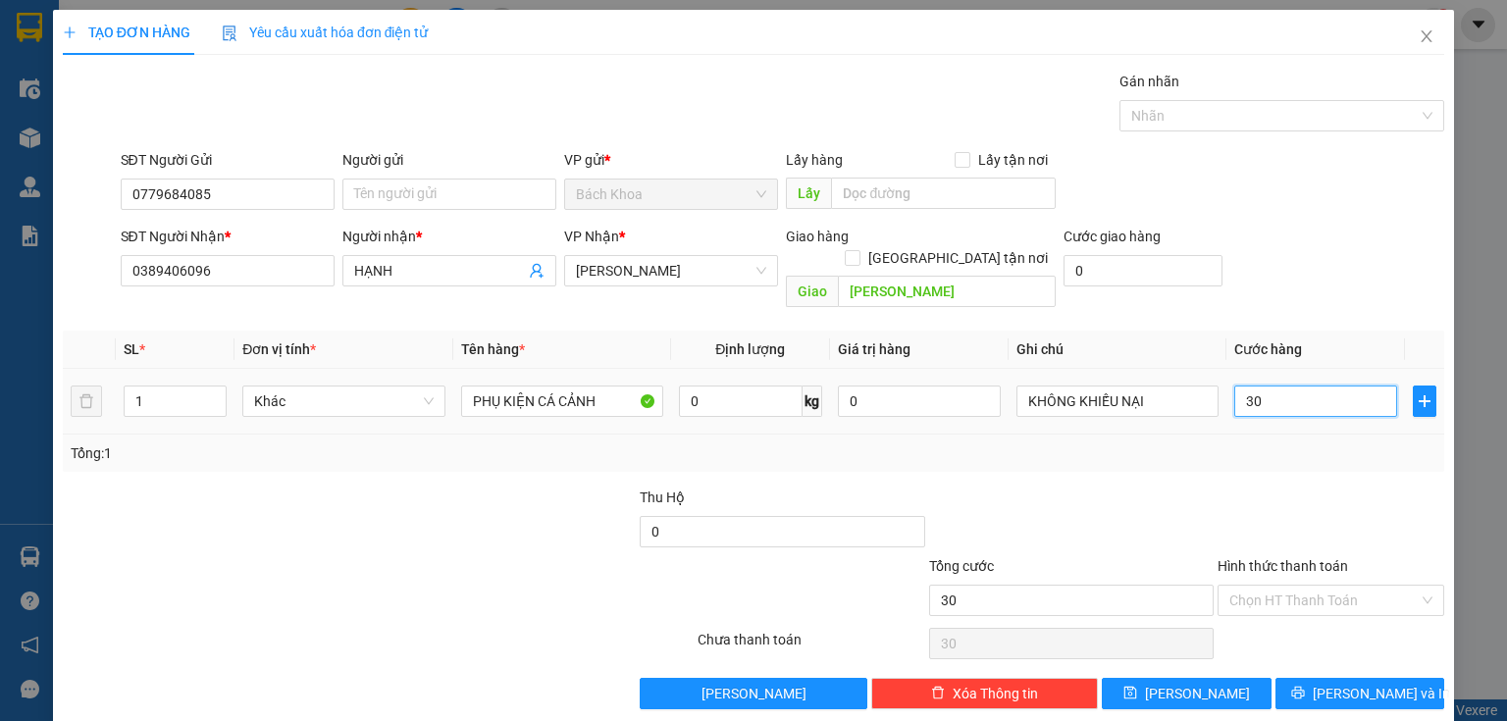
type input "300"
type input "3.000"
type input "30.000"
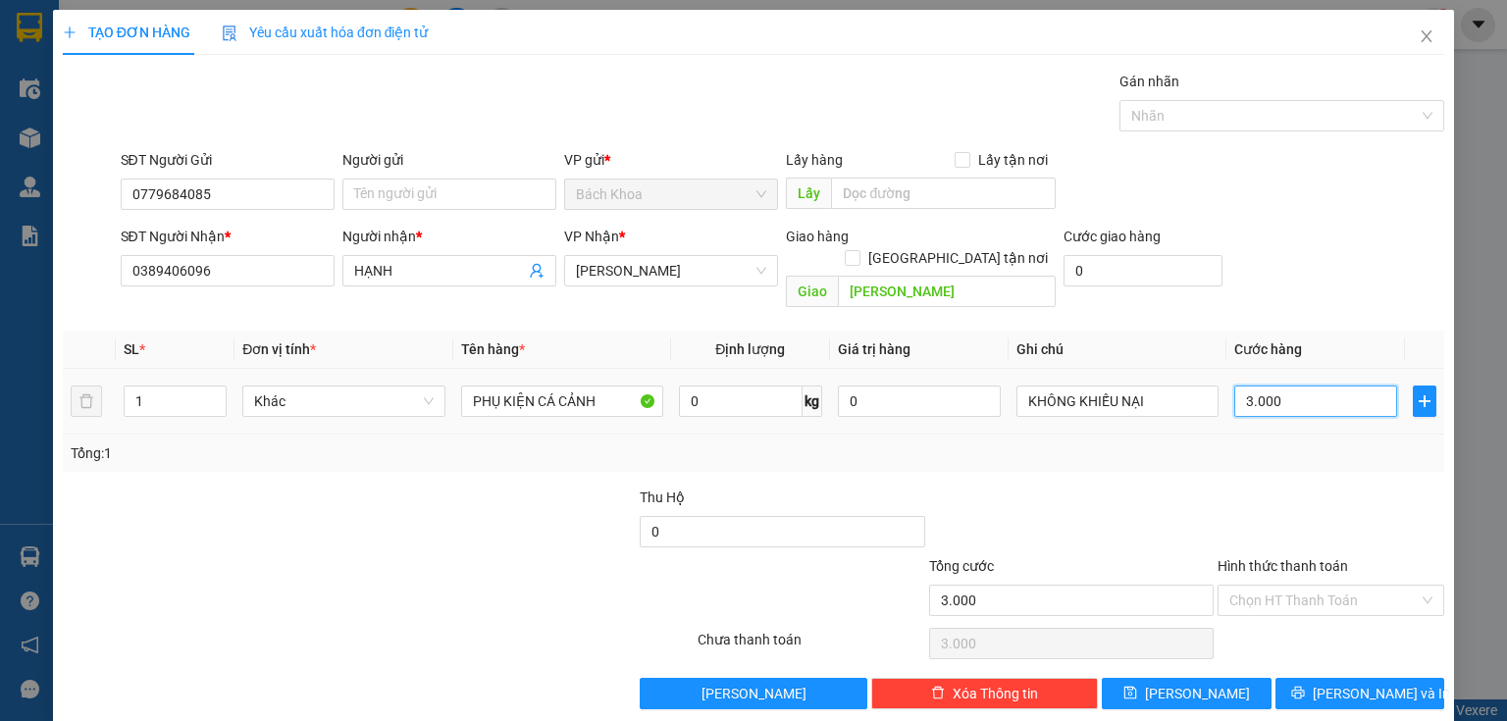
type input "30.000"
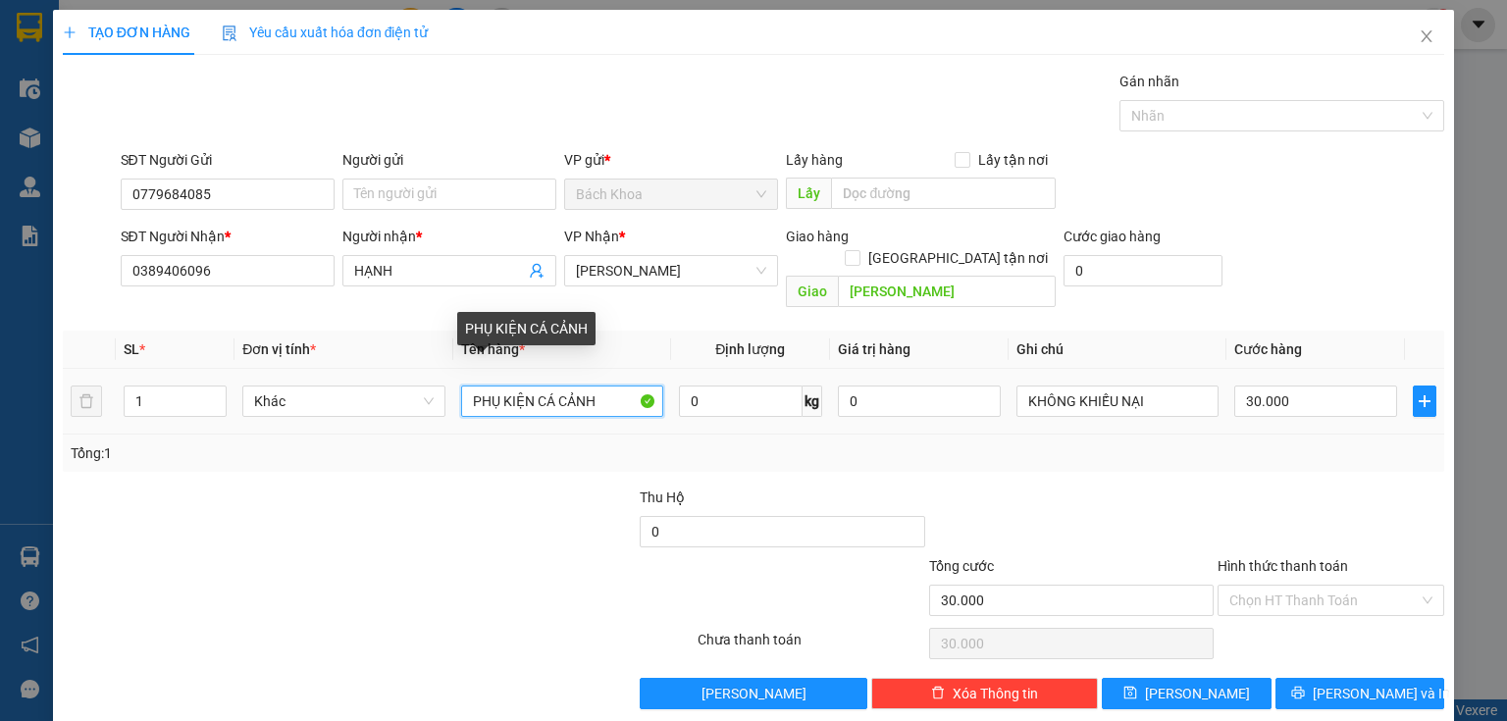
click at [583, 392] on input "PHỤ KIỆN CÁ CẢNH" at bounding box center [562, 401] width 202 height 31
click at [601, 386] on input "PHỤ KIỆN CÁ CẢNH" at bounding box center [562, 401] width 202 height 31
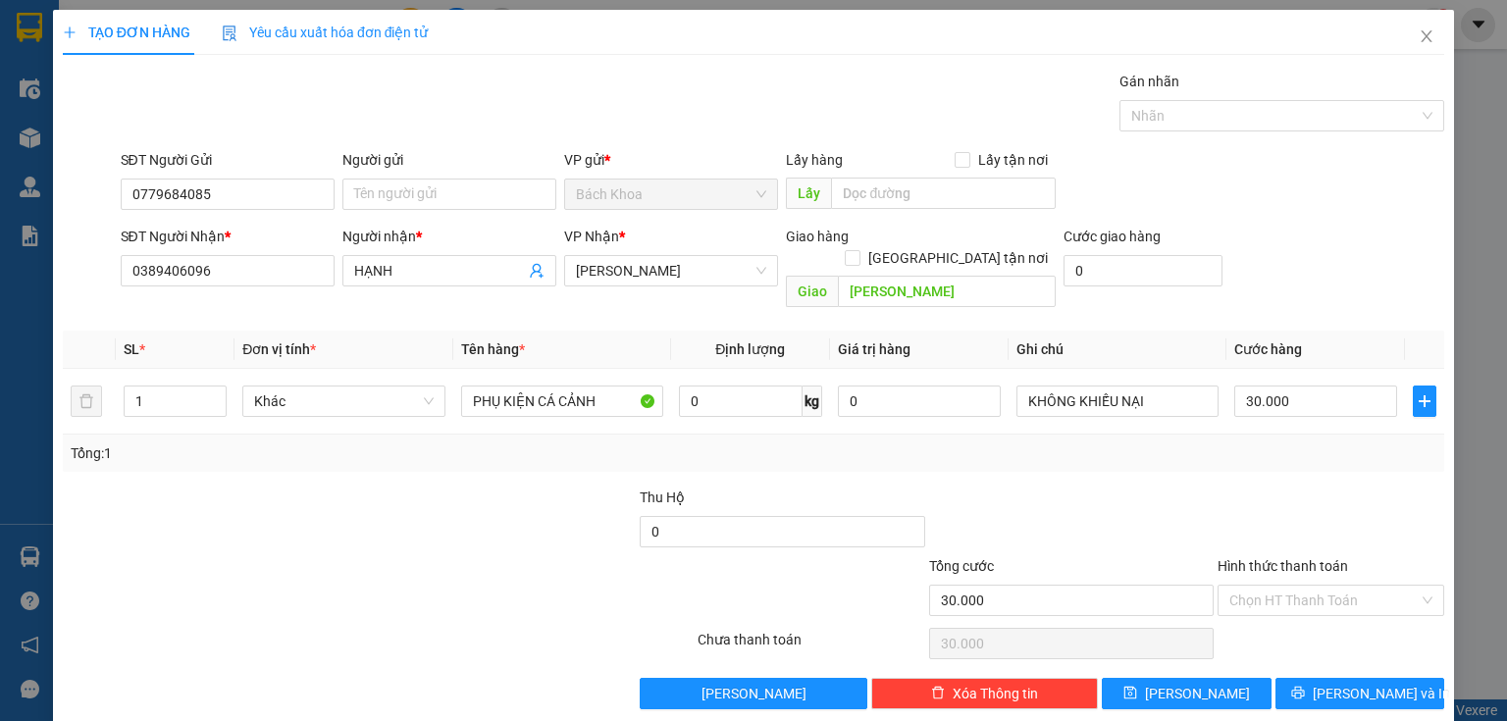
click at [467, 451] on div "Transit Pickup Surcharge Ids Transit Deliver Surcharge Ids Transit Deliver Surc…" at bounding box center [753, 390] width 1381 height 639
click at [927, 276] on input "[PERSON_NAME]" at bounding box center [947, 291] width 218 height 31
type input "GIA YÊN"
click at [1297, 647] on div "Transit Pickup Surcharge Ids Transit Deliver Surcharge Ids Transit Deliver Surc…" at bounding box center [753, 390] width 1381 height 639
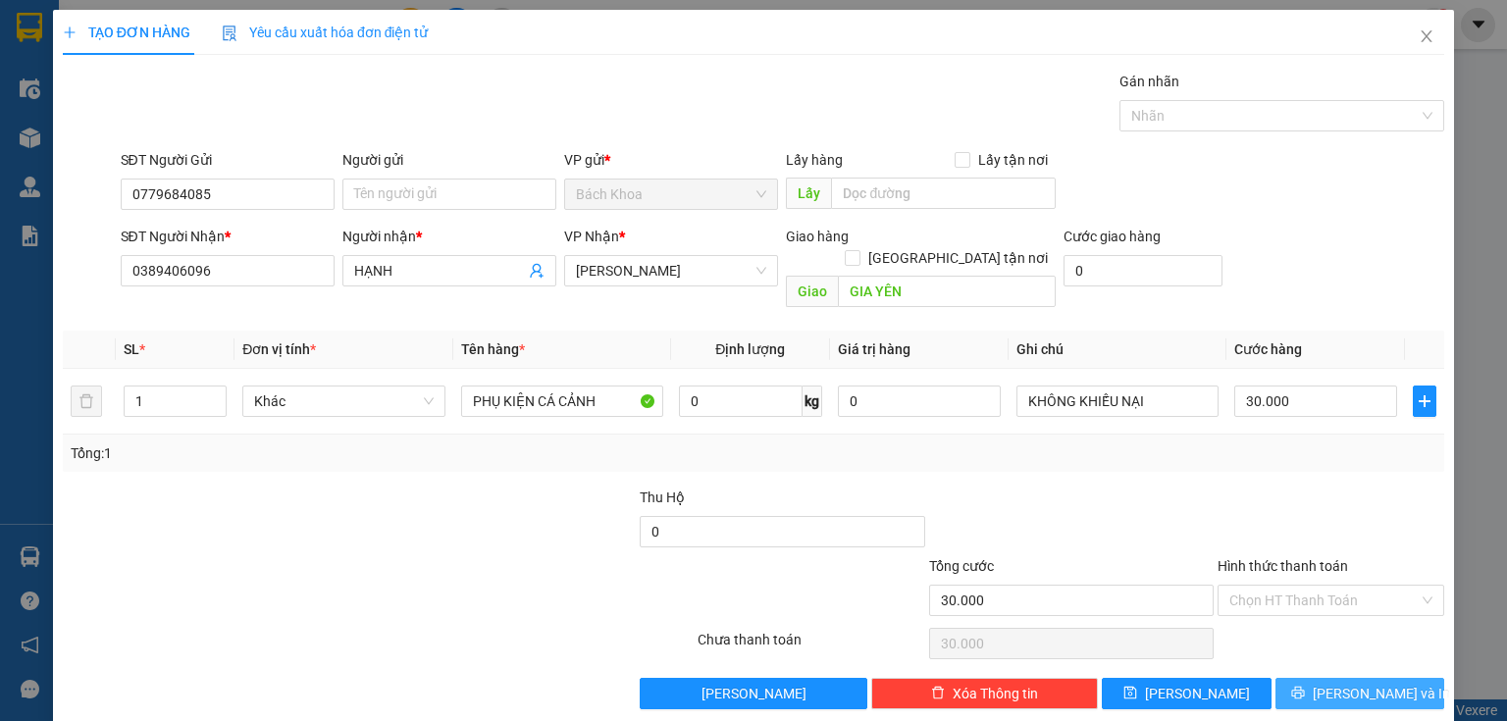
click at [1321, 678] on button "[PERSON_NAME] và In" at bounding box center [1360, 693] width 170 height 31
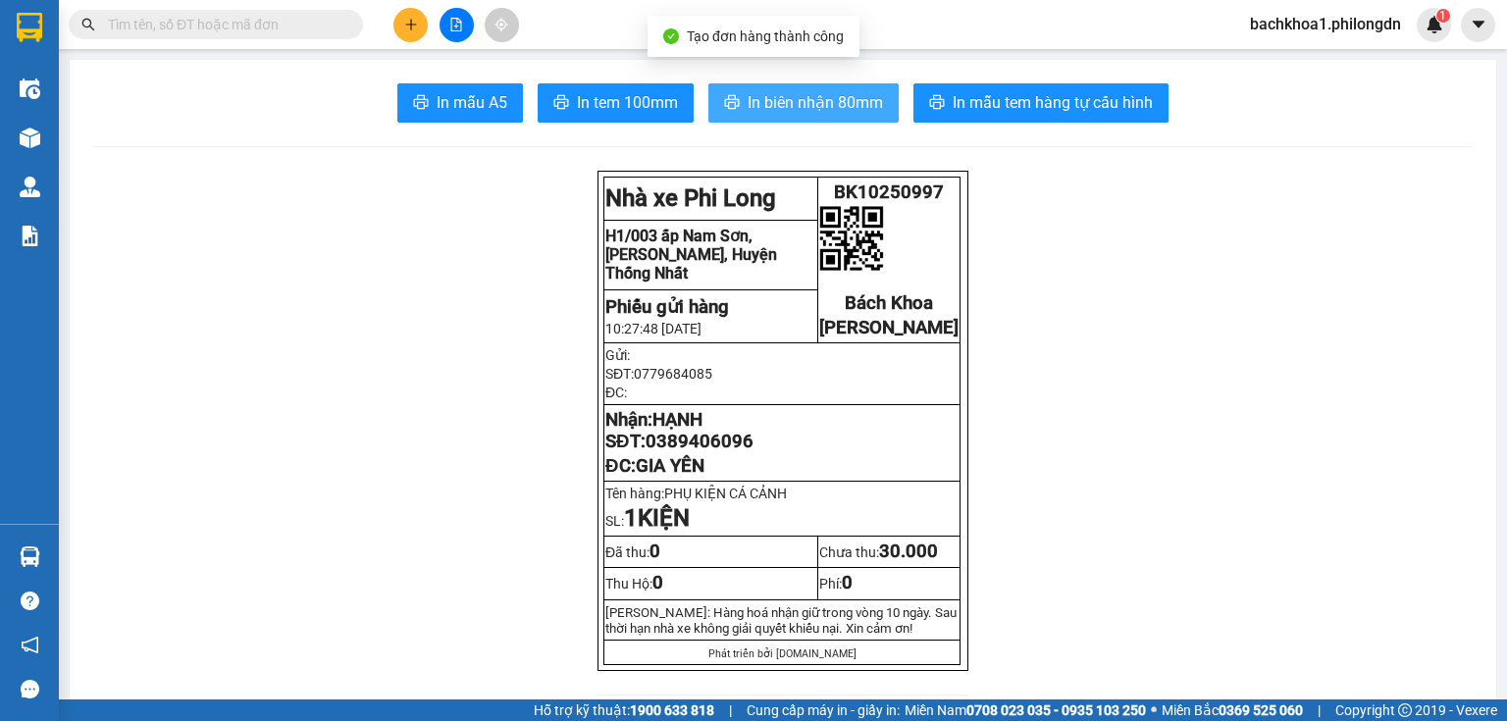
click at [758, 114] on span "In biên nhận 80mm" at bounding box center [814, 102] width 135 height 25
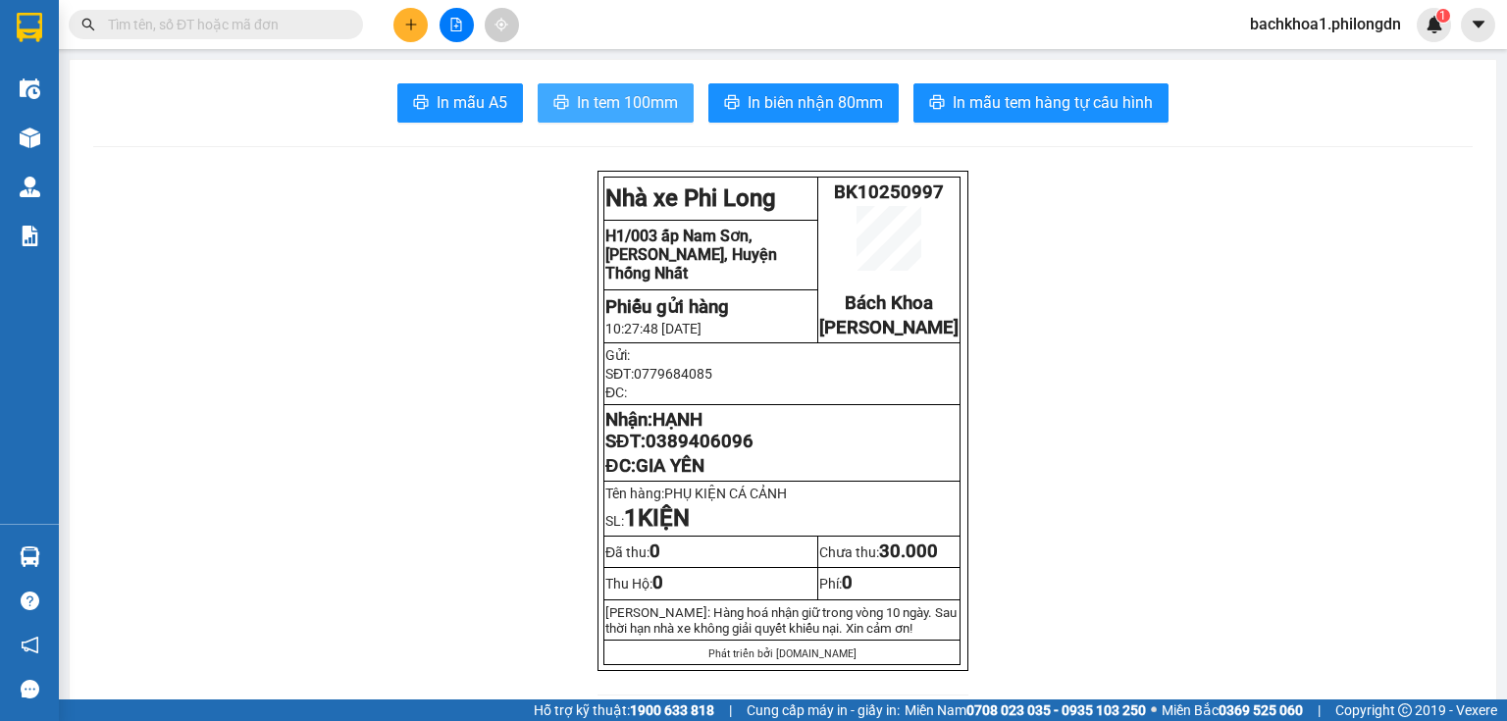
click at [586, 106] on span "In tem 100mm" at bounding box center [627, 102] width 101 height 25
click at [687, 452] on span "0389406096" at bounding box center [699, 442] width 108 height 22
click at [385, 26] on div at bounding box center [456, 25] width 147 height 34
click at [404, 25] on icon "plus" at bounding box center [411, 25] width 14 height 14
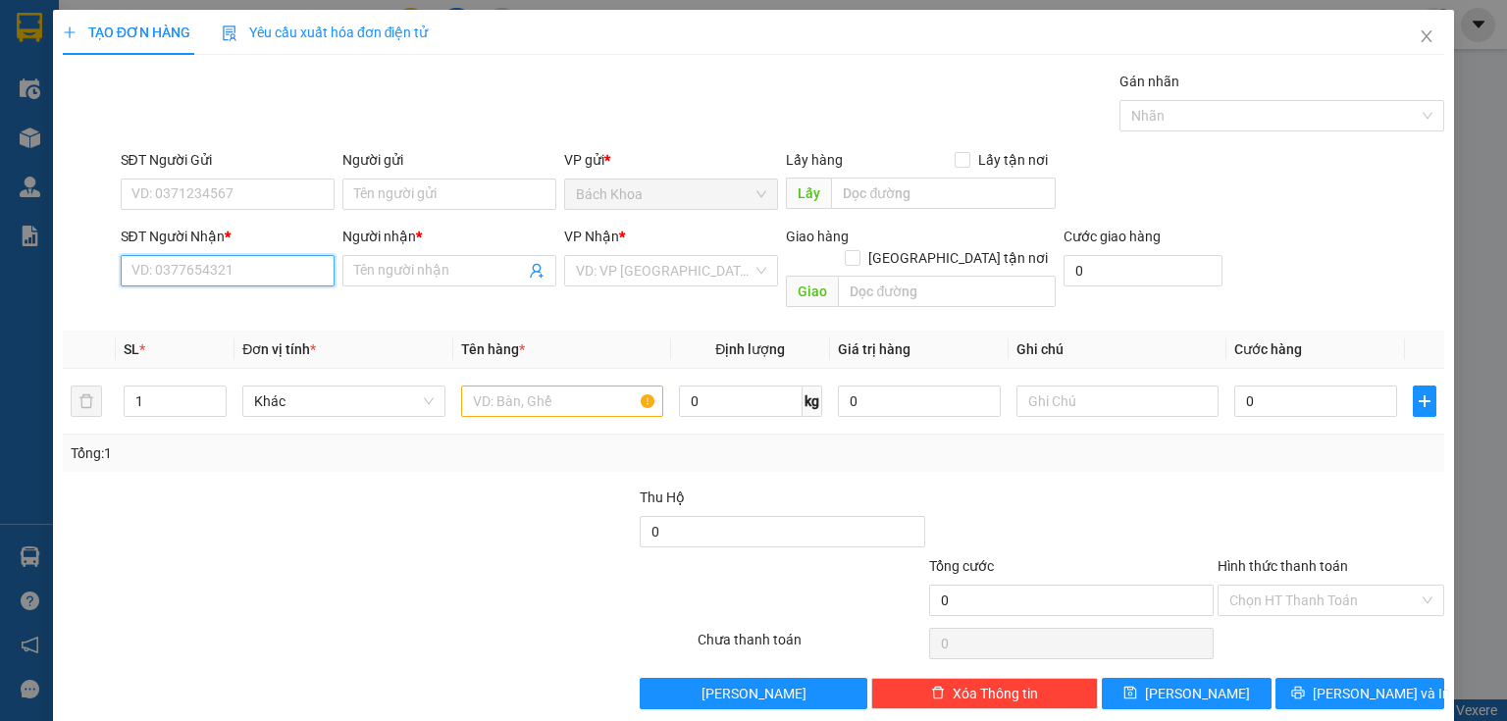
click at [158, 275] on input "SĐT Người Nhận *" at bounding box center [228, 270] width 214 height 31
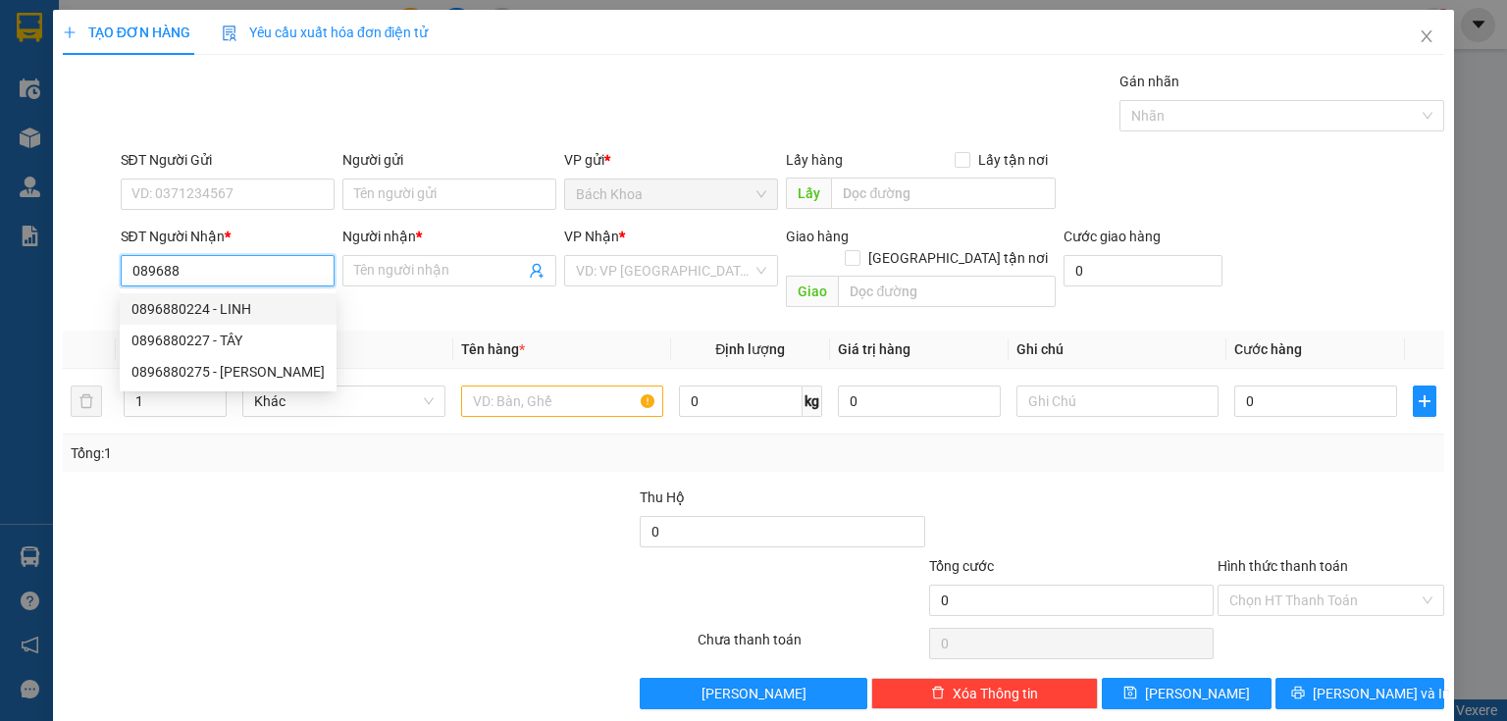
click at [222, 309] on div "0896880224 - LINH" at bounding box center [227, 309] width 193 height 22
type input "0896880224"
type input "LINH"
type input "LÊ LỢI"
type input "1.520.000"
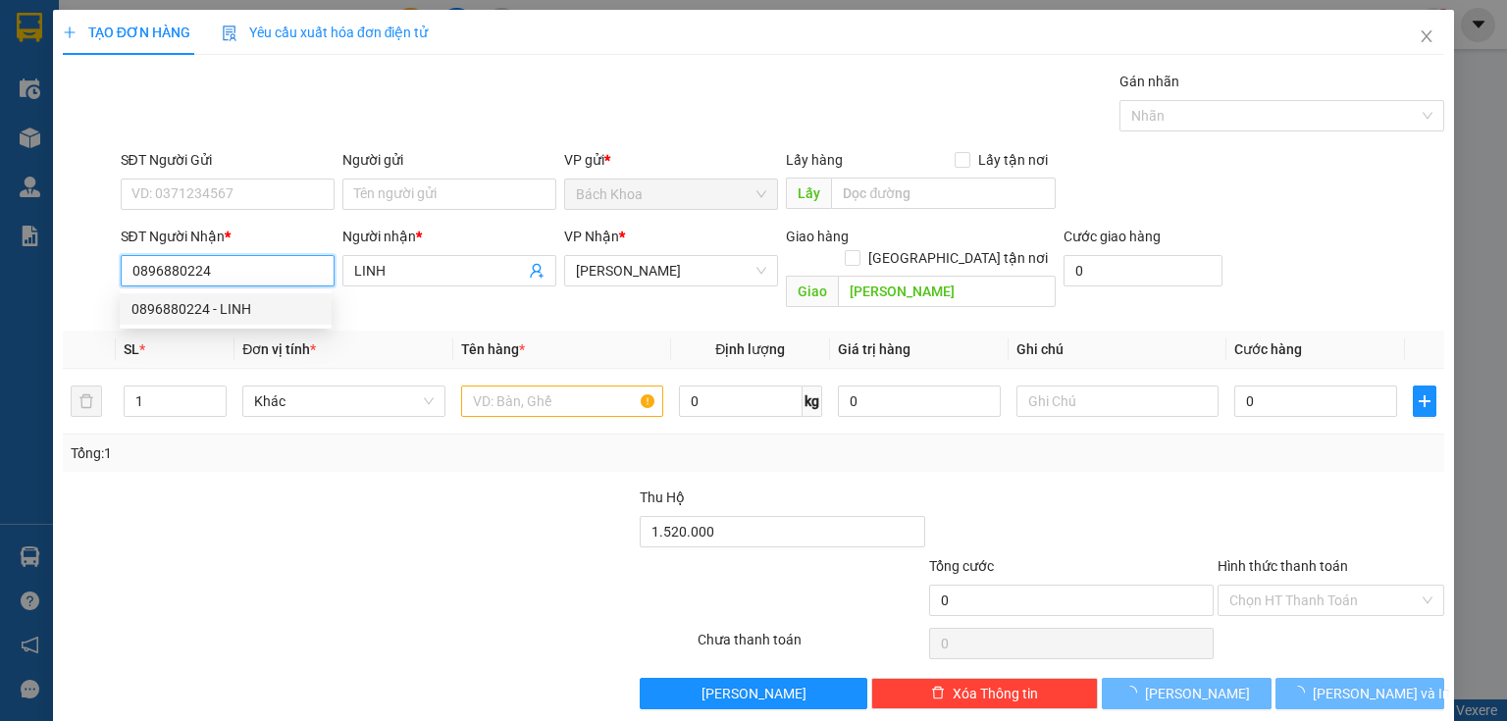
type input "40.000"
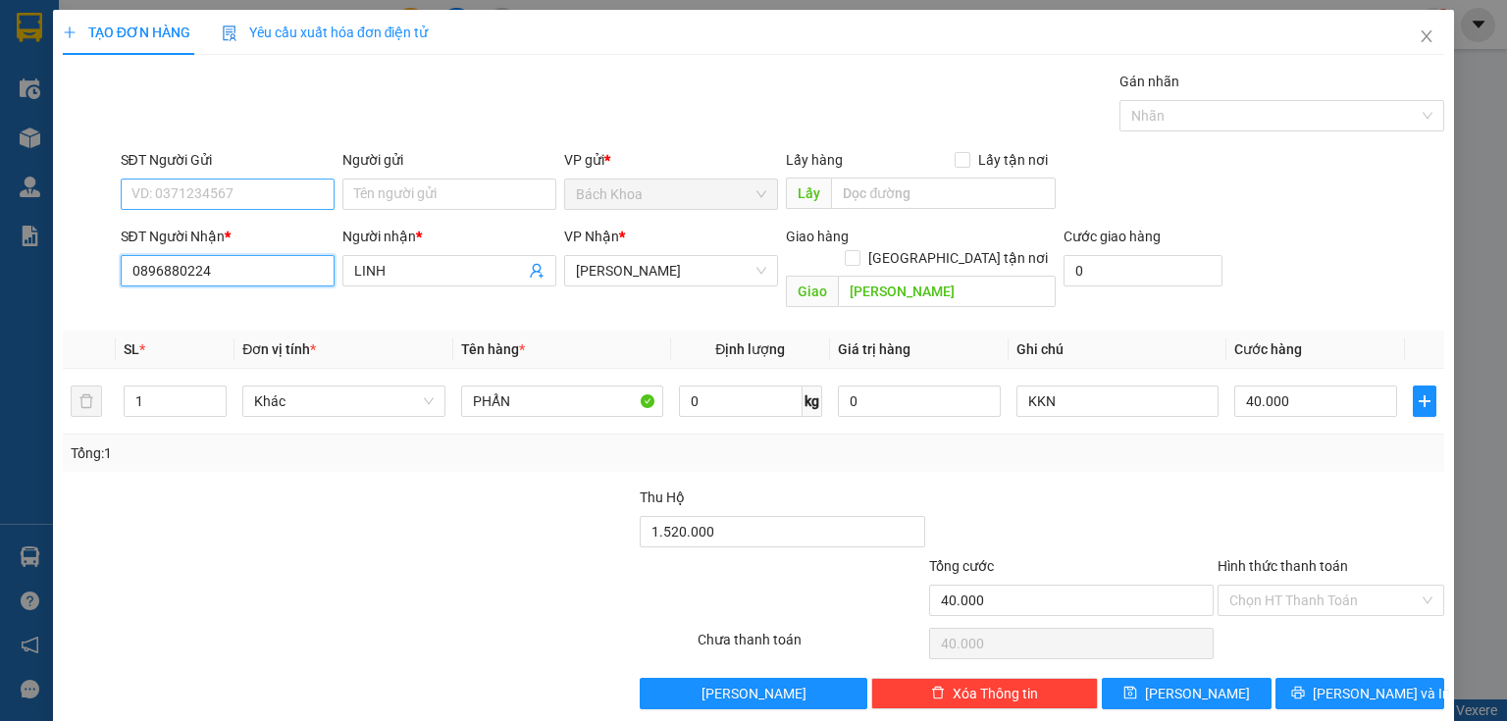
type input "0896880224"
click at [215, 182] on input "SĐT Người Gửi" at bounding box center [228, 194] width 214 height 31
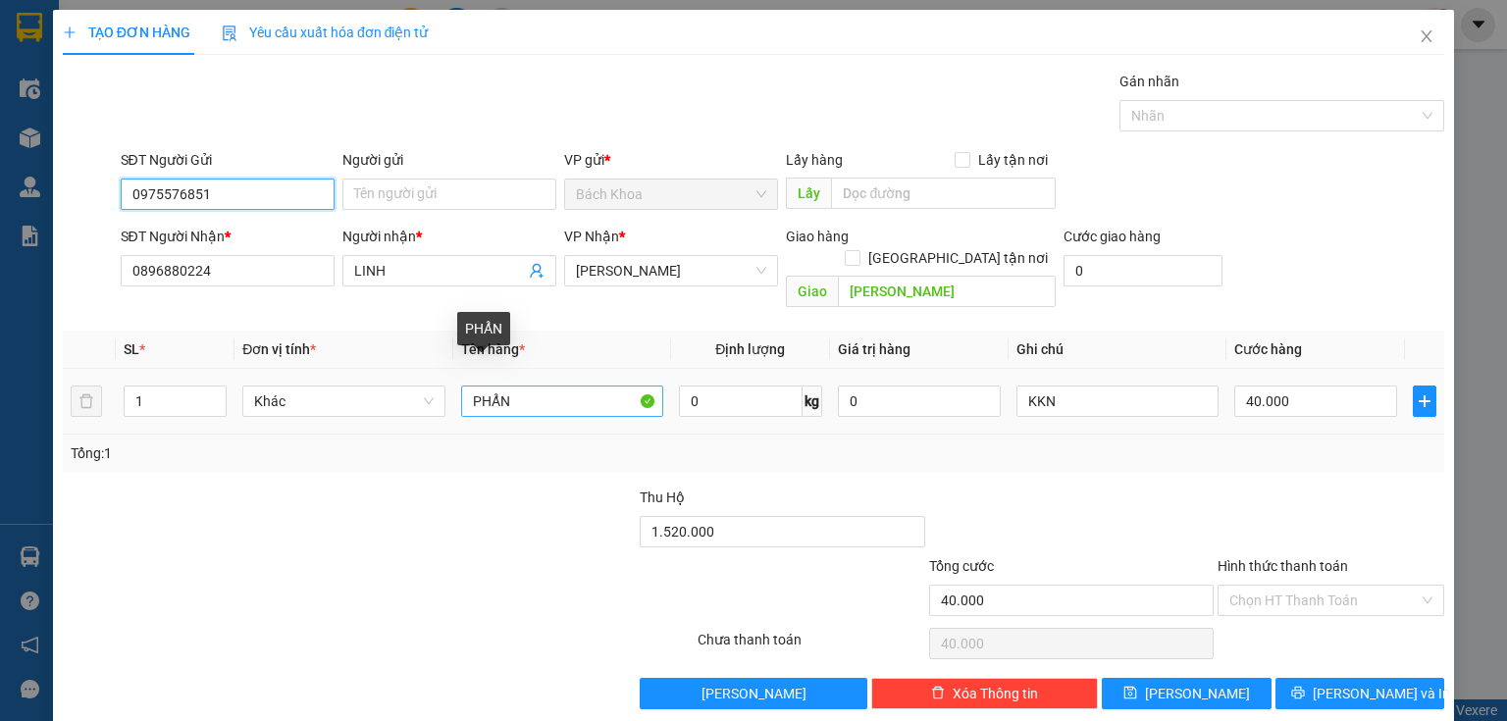
type input "0975576851"
click at [545, 386] on input "PHẨN" at bounding box center [562, 401] width 202 height 31
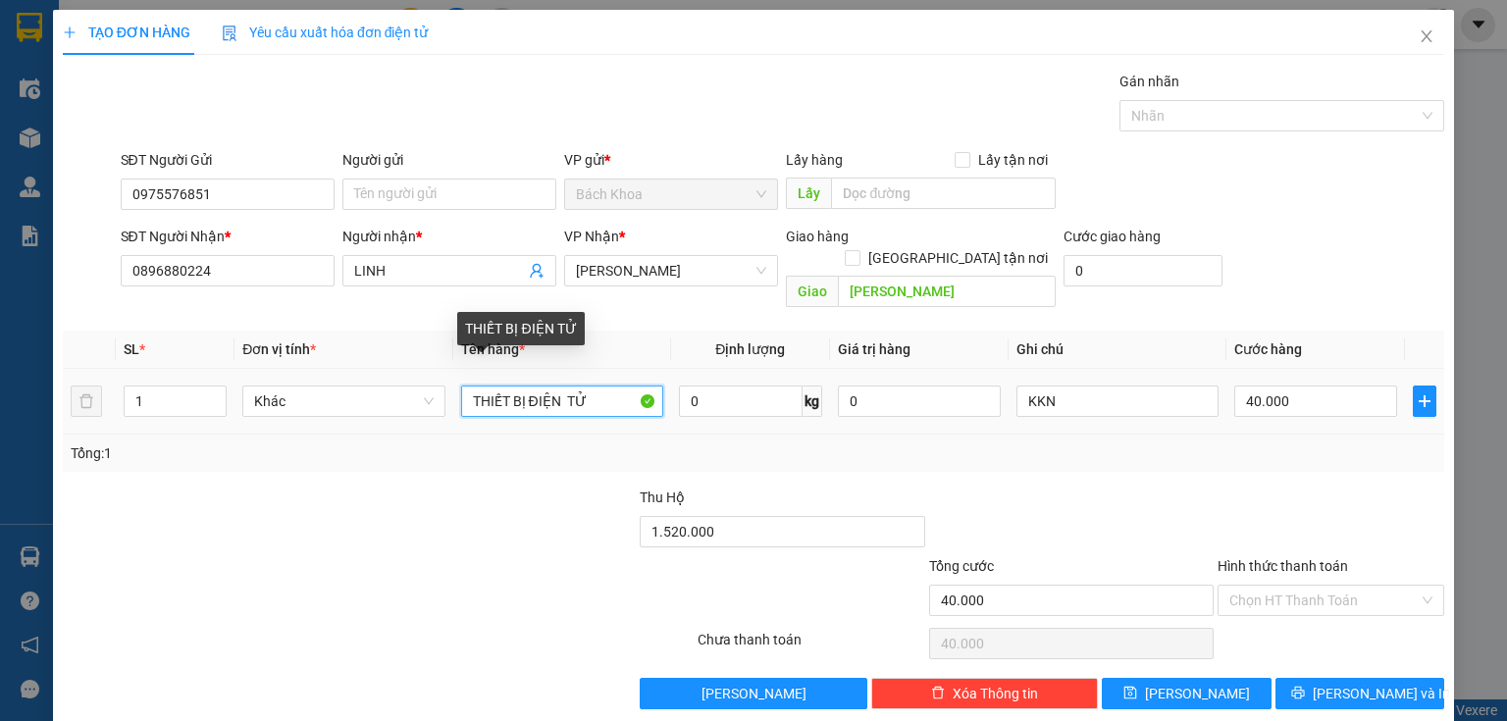
type input "THIẾT BỊ ĐIỆN TỬ"
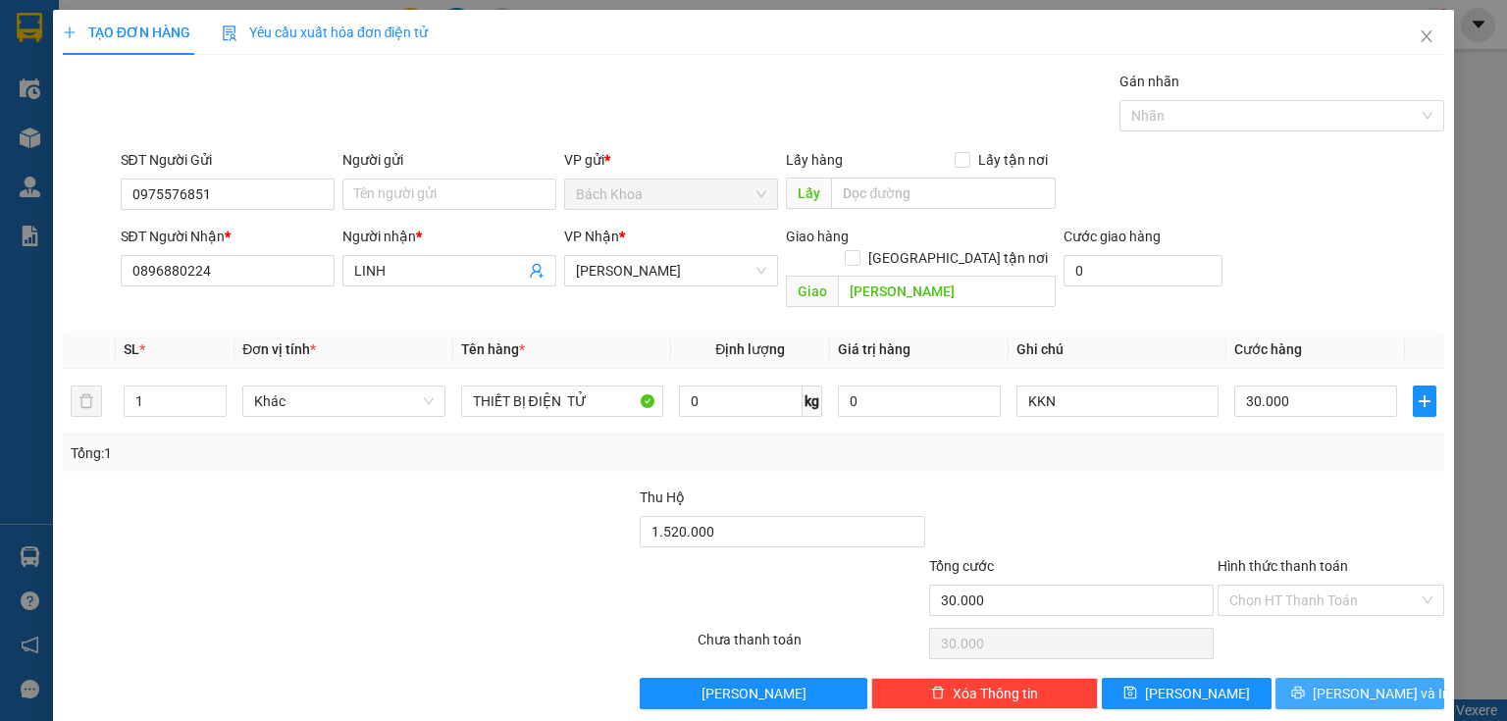
click at [1333, 683] on span "[PERSON_NAME] và In" at bounding box center [1380, 694] width 137 height 22
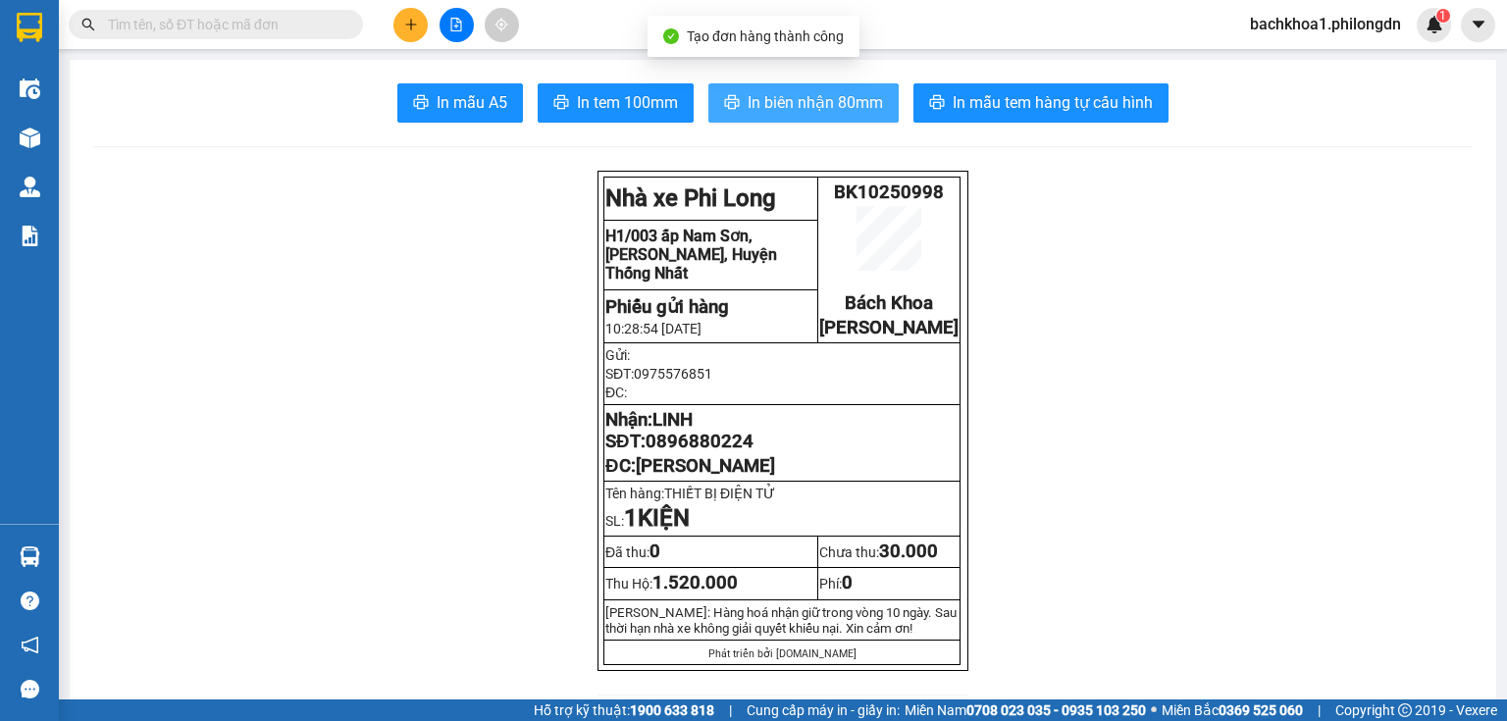
click at [750, 108] on span "In biên nhận 80mm" at bounding box center [814, 102] width 135 height 25
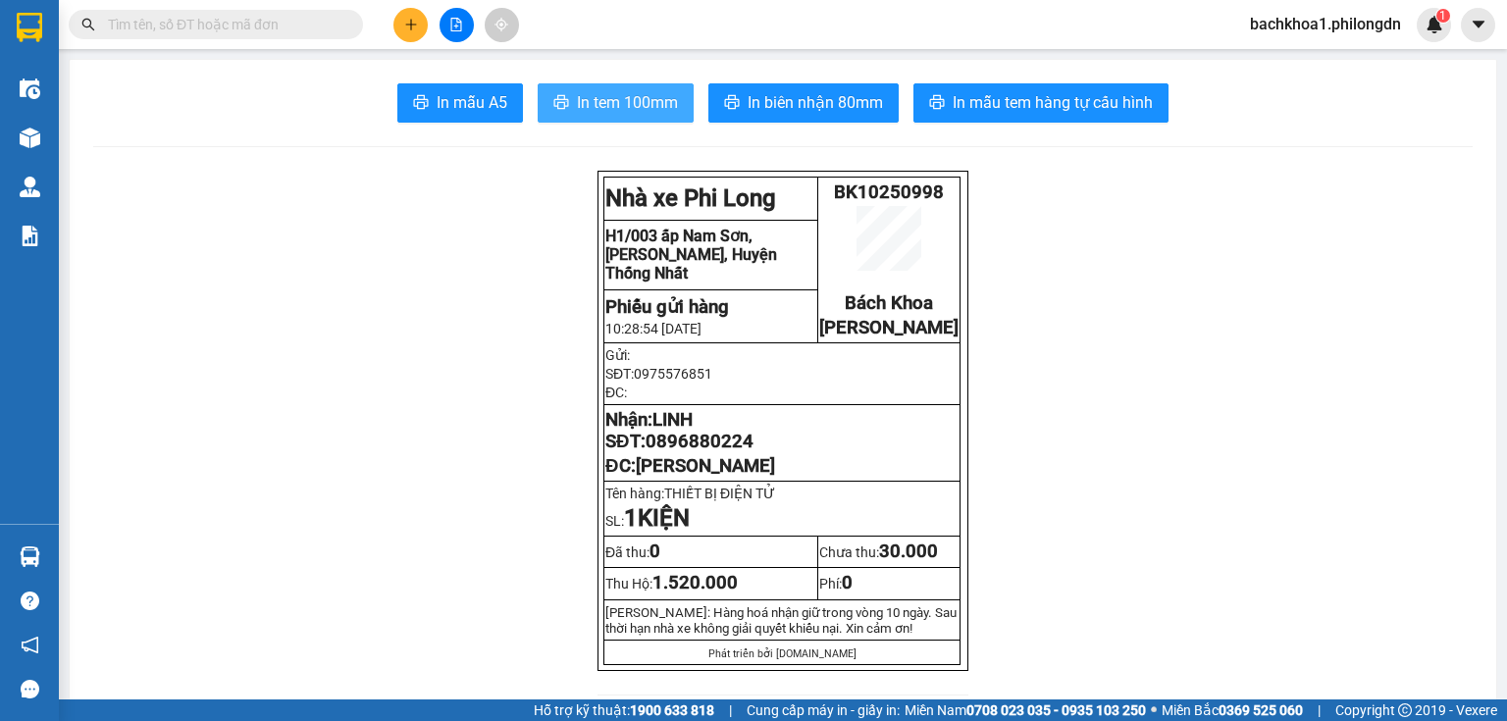
click at [618, 105] on span "In tem 100mm" at bounding box center [627, 102] width 101 height 25
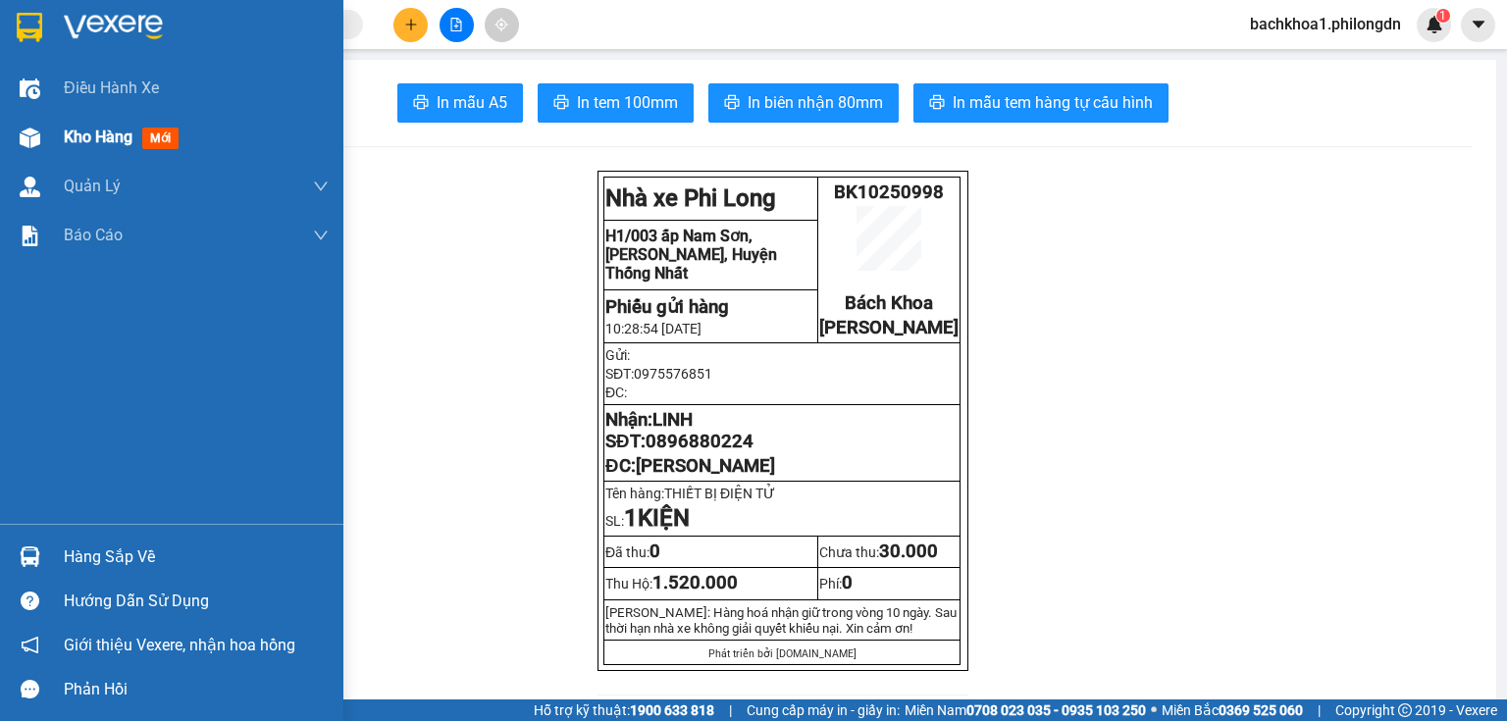
click at [65, 151] on div "Kho hàng mới" at bounding box center [196, 137] width 265 height 49
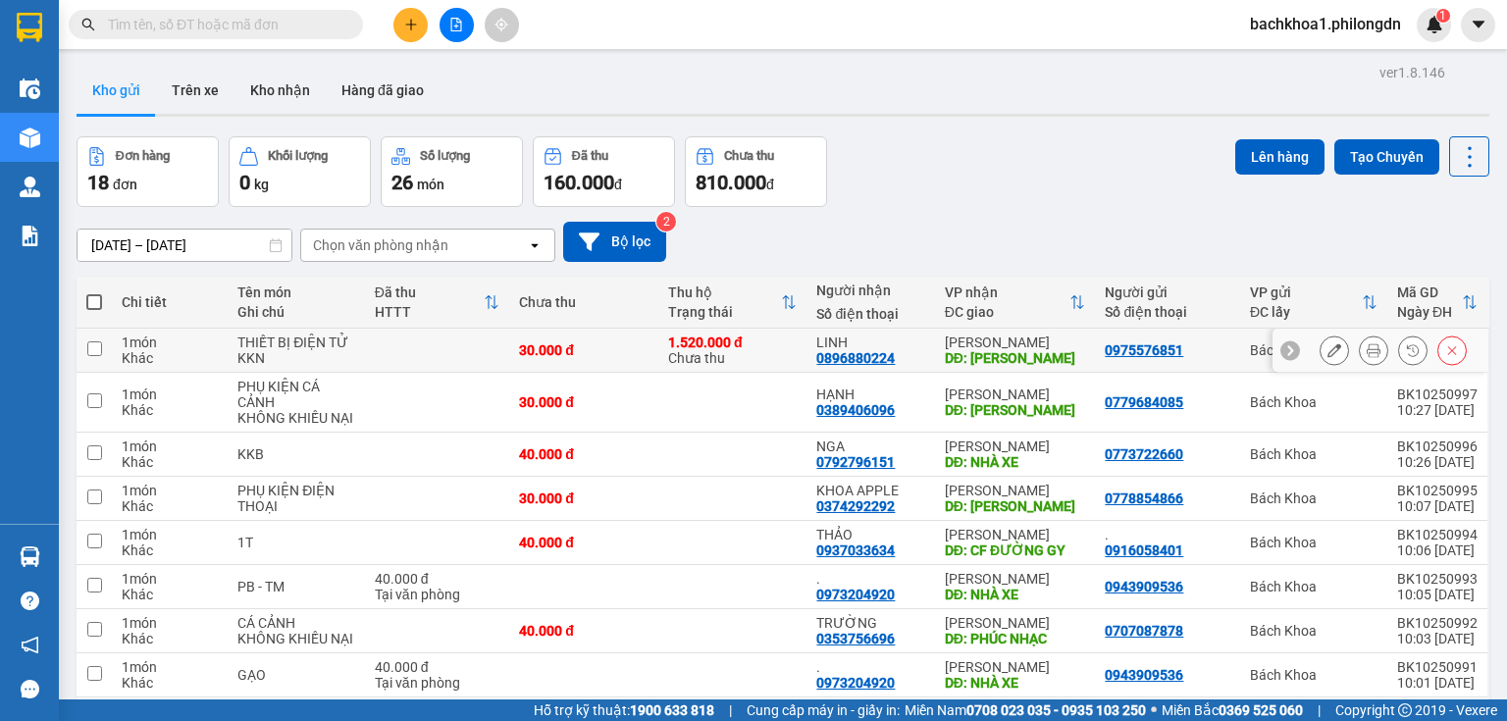
click at [1338, 356] on div at bounding box center [1392, 349] width 147 height 29
click at [1327, 354] on icon at bounding box center [1334, 350] width 14 height 14
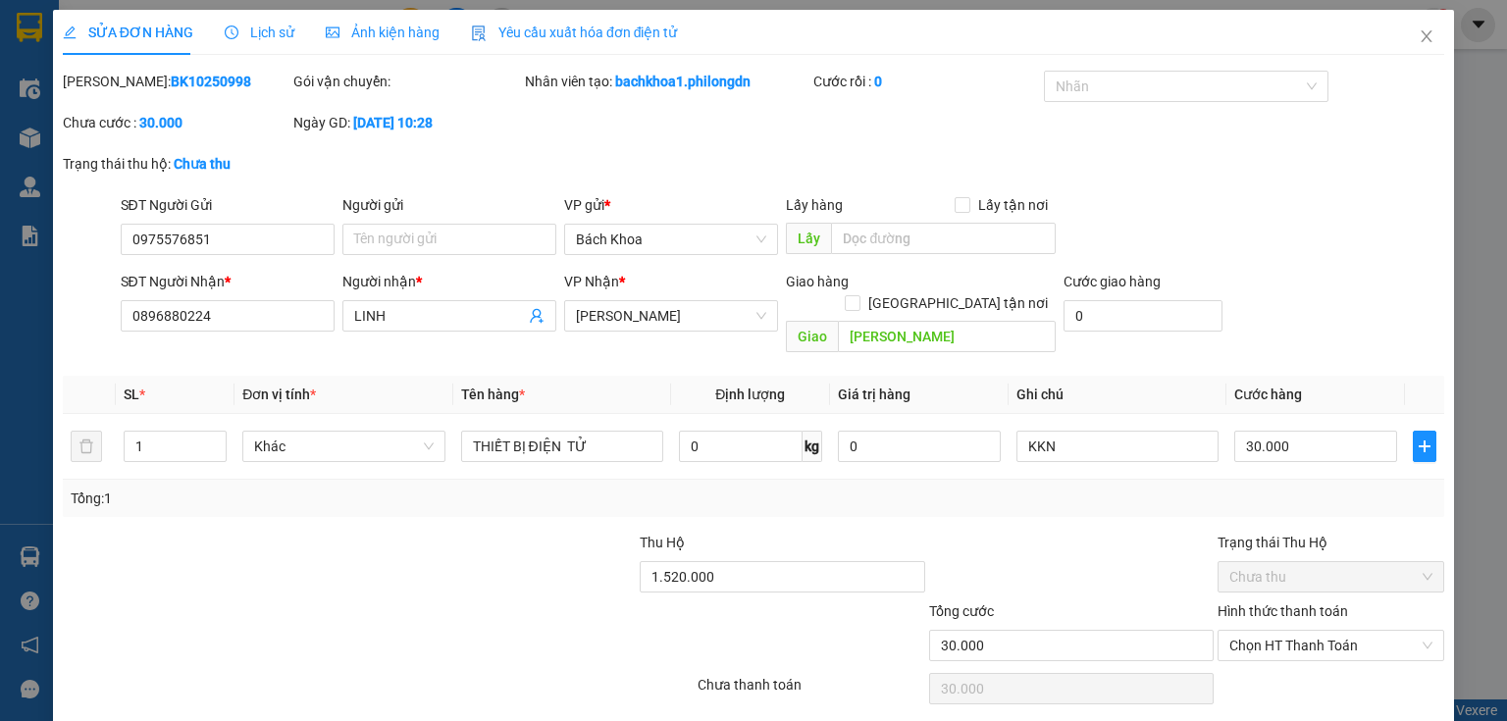
type input "0975576851"
type input "0896880224"
type input "LINH"
type input "LÊ LỢI"
type input "30.000"
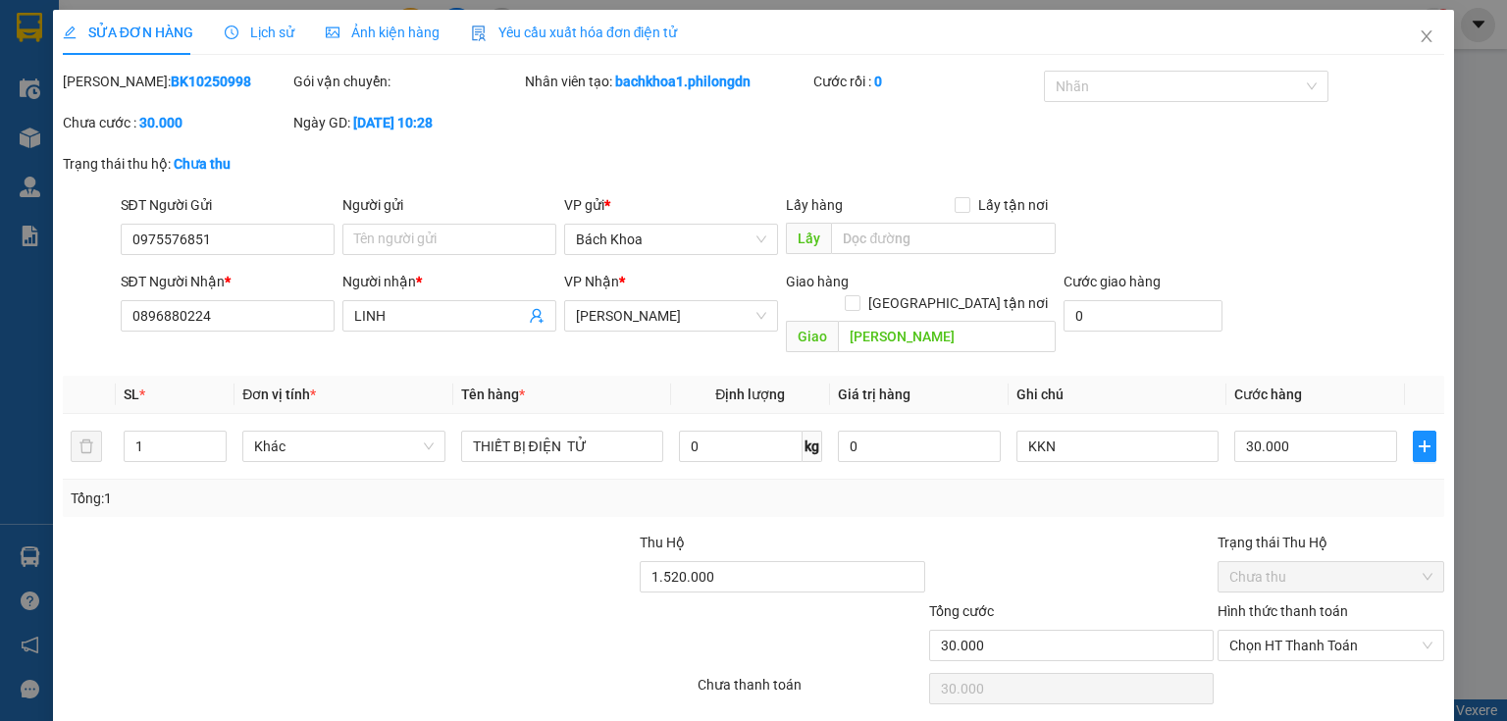
type input "30.000"
click at [765, 561] on input "1.520.000" at bounding box center [782, 576] width 284 height 31
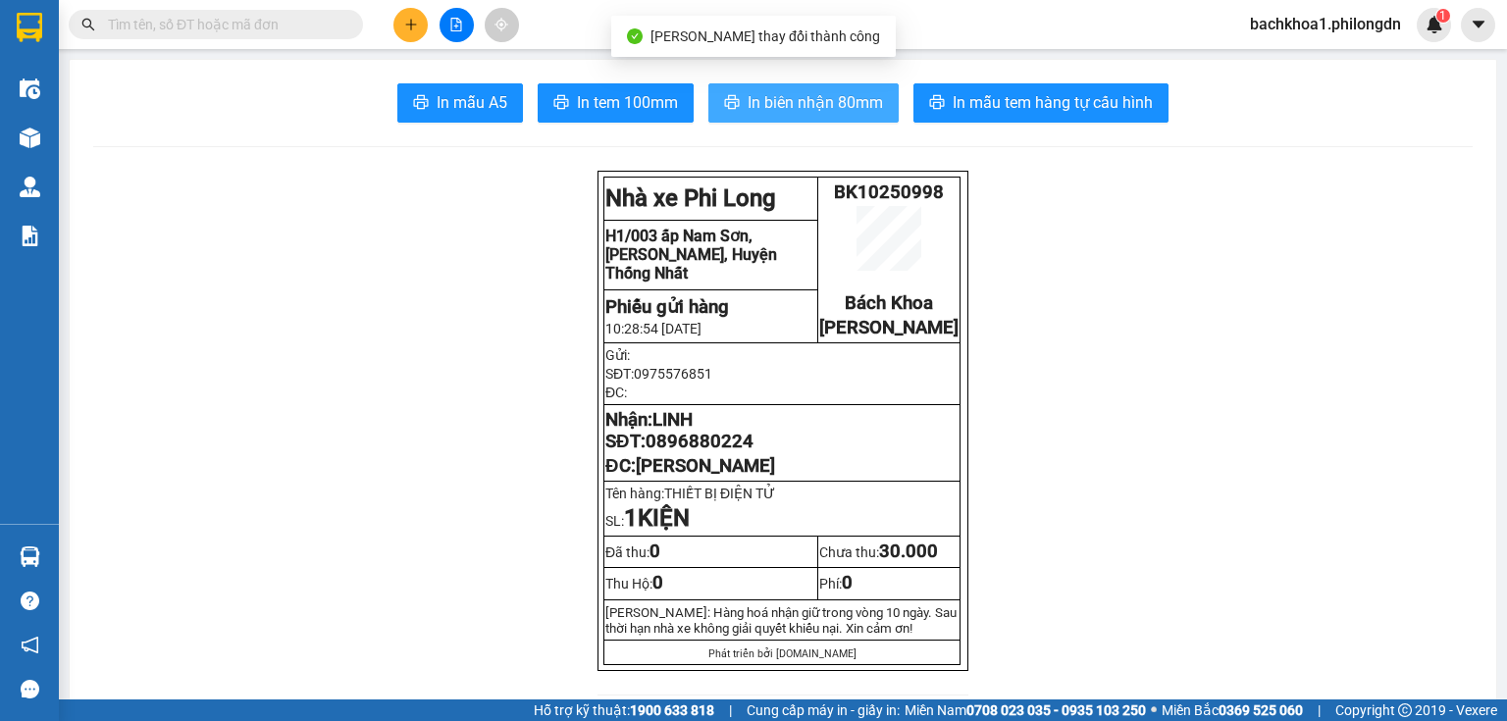
click at [789, 115] on button "In biên nhận 80mm" at bounding box center [803, 102] width 190 height 39
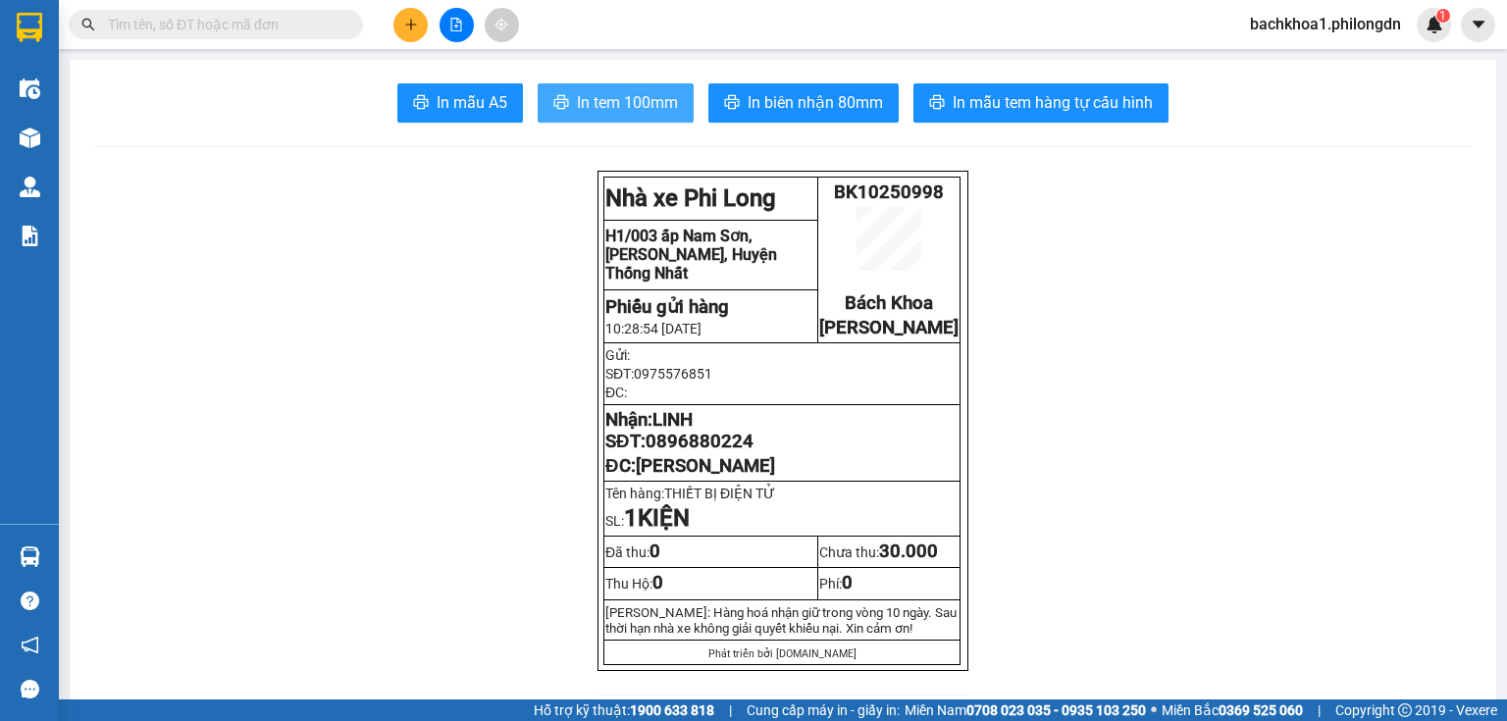
click at [604, 86] on button "In tem 100mm" at bounding box center [616, 102] width 156 height 39
click at [694, 452] on span "0896880224" at bounding box center [699, 442] width 108 height 22
click at [417, 14] on button at bounding box center [410, 25] width 34 height 34
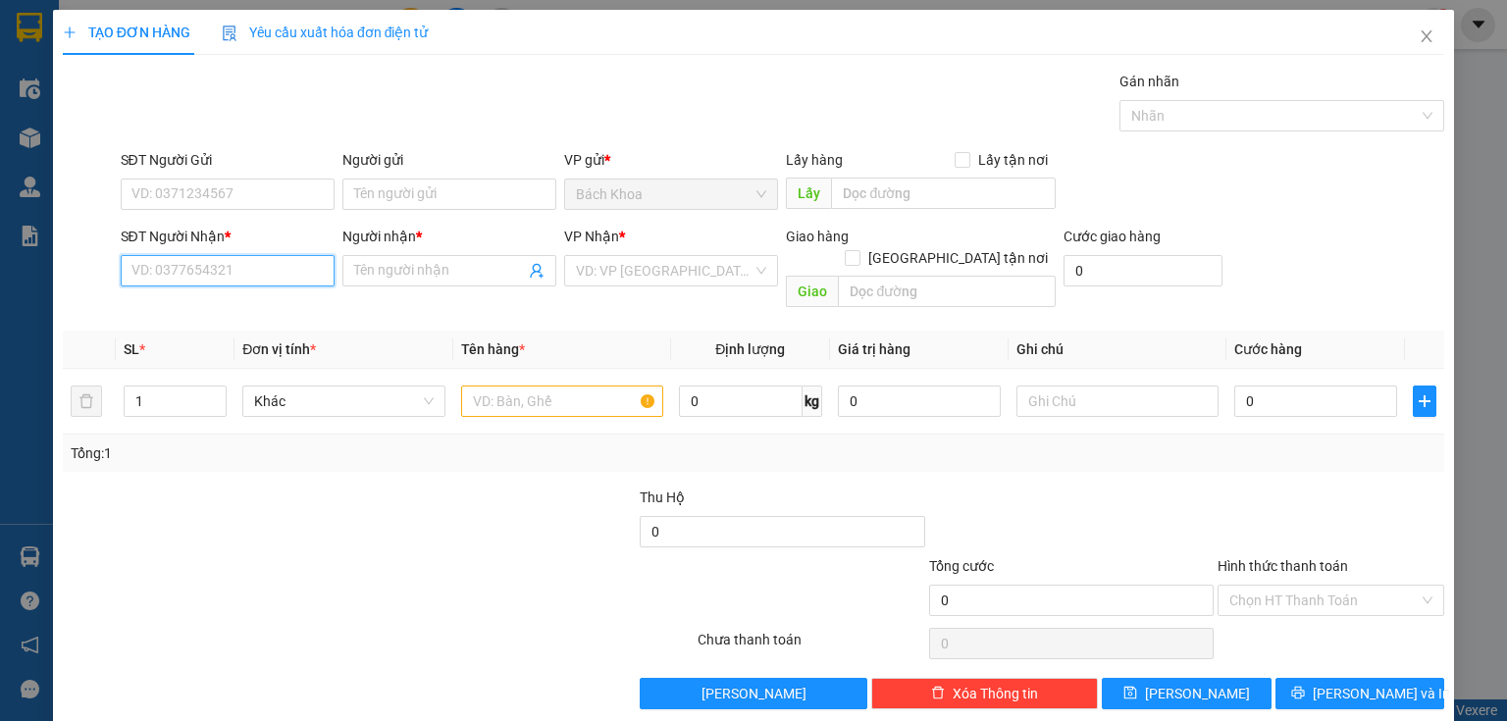
click at [248, 270] on input "SĐT Người Nhận *" at bounding box center [228, 270] width 214 height 31
type input "0933051010"
click at [249, 310] on div "0933051010 - HƯNG VƯƠNG" at bounding box center [227, 309] width 193 height 22
type input "HƯNG VƯƠNG"
type input "ĐỨC LONG"
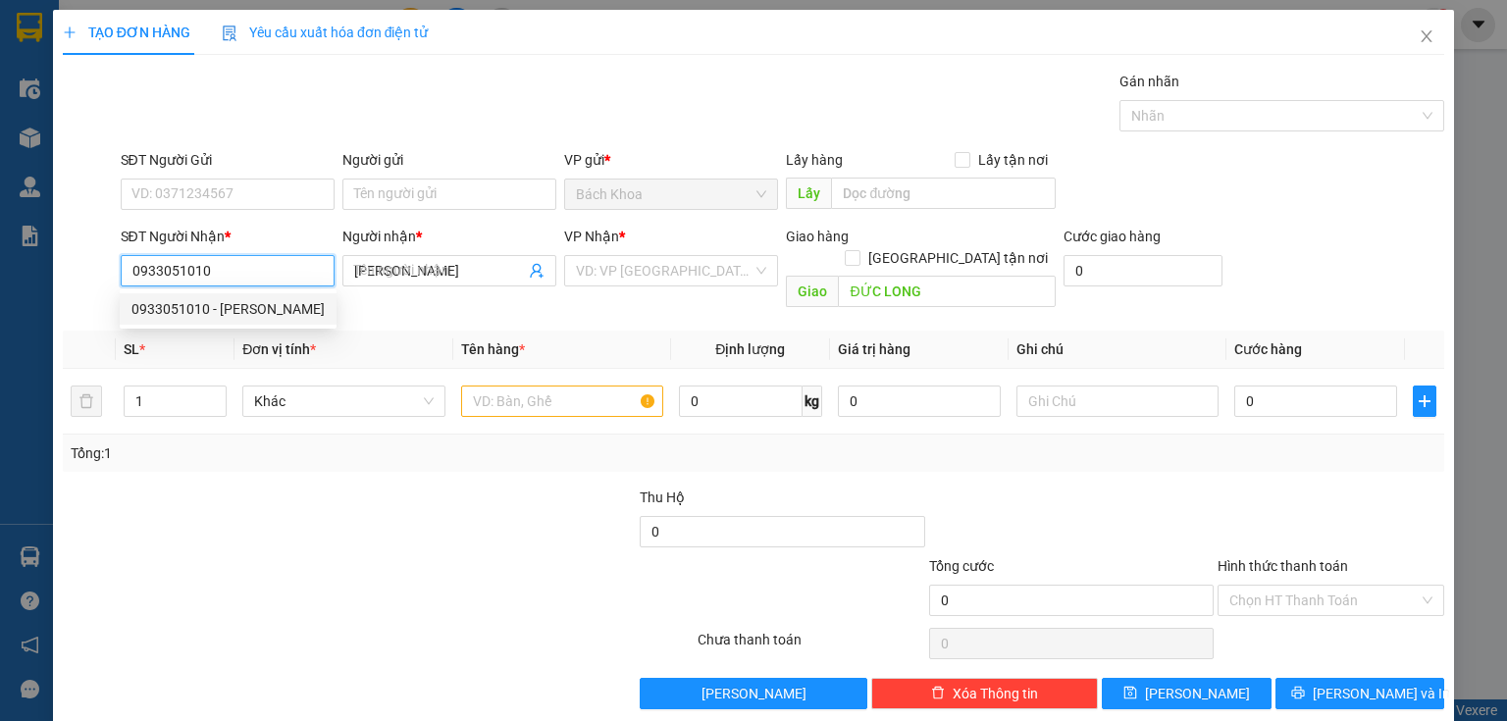
type input "30.000"
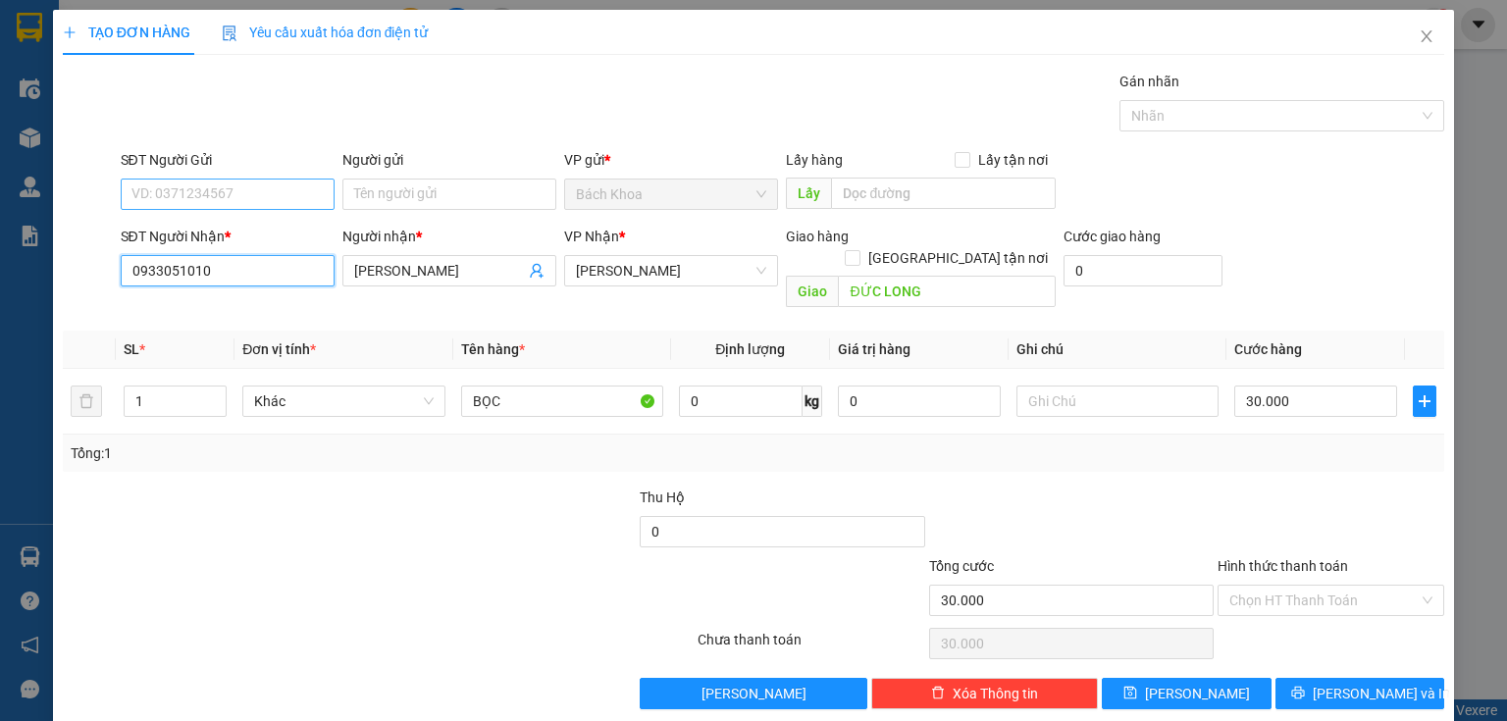
type input "0933051010"
click at [235, 196] on input "SĐT Người Gửi" at bounding box center [228, 194] width 214 height 31
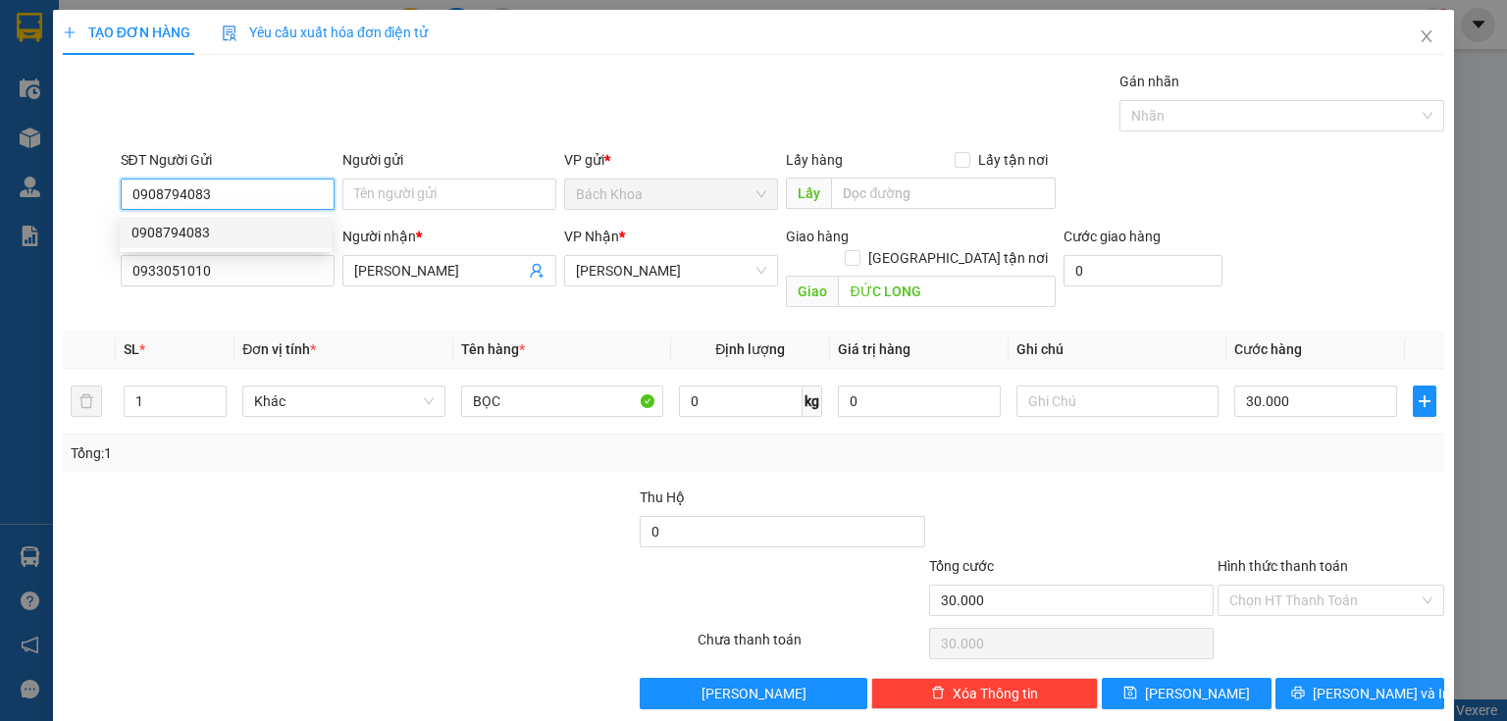
click at [181, 227] on div "0908794083" at bounding box center [225, 233] width 188 height 22
type input "0908794083"
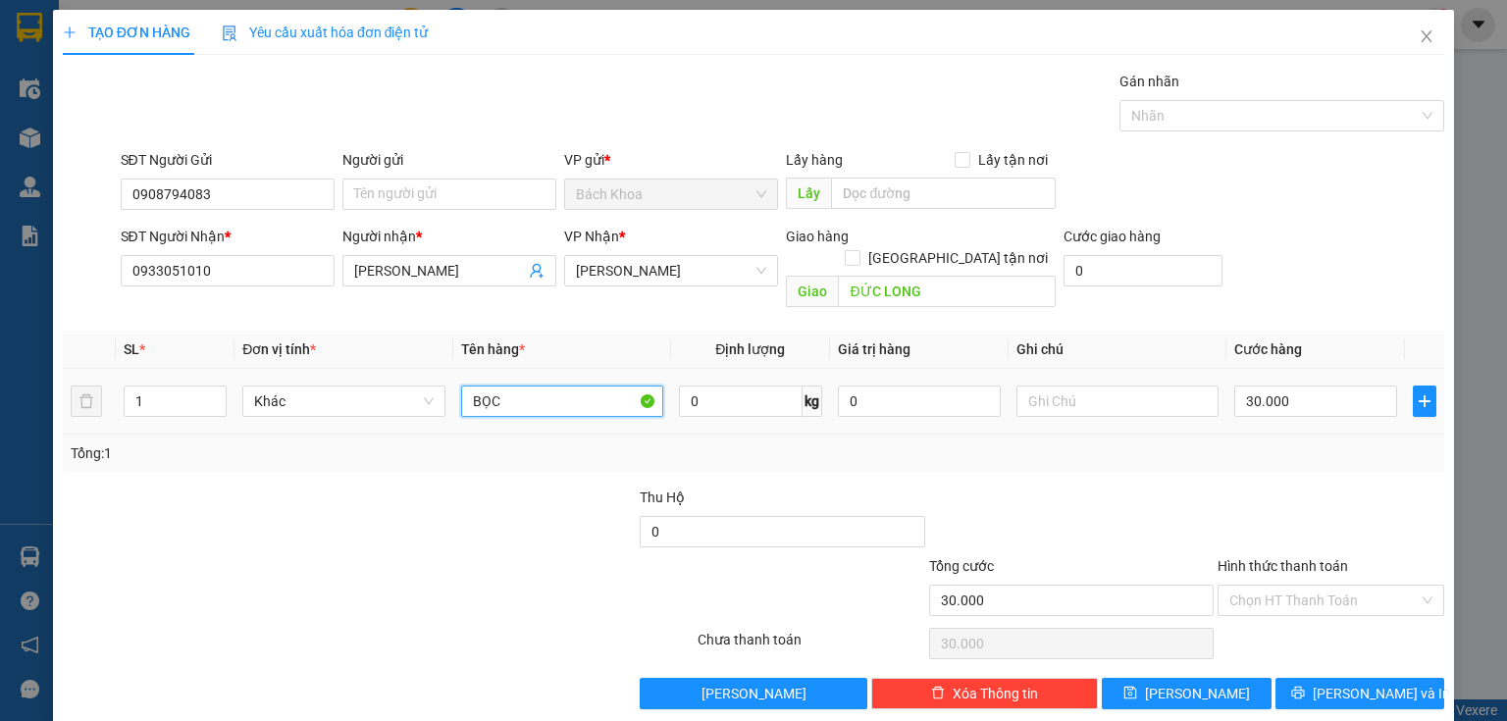
click at [518, 386] on input "BỌC" at bounding box center [562, 401] width 202 height 31
type input "QUẦN ÁO"
click at [1334, 683] on span "[PERSON_NAME] và In" at bounding box center [1380, 694] width 137 height 22
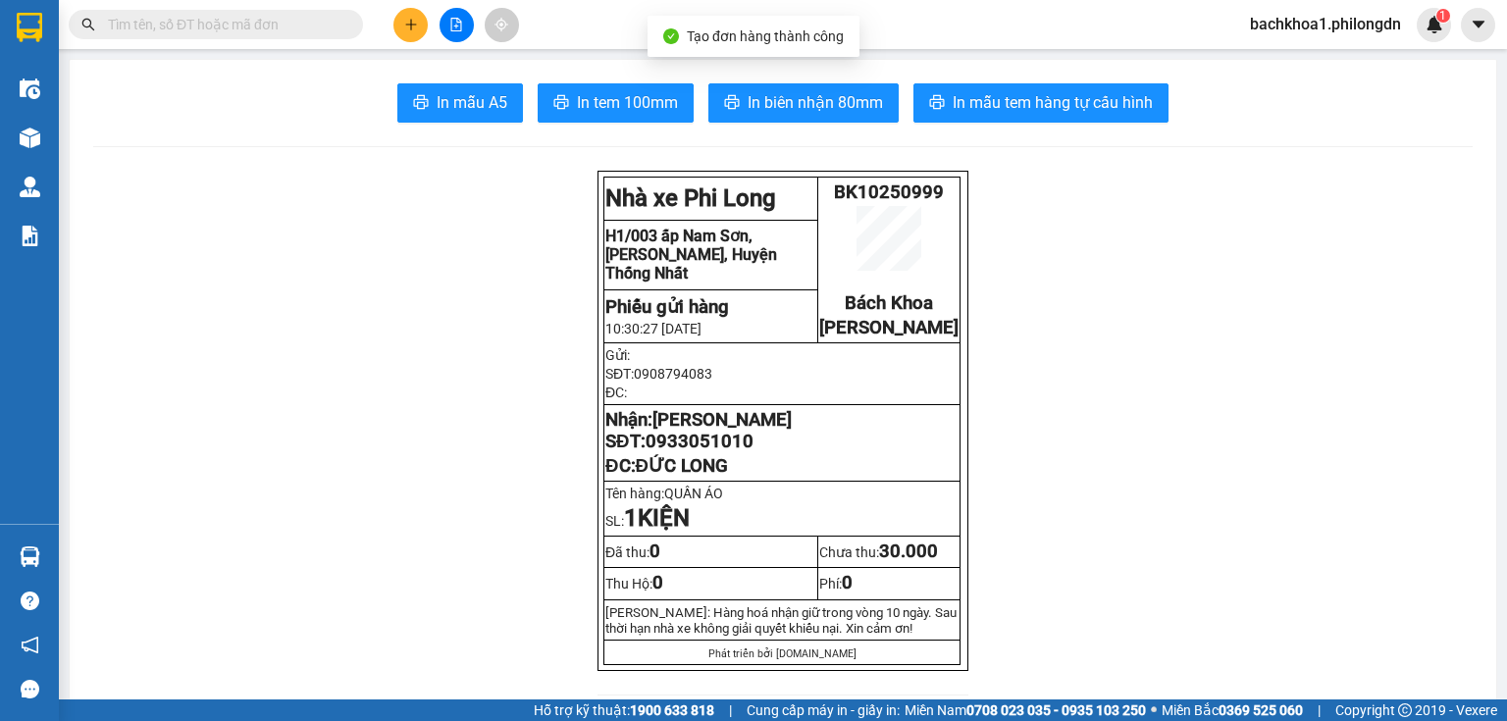
click at [623, 88] on button "In tem 100mm" at bounding box center [616, 102] width 156 height 39
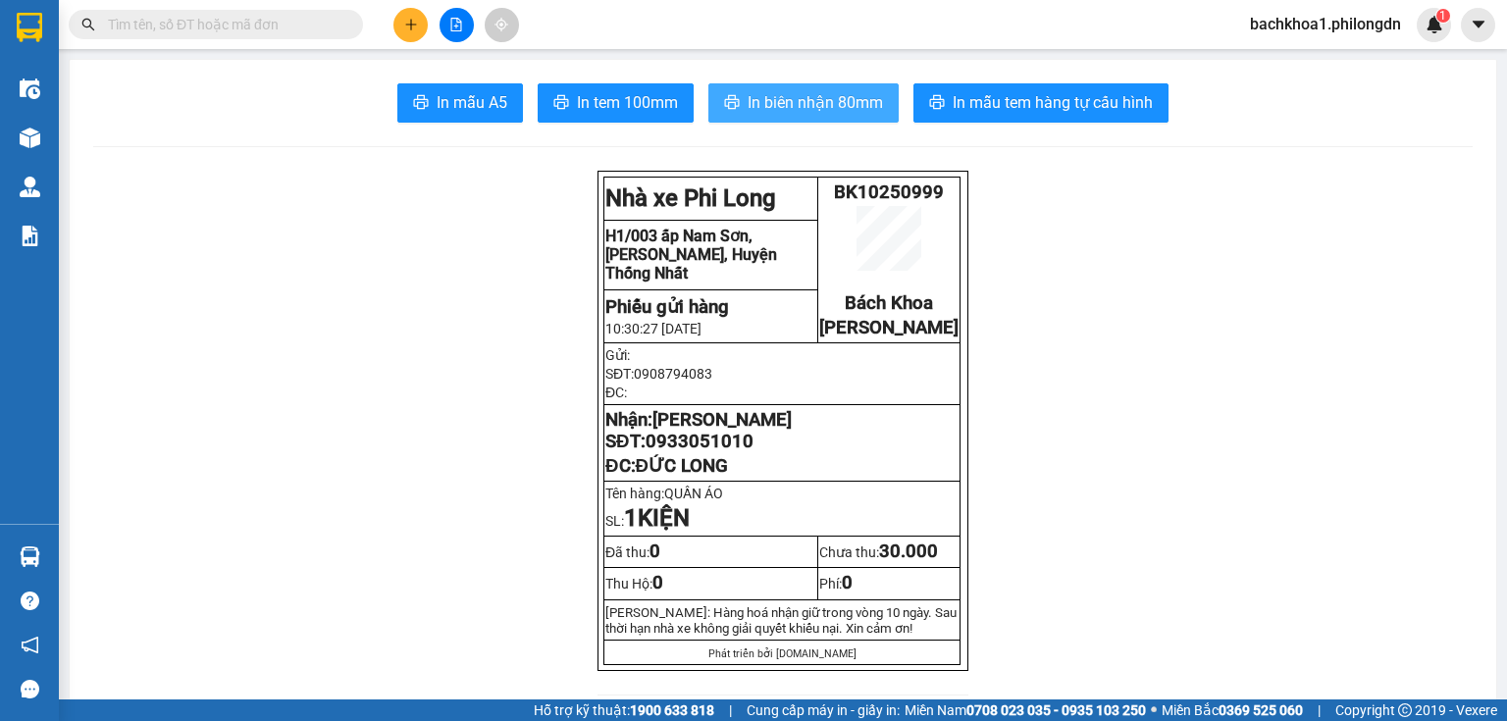
click at [797, 110] on span "In biên nhận 80mm" at bounding box center [814, 102] width 135 height 25
click at [679, 452] on span "0933051010" at bounding box center [699, 442] width 108 height 22
click at [431, 21] on div at bounding box center [456, 25] width 147 height 34
click at [408, 32] on button at bounding box center [410, 25] width 34 height 34
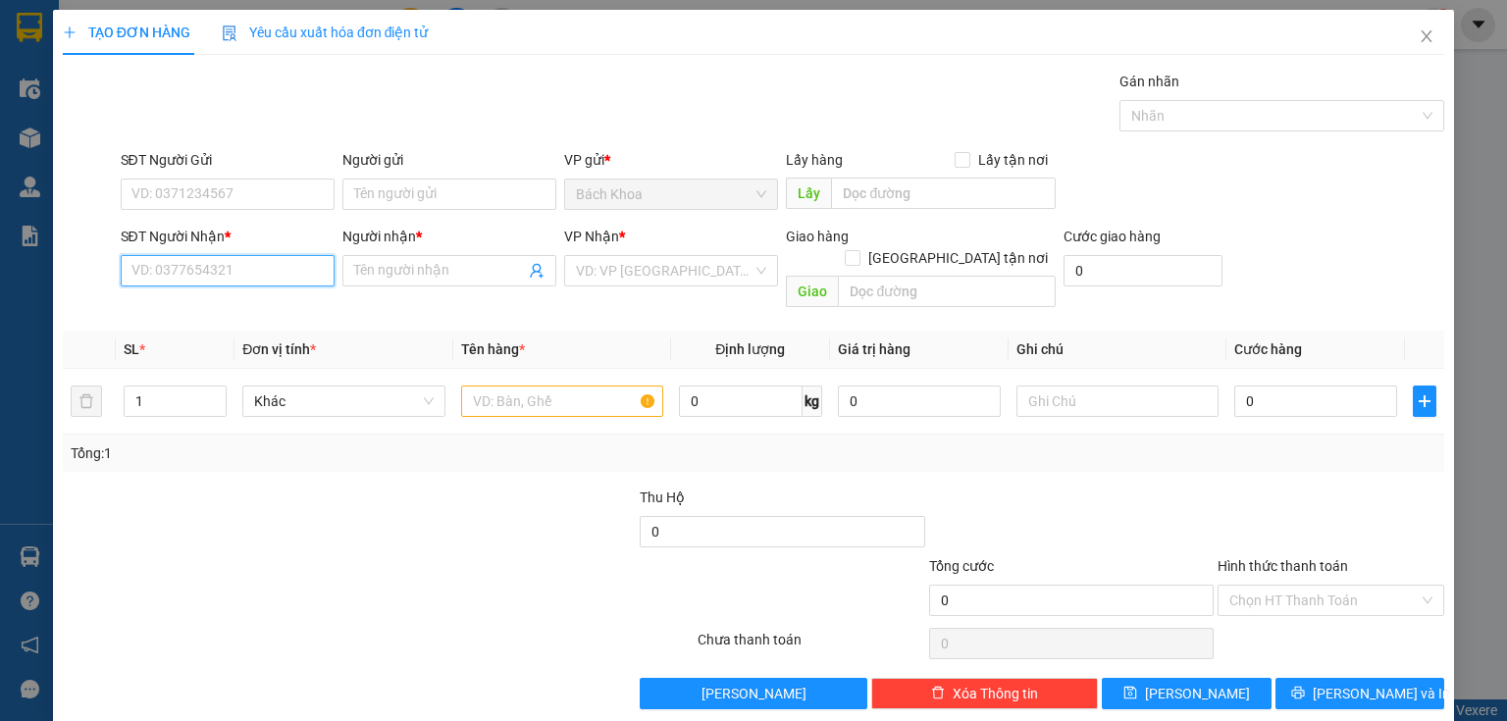
click at [223, 260] on input "SĐT Người Nhận *" at bounding box center [228, 270] width 214 height 31
click at [233, 308] on div "0903602531 - HÙNG" at bounding box center [225, 309] width 188 height 22
type input "0903602531"
type input "HÙNG"
type input "NINH PHÁT"
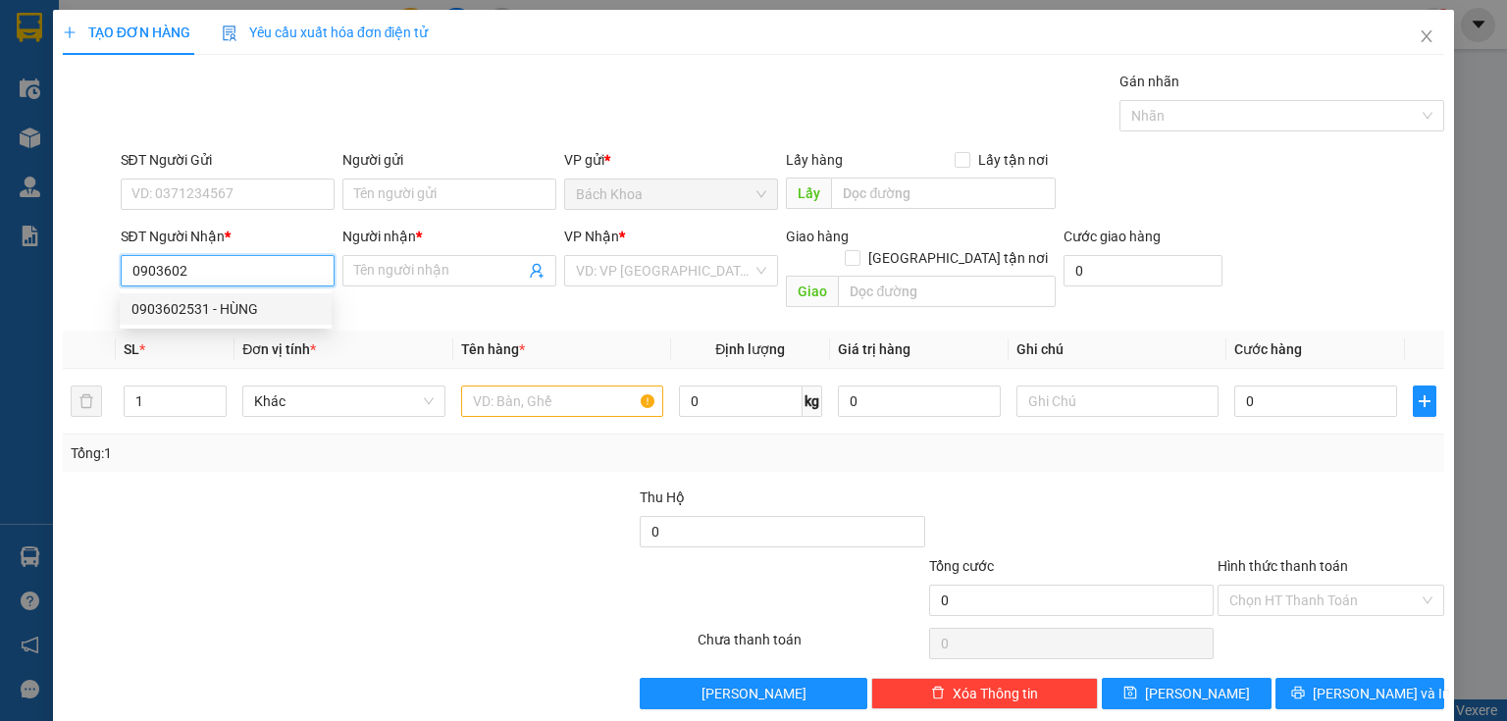
type input "30.000"
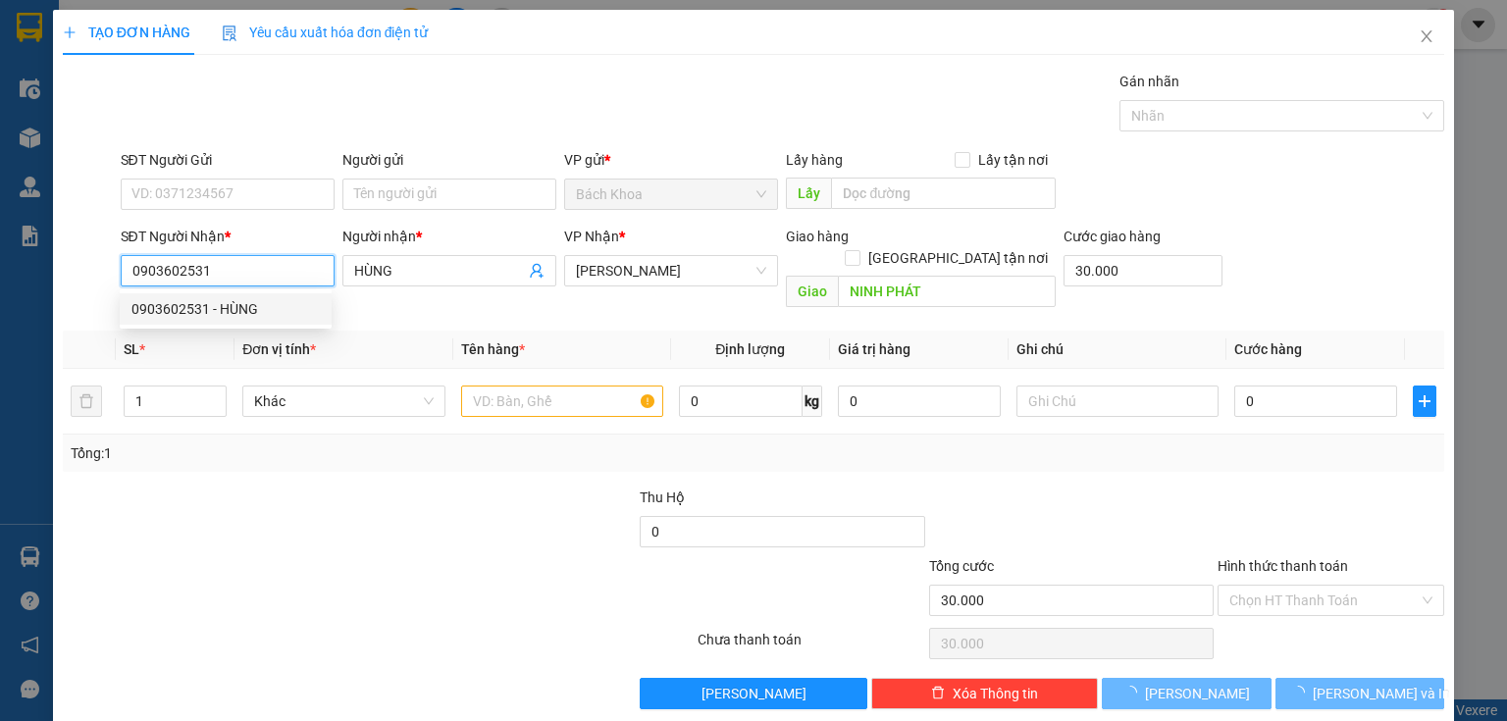
type input "60.000"
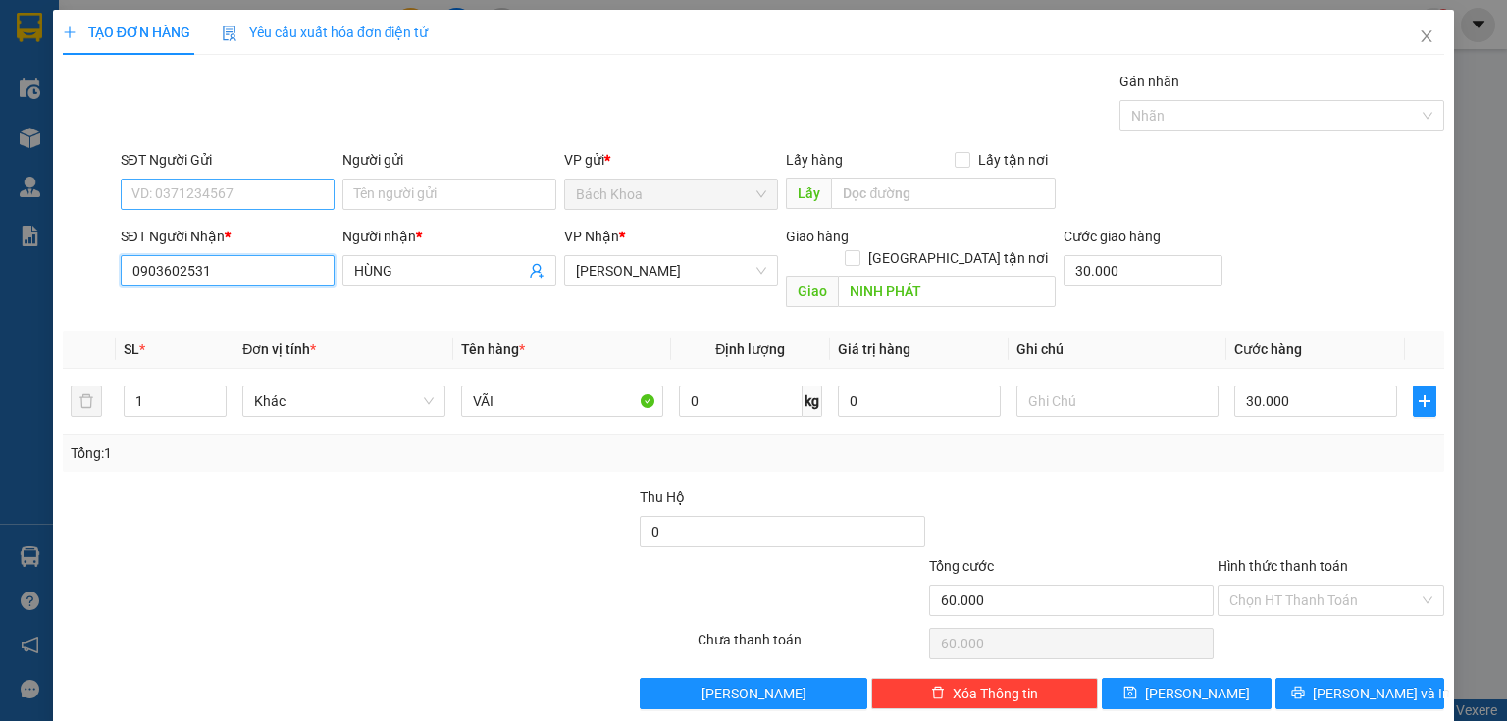
type input "0903602531"
click at [251, 199] on input "SĐT Người Gửi" at bounding box center [228, 194] width 214 height 31
type input "0932096964"
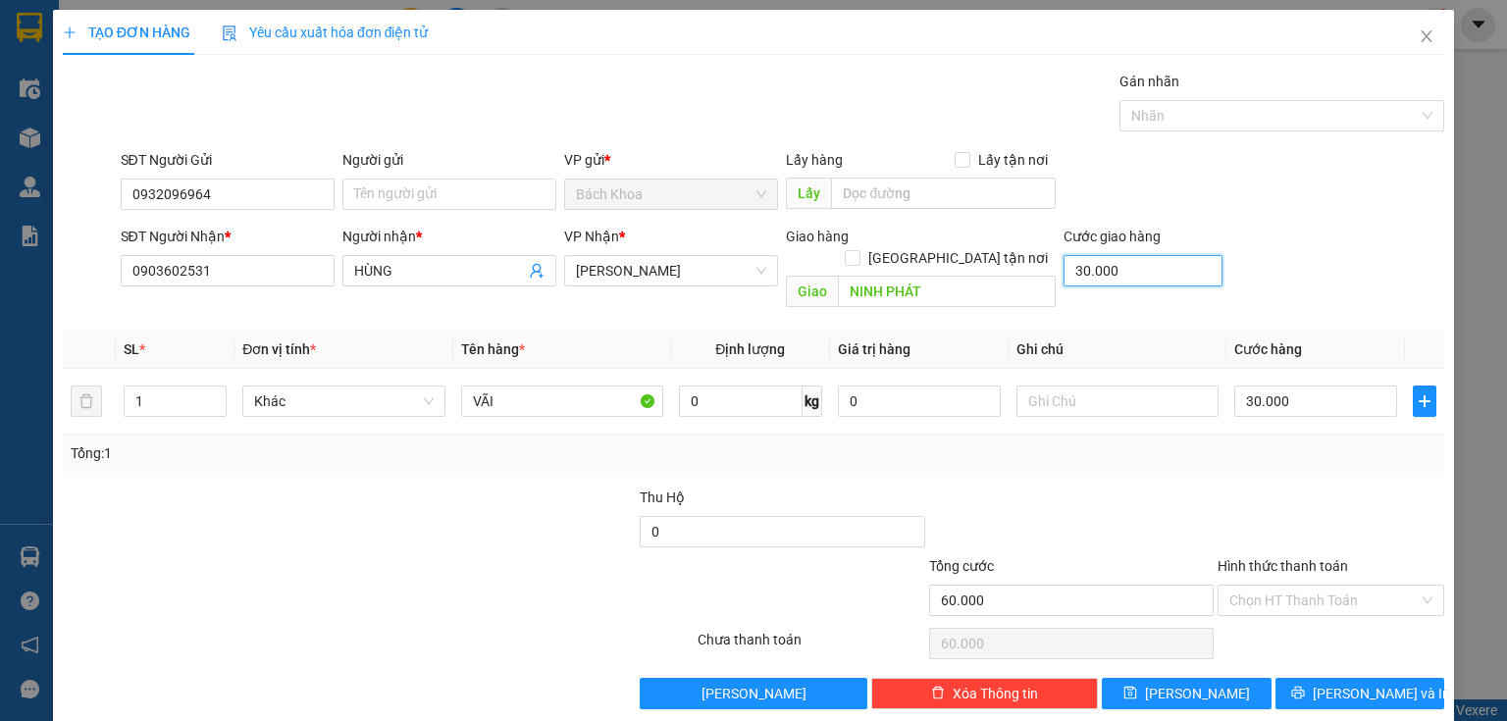
click at [1142, 280] on input "30.000" at bounding box center [1142, 270] width 159 height 31
type input "0"
type input "30.000"
click at [1346, 683] on span "[PERSON_NAME] và In" at bounding box center [1380, 694] width 137 height 22
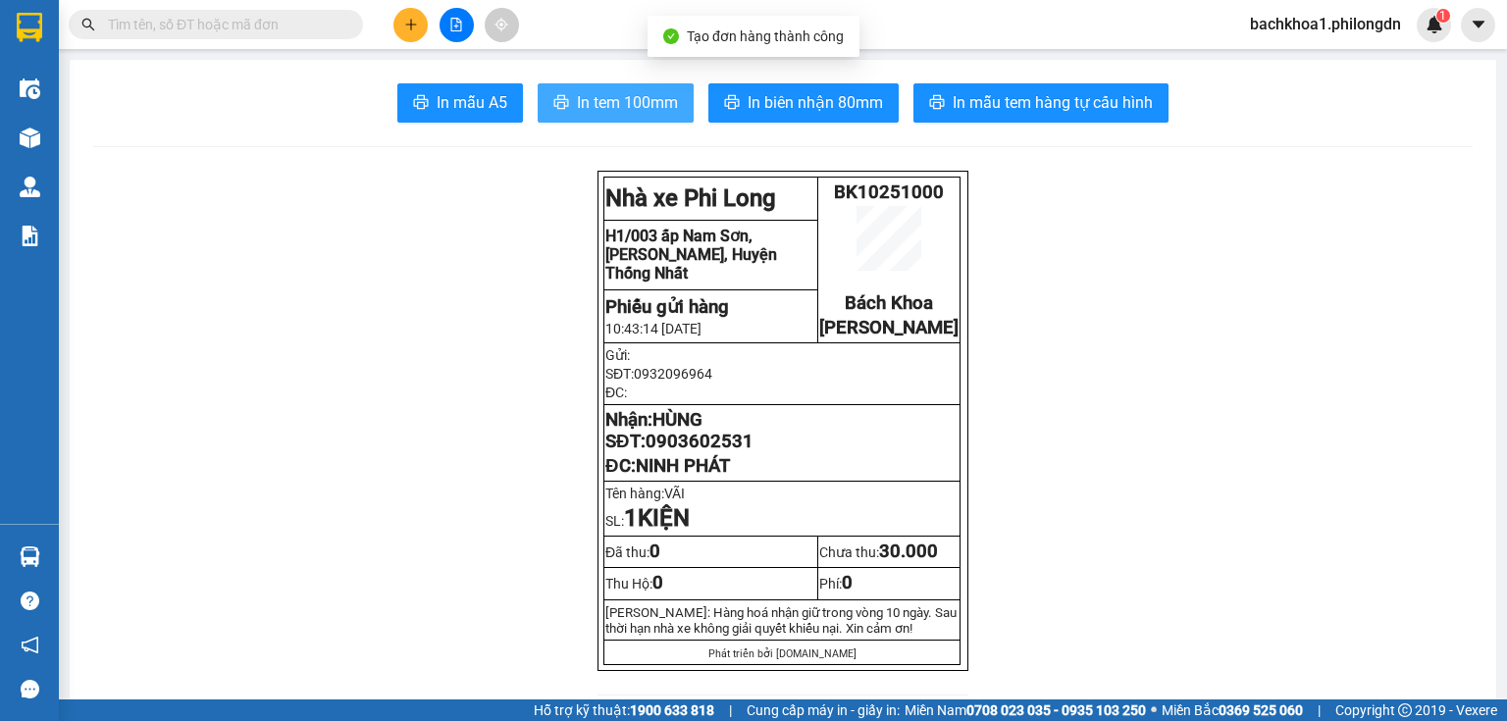
click at [585, 95] on span "In tem 100mm" at bounding box center [627, 102] width 101 height 25
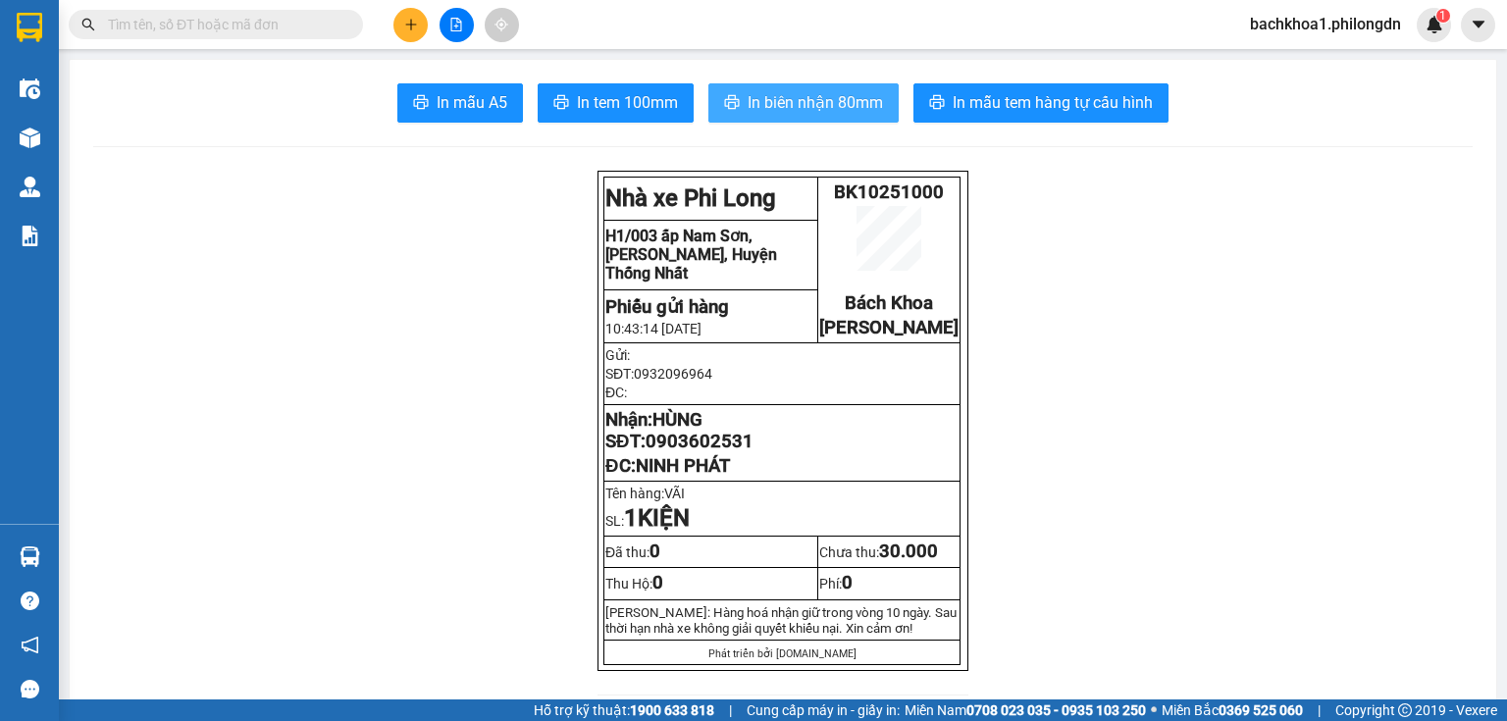
click at [822, 96] on span "In biên nhận 80mm" at bounding box center [814, 102] width 135 height 25
click at [739, 110] on button "In biên nhận 80mm" at bounding box center [803, 102] width 190 height 39
click at [725, 451] on span "0903602531" at bounding box center [699, 442] width 108 height 22
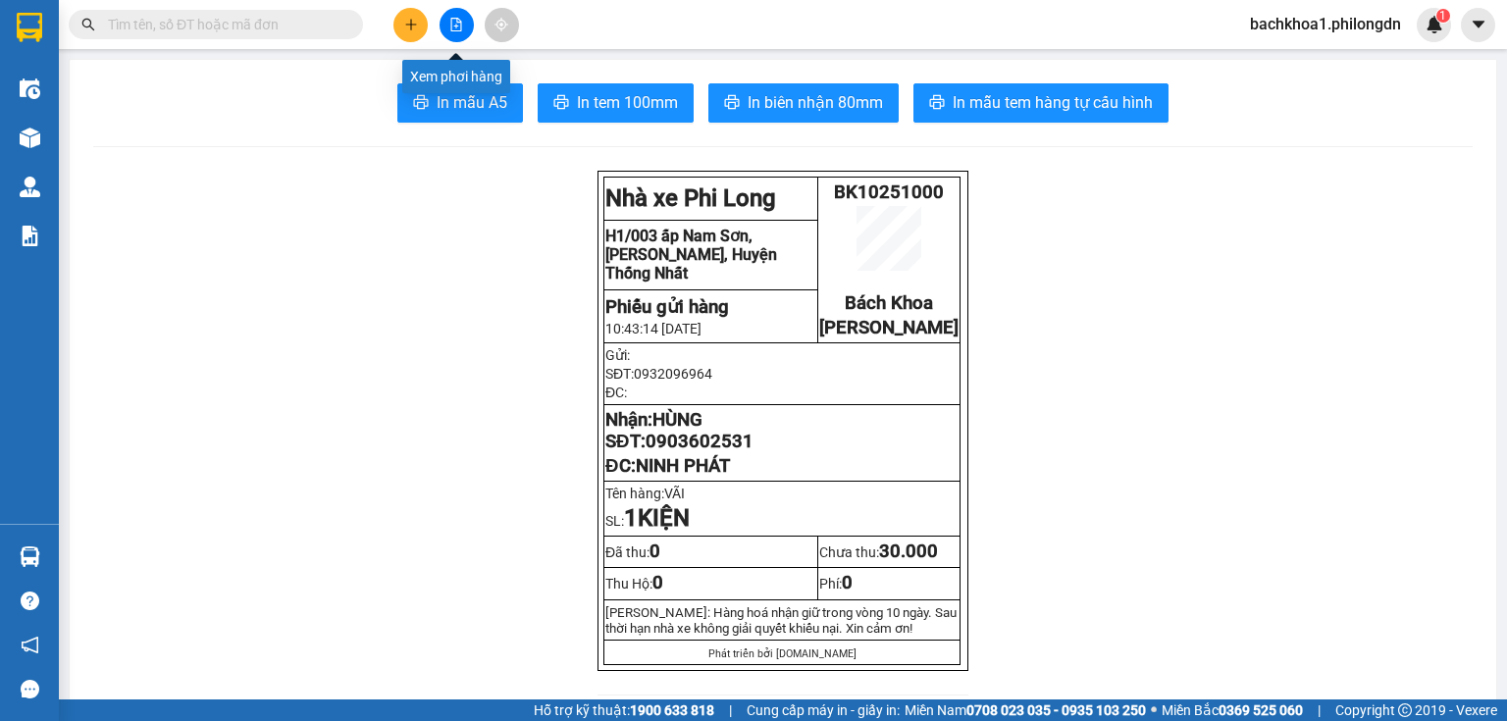
click at [412, 10] on button at bounding box center [410, 25] width 34 height 34
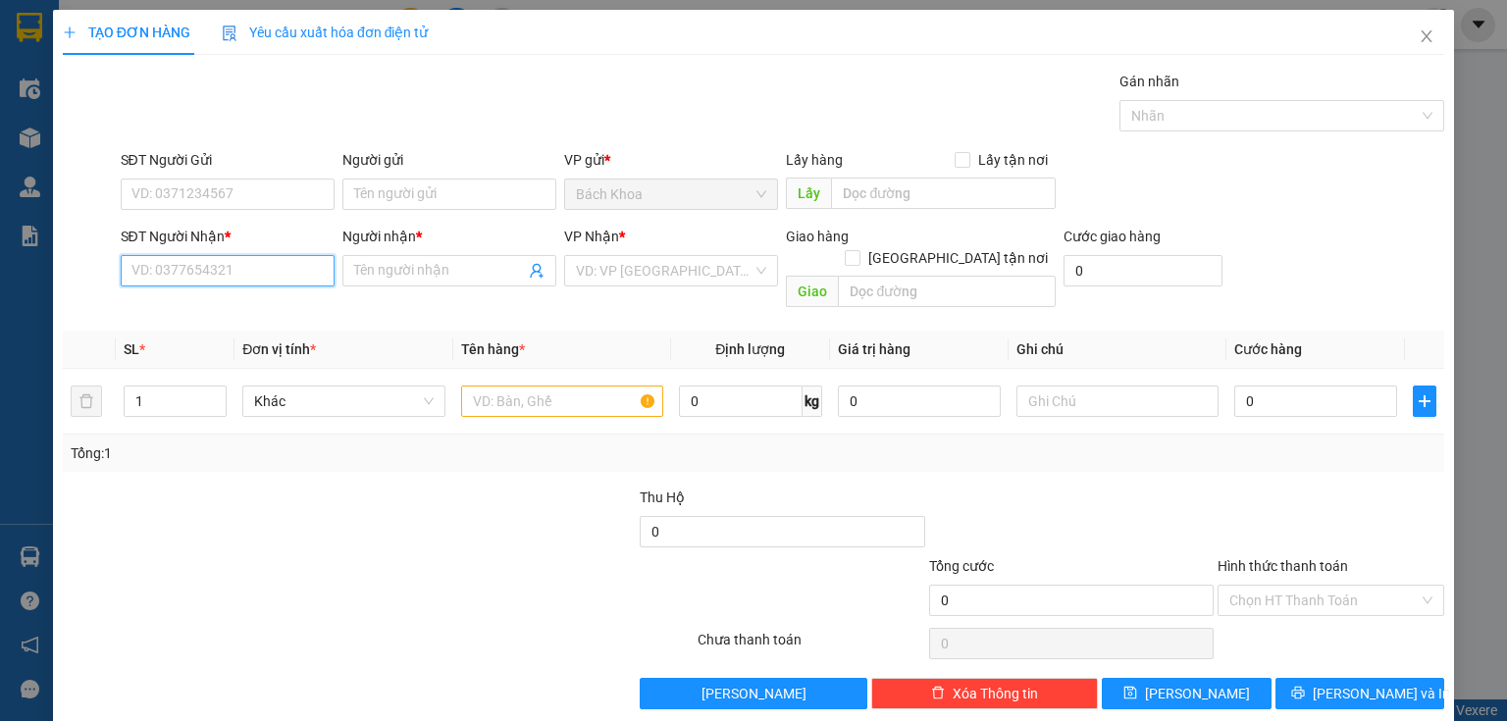
click at [259, 267] on input "SĐT Người Nhận *" at bounding box center [228, 270] width 214 height 31
click at [247, 307] on div "0349964721 - DUYÊN" at bounding box center [225, 309] width 188 height 22
type input "0349964721"
type input "DUYÊN"
type input "BÌNH LỘC"
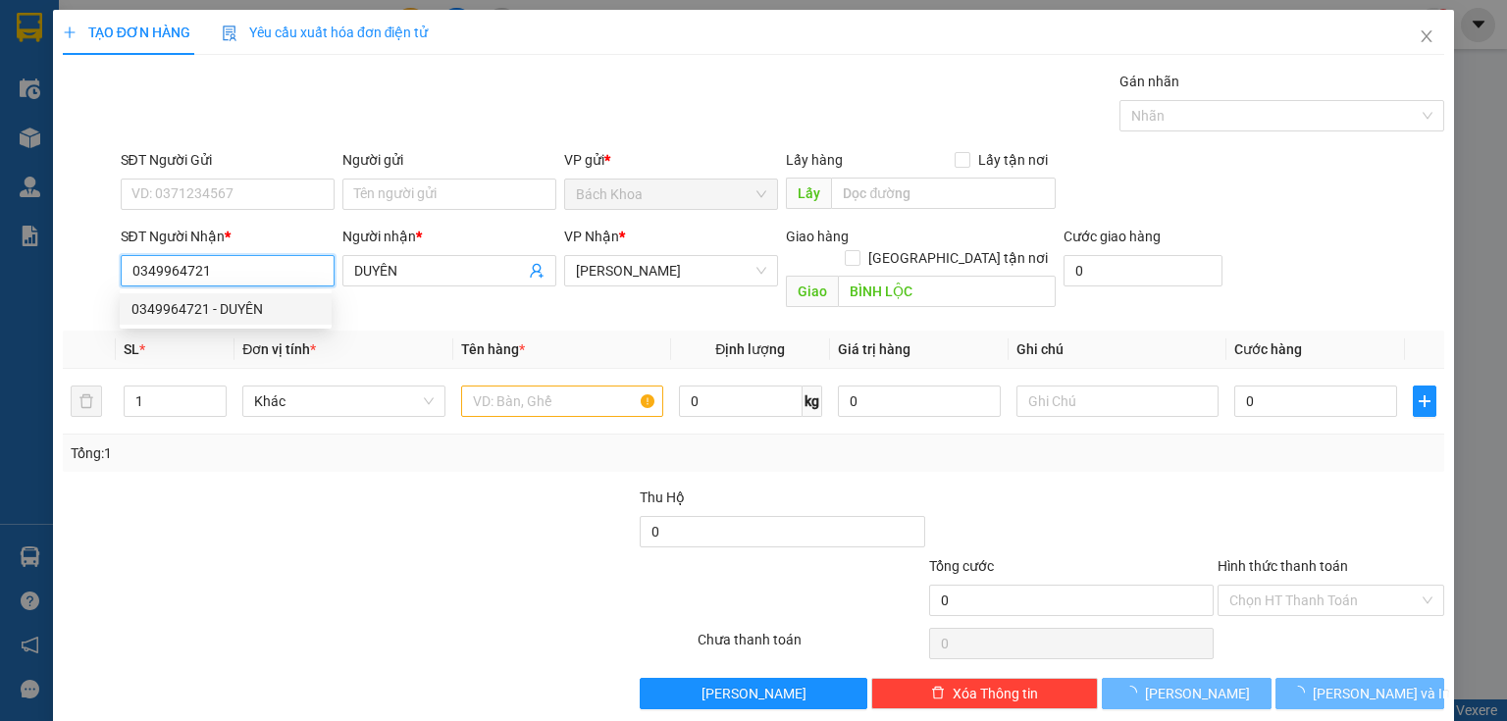
type input "30.000"
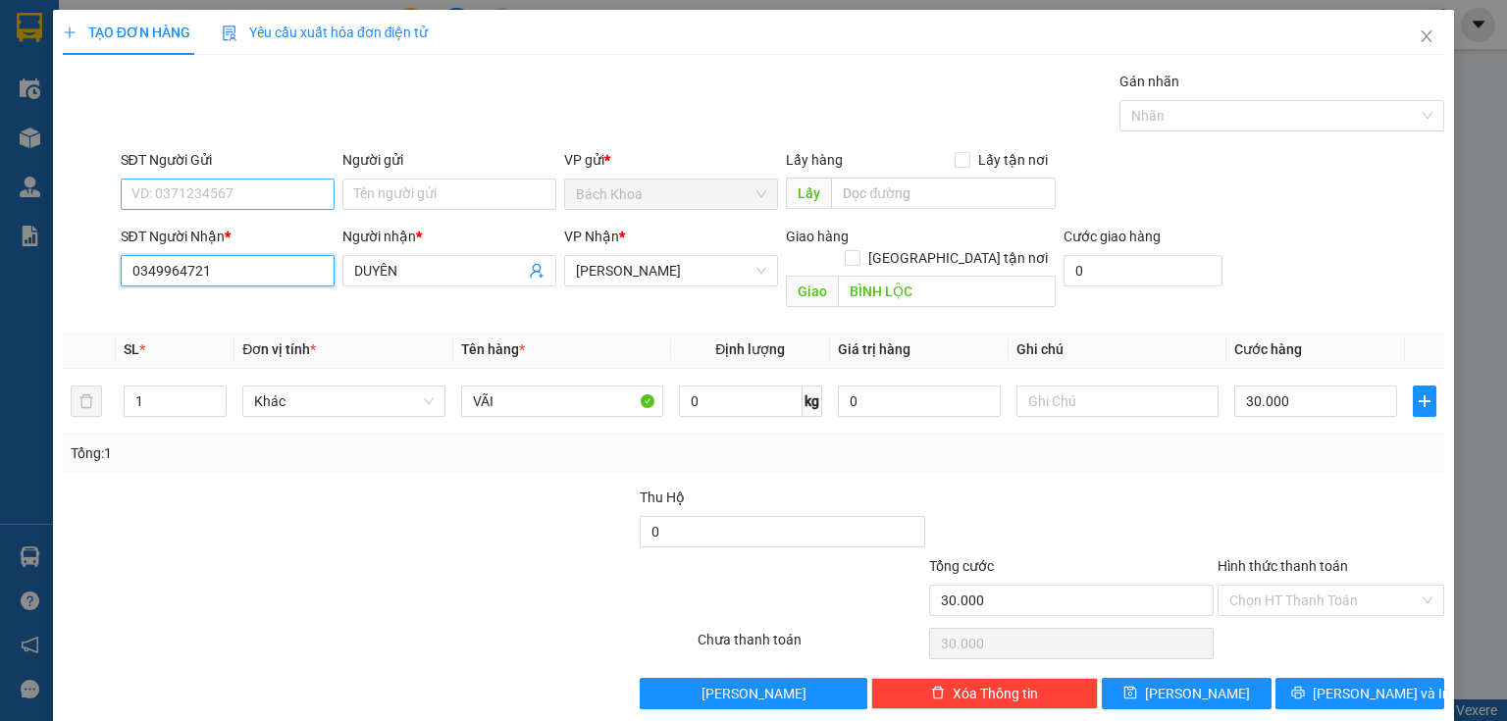
type input "0349964721"
click at [198, 188] on input "SĐT Người Gửi" at bounding box center [228, 194] width 214 height 31
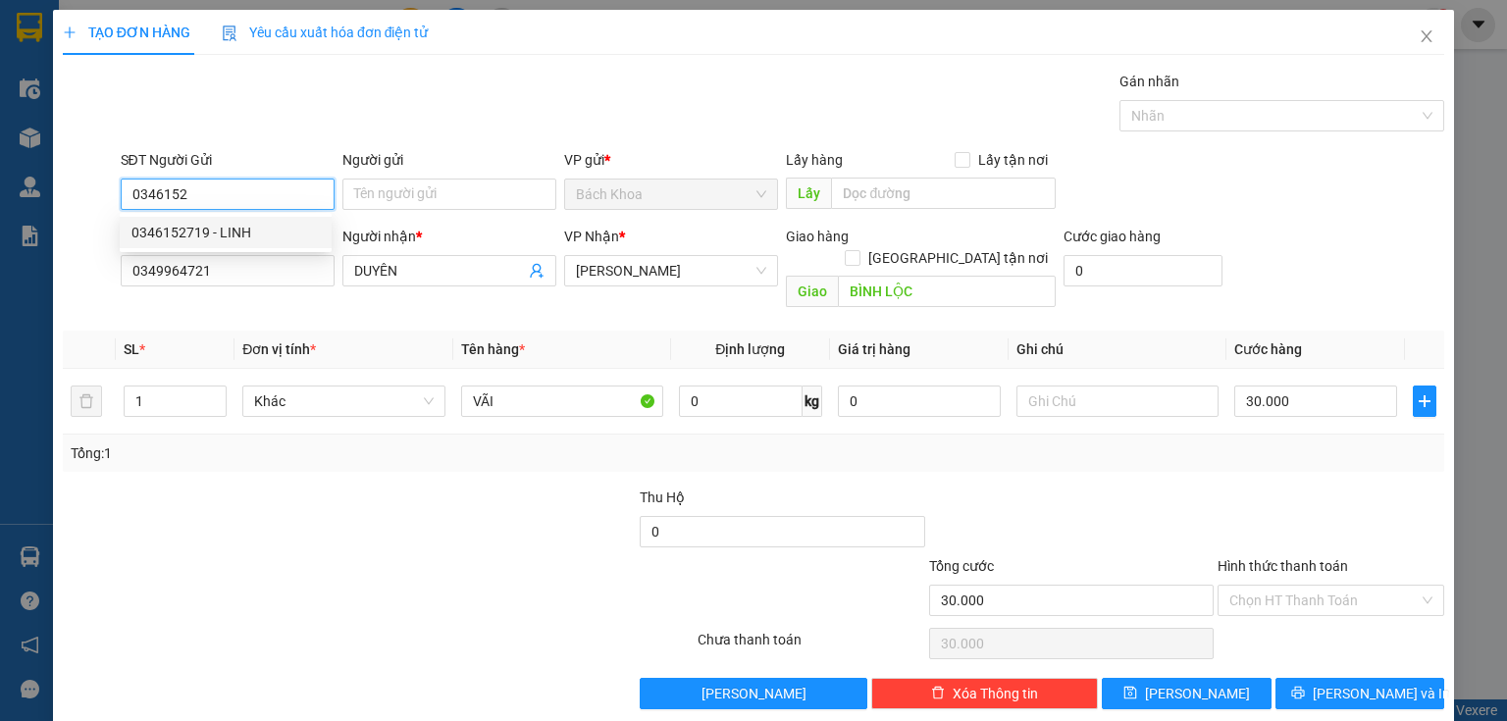
click at [226, 224] on div "0346152719 - LINH" at bounding box center [225, 233] width 188 height 22
type input "0346152719"
type input "LINH"
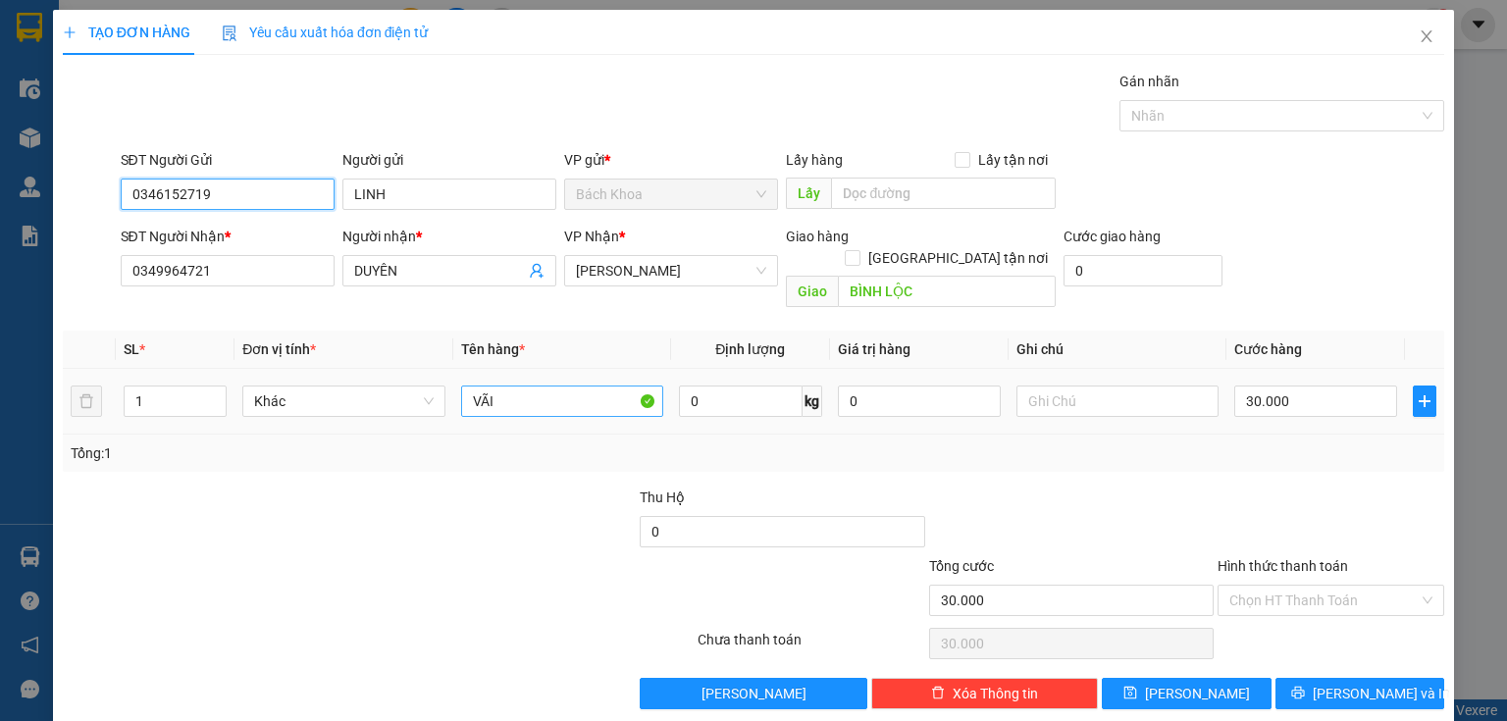
type input "0346152719"
click at [484, 386] on input "VÃI" at bounding box center [562, 401] width 202 height 31
type input "QUẦN ÁO"
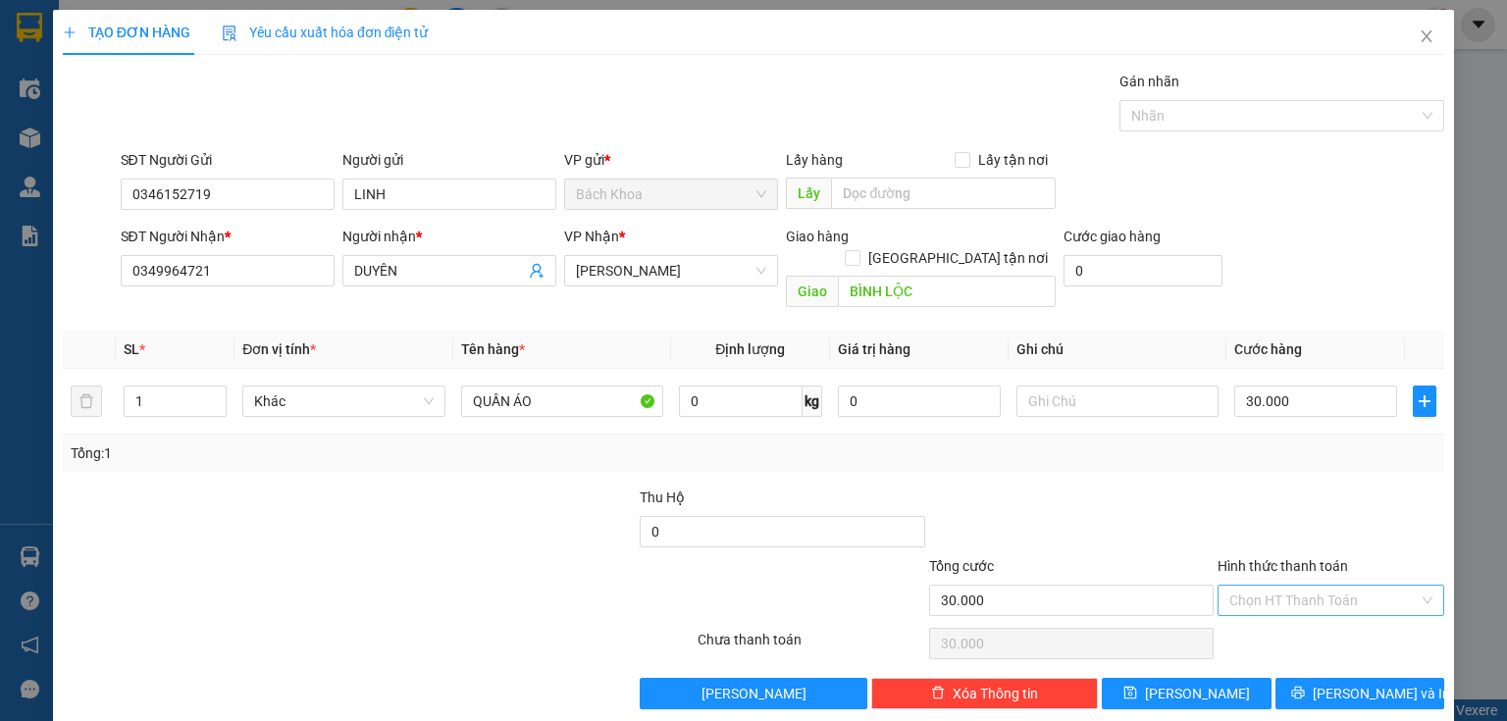
drag, startPoint x: 1314, startPoint y: 569, endPoint x: 1346, endPoint y: 593, distance: 39.8
click at [1317, 586] on input "Hình thức thanh toán" at bounding box center [1323, 600] width 189 height 29
click at [1348, 624] on div "Tại văn phòng" at bounding box center [1320, 616] width 202 height 22
click at [1413, 684] on button "[PERSON_NAME] và In" at bounding box center [1360, 693] width 170 height 31
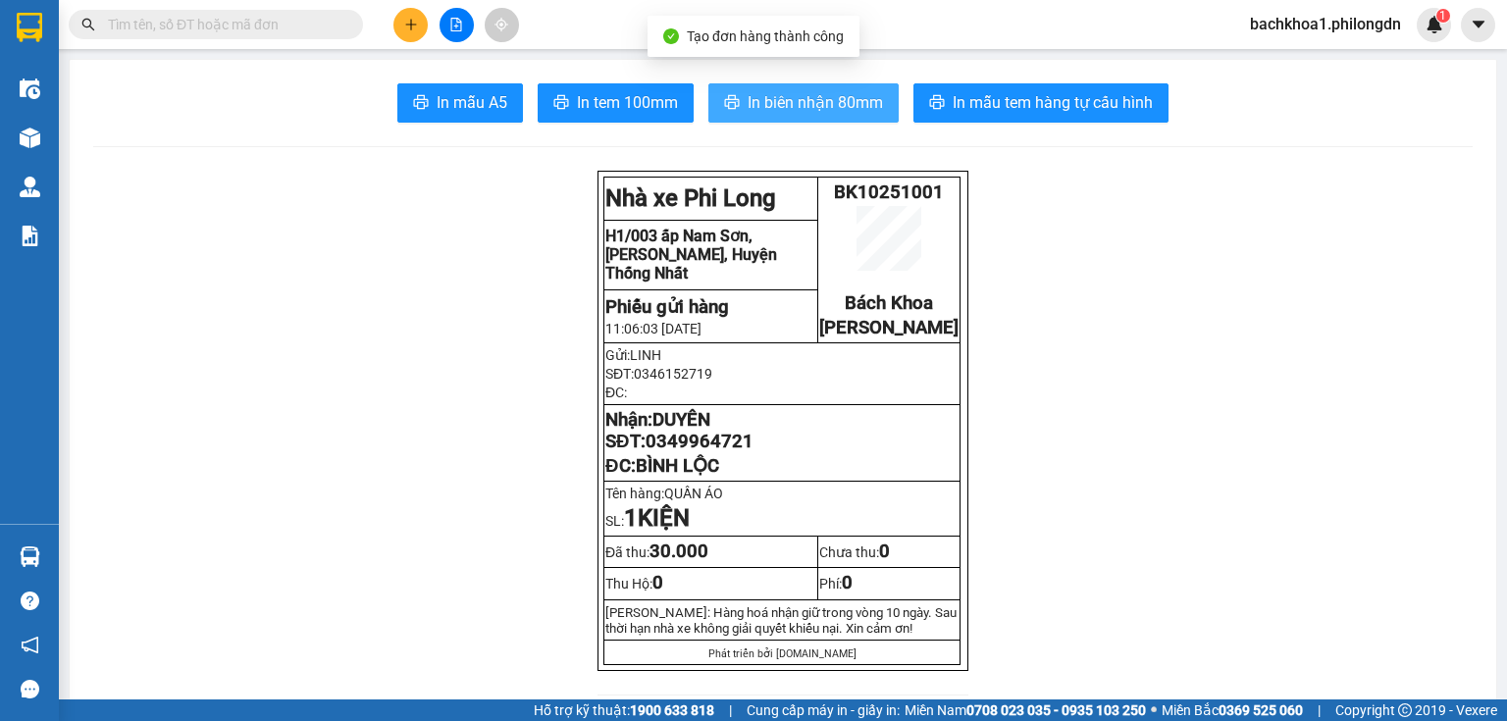
click at [842, 99] on span "In biên nhận 80mm" at bounding box center [814, 102] width 135 height 25
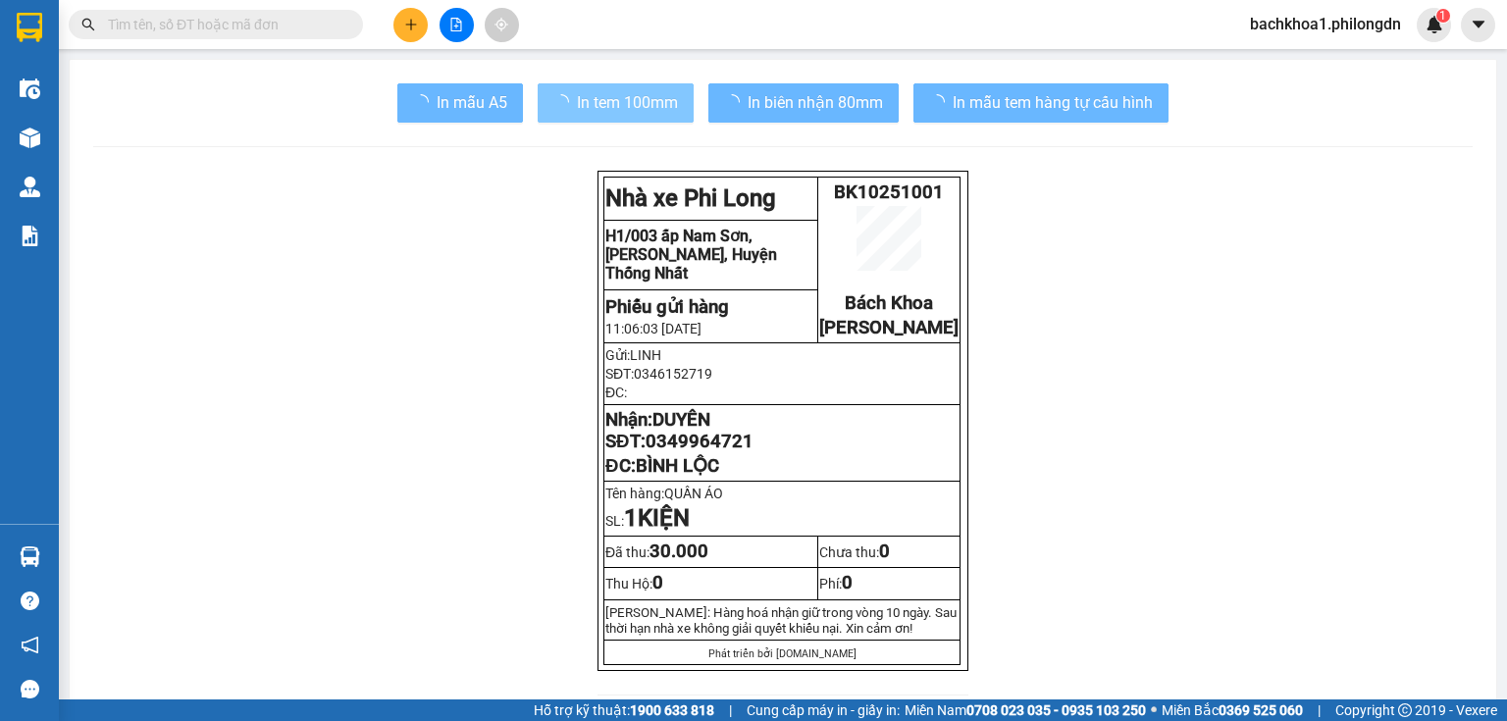
click at [613, 108] on span "In tem 100mm" at bounding box center [627, 102] width 101 height 25
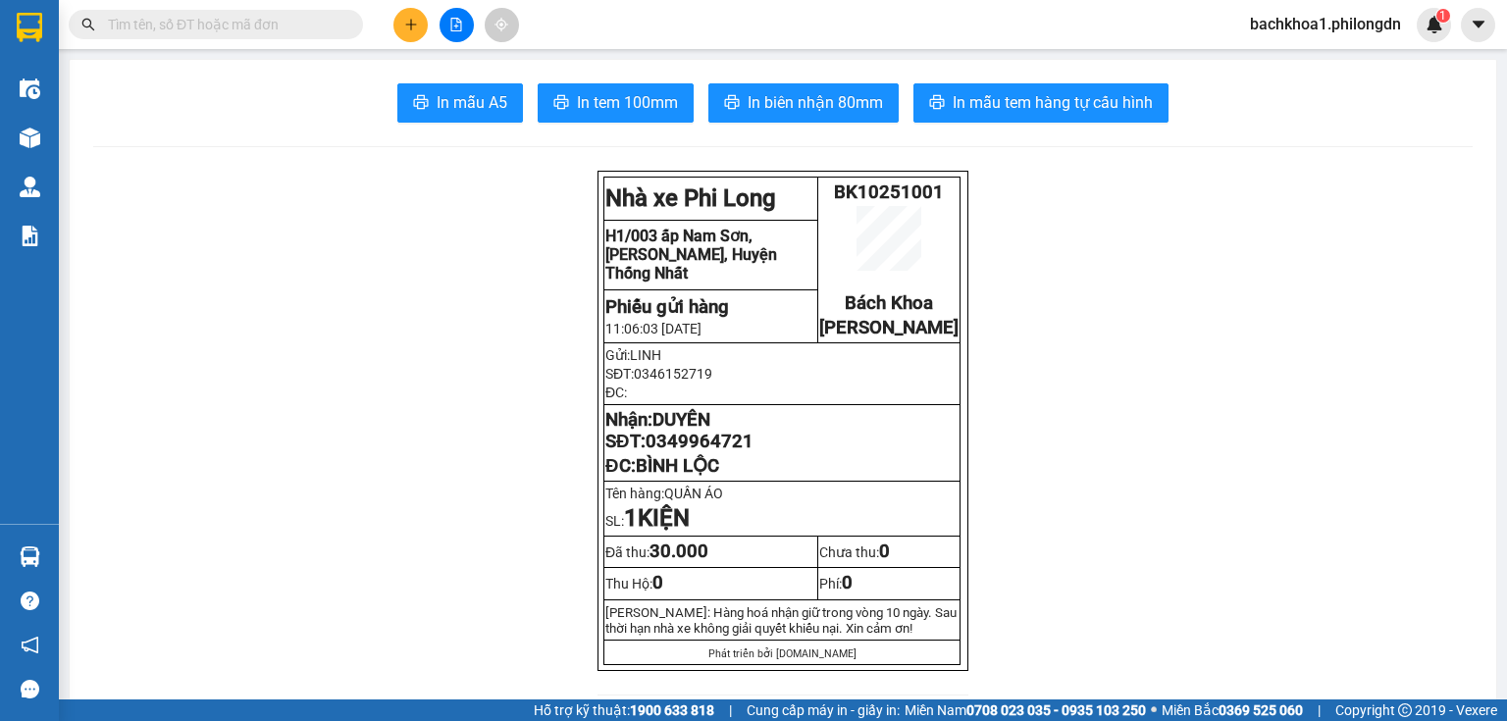
click at [727, 452] on span "0349964721" at bounding box center [699, 442] width 108 height 22
click at [388, 25] on div at bounding box center [456, 25] width 147 height 34
click at [399, 26] on button at bounding box center [410, 25] width 34 height 34
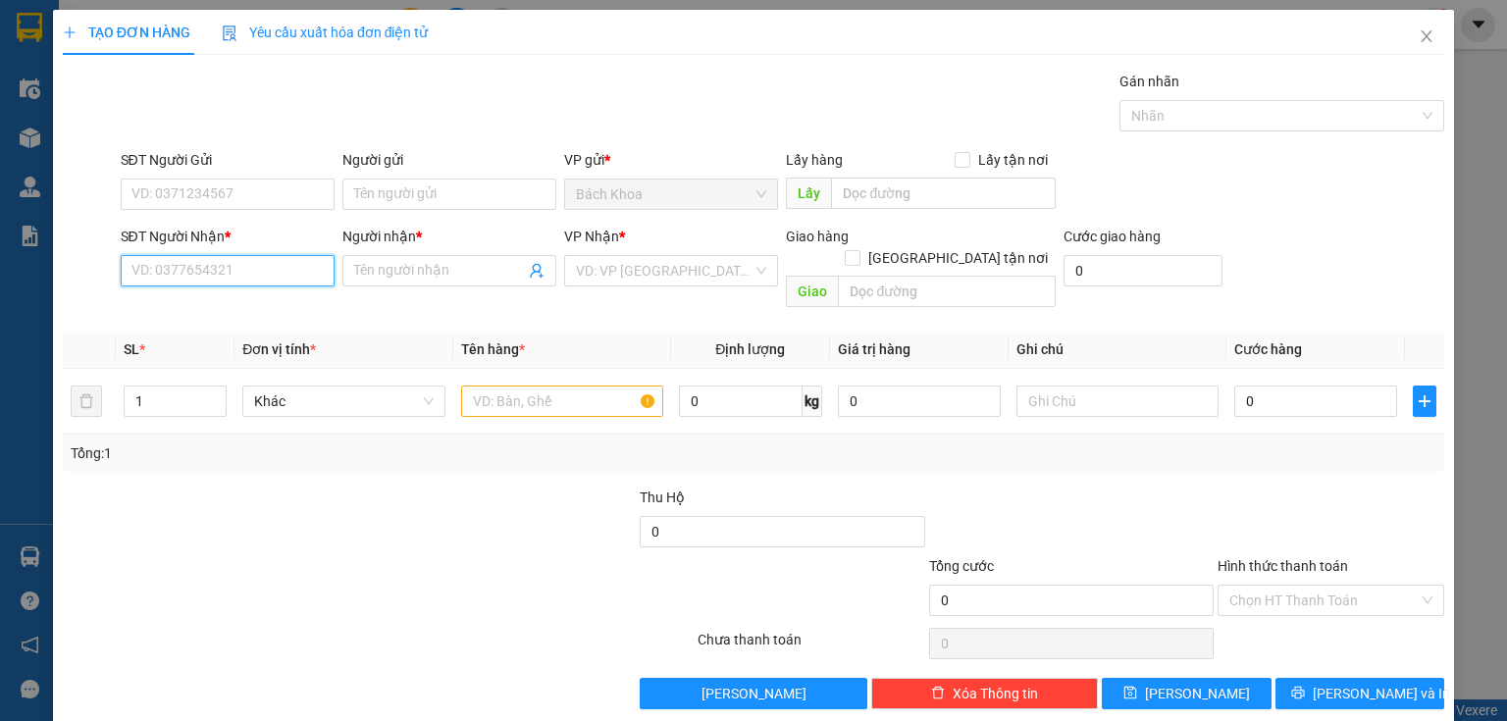
click at [302, 262] on input "SĐT Người Nhận *" at bounding box center [228, 270] width 214 height 31
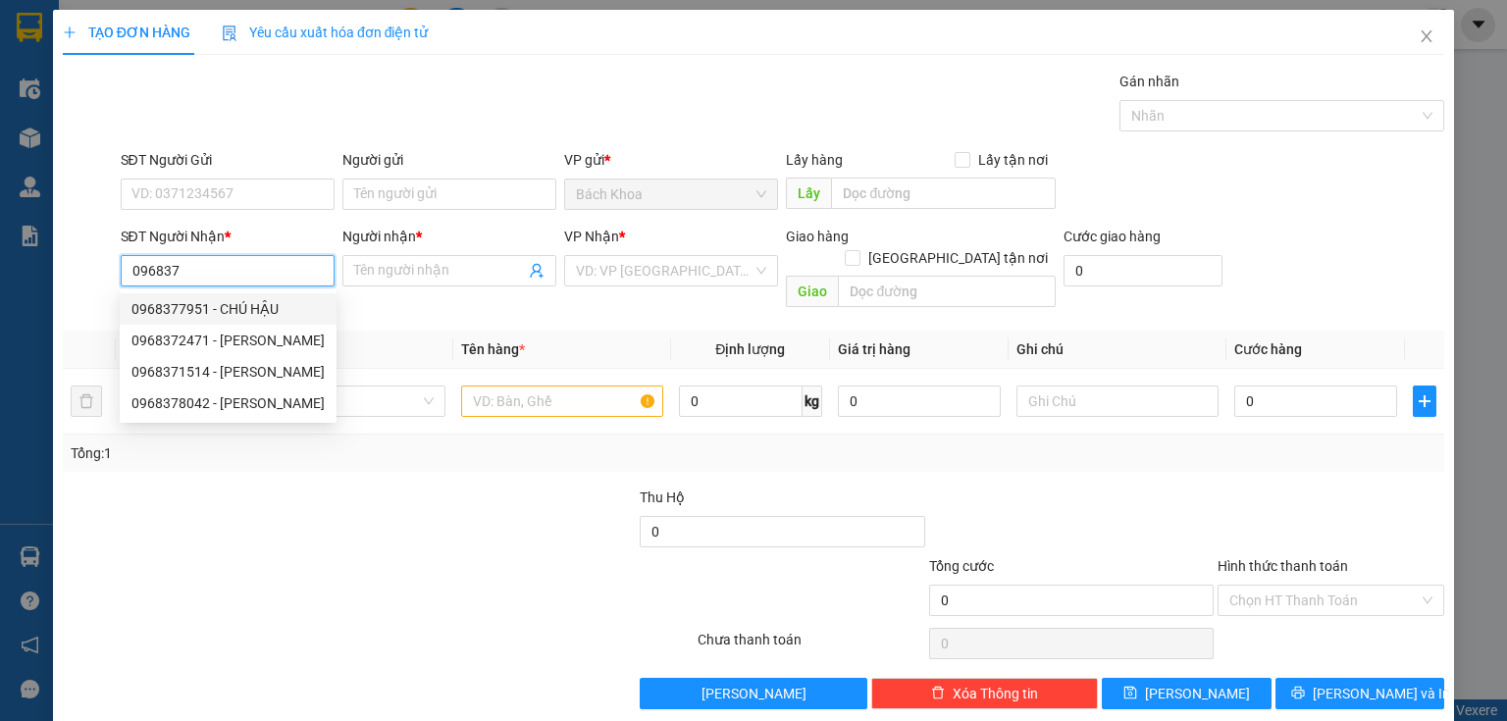
click at [206, 302] on div "0968377951 - CHÚ HẬU" at bounding box center [227, 309] width 193 height 22
type input "0968377951"
type input "CHÚ HẬU"
type input "NGÃ 3 TAM HƯNG"
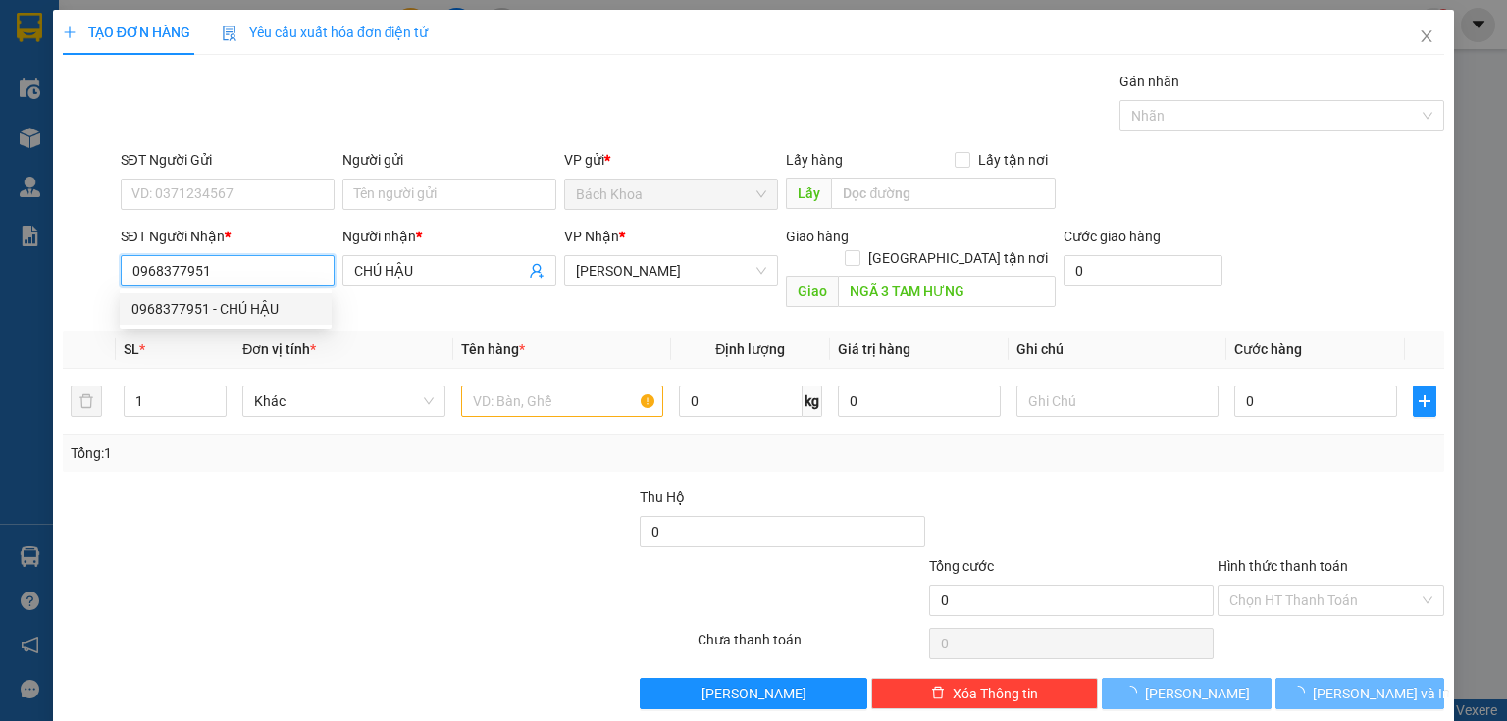
type input "30.000"
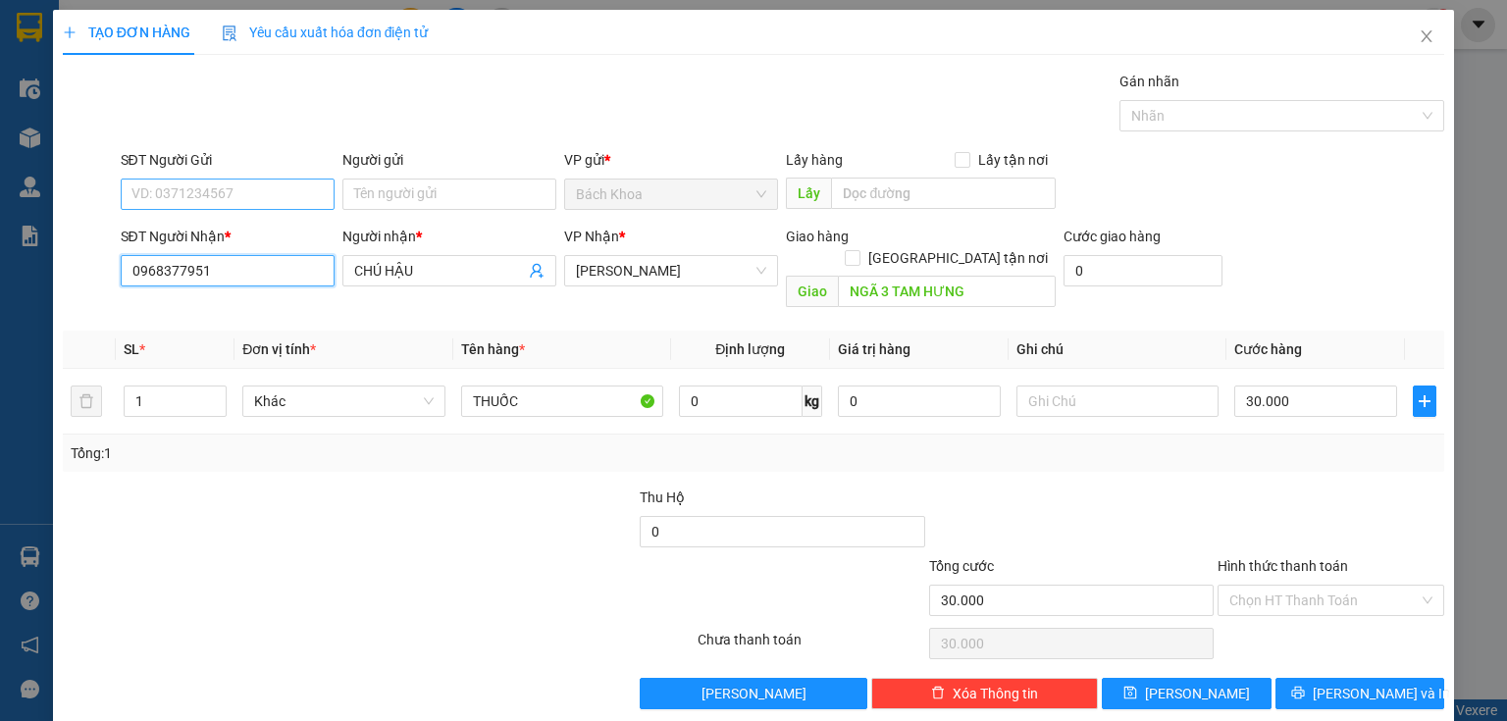
type input "0968377951"
click at [243, 200] on input "SĐT Người Gửi" at bounding box center [228, 194] width 214 height 31
type input "0908188989"
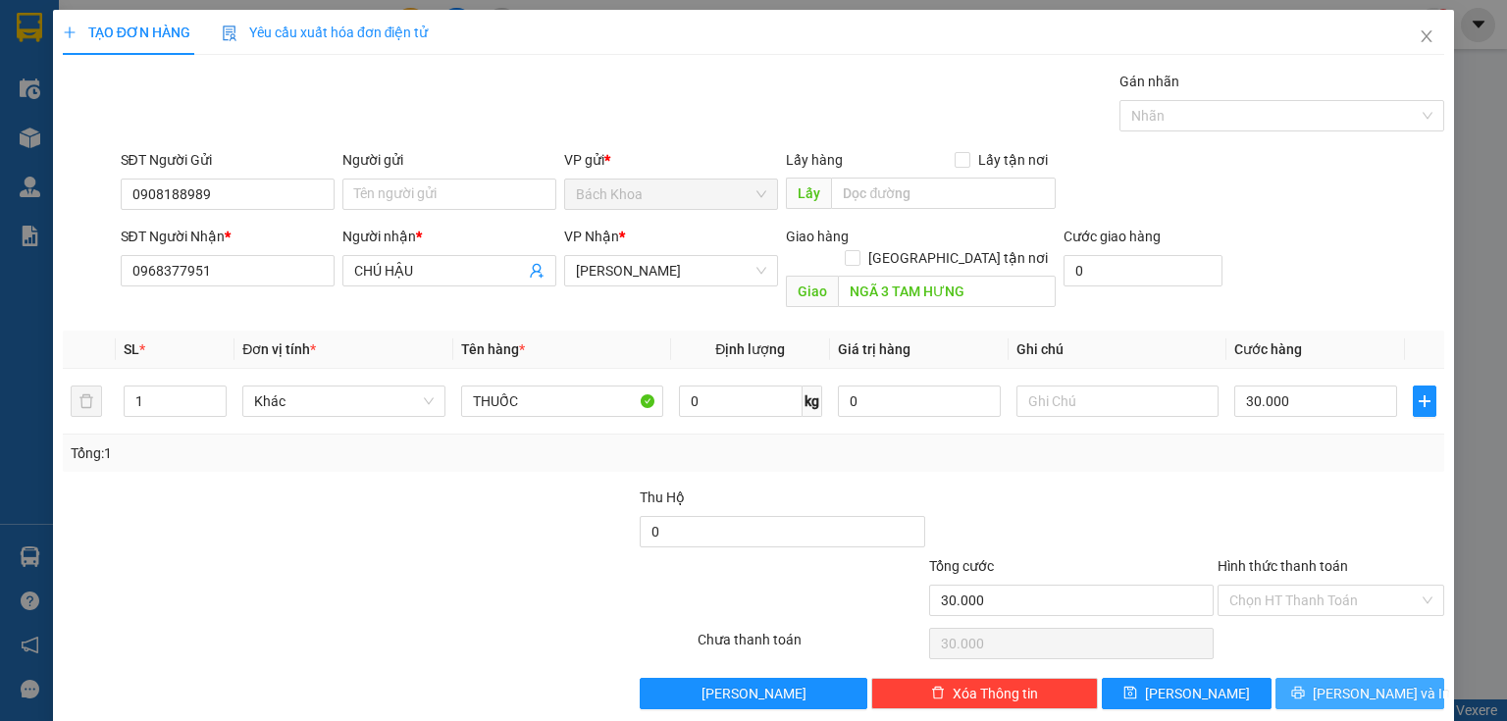
click at [1342, 683] on span "[PERSON_NAME] và In" at bounding box center [1380, 694] width 137 height 22
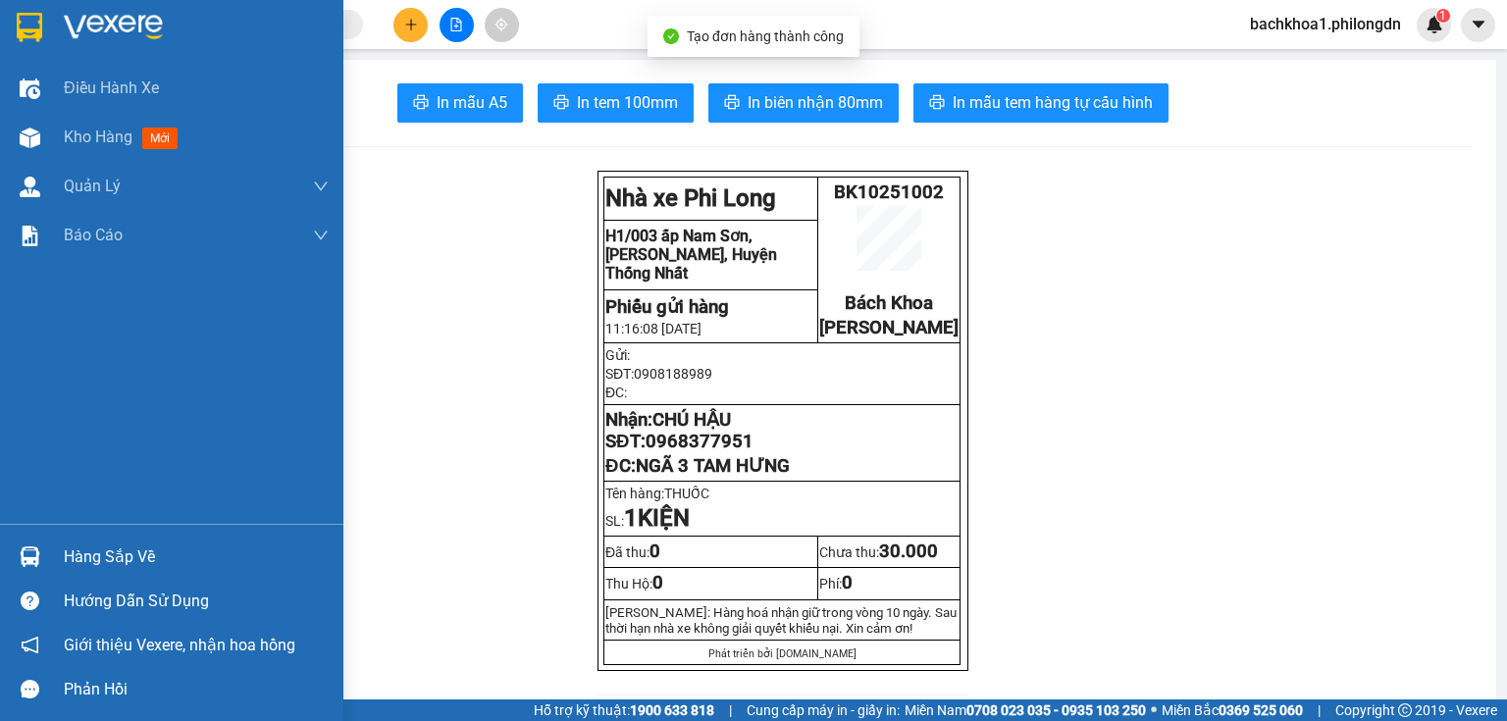
click at [40, 129] on div at bounding box center [30, 138] width 34 height 34
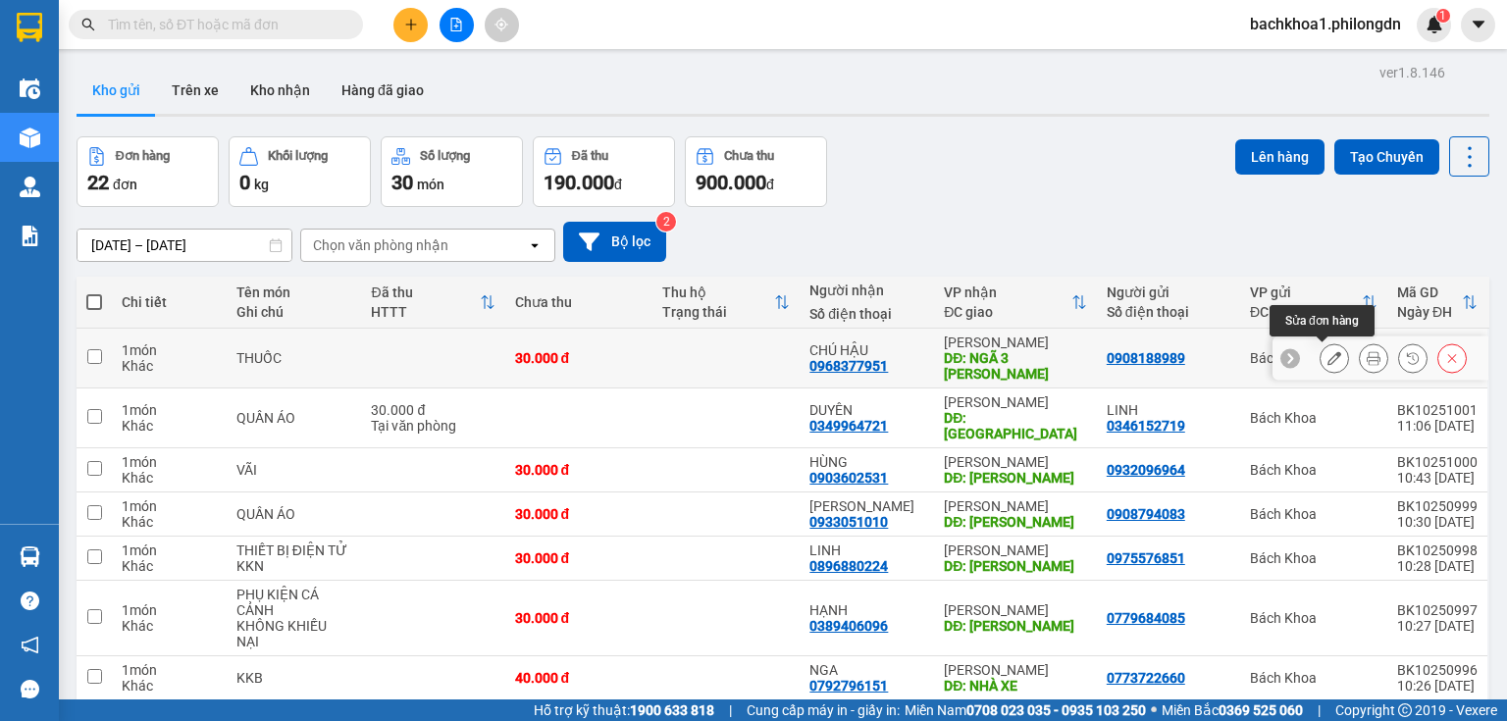
click at [1320, 349] on button at bounding box center [1333, 358] width 27 height 34
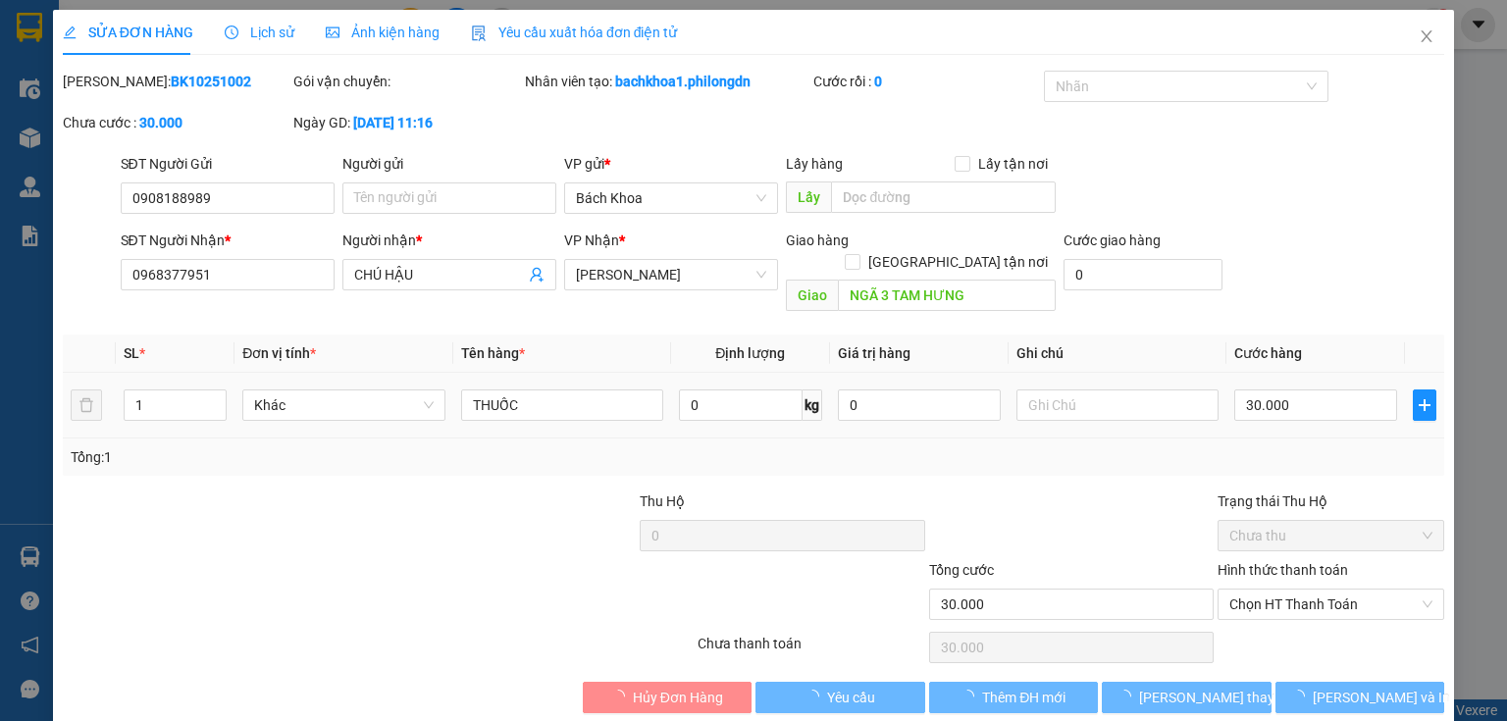
type input "0908188989"
type input "0968377951"
type input "CHÚ HẬU"
type input "NGÃ 3 TAM HƯNG"
type input "30.000"
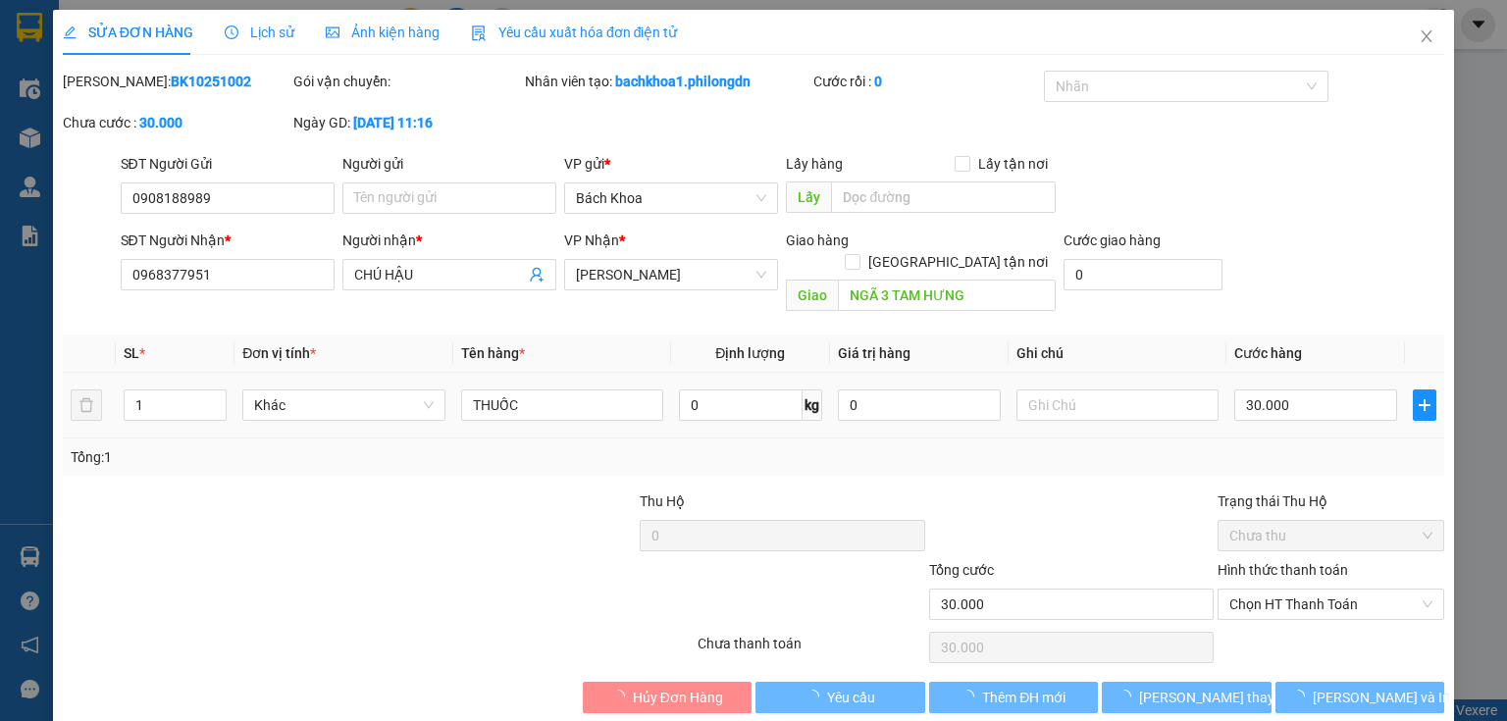
type input "30.000"
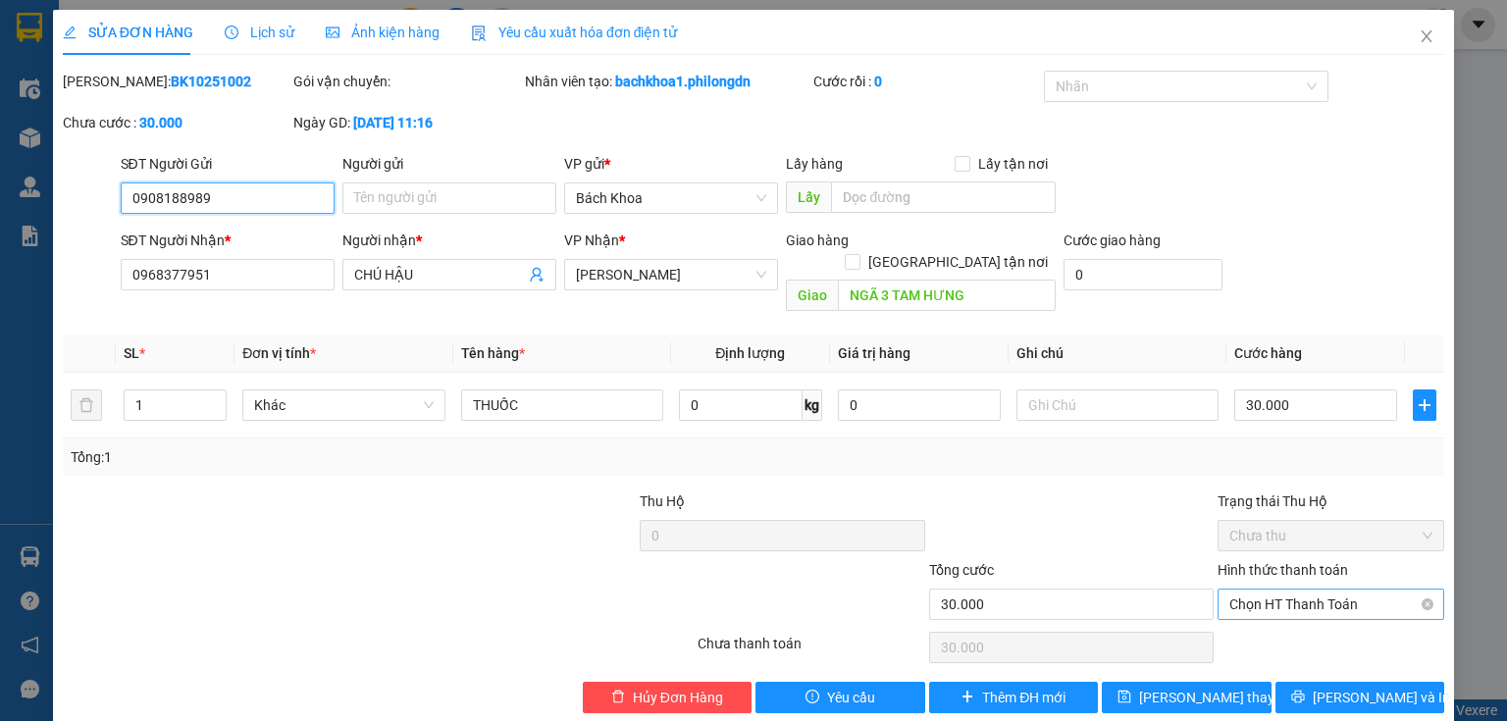
click at [1277, 590] on span "Chọn HT Thanh Toán" at bounding box center [1330, 604] width 203 height 29
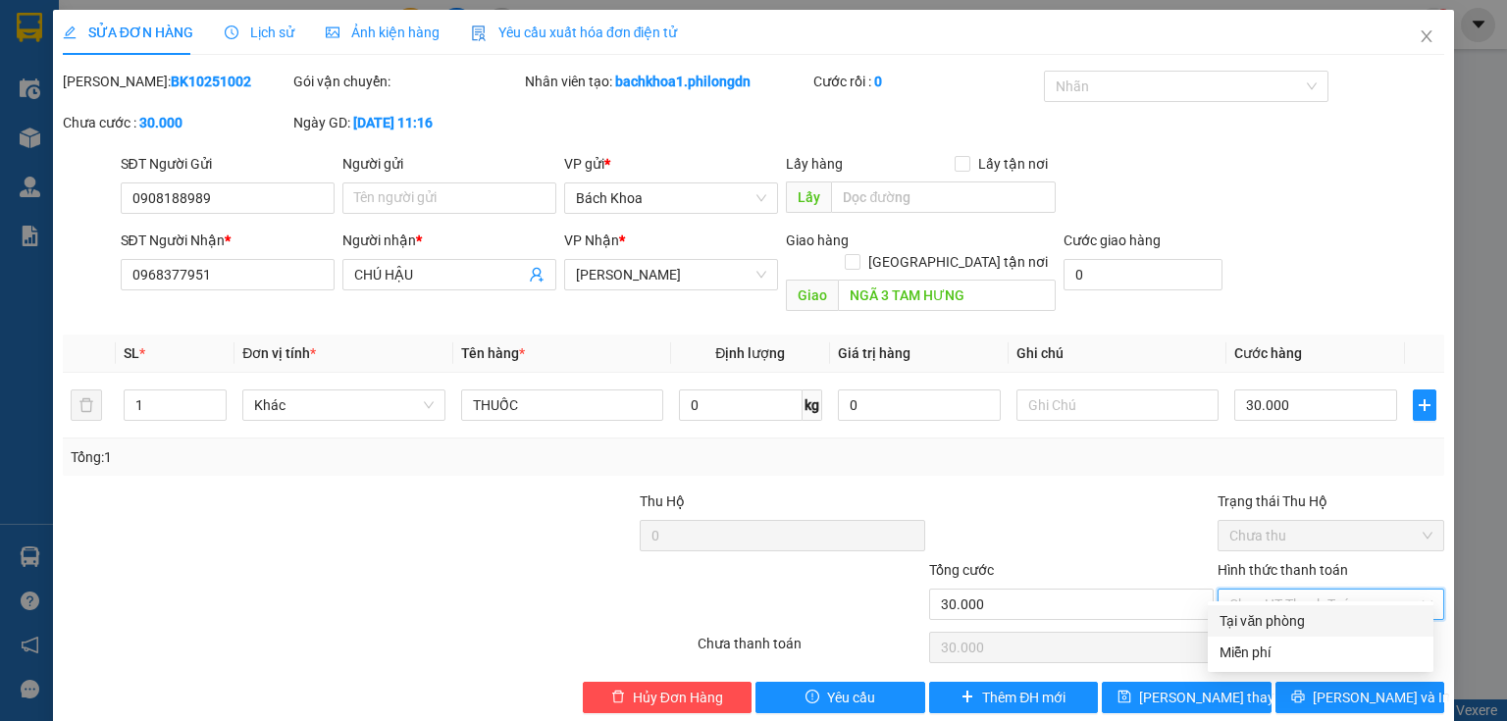
click at [1281, 624] on div "Tại văn phòng" at bounding box center [1320, 621] width 202 height 22
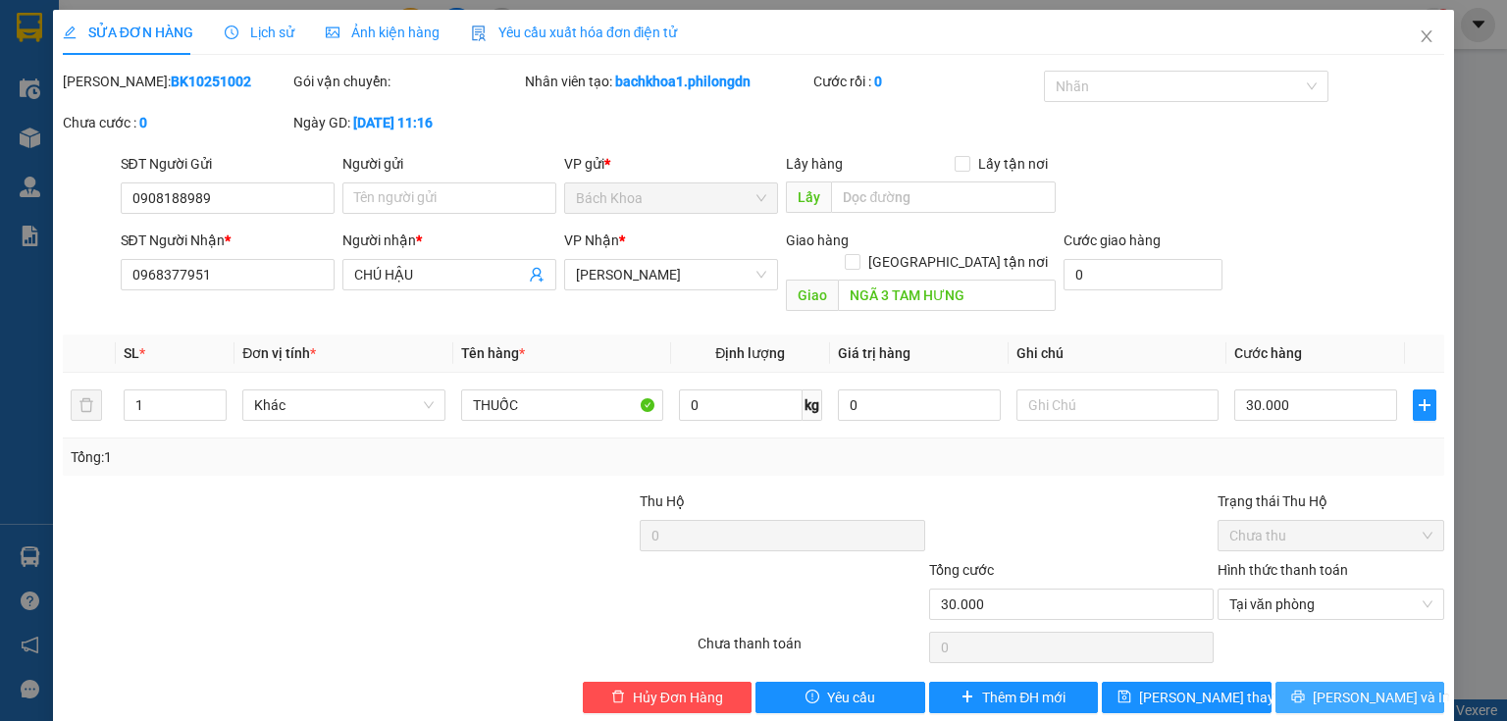
click at [1292, 682] on button "[PERSON_NAME] và In" at bounding box center [1360, 697] width 170 height 31
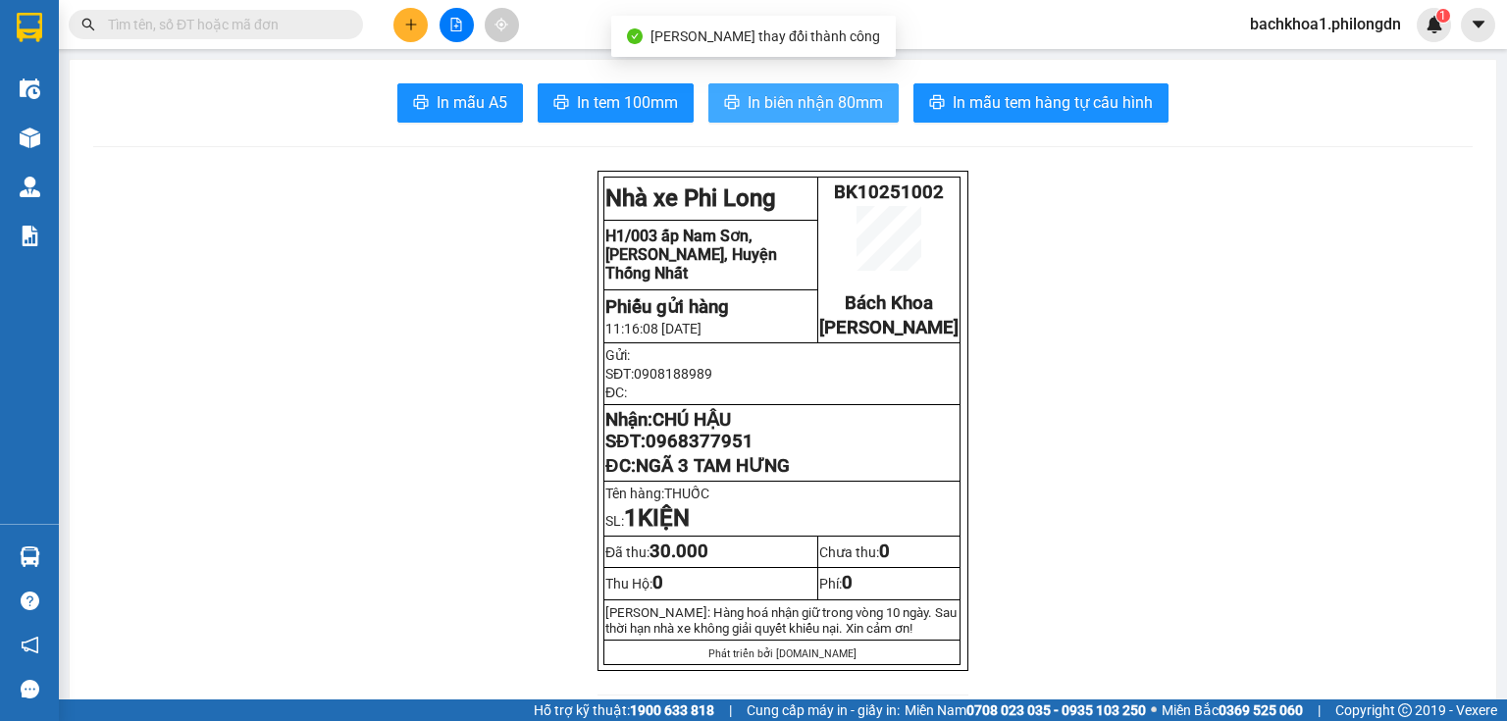
click at [748, 114] on span "In biên nhận 80mm" at bounding box center [814, 102] width 135 height 25
click at [849, 85] on button "In biên nhận 80mm" at bounding box center [803, 102] width 190 height 39
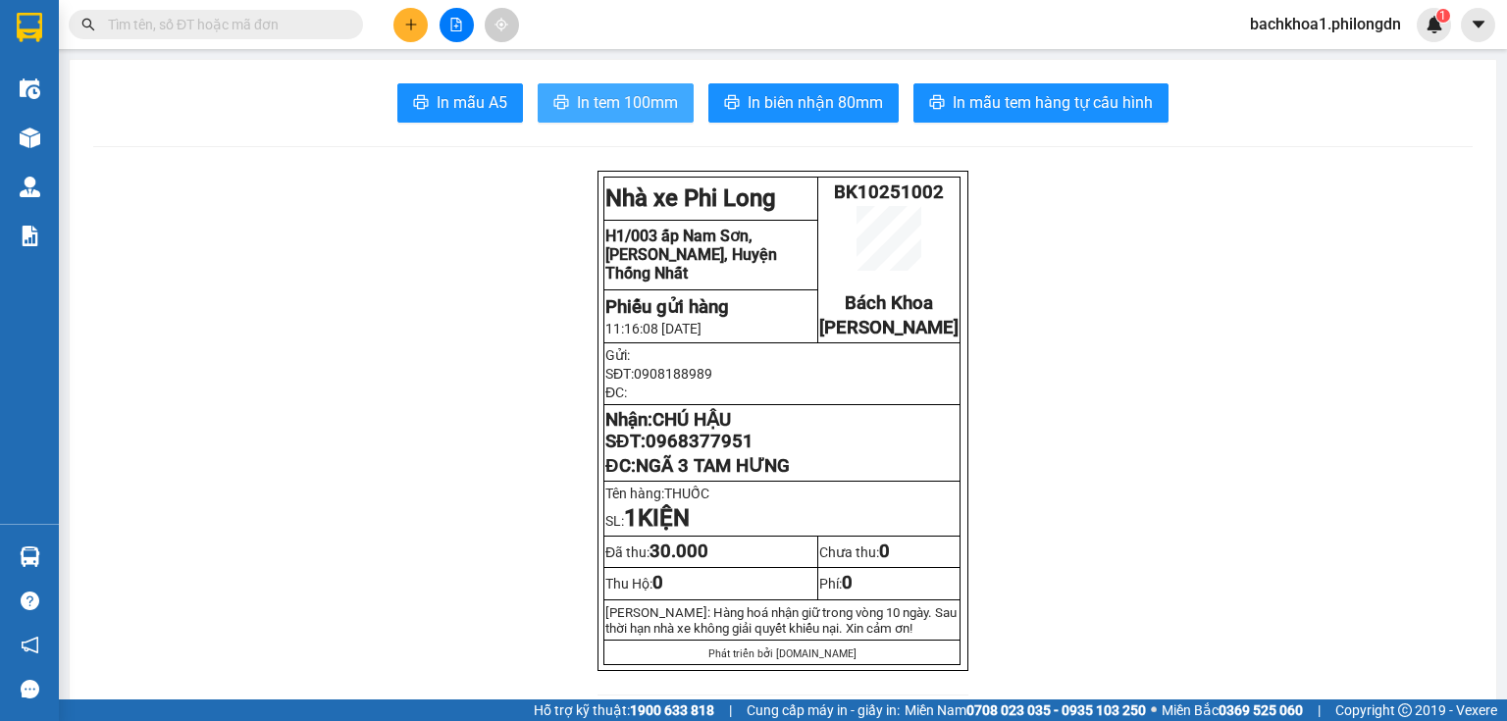
click at [647, 111] on span "In tem 100mm" at bounding box center [627, 102] width 101 height 25
click at [690, 452] on span "0968377951" at bounding box center [699, 442] width 108 height 22
click at [694, 452] on span "0968377951" at bounding box center [699, 442] width 108 height 22
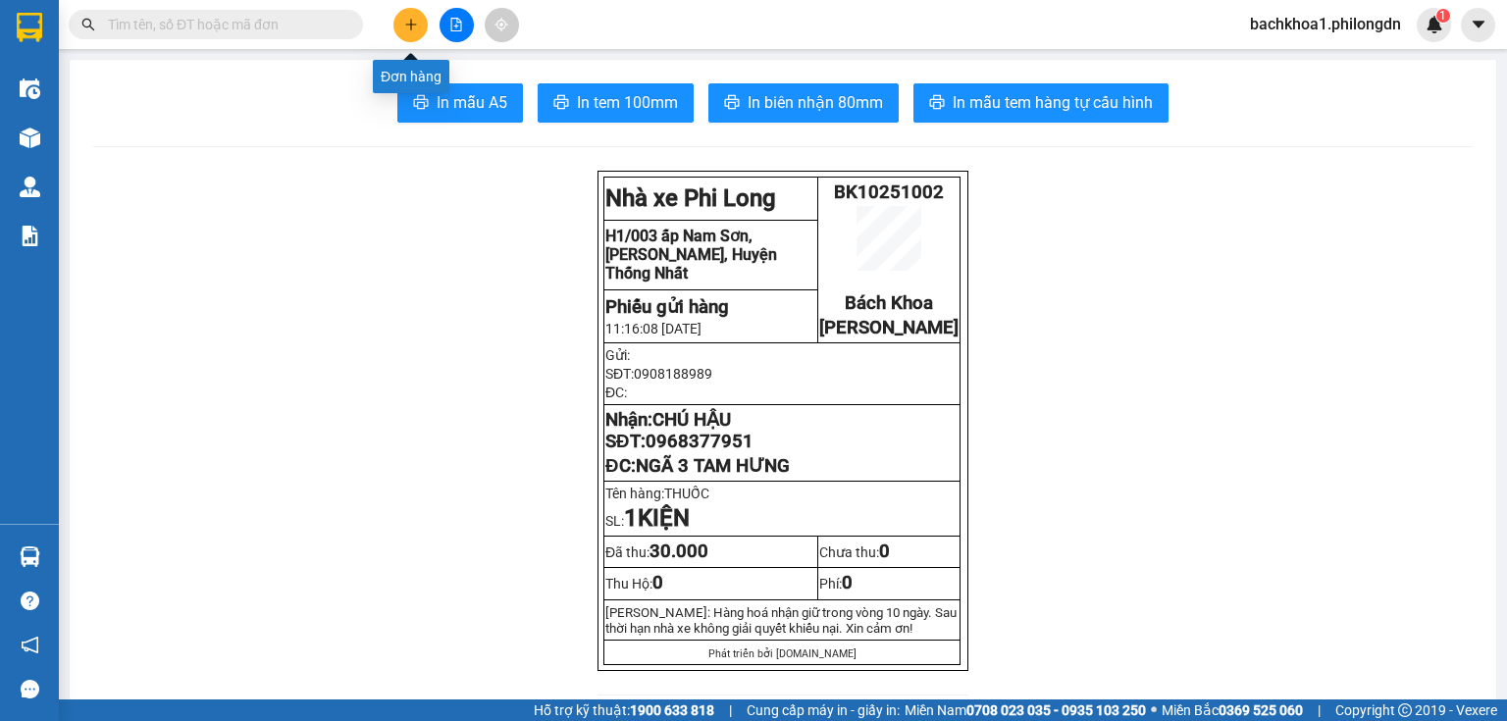
click at [412, 24] on icon "plus" at bounding box center [410, 24] width 11 height 1
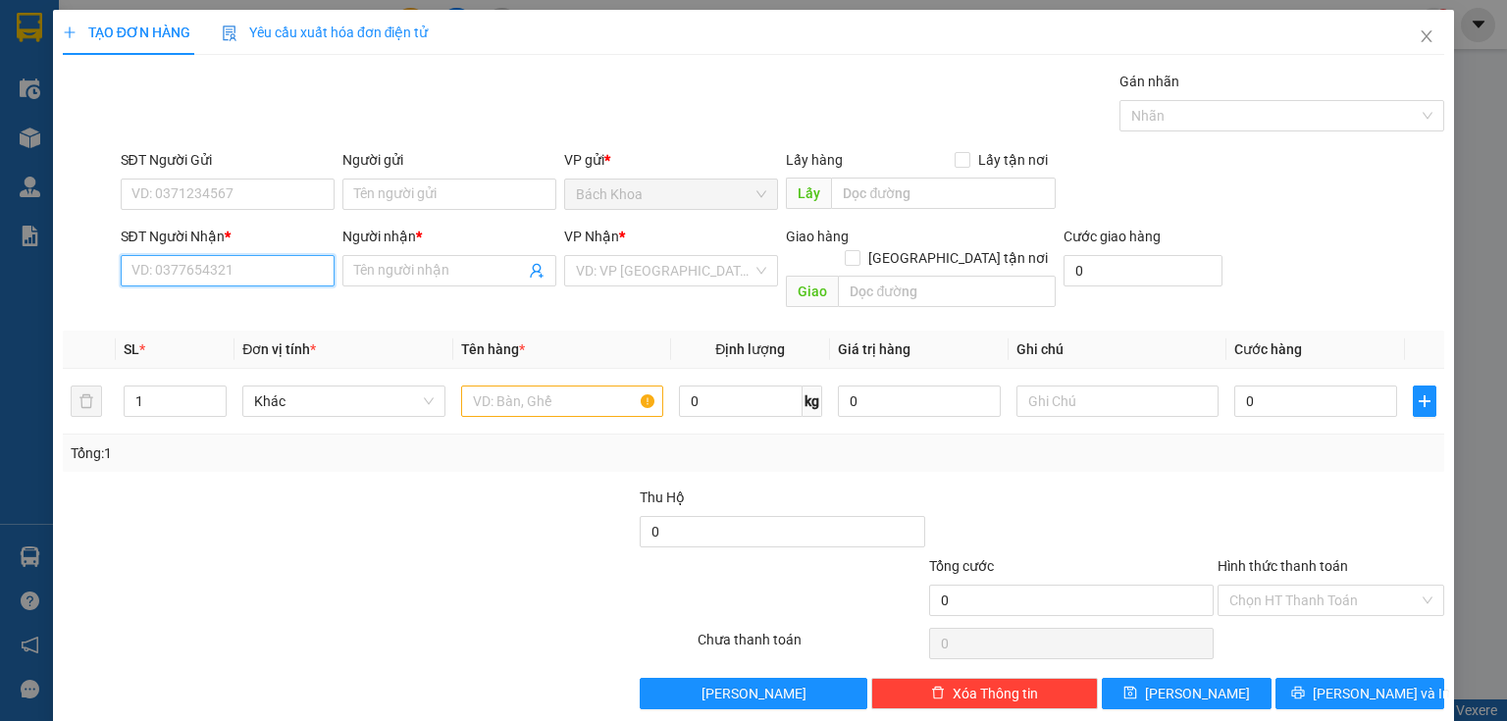
click at [312, 278] on input "SĐT Người Nhận *" at bounding box center [228, 270] width 214 height 31
drag, startPoint x: 312, startPoint y: 278, endPoint x: 0, endPoint y: 310, distance: 313.6
click at [0, 310] on div "TẠO ĐƠN HÀNG Yêu cầu xuất hóa đơn điện tử Transit Pickup Surcharge Ids Transit …" at bounding box center [753, 360] width 1507 height 721
type input "0904541348"
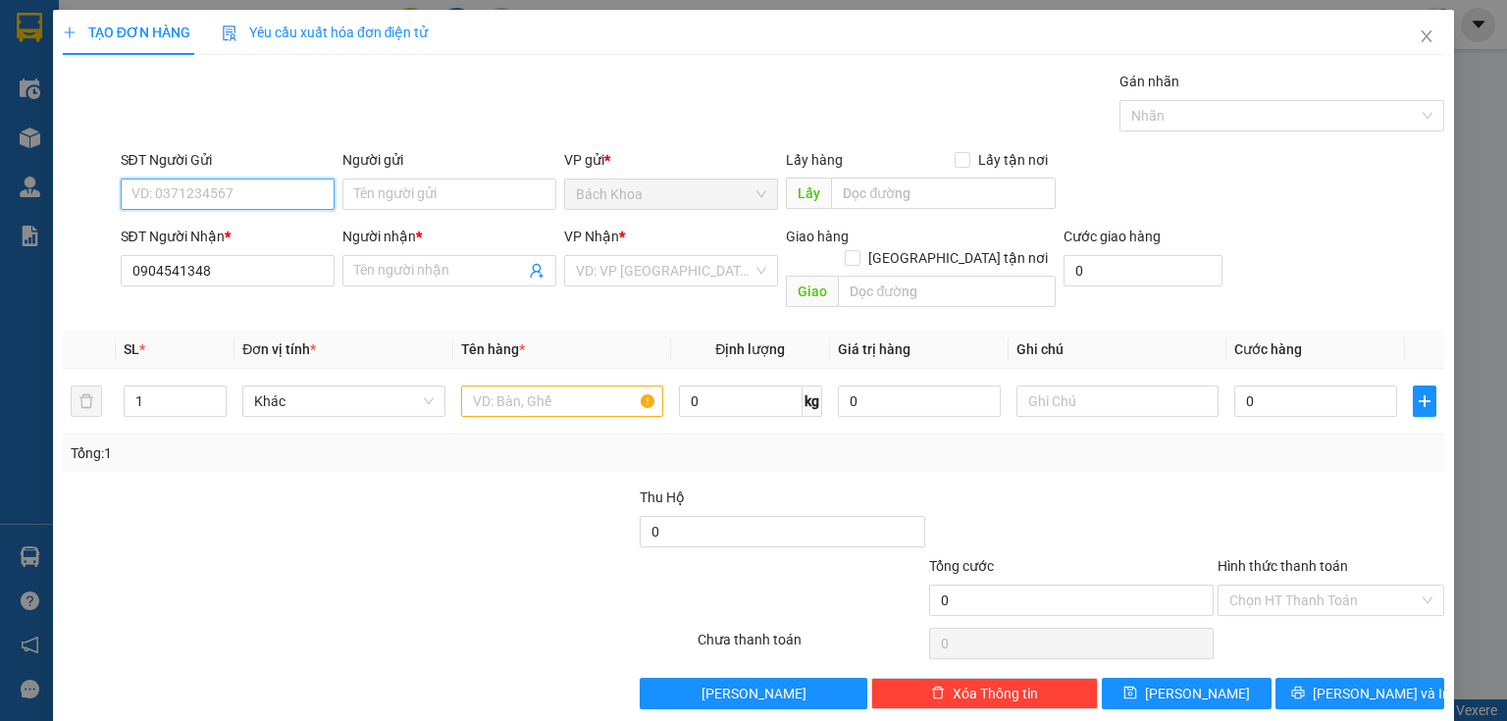
click at [233, 190] on input "SĐT Người Gửi" at bounding box center [228, 194] width 214 height 31
paste input "0904541348"
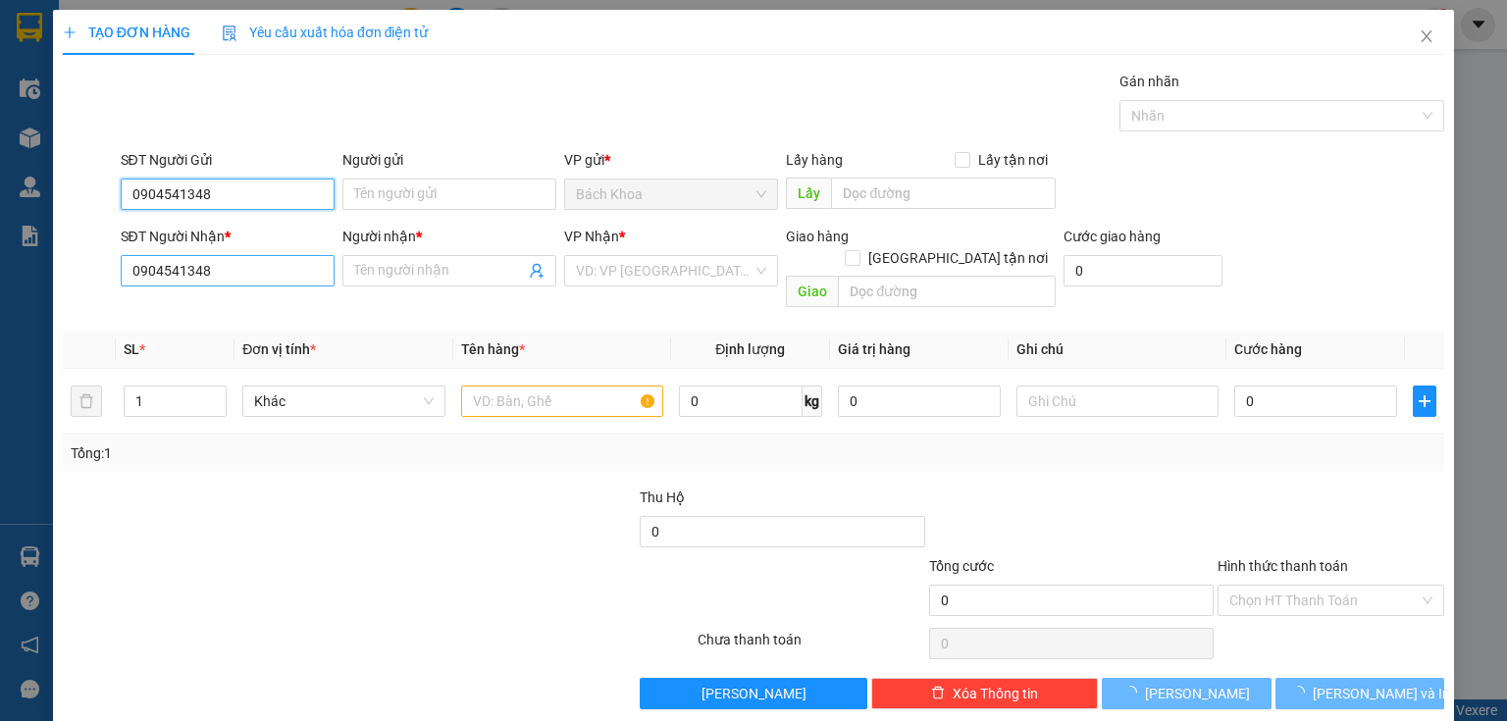
type input "0904541348"
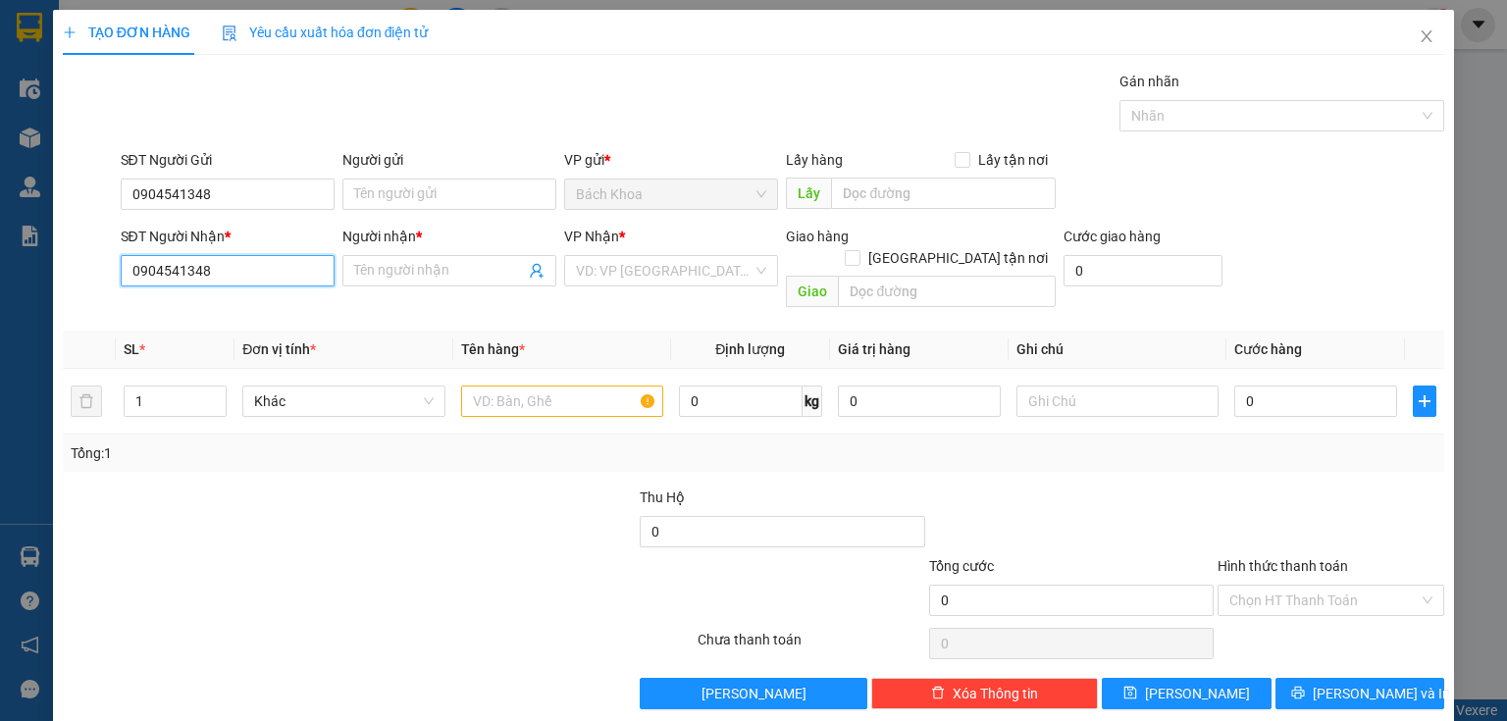
drag, startPoint x: 241, startPoint y: 258, endPoint x: 0, endPoint y: 268, distance: 241.5
click at [0, 268] on div "TẠO ĐƠN HÀNG Yêu cầu xuất hóa đơn điện tử Transit Pickup Surcharge Ids Transit …" at bounding box center [753, 360] width 1507 height 721
click at [177, 314] on div "0937080745 - QUYỀN" at bounding box center [225, 309] width 188 height 22
type input "0937080745"
type input "QUYỀN"
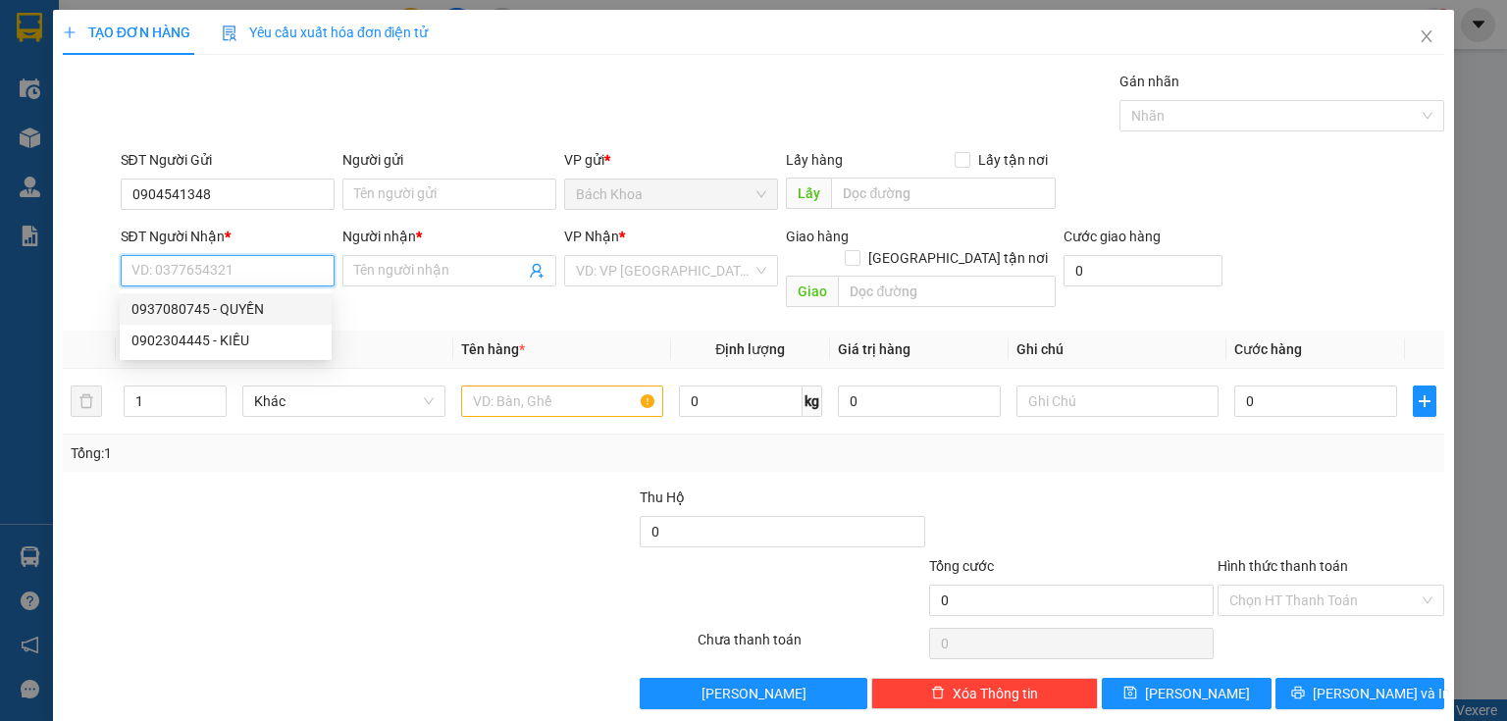
type input "PHÚ TÚC"
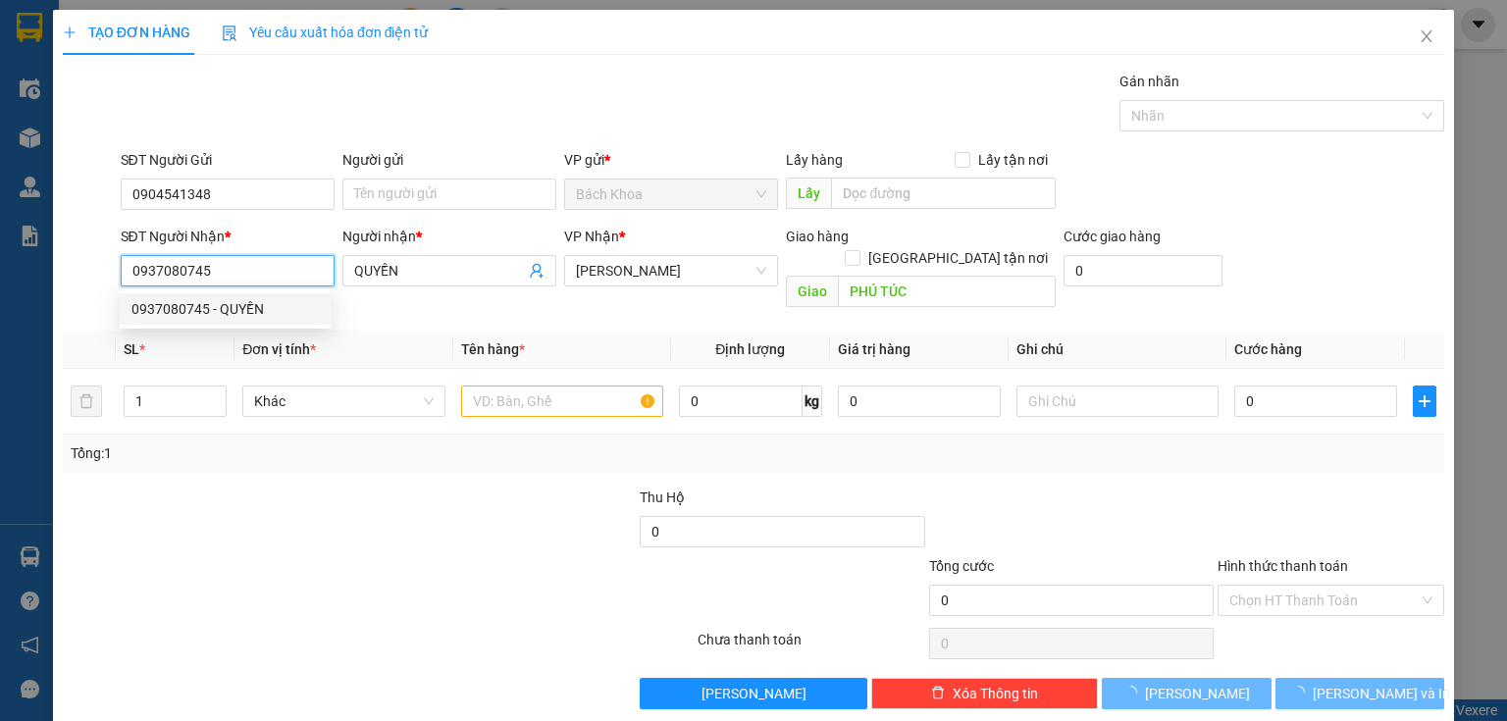
type input "30.000"
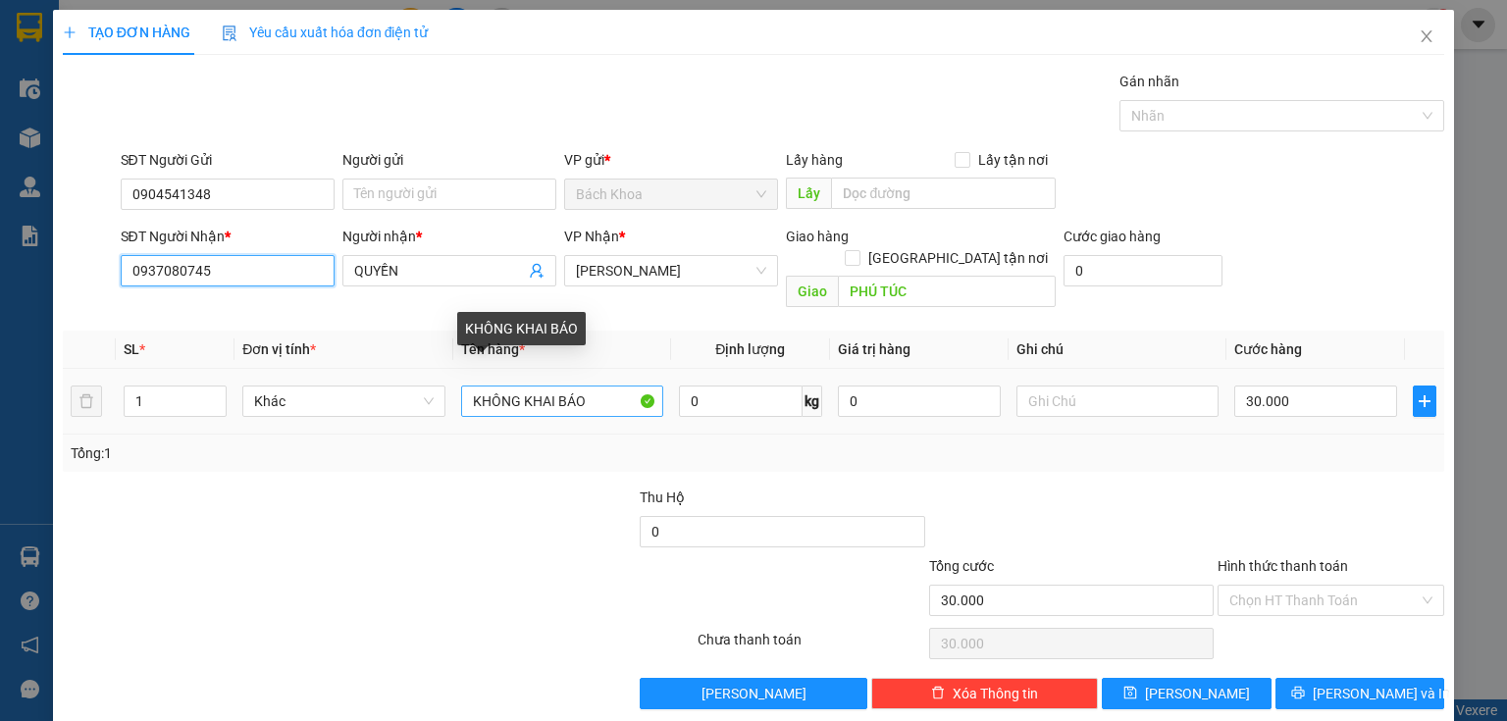
type input "0937080745"
click at [599, 392] on input "KHÔNG KHAI BÁO" at bounding box center [562, 401] width 202 height 31
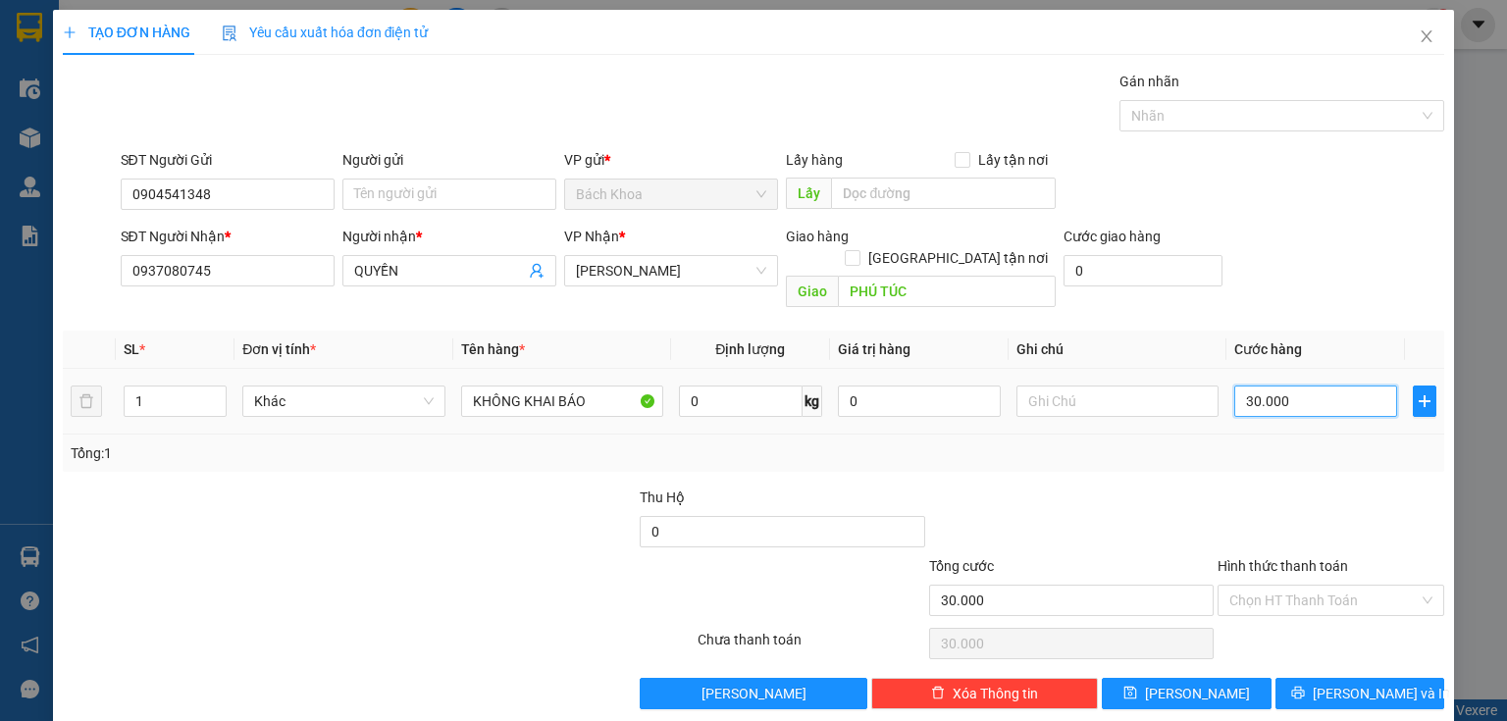
click at [1279, 386] on input "30.000" at bounding box center [1315, 401] width 163 height 31
type input "5"
type input "50"
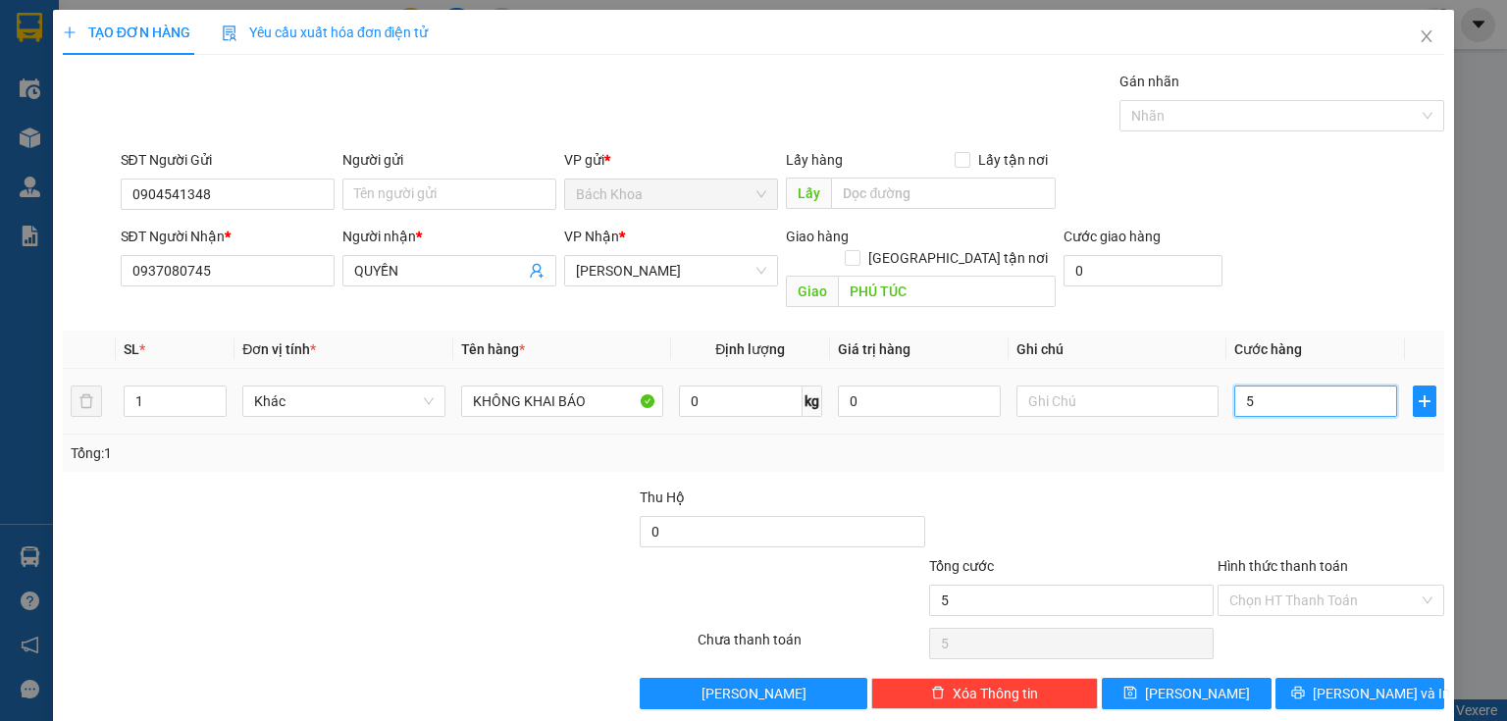
type input "50"
type input "500"
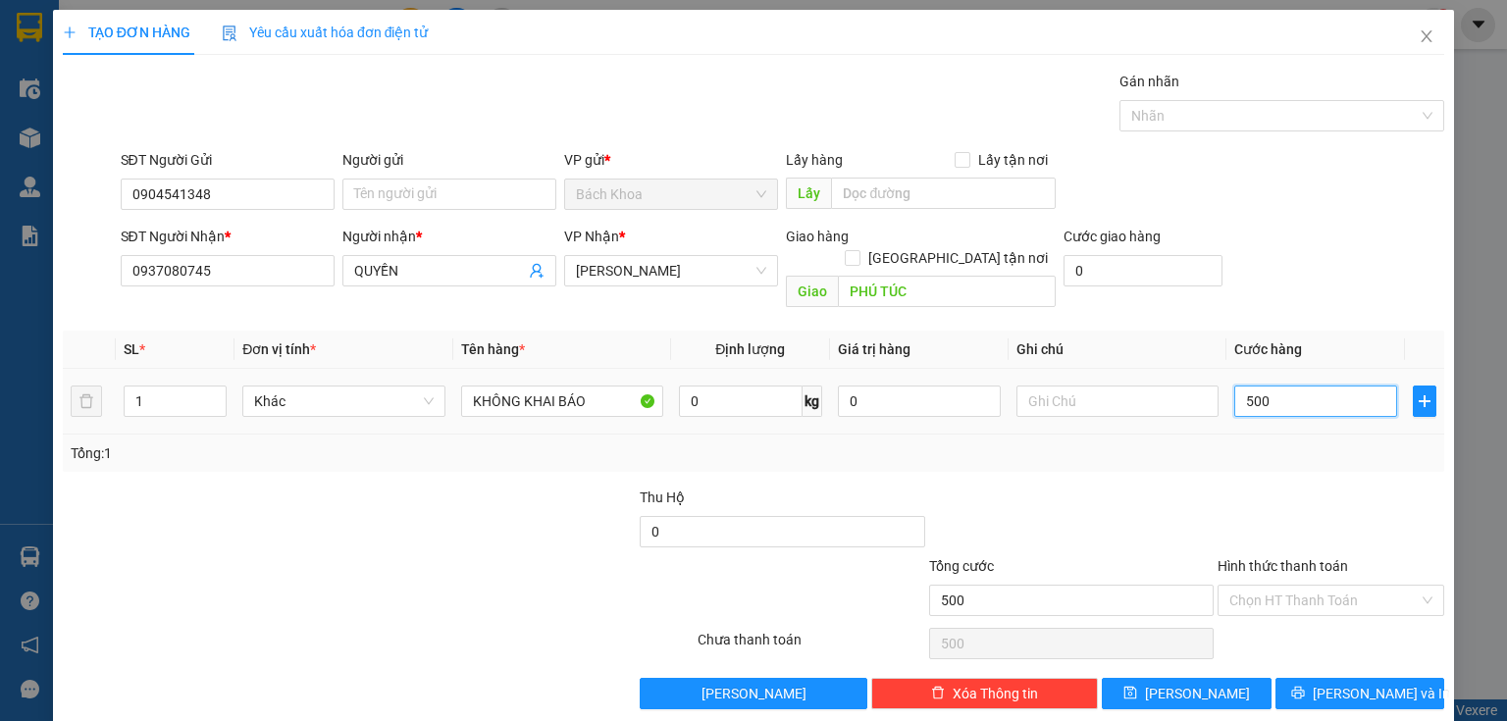
type input "5.000"
type input "50.000"
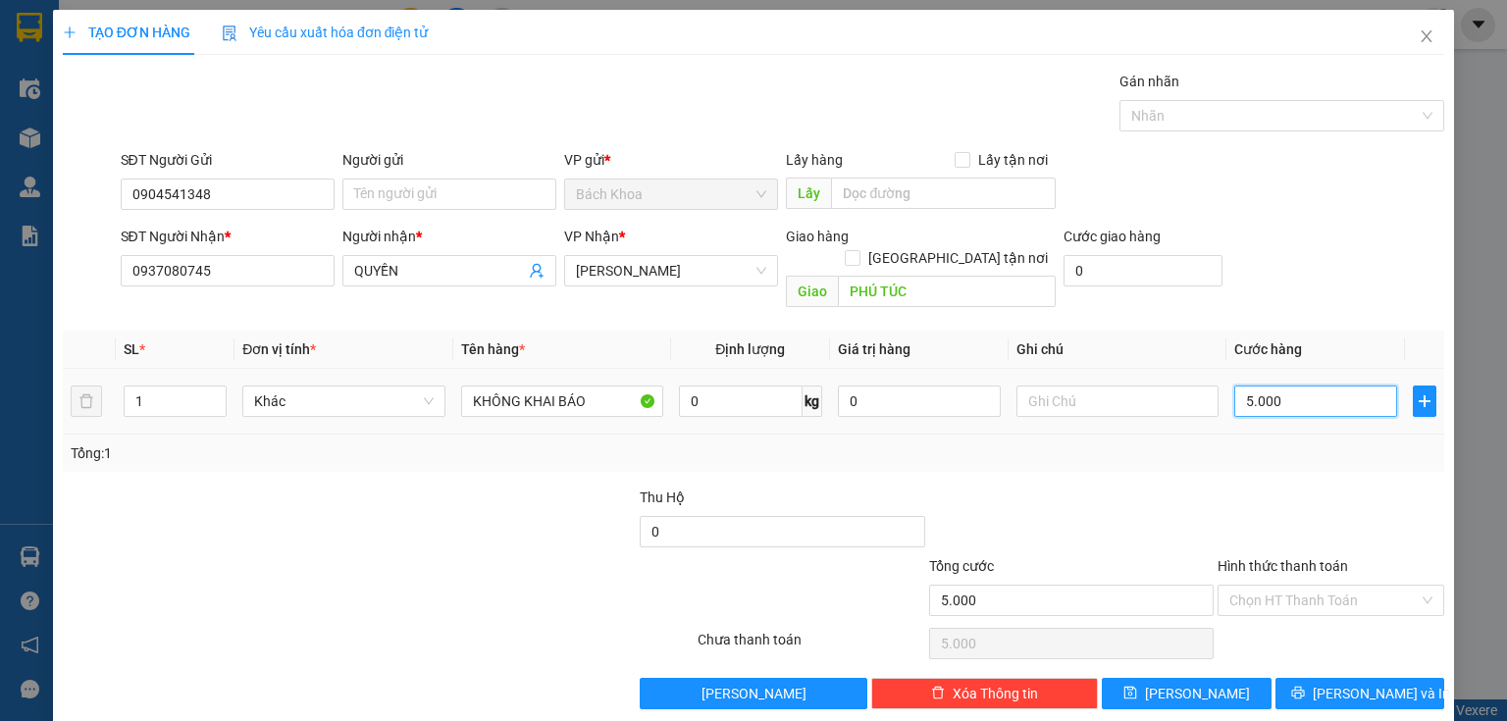
type input "50.000"
click at [1308, 678] on button "[PERSON_NAME] và In" at bounding box center [1360, 693] width 170 height 31
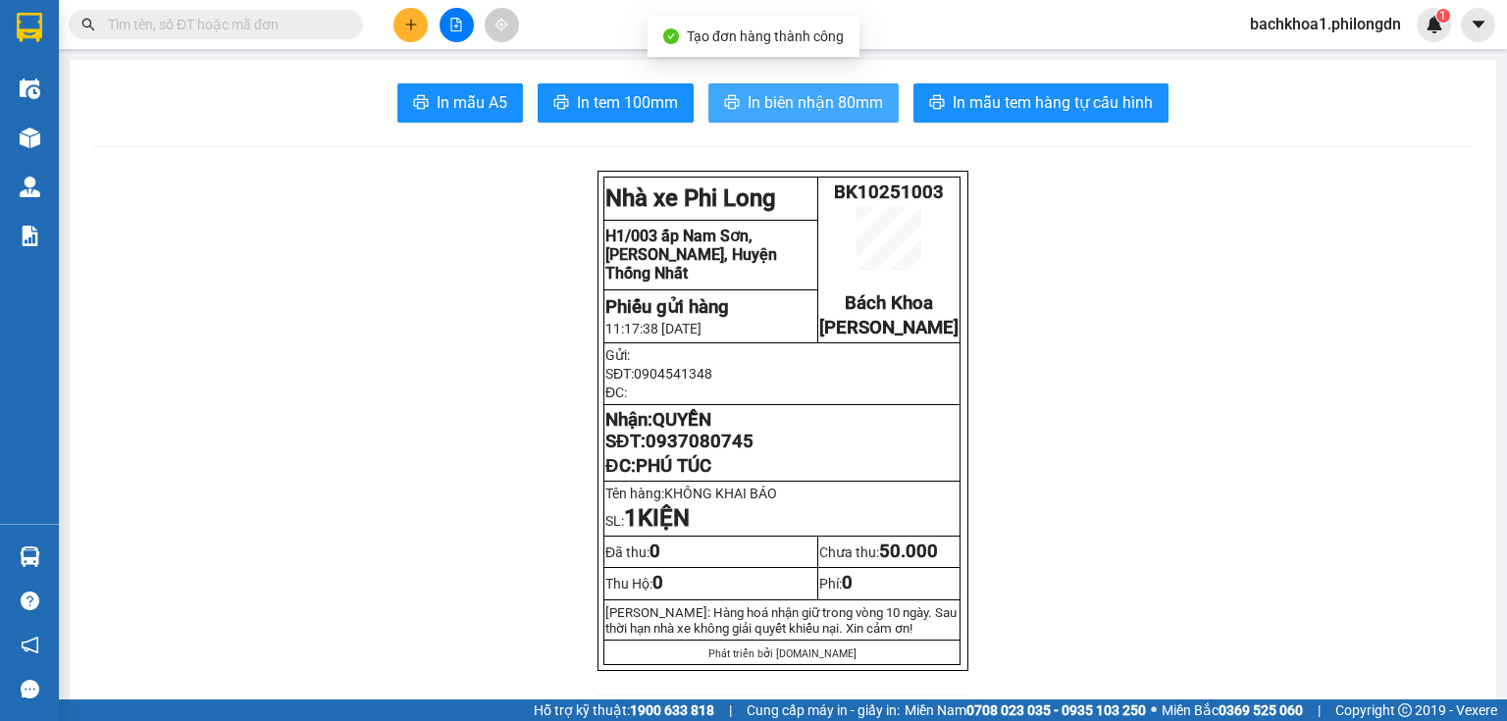
click at [816, 96] on span "In biên nhận 80mm" at bounding box center [814, 102] width 135 height 25
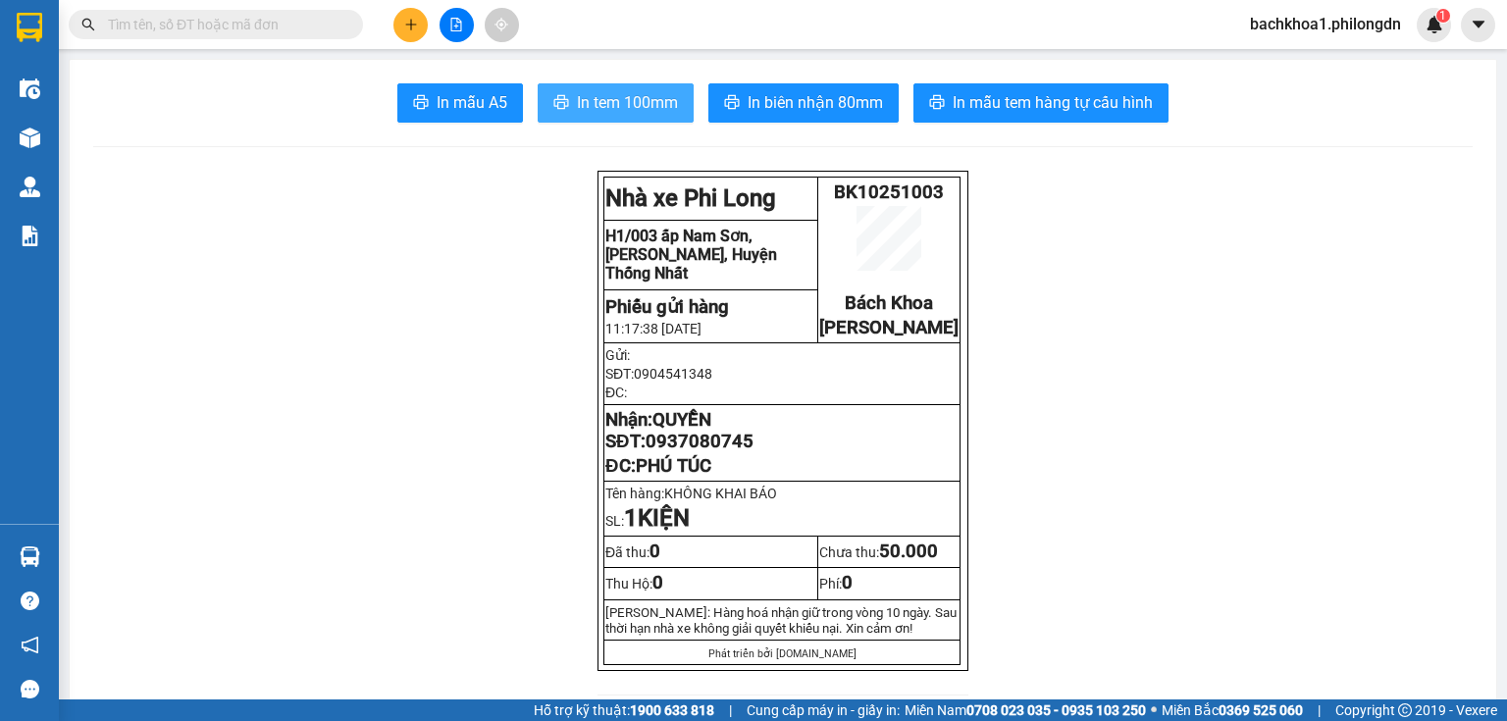
click at [630, 94] on span "In tem 100mm" at bounding box center [627, 102] width 101 height 25
click at [710, 452] on span "0937080745" at bounding box center [699, 442] width 108 height 22
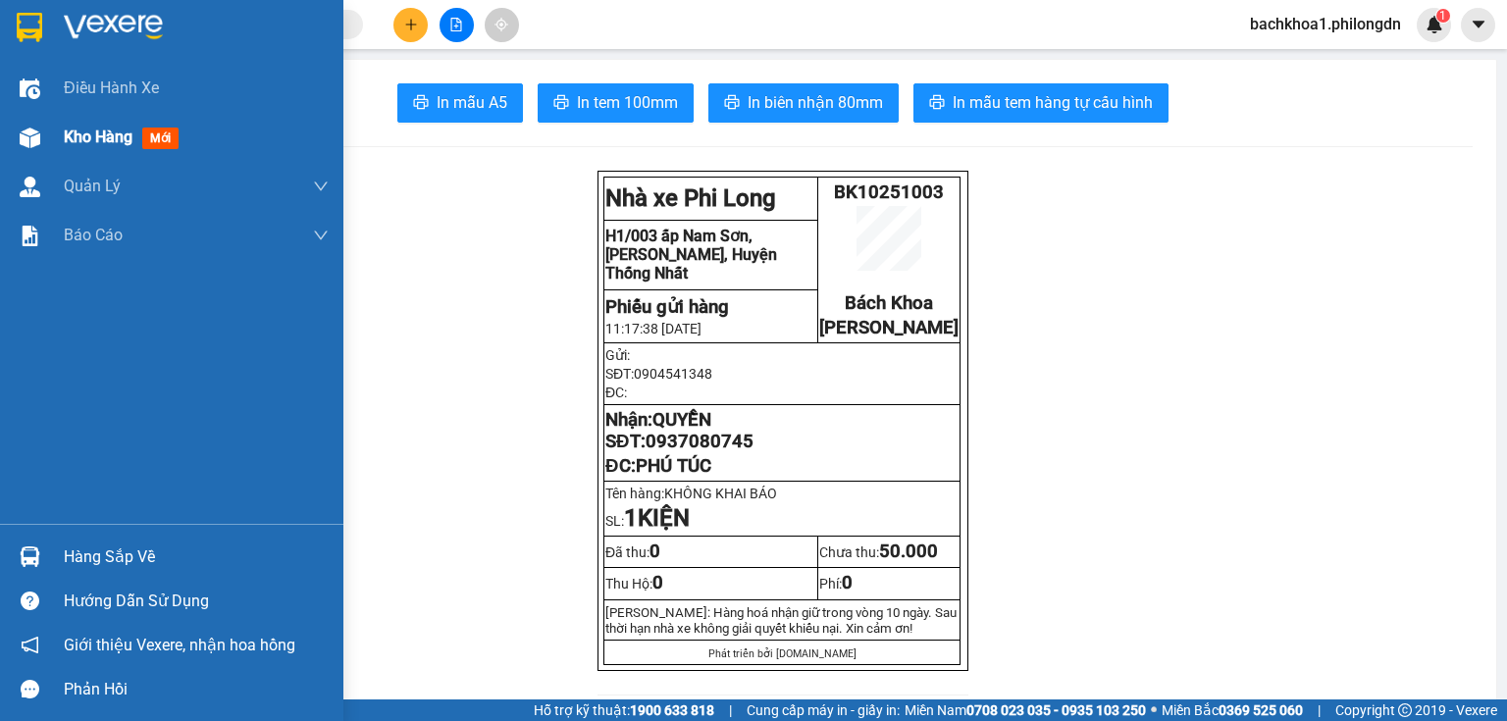
click at [71, 132] on span "Kho hàng" at bounding box center [98, 137] width 69 height 19
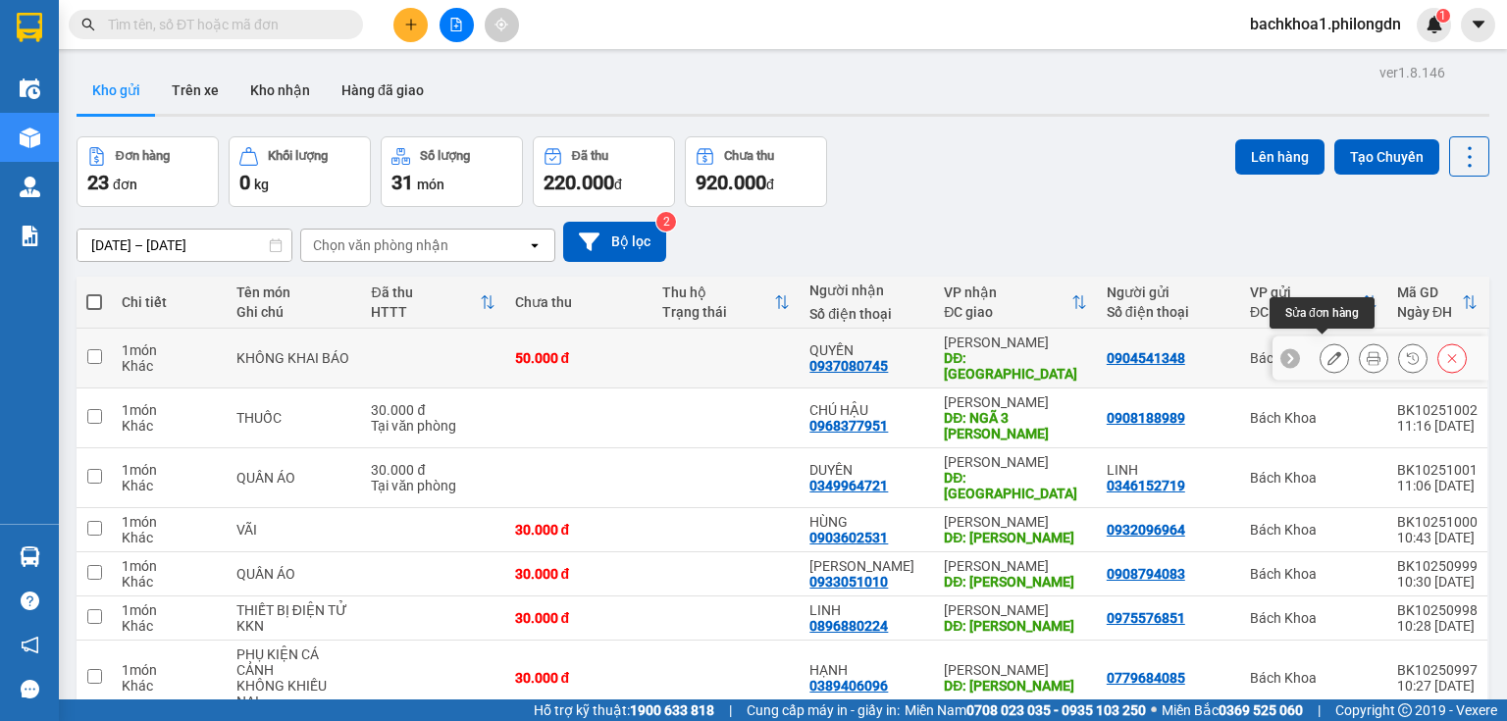
click at [1327, 351] on icon at bounding box center [1334, 358] width 14 height 14
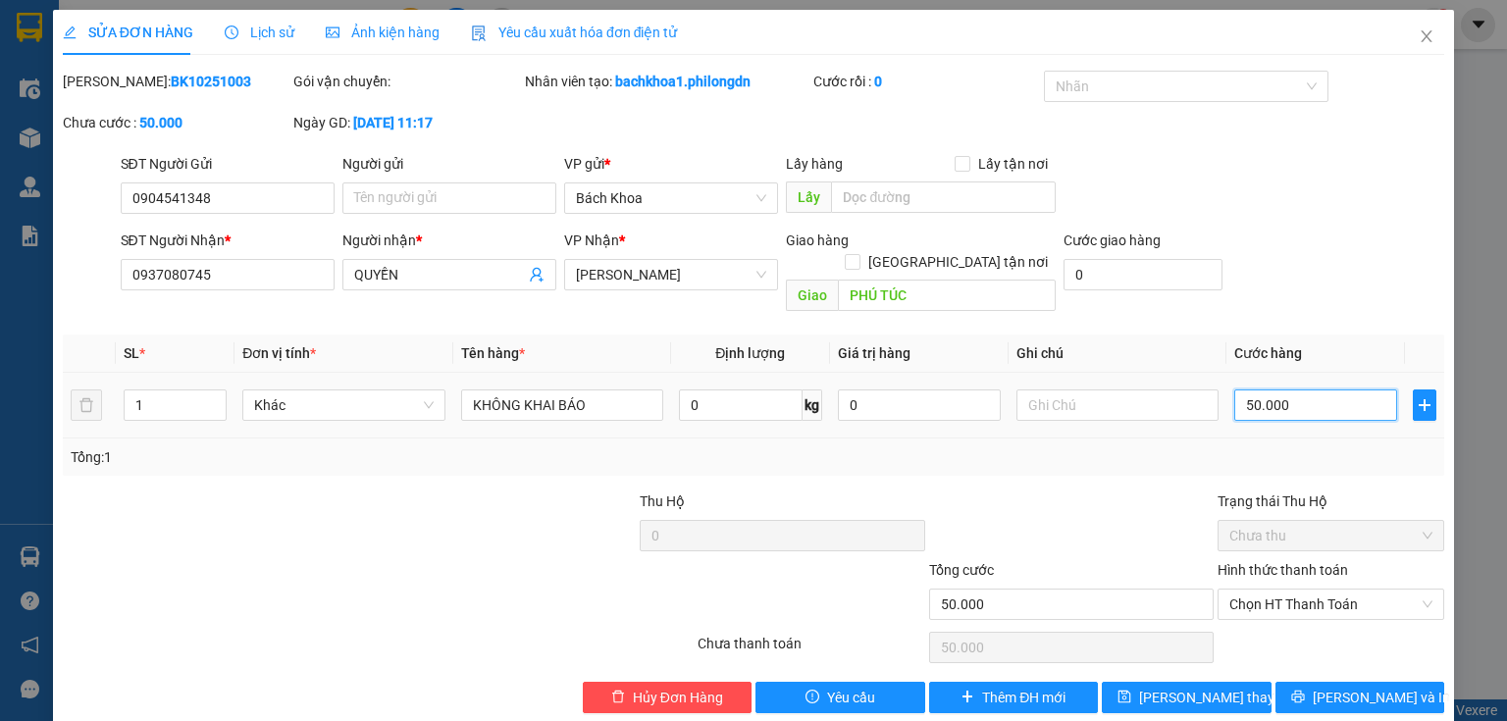
click at [1338, 389] on input "50.000" at bounding box center [1315, 404] width 163 height 31
click at [1374, 446] on div "Tổng: 1" at bounding box center [753, 457] width 1365 height 22
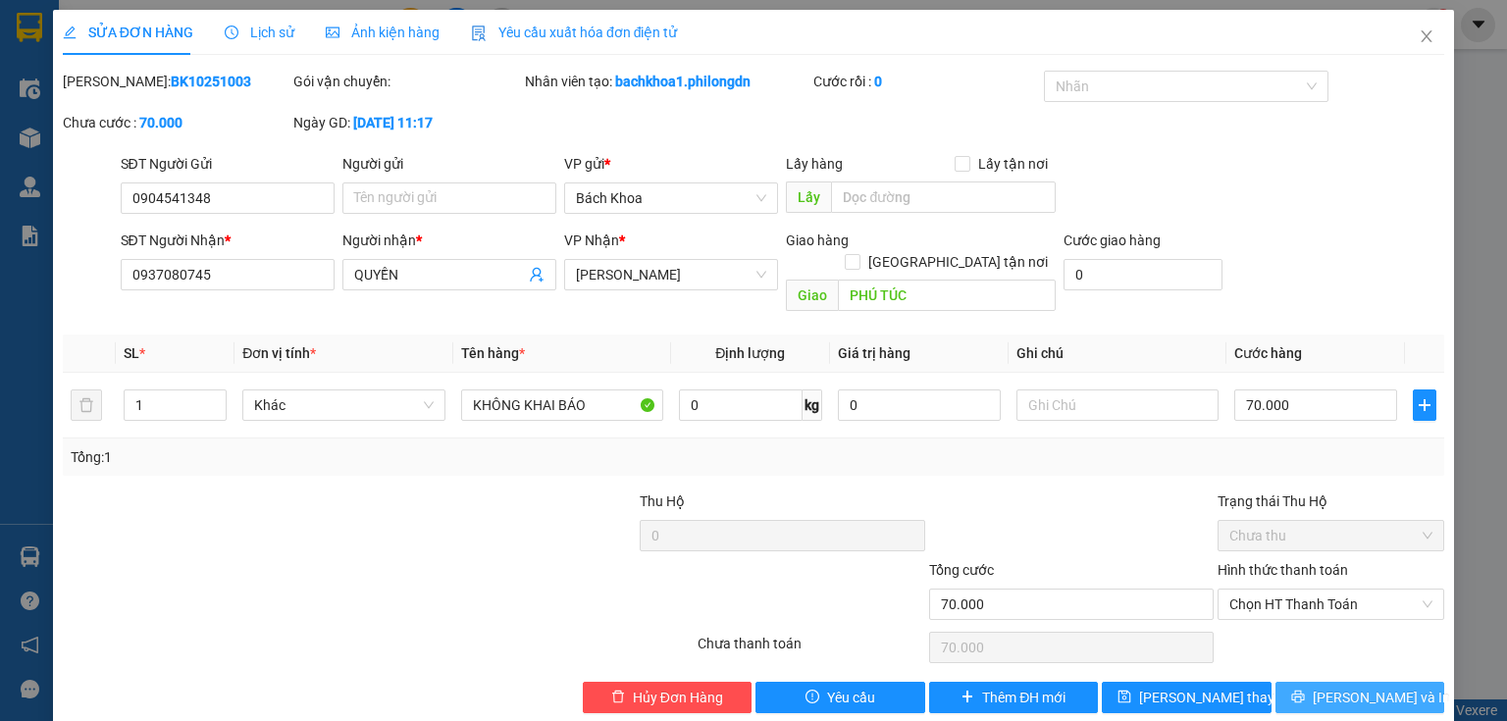
click at [1363, 687] on span "[PERSON_NAME] và In" at bounding box center [1380, 698] width 137 height 22
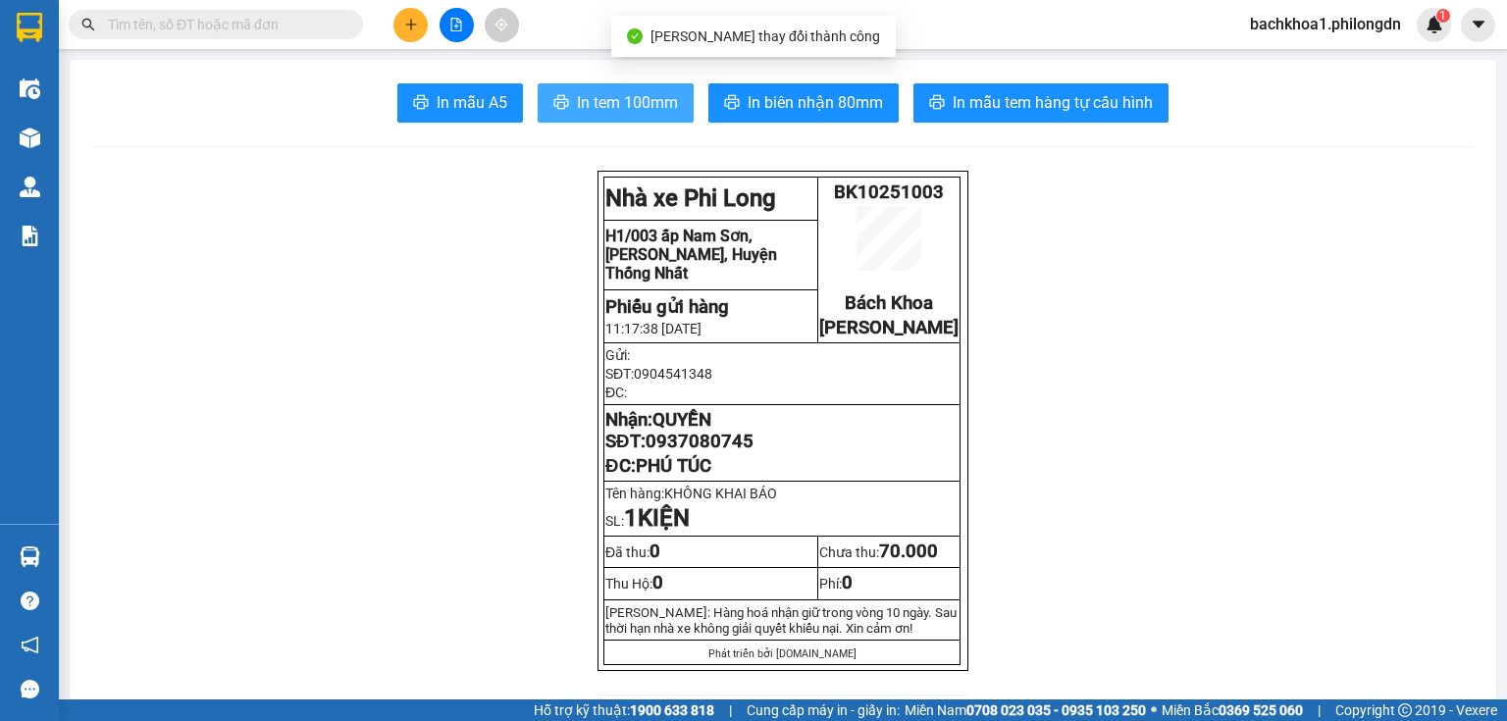
click at [597, 86] on button "In tem 100mm" at bounding box center [616, 102] width 156 height 39
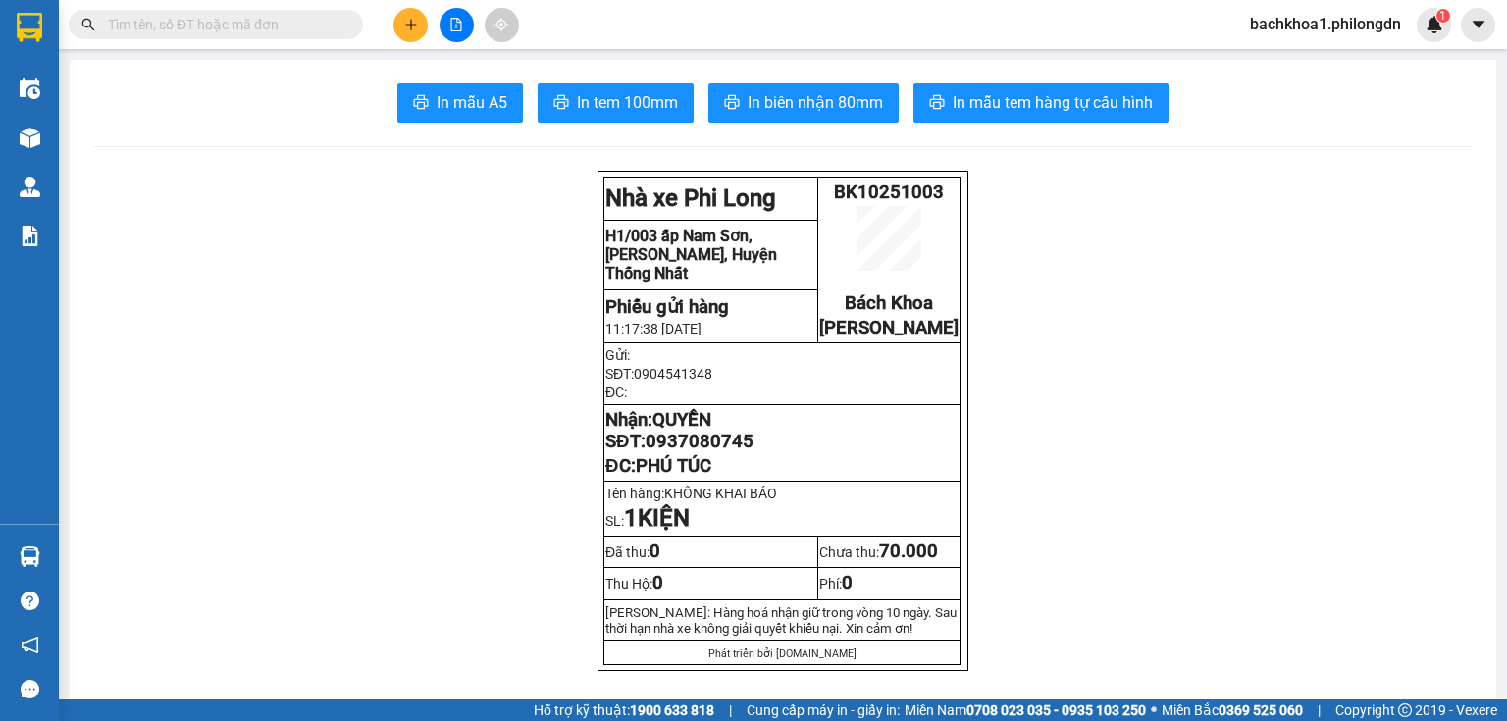
click at [404, 19] on icon "plus" at bounding box center [411, 25] width 14 height 14
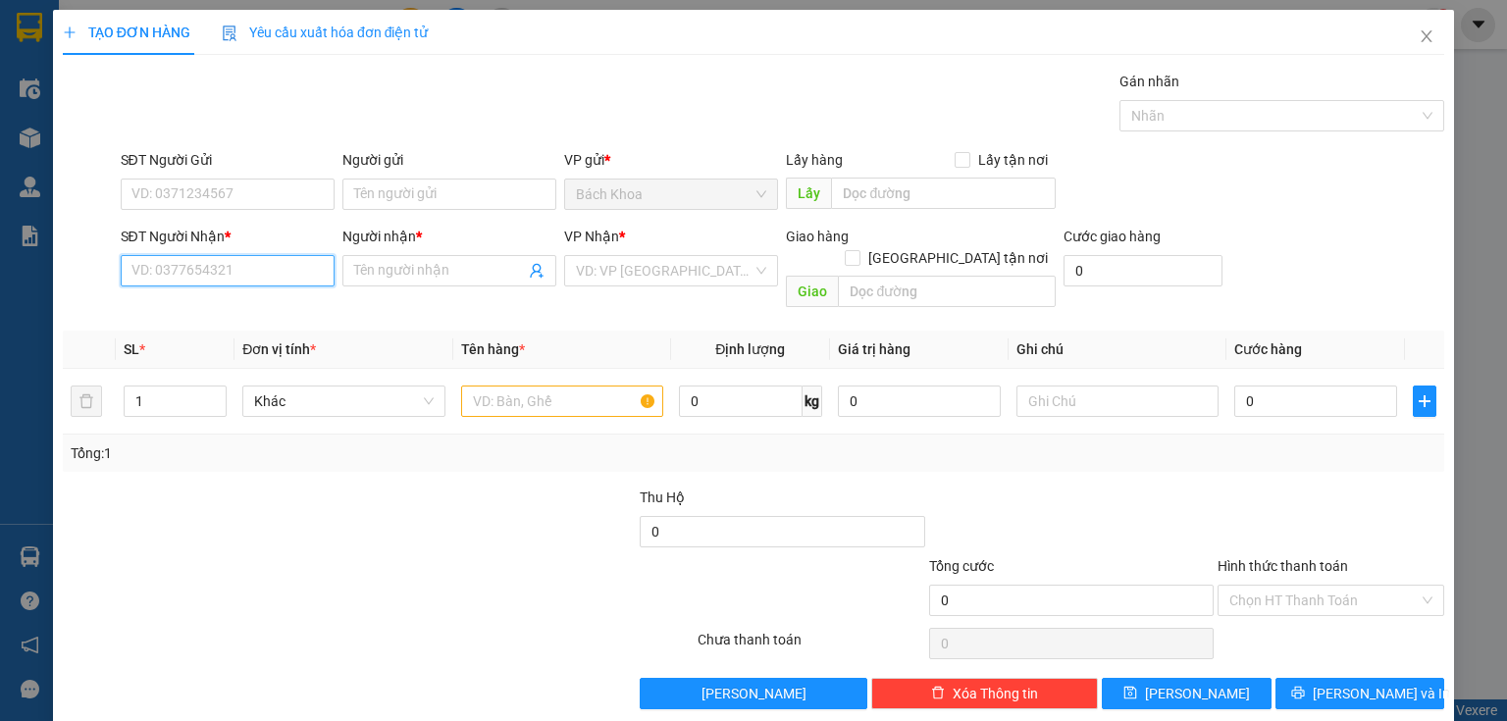
click at [252, 277] on input "SĐT Người Nhận *" at bounding box center [228, 270] width 214 height 31
type input "0353066165"
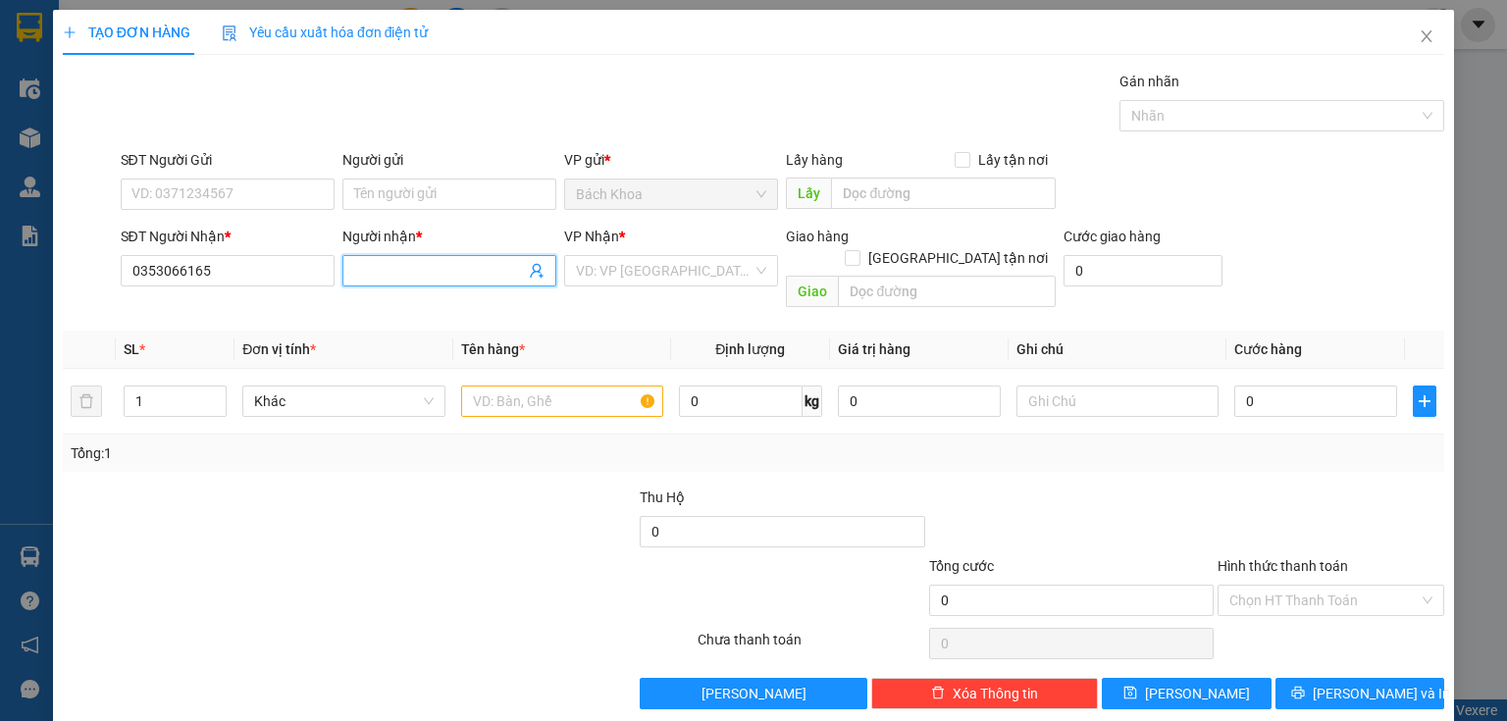
click at [385, 275] on input "Người nhận *" at bounding box center [439, 271] width 171 height 22
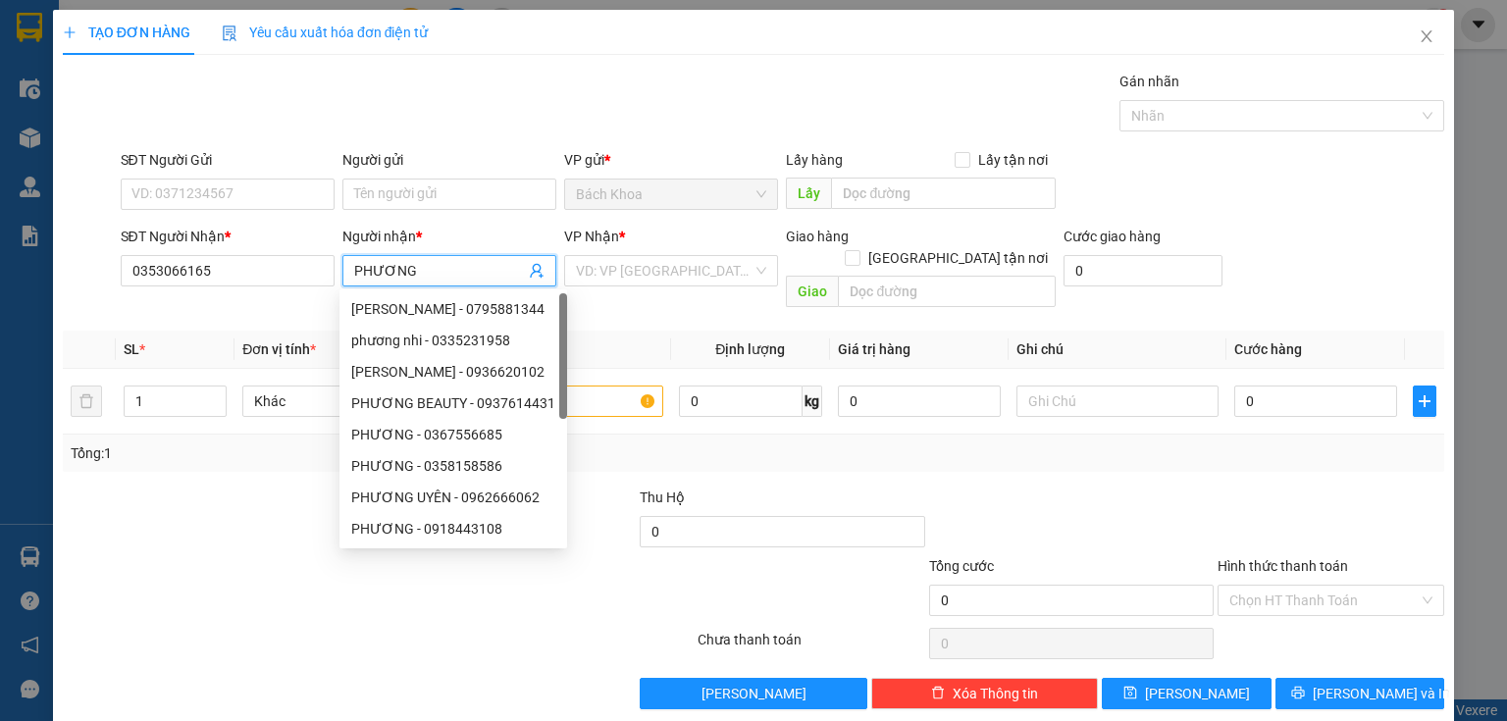
click at [701, 286] on div "VP Nhận * VD: VP Sài Gòn" at bounding box center [671, 260] width 214 height 69
click at [700, 286] on div "VP Nhận * VD: VP Sài Gòn" at bounding box center [671, 260] width 214 height 69
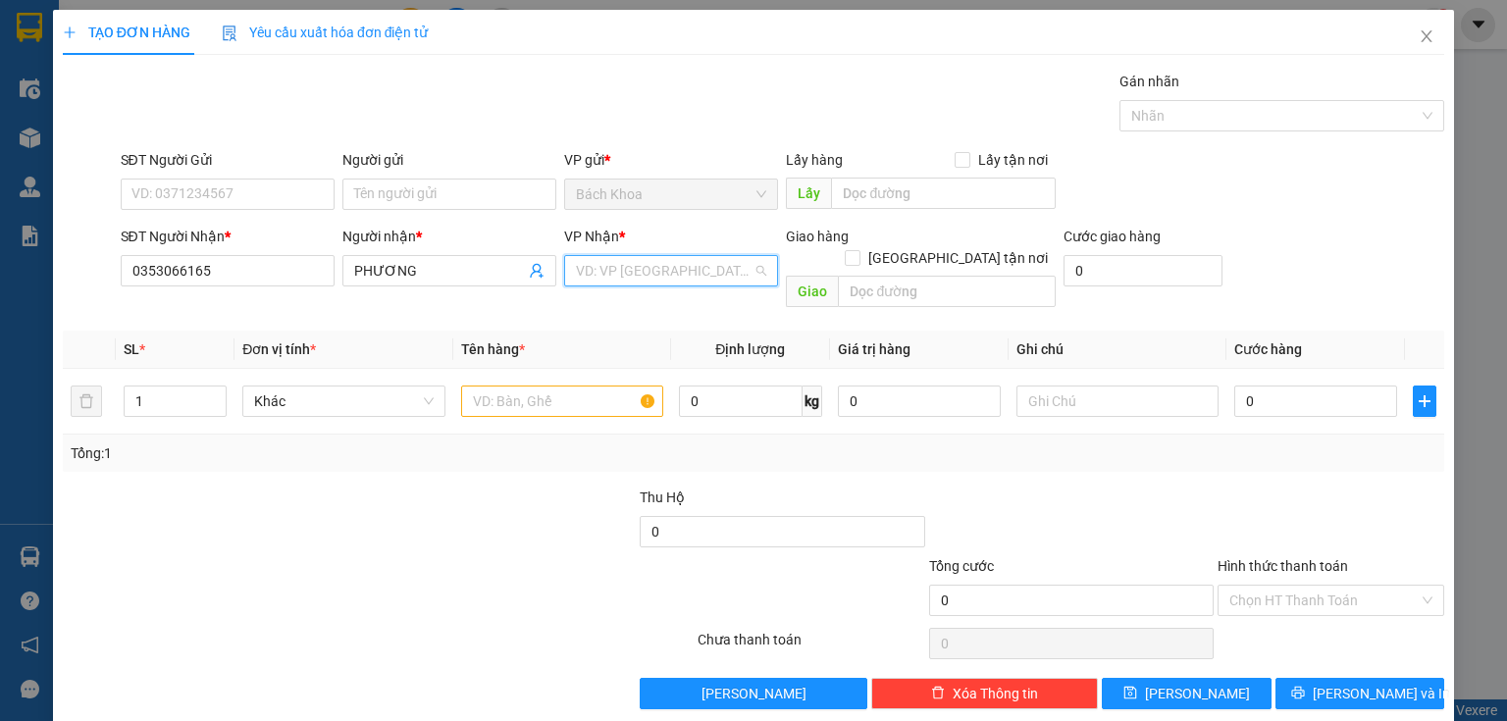
click at [714, 270] on input "search" at bounding box center [664, 270] width 177 height 29
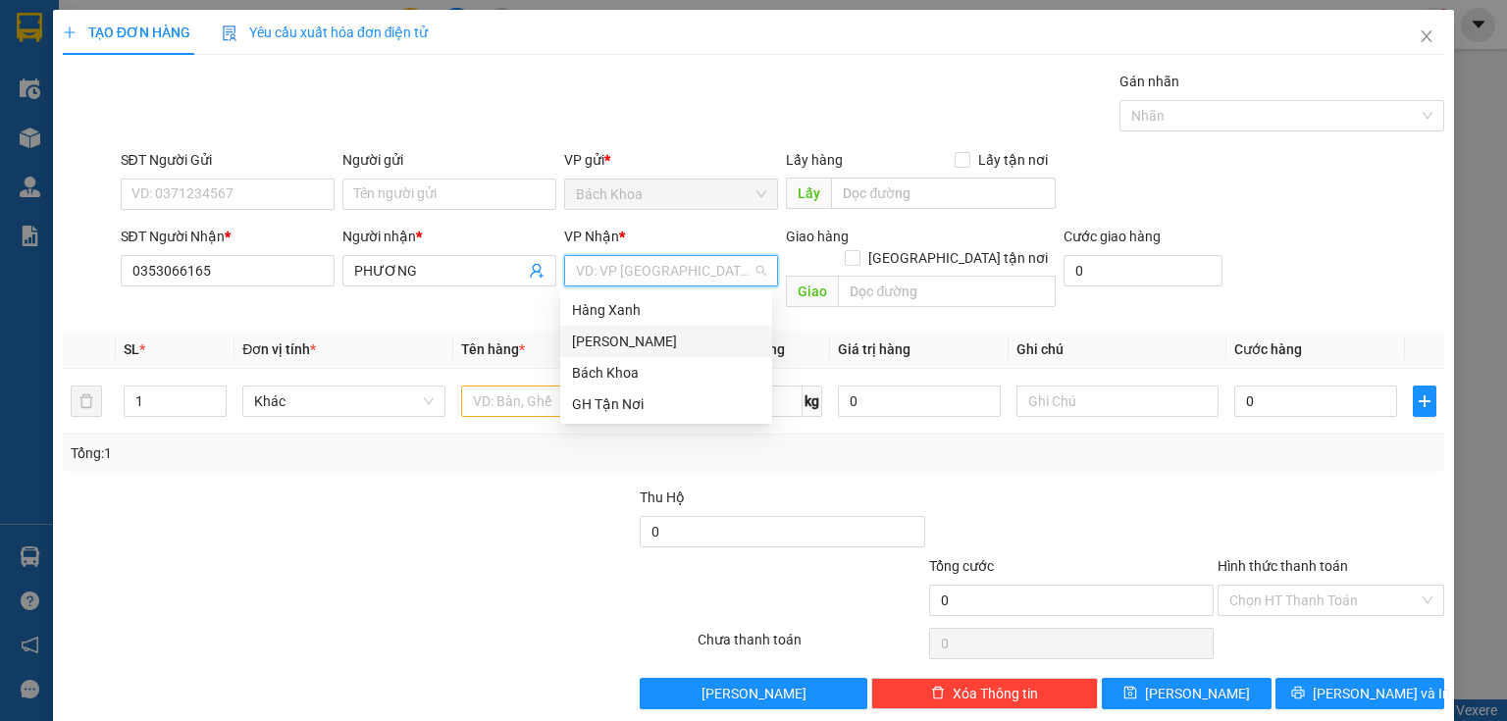
click at [722, 334] on div "[PERSON_NAME]" at bounding box center [666, 342] width 188 height 22
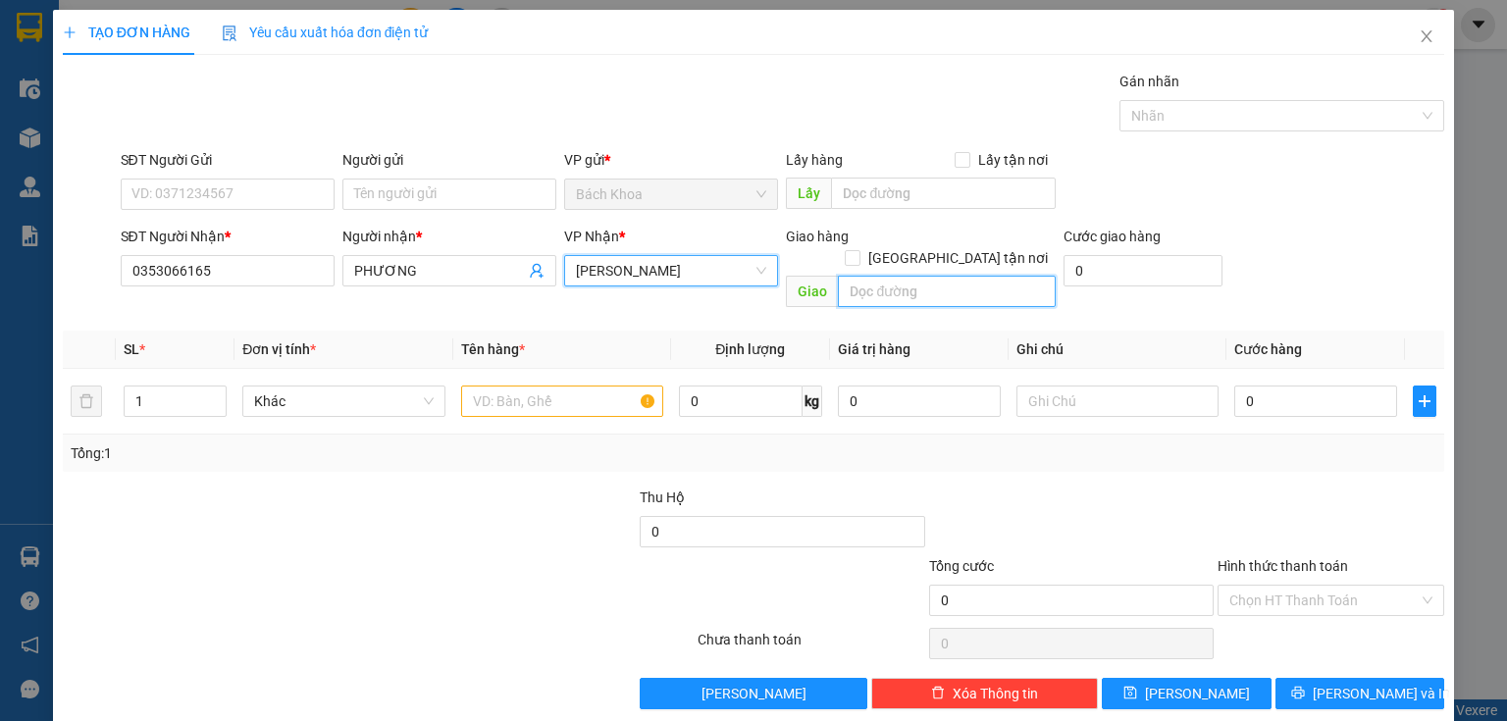
click at [856, 276] on input "text" at bounding box center [947, 291] width 218 height 31
click at [1420, 41] on icon "close" at bounding box center [1426, 36] width 16 height 16
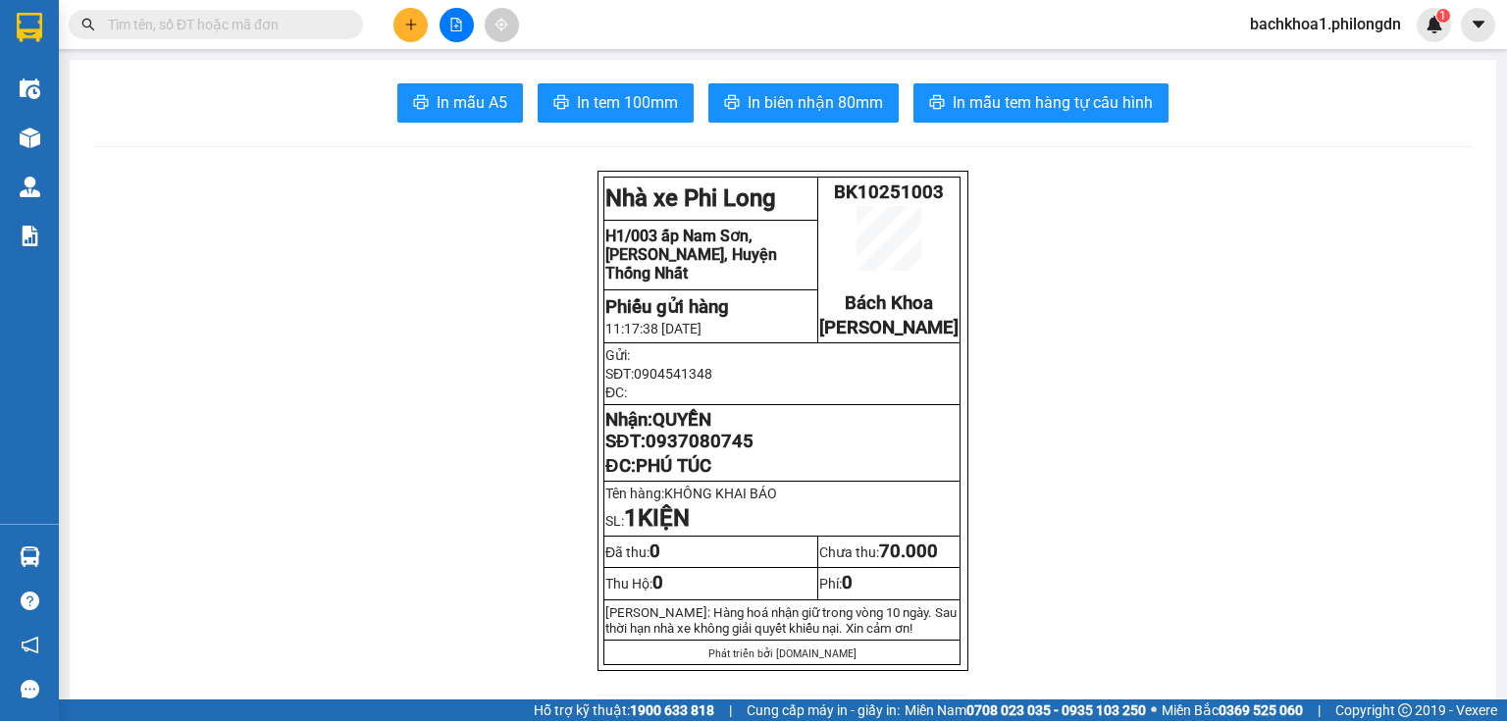
click at [416, 36] on button at bounding box center [410, 25] width 34 height 34
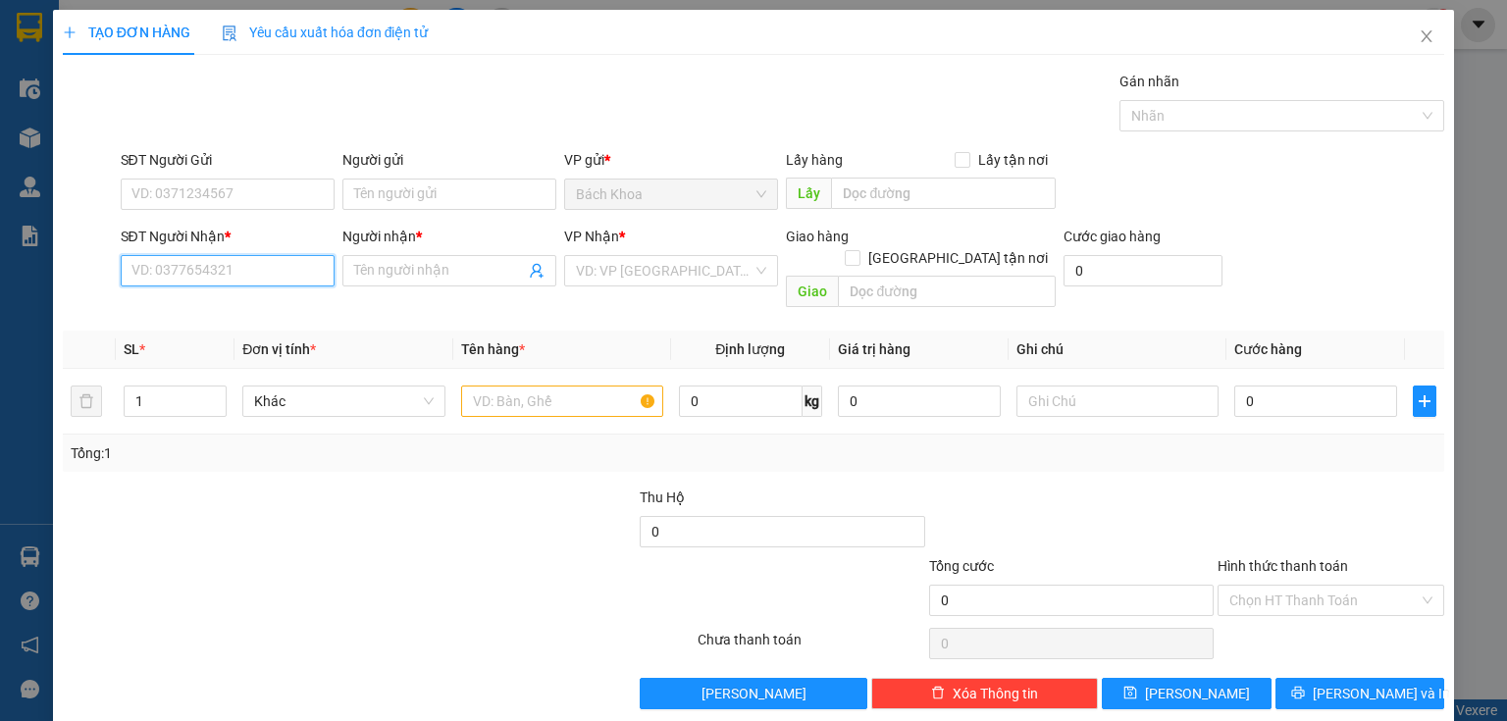
click at [190, 280] on input "SĐT Người Nhận *" at bounding box center [228, 270] width 214 height 31
click at [212, 343] on div "0353086156 - ." at bounding box center [225, 341] width 188 height 22
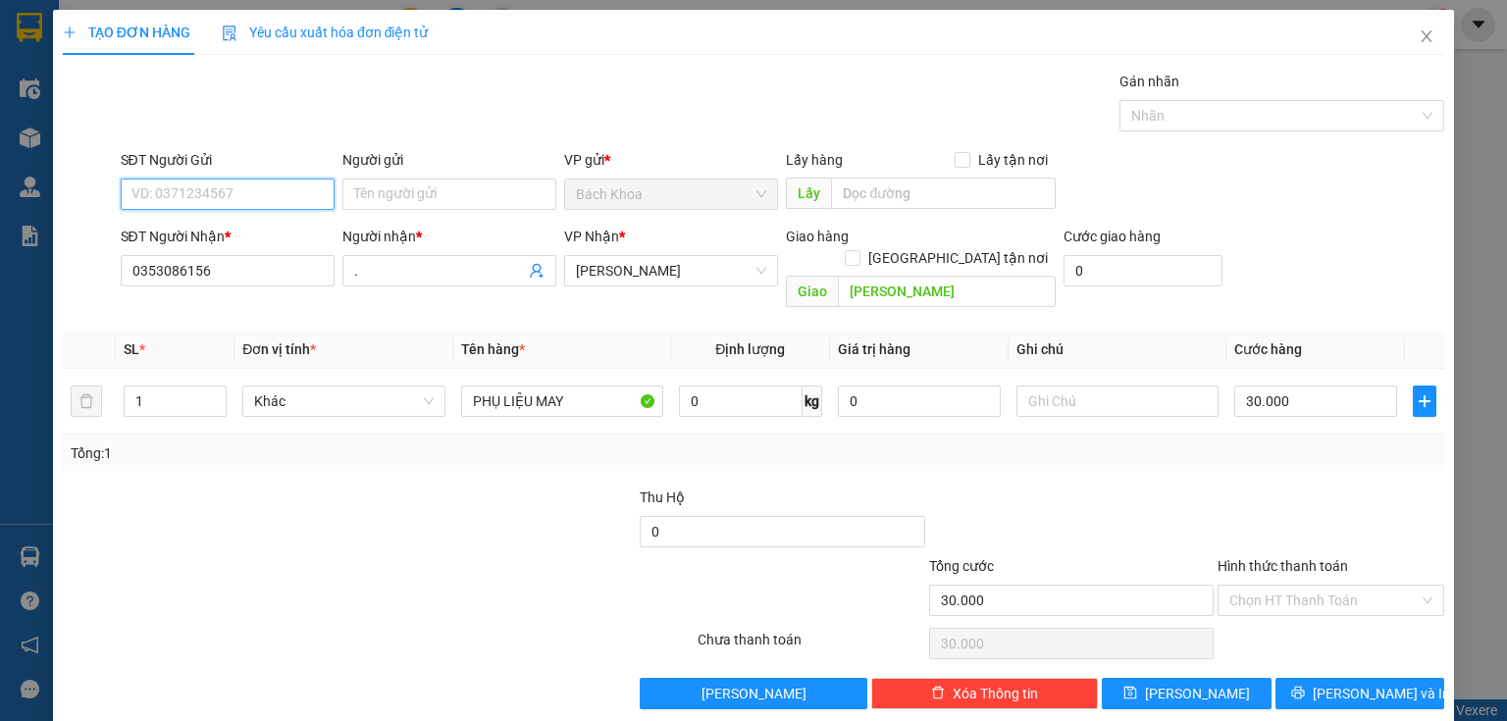
click at [249, 200] on input "SĐT Người Gửi" at bounding box center [228, 194] width 214 height 31
click at [209, 244] on div "0772979955" at bounding box center [226, 232] width 212 height 31
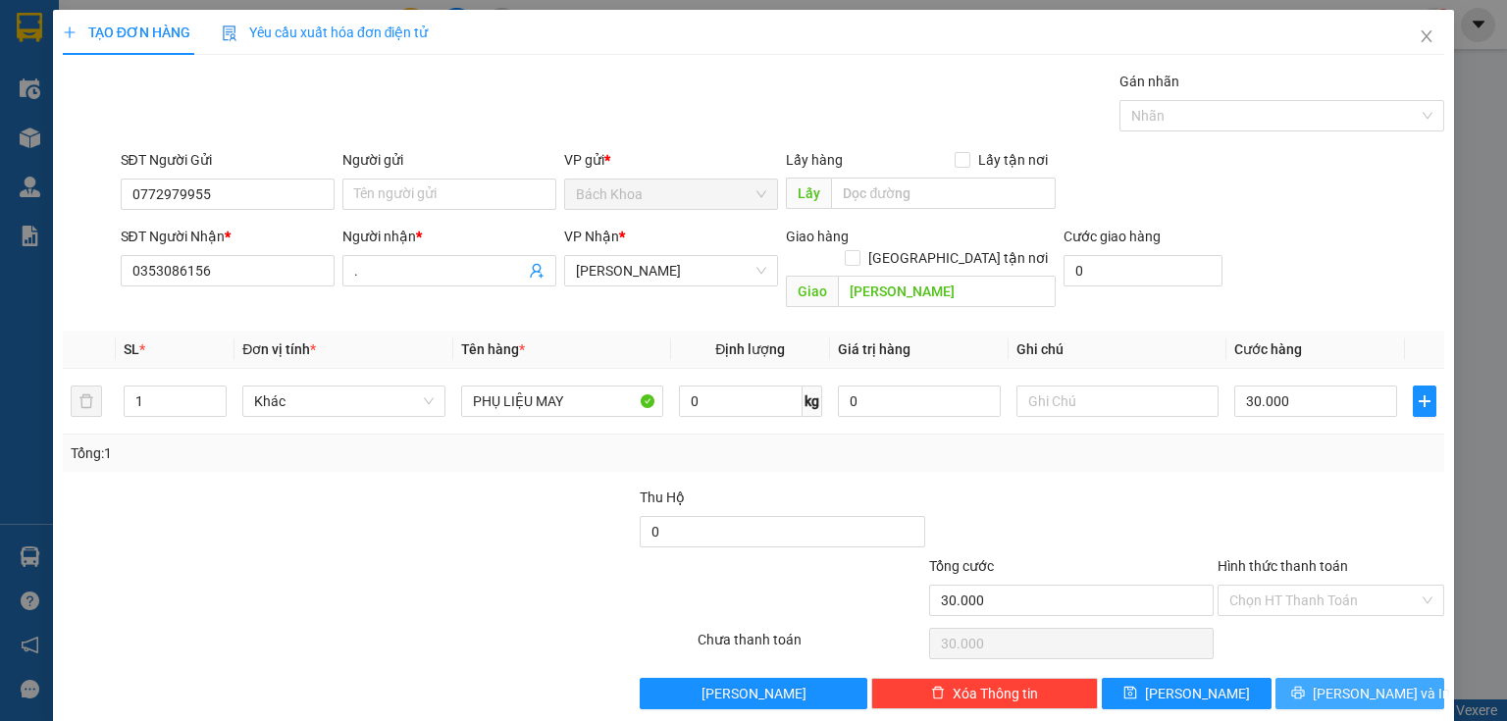
click at [1310, 683] on button "[PERSON_NAME] và In" at bounding box center [1360, 693] width 170 height 31
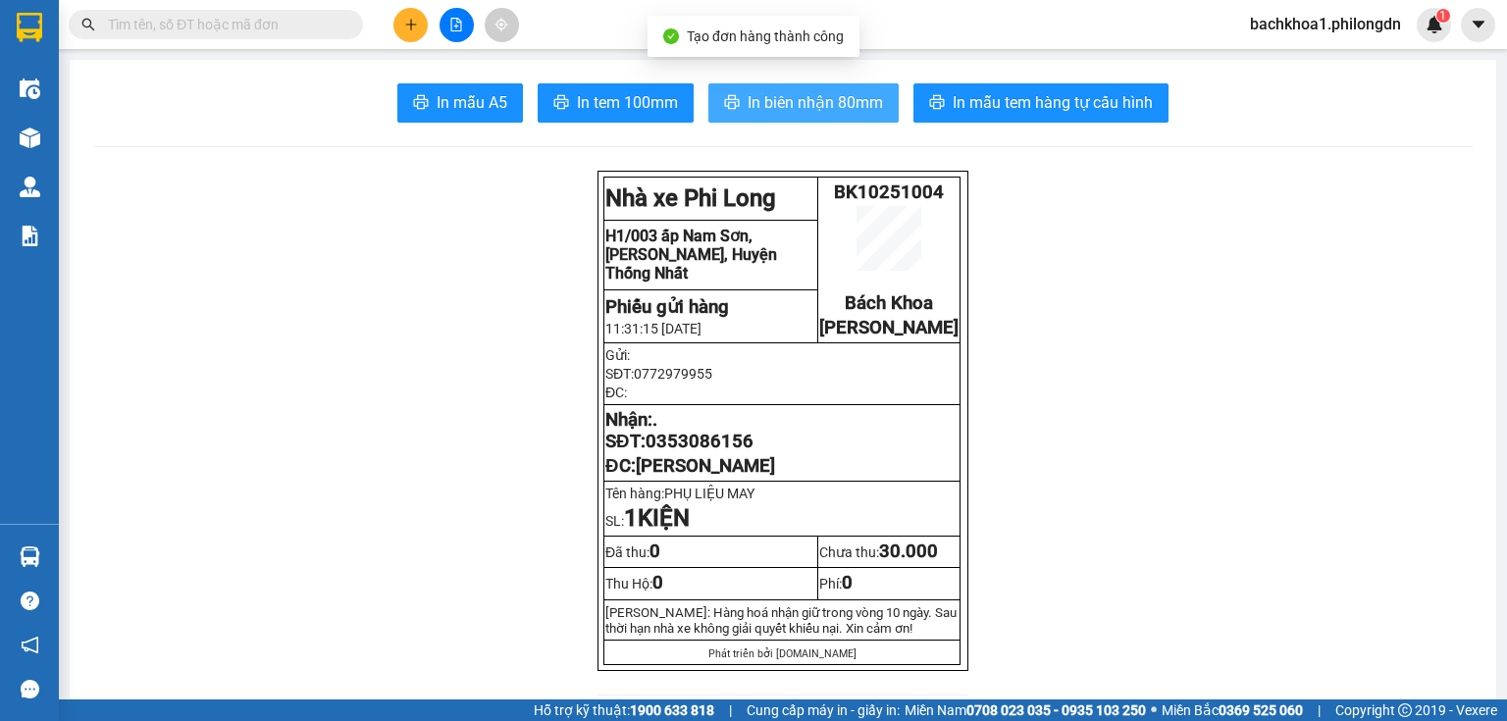
click at [763, 99] on span "In biên nhận 80mm" at bounding box center [814, 102] width 135 height 25
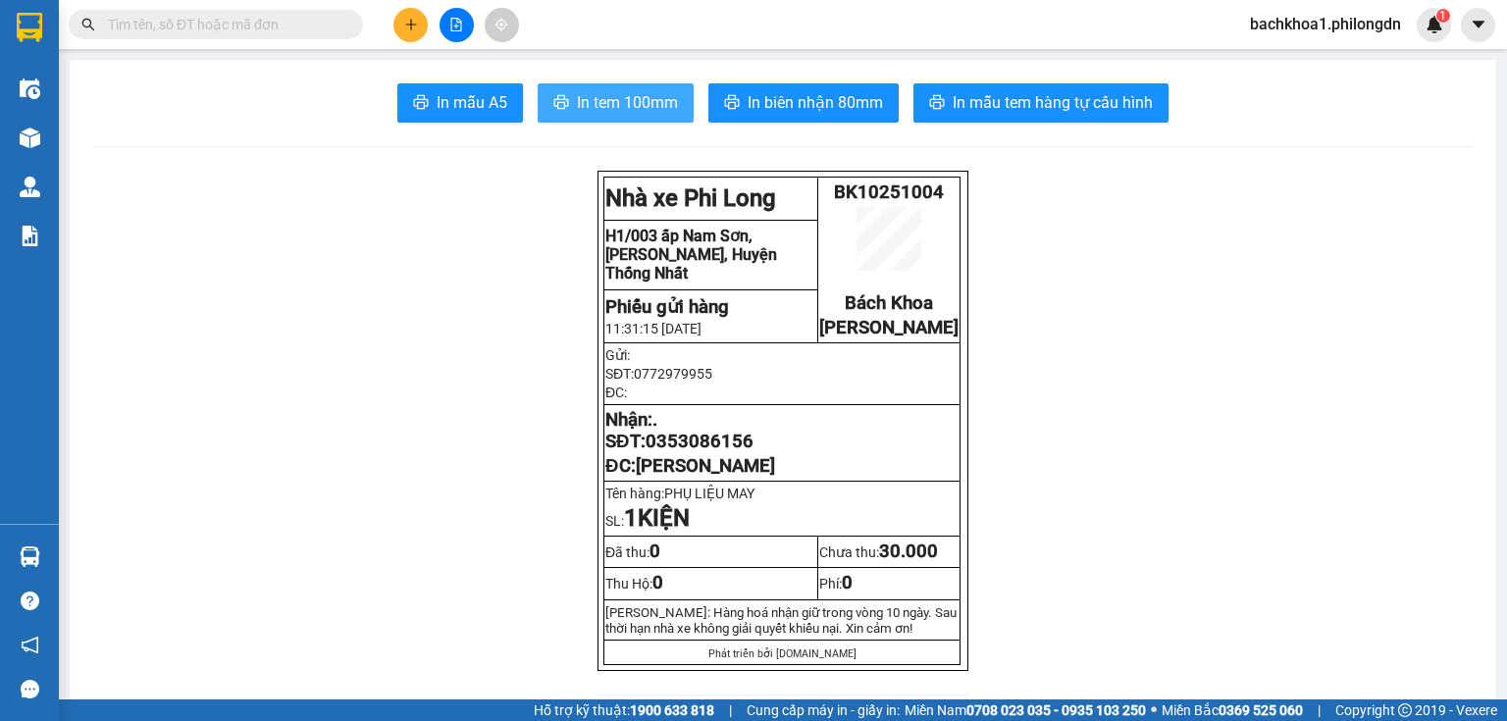
click at [592, 103] on span "In tem 100mm" at bounding box center [627, 102] width 101 height 25
click at [665, 450] on span "0353086156" at bounding box center [699, 442] width 108 height 22
click at [328, 28] on input "text" at bounding box center [223, 25] width 231 height 22
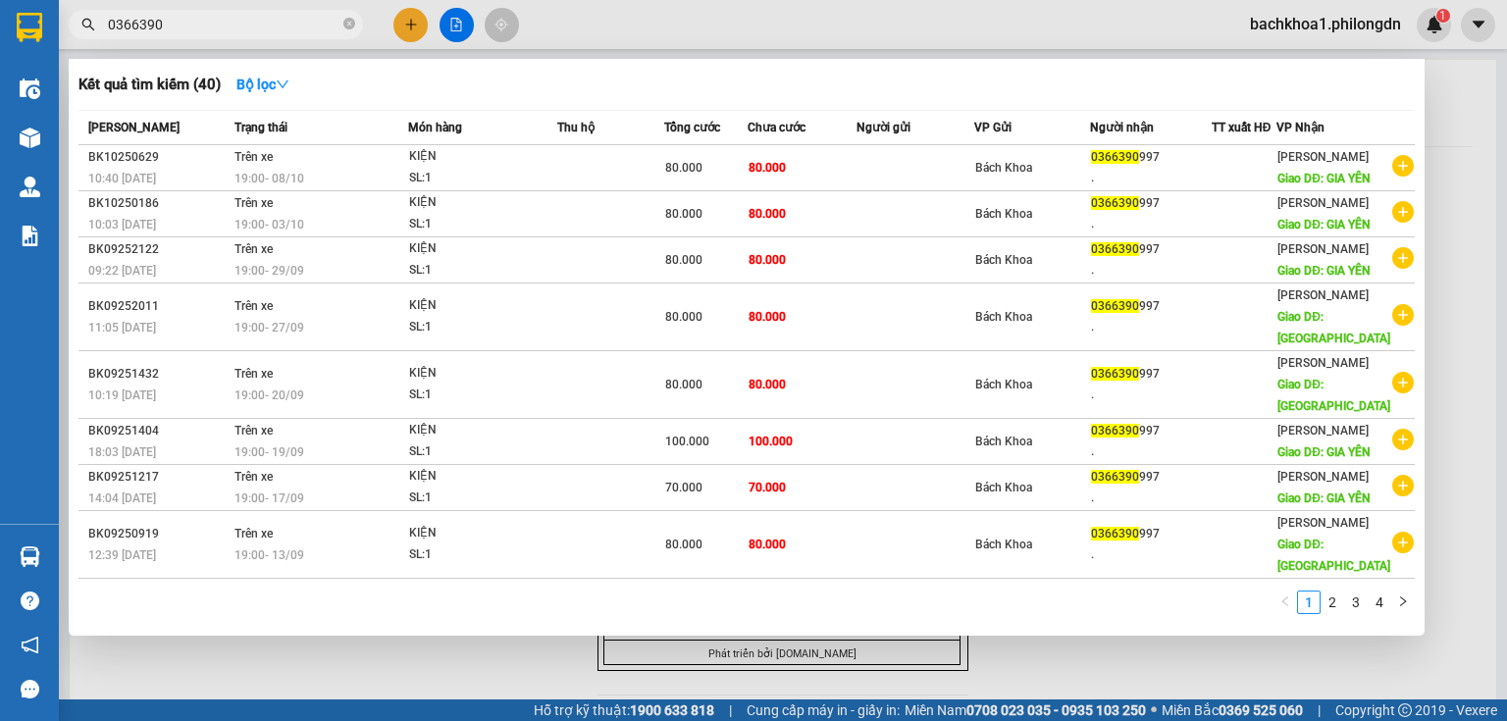
click at [412, 26] on div at bounding box center [753, 360] width 1507 height 721
click at [349, 24] on icon "close-circle" at bounding box center [349, 24] width 12 height 12
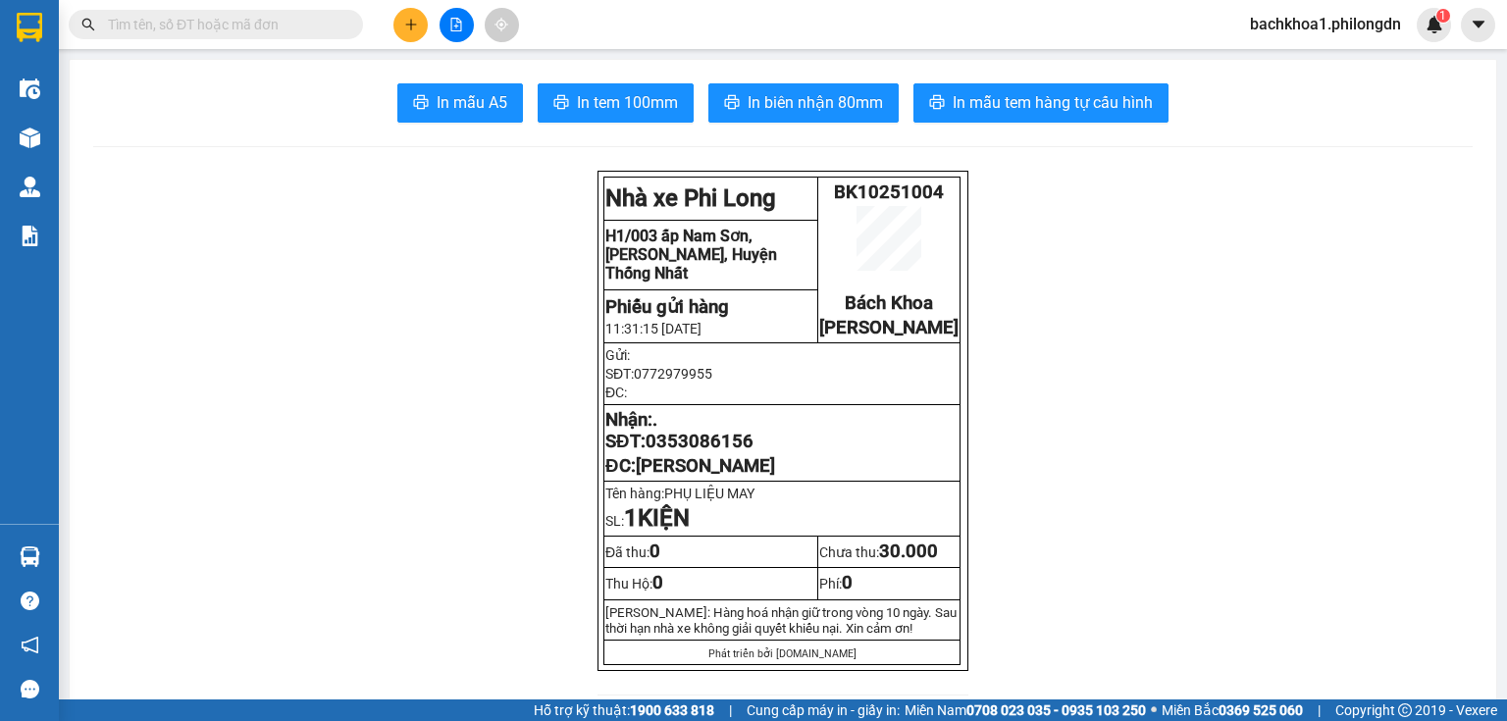
click at [404, 15] on button at bounding box center [410, 25] width 34 height 34
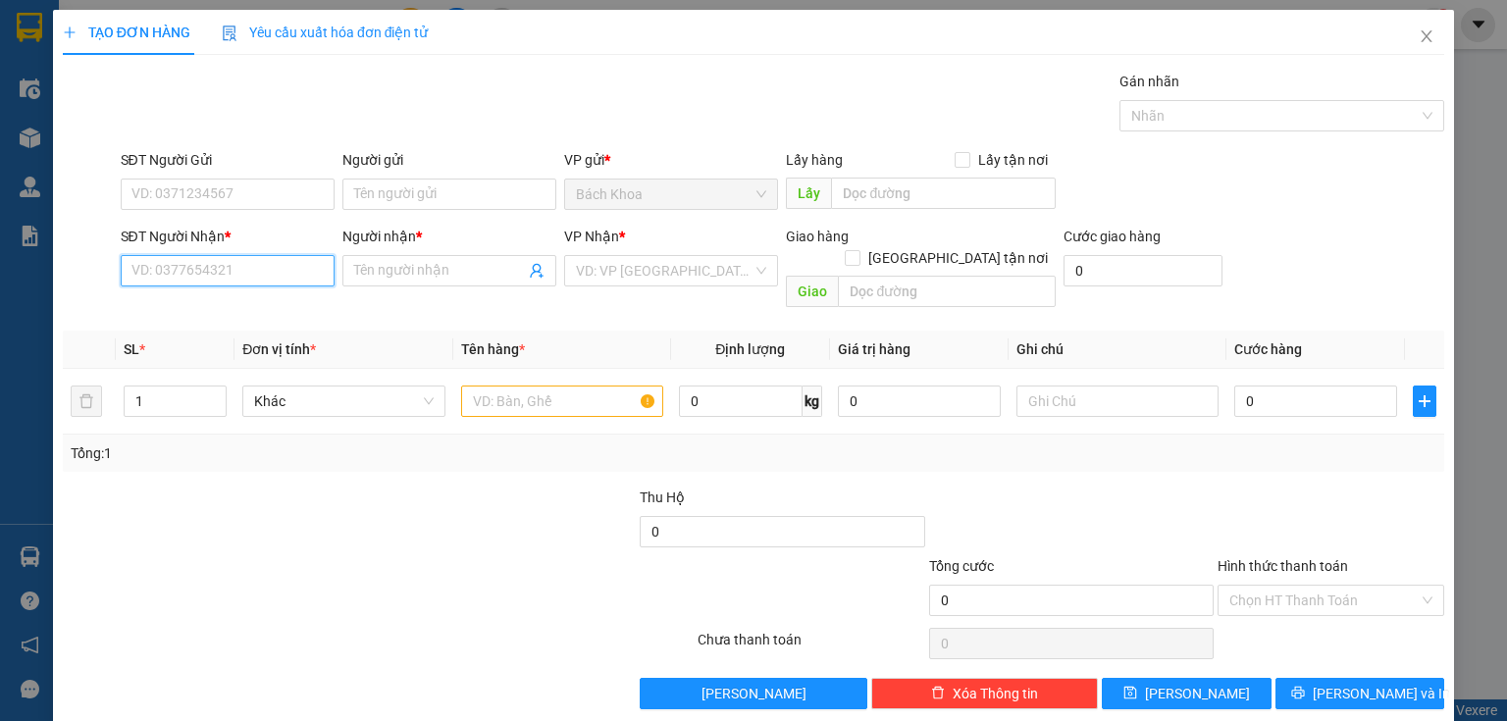
click at [259, 277] on input "SĐT Người Nhận *" at bounding box center [228, 270] width 214 height 31
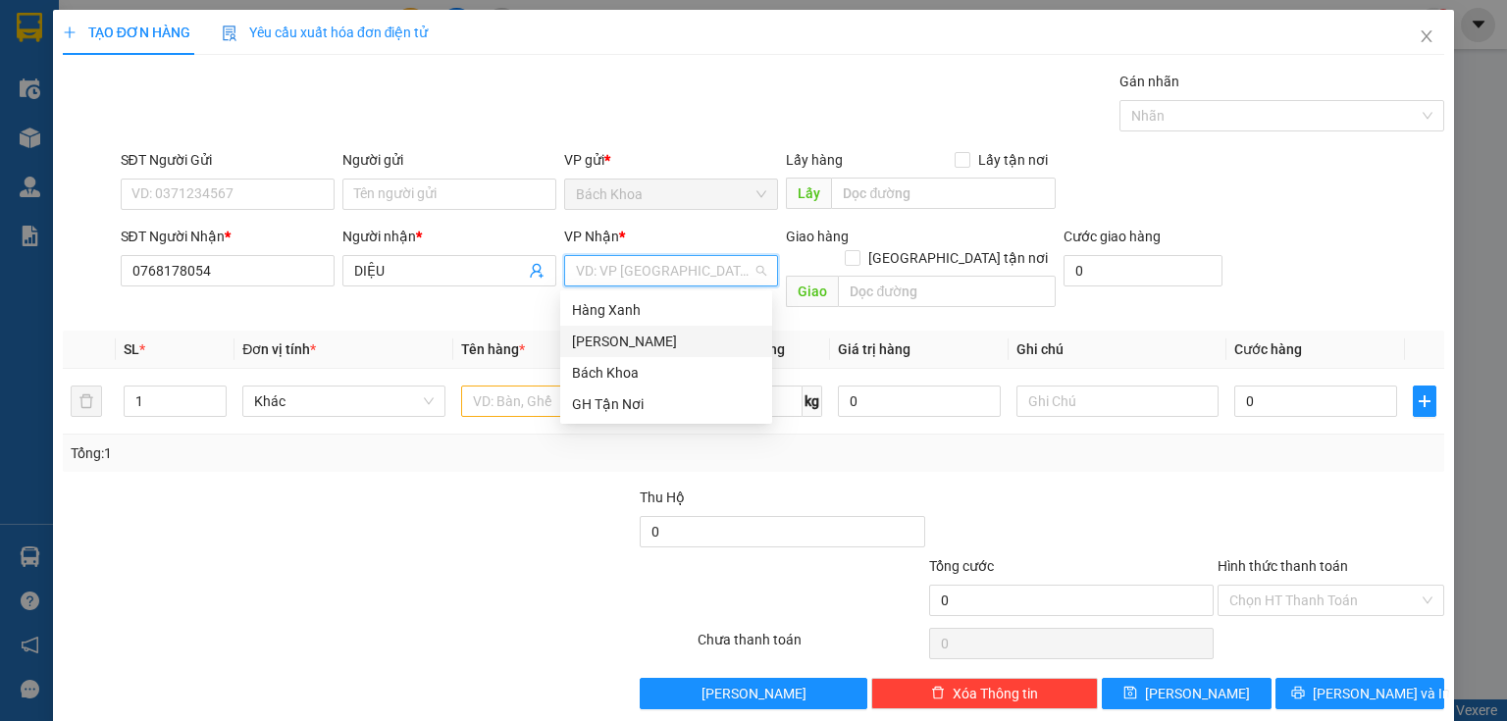
click at [596, 331] on div "[PERSON_NAME]" at bounding box center [666, 342] width 188 height 22
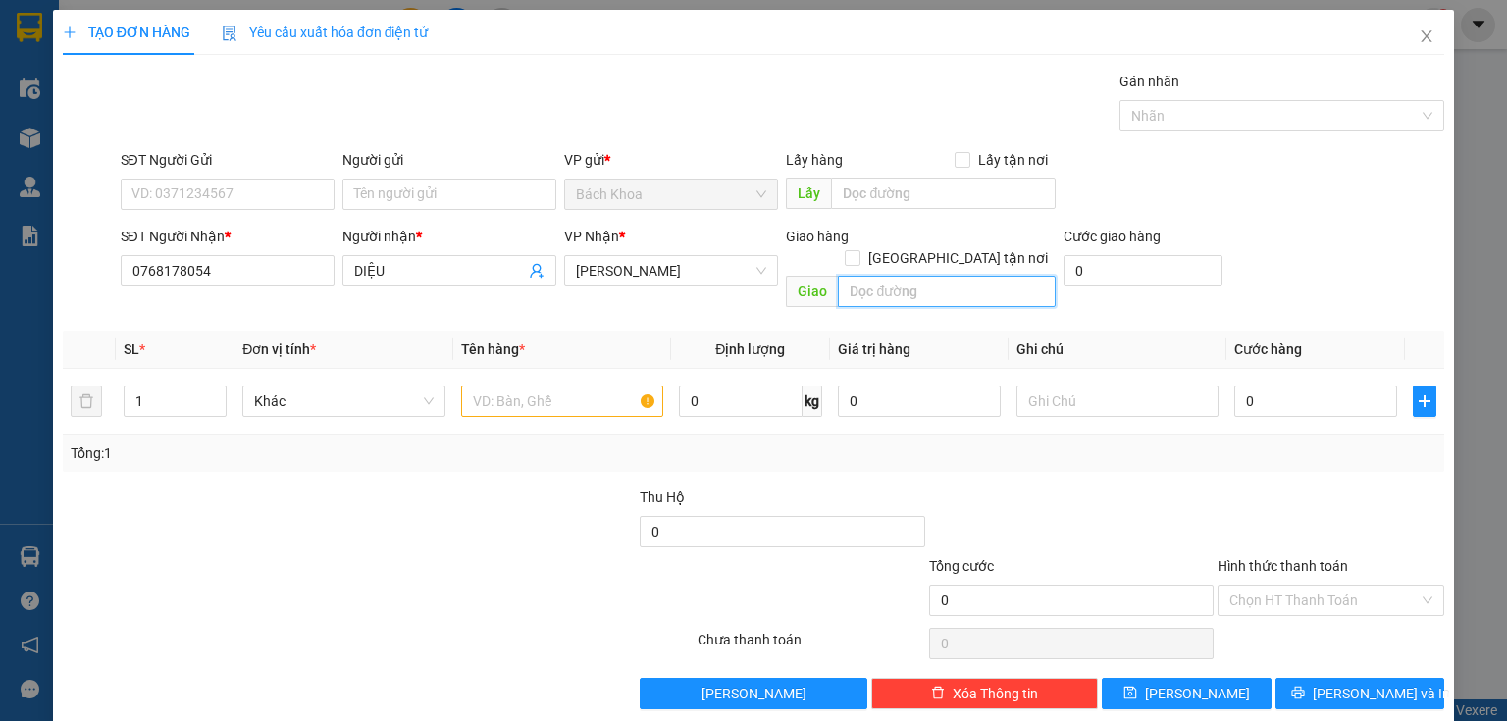
click at [900, 278] on input "text" at bounding box center [947, 291] width 218 height 31
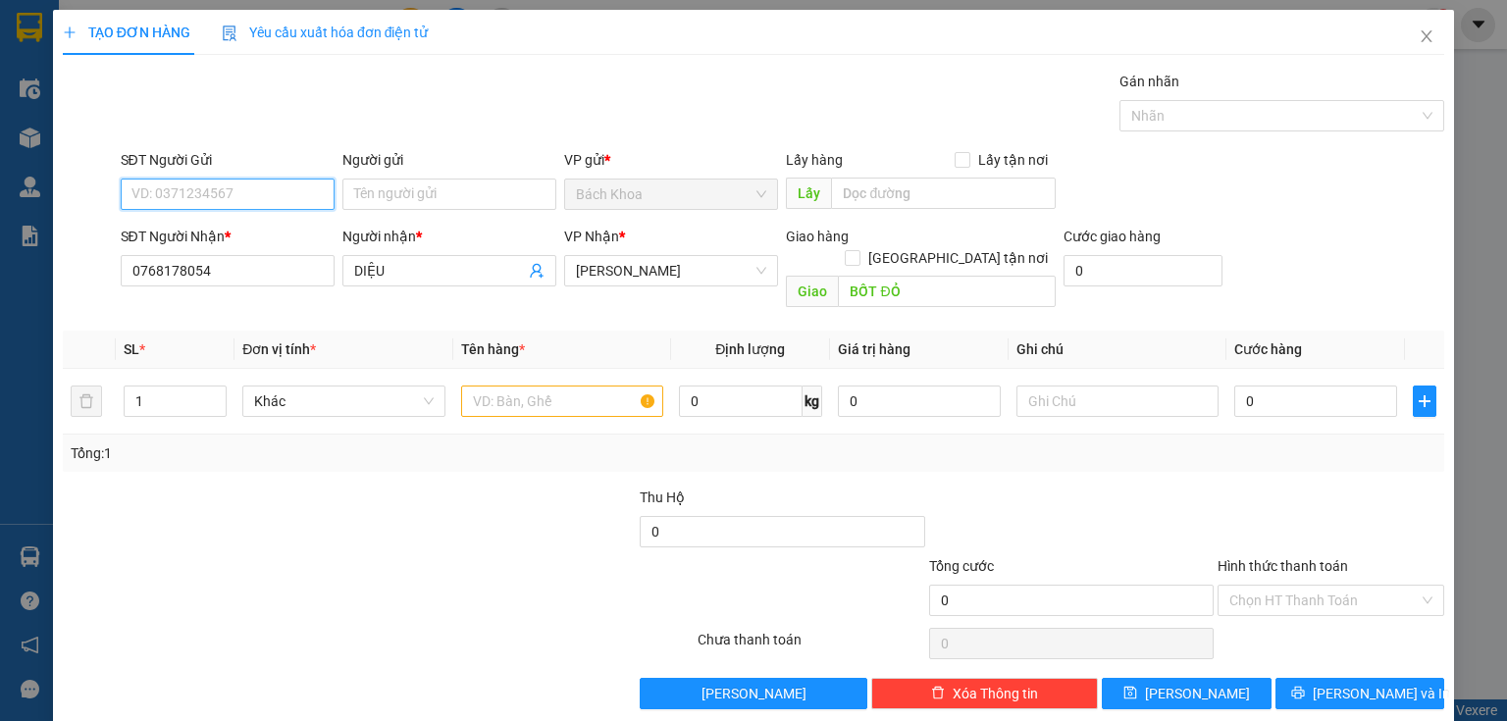
click at [251, 198] on input "SĐT Người Gửi" at bounding box center [228, 194] width 214 height 31
click at [510, 386] on input "text" at bounding box center [562, 401] width 202 height 31
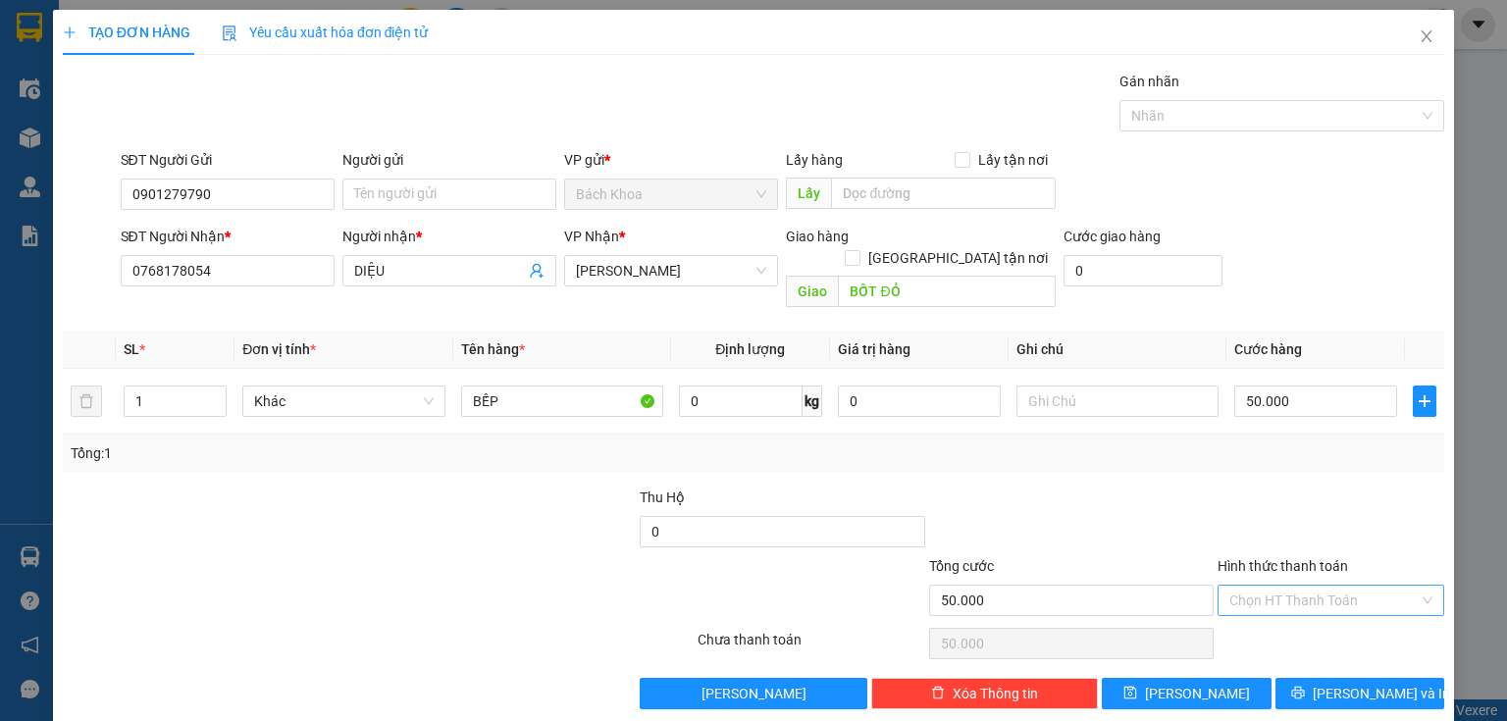
click at [1331, 586] on input "Hình thức thanh toán" at bounding box center [1323, 600] width 189 height 29
drag, startPoint x: 1324, startPoint y: 611, endPoint x: 1323, endPoint y: 628, distance: 16.7
click at [1323, 612] on div "Tại văn phòng" at bounding box center [1320, 616] width 202 height 22
click at [1334, 678] on button "[PERSON_NAME] và In" at bounding box center [1360, 693] width 170 height 31
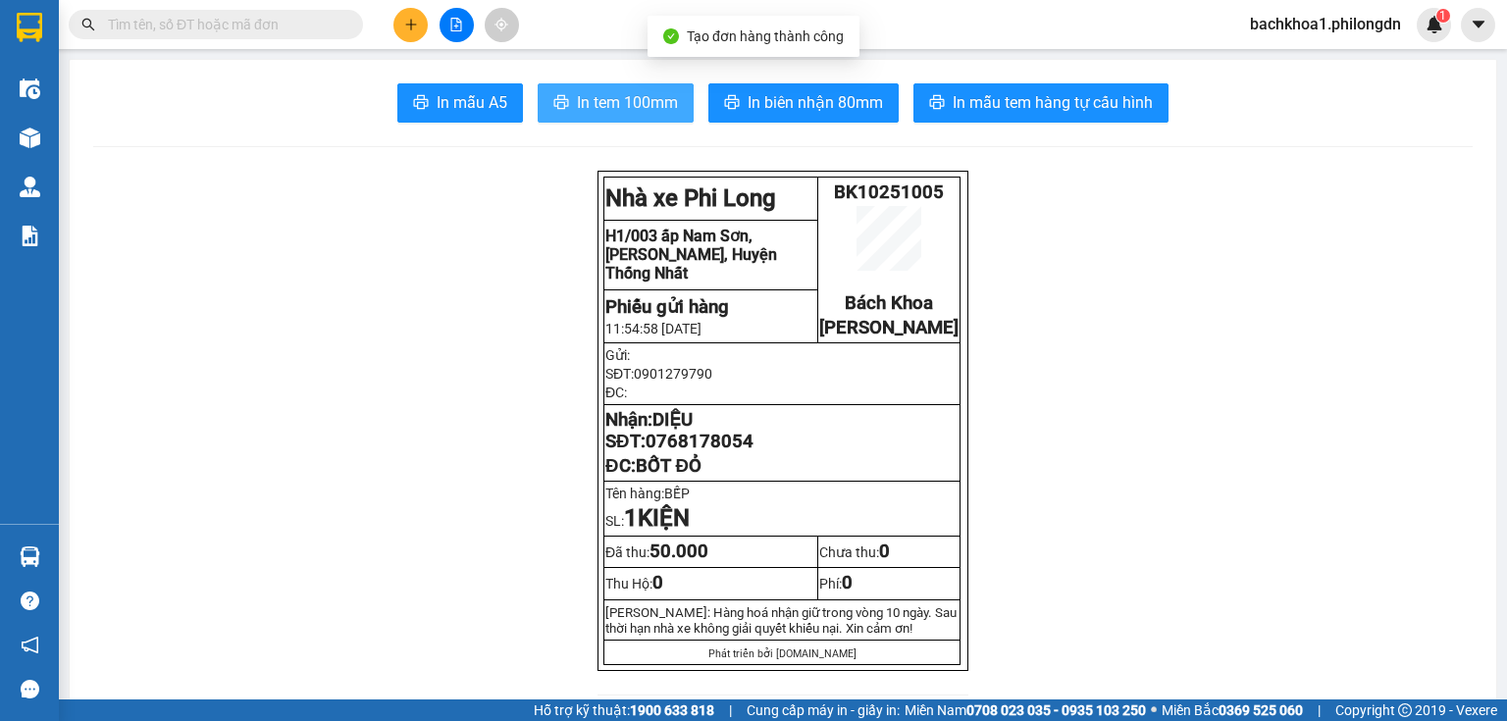
click at [639, 98] on span "In tem 100mm" at bounding box center [627, 102] width 101 height 25
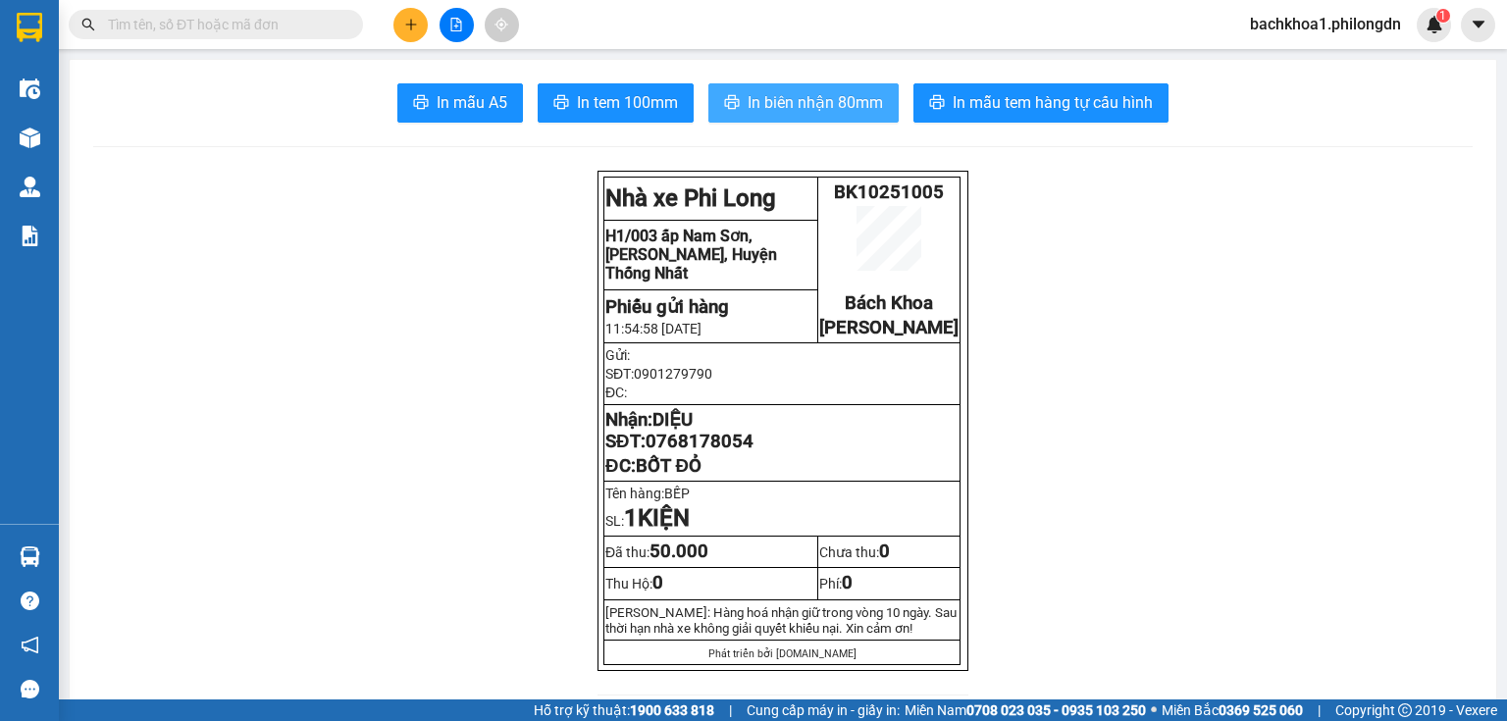
click at [816, 107] on span "In biên nhận 80mm" at bounding box center [814, 102] width 135 height 25
click at [674, 452] on span "0768178054" at bounding box center [699, 442] width 108 height 22
